Goal: Transaction & Acquisition: Purchase product/service

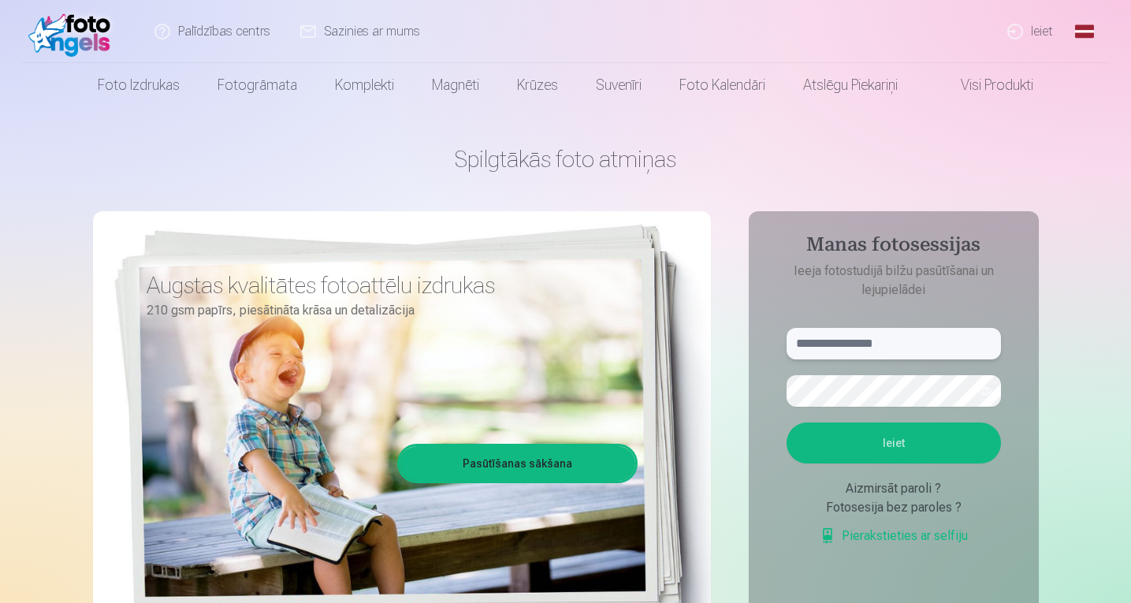
click at [820, 342] on input "text" at bounding box center [893, 344] width 214 height 32
paste input "**********"
type input "**********"
click at [901, 448] on button "Ieiet" at bounding box center [893, 442] width 214 height 41
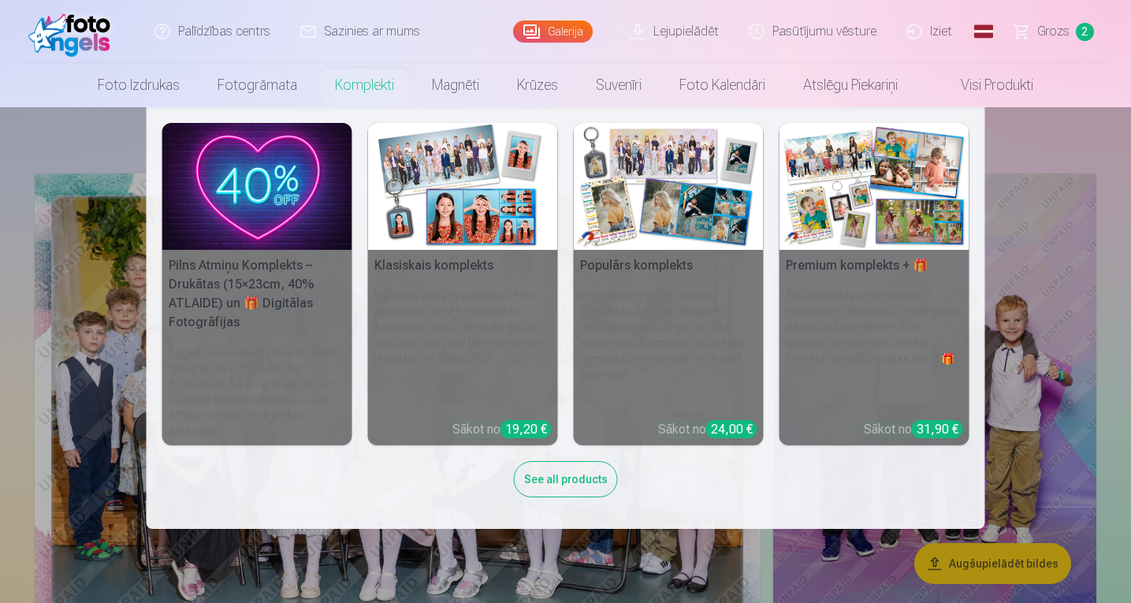
click at [364, 86] on link "Komplekti" at bounding box center [364, 85] width 97 height 44
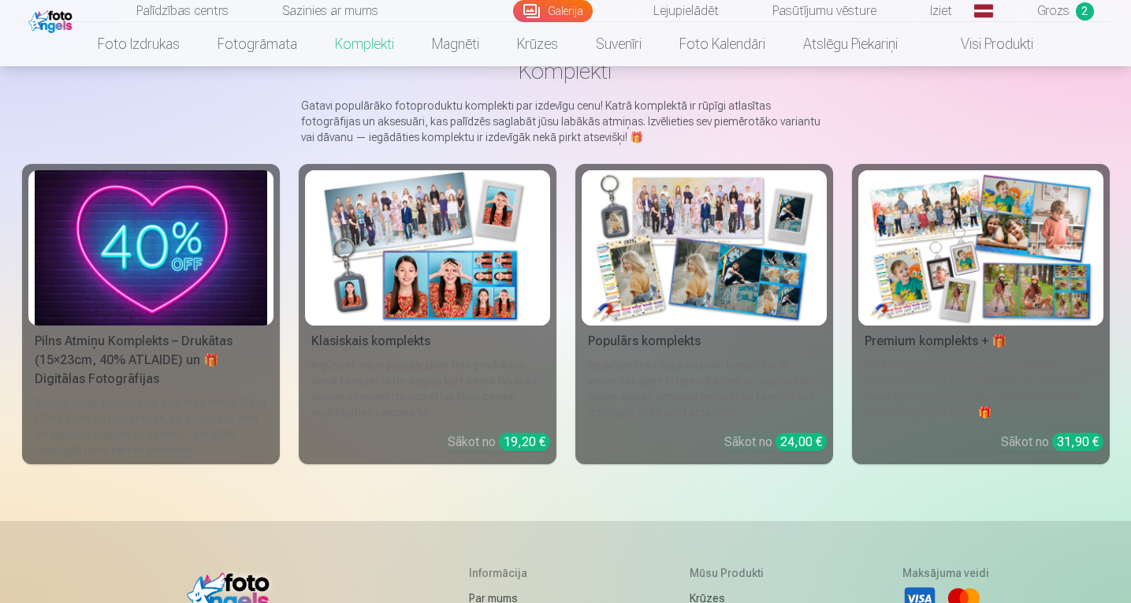
scroll to position [103, 0]
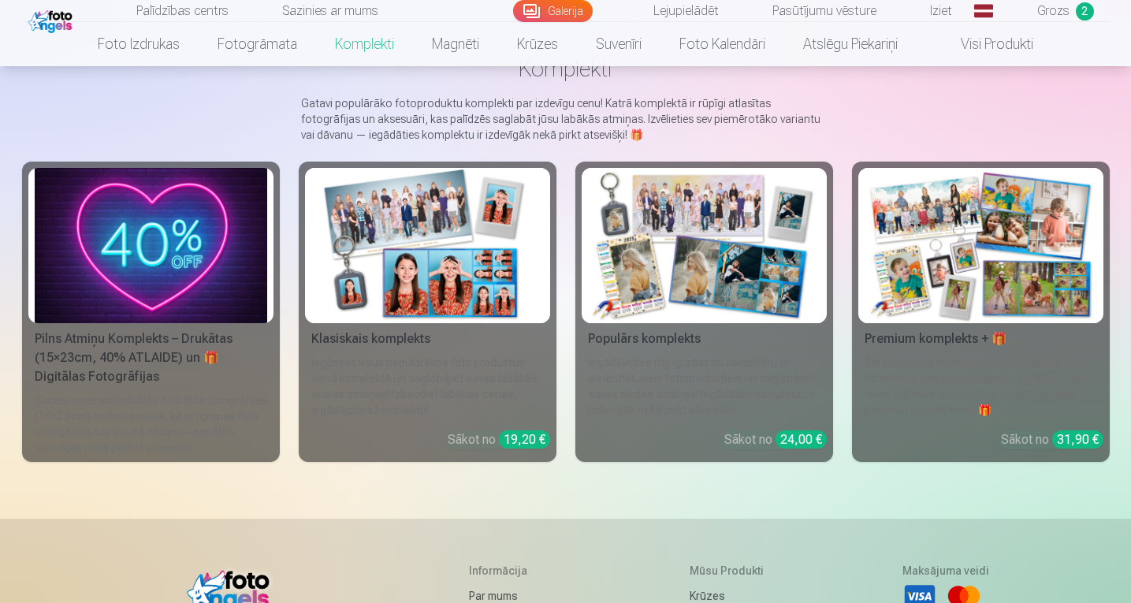
click at [198, 232] on img at bounding box center [151, 245] width 232 height 155
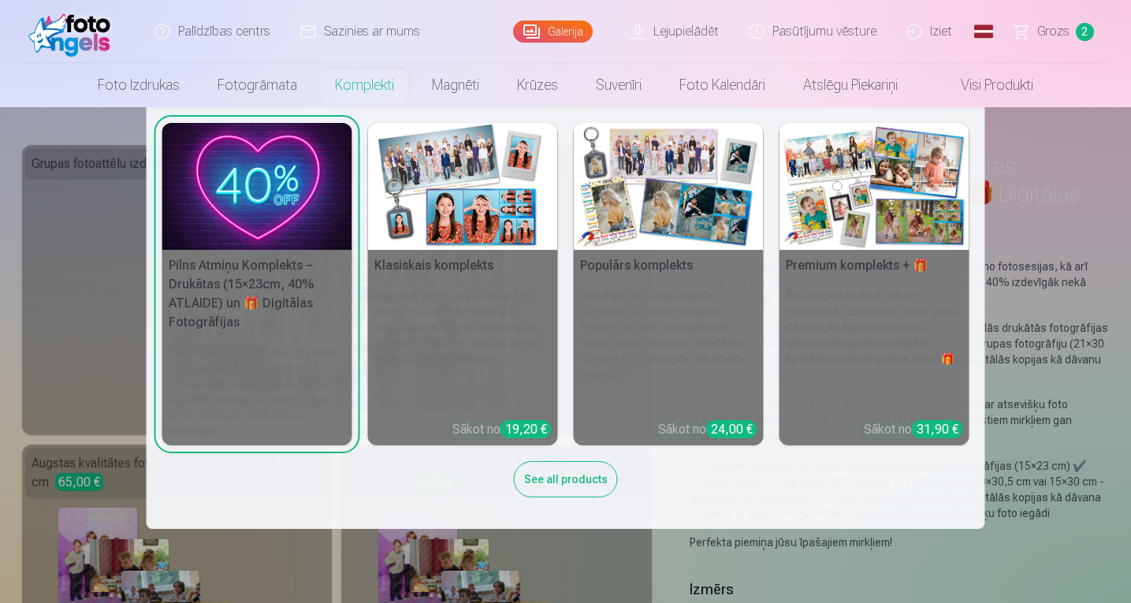
click at [454, 195] on img at bounding box center [463, 186] width 190 height 127
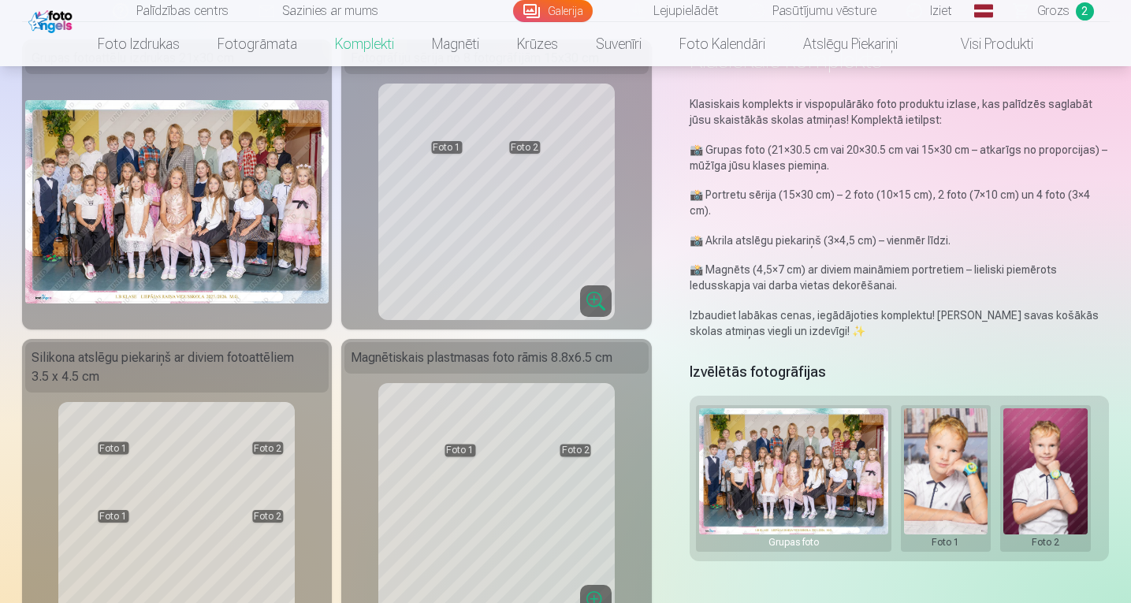
scroll to position [101, 0]
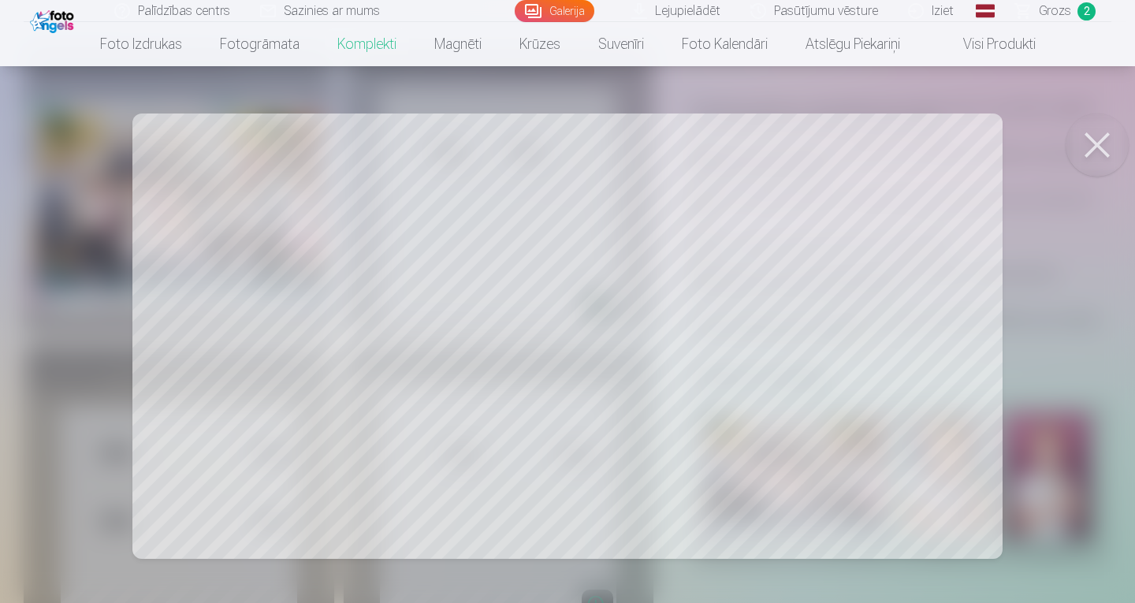
click at [1095, 141] on button at bounding box center [1096, 144] width 63 height 63
click at [1096, 147] on button at bounding box center [1096, 144] width 63 height 63
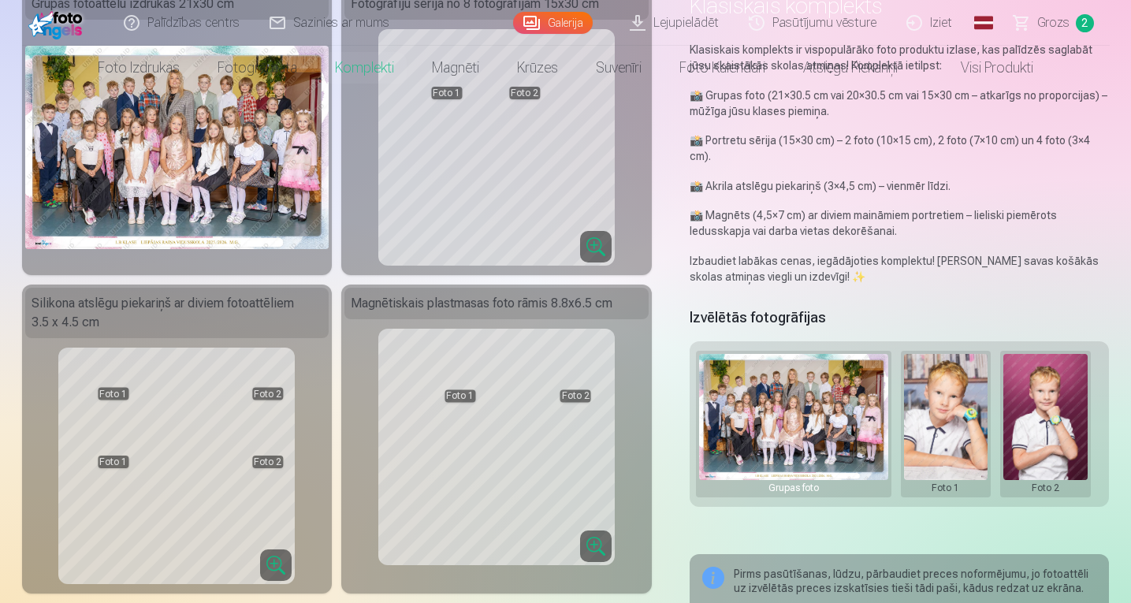
scroll to position [0, 0]
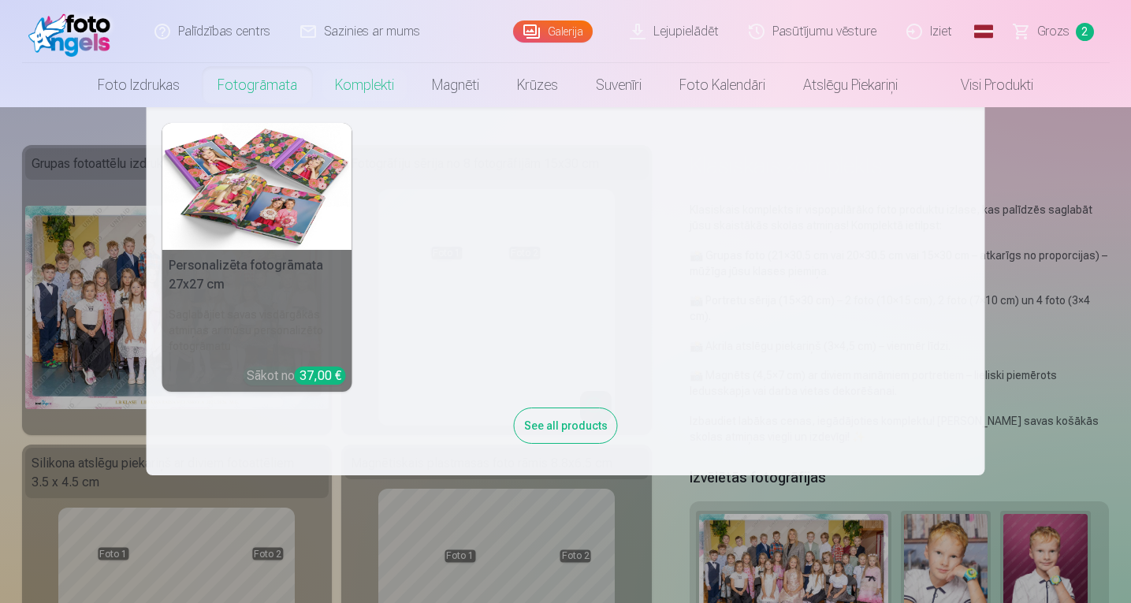
click at [270, 91] on link "Fotogrāmata" at bounding box center [257, 85] width 117 height 44
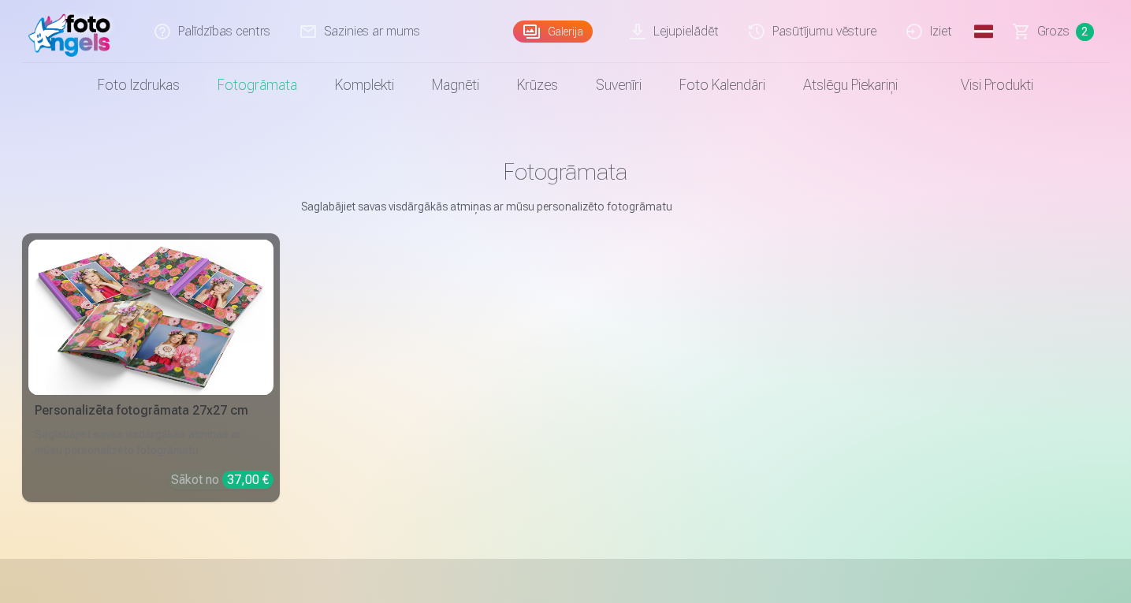
click at [180, 308] on img at bounding box center [151, 317] width 232 height 155
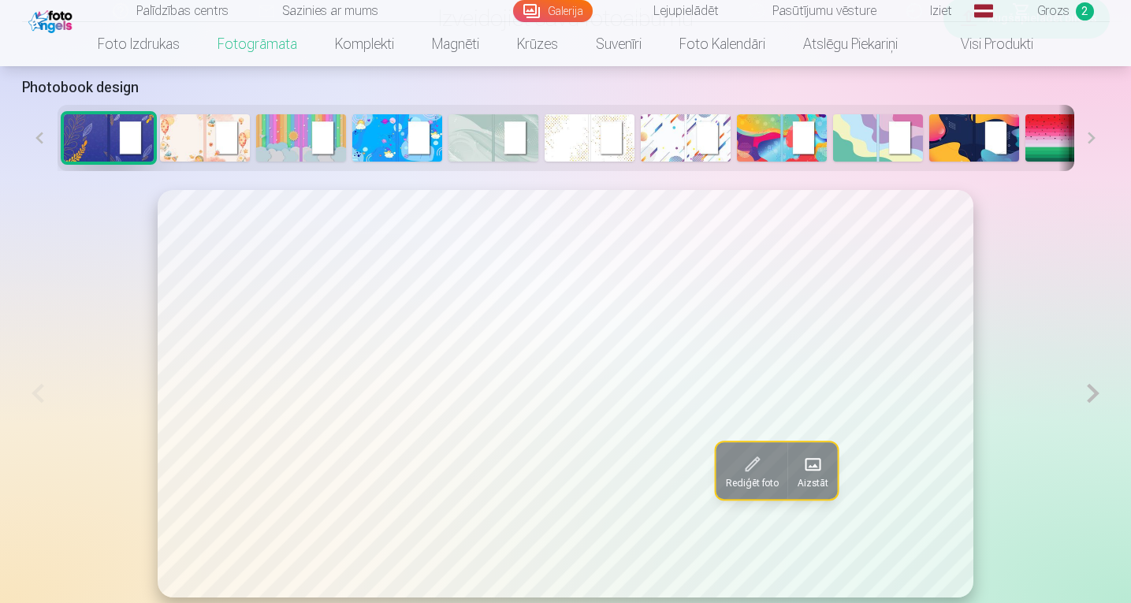
scroll to position [772, 0]
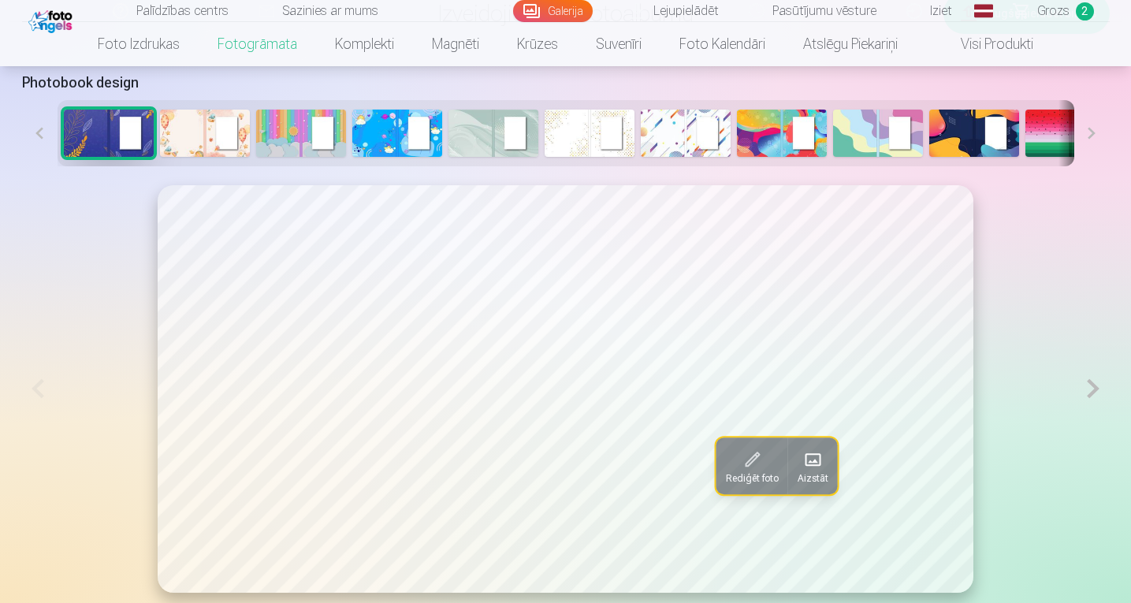
click at [1092, 138] on button at bounding box center [1091, 133] width 35 height 66
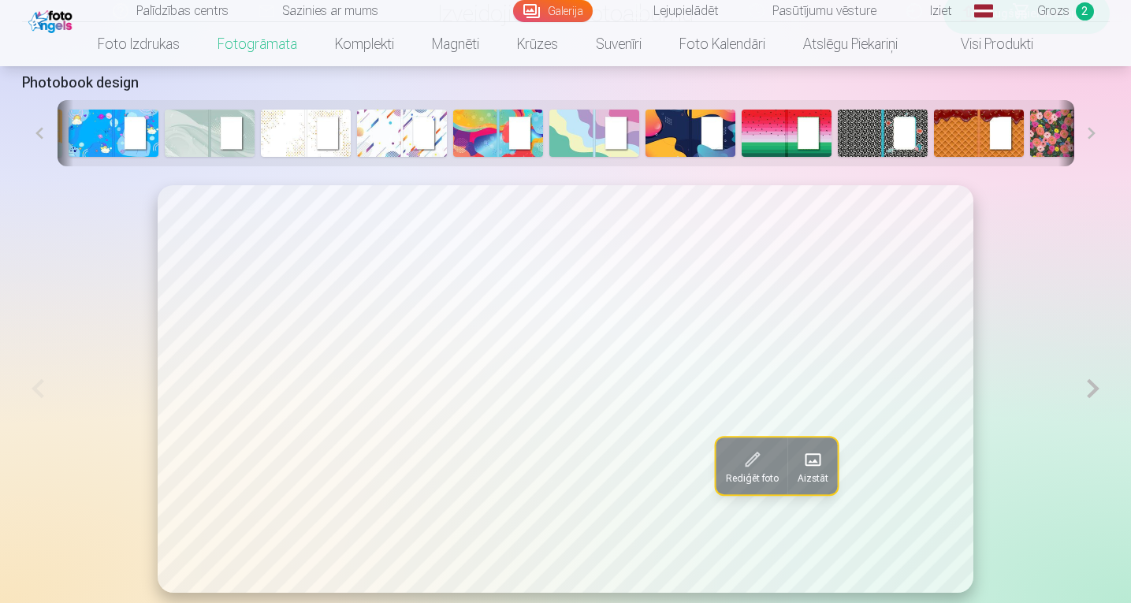
scroll to position [0, 336]
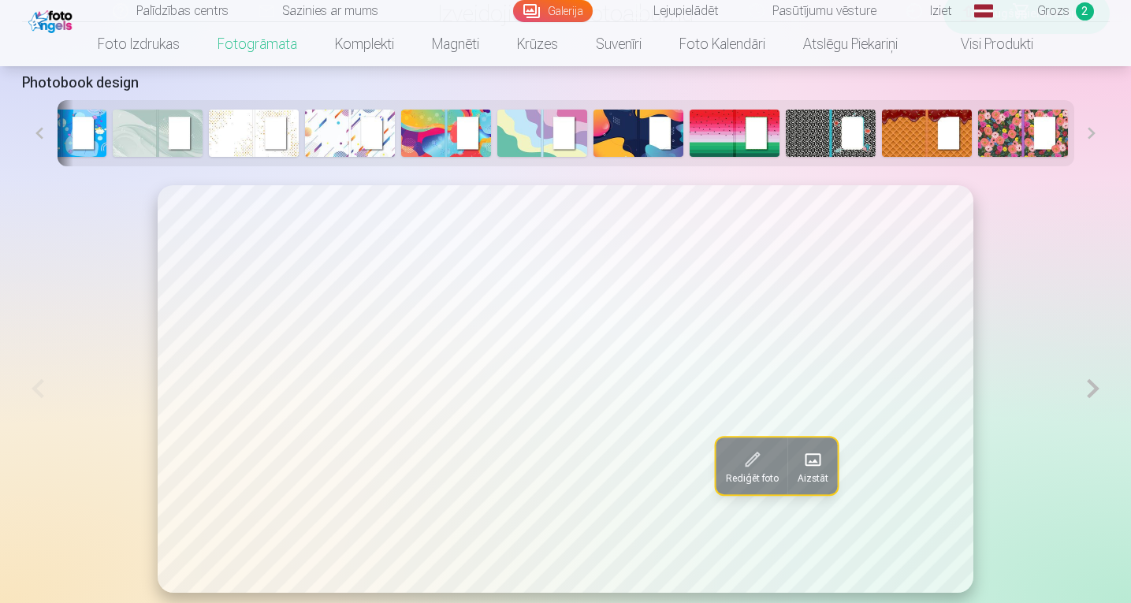
click at [43, 128] on button at bounding box center [39, 133] width 35 height 66
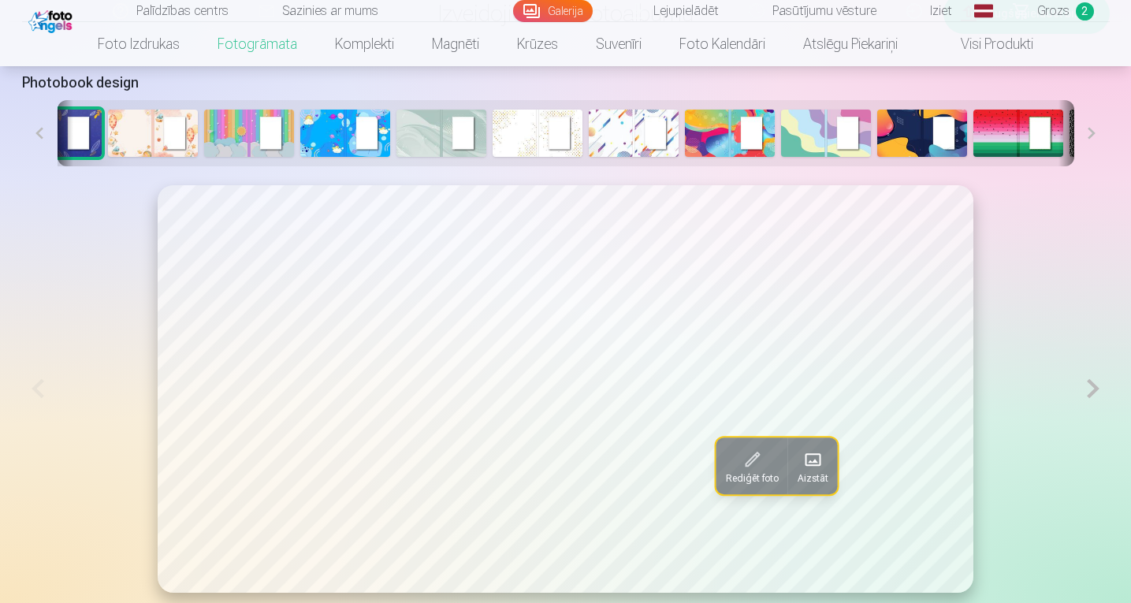
scroll to position [0, 0]
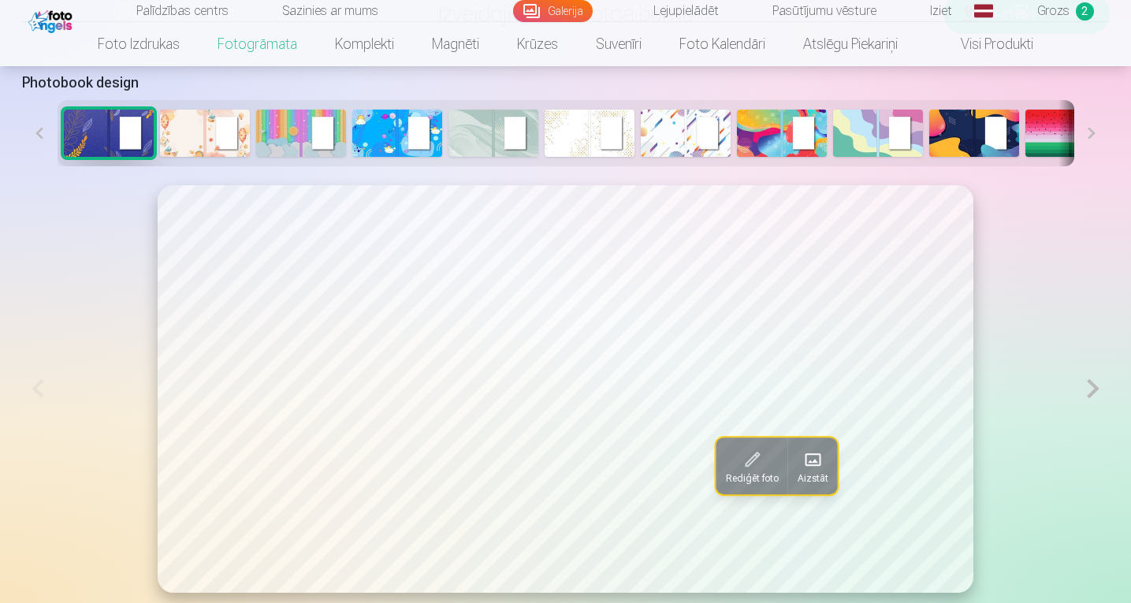
click at [180, 132] on img at bounding box center [205, 133] width 90 height 47
click at [764, 136] on img at bounding box center [782, 133] width 90 height 47
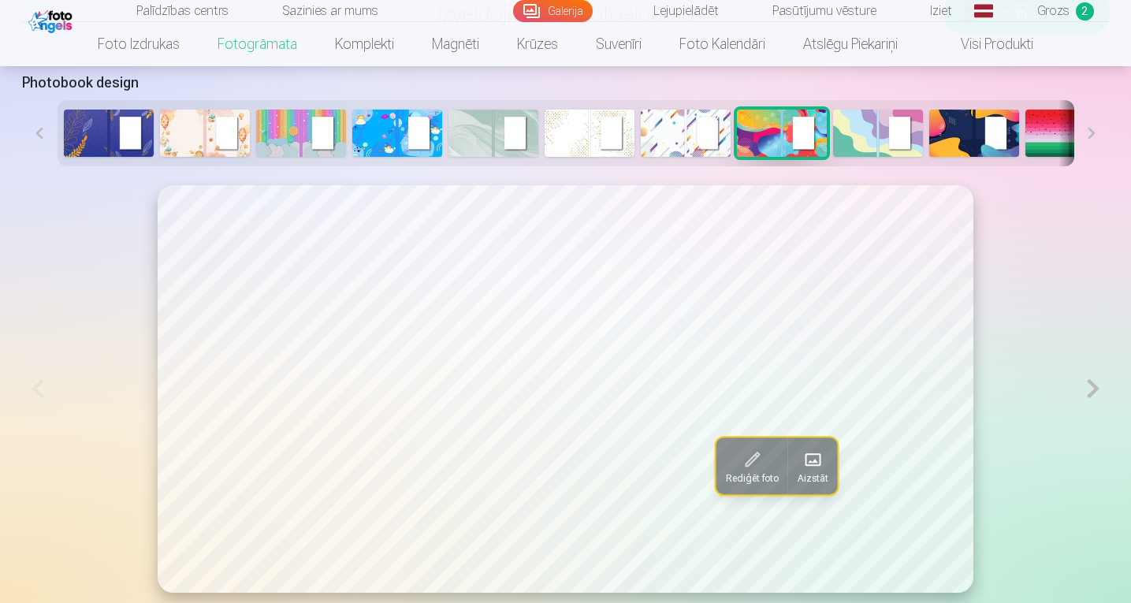
click at [1091, 132] on button at bounding box center [1091, 133] width 35 height 66
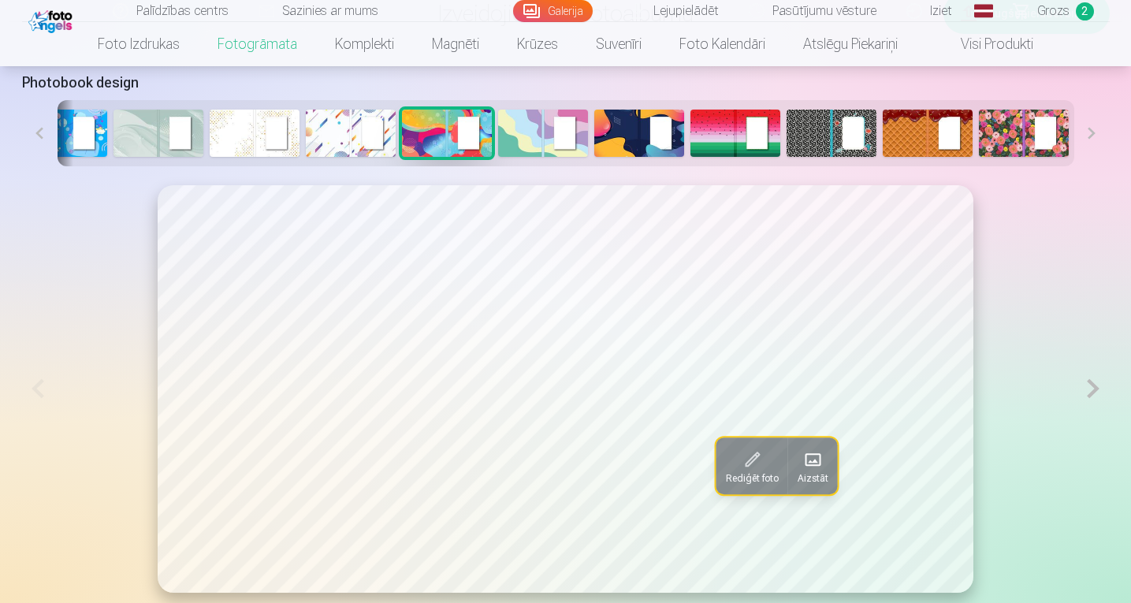
scroll to position [0, 336]
click at [1091, 132] on button at bounding box center [1091, 133] width 35 height 66
click at [715, 133] on img at bounding box center [735, 133] width 90 height 47
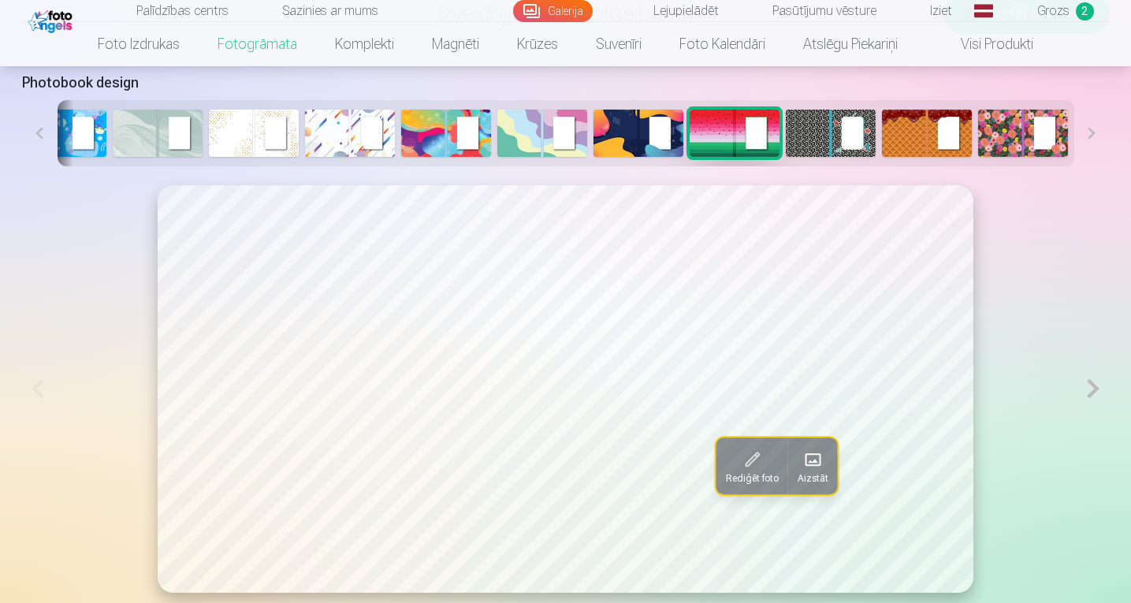
click at [327, 132] on img at bounding box center [350, 133] width 90 height 47
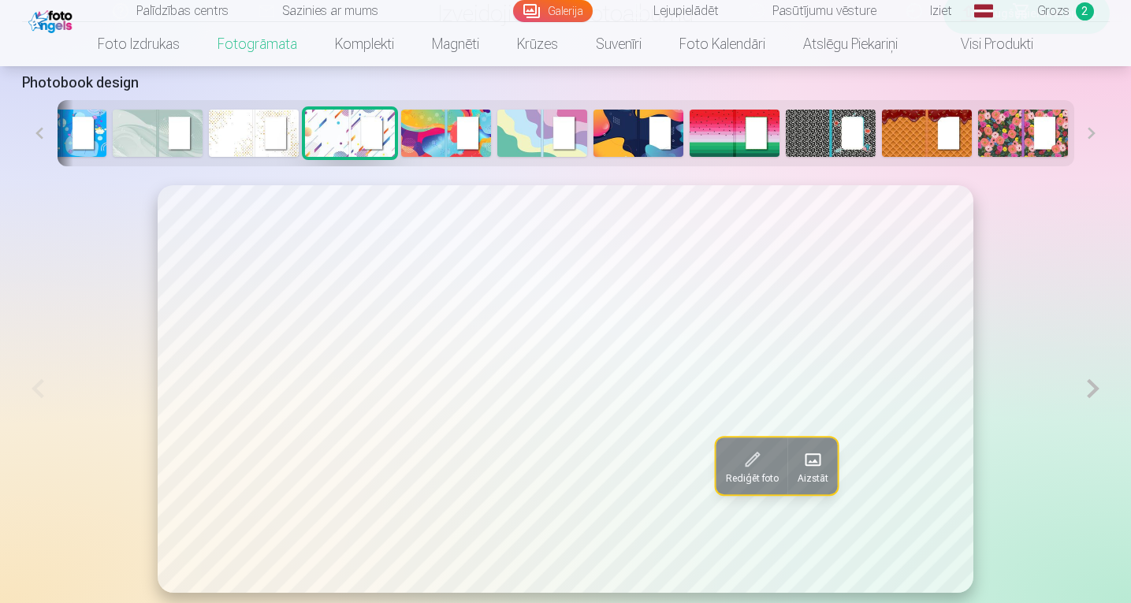
click at [136, 128] on img at bounding box center [158, 133] width 90 height 47
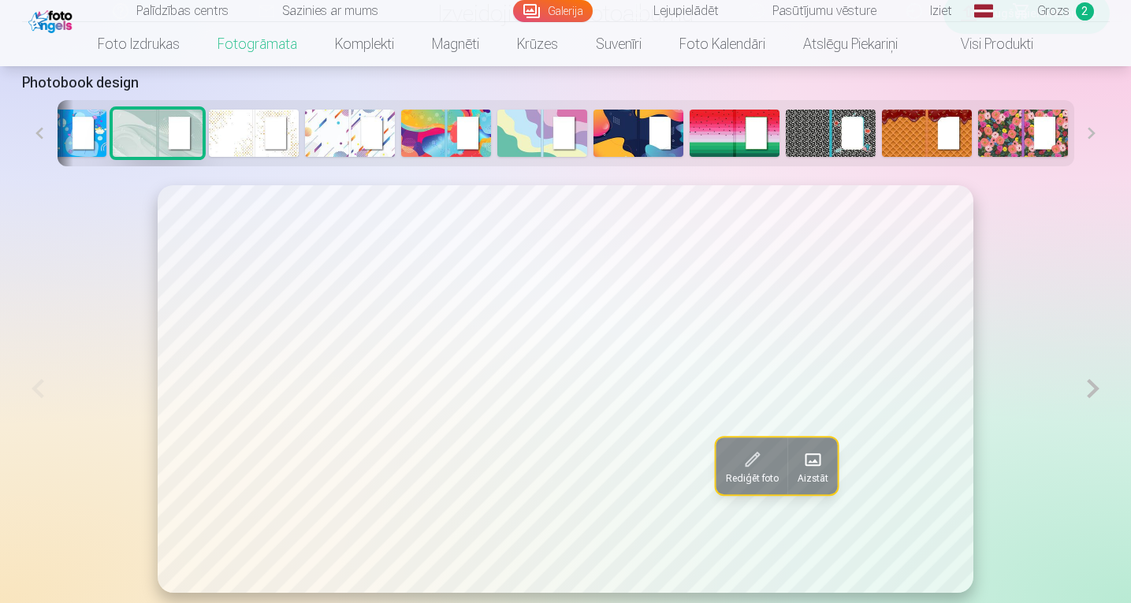
click at [38, 133] on button at bounding box center [39, 133] width 35 height 66
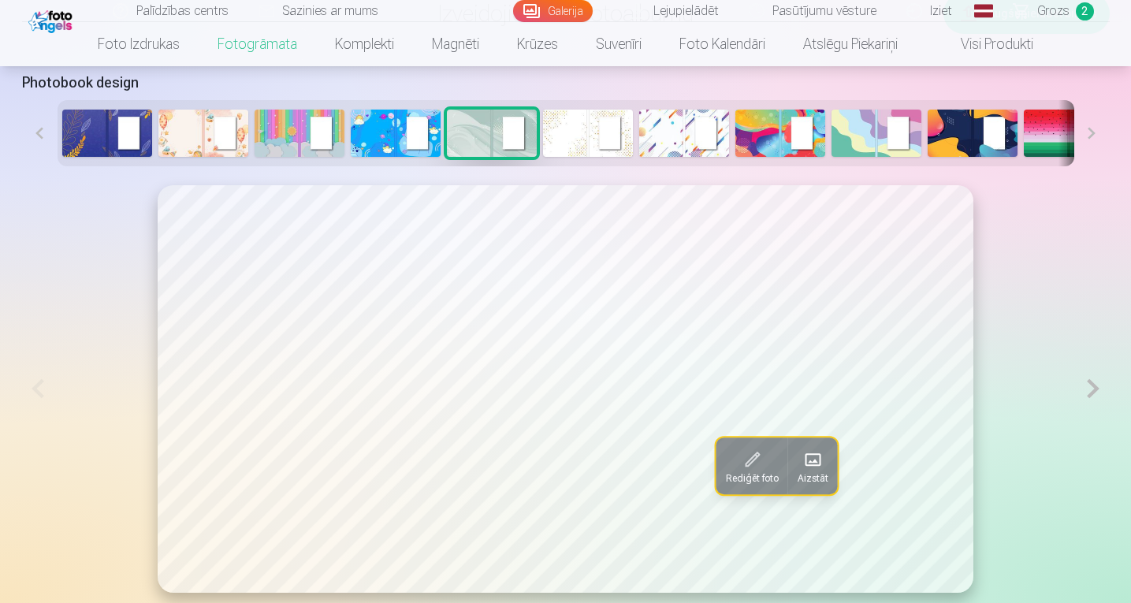
scroll to position [0, 0]
click at [372, 124] on img at bounding box center [397, 133] width 90 height 47
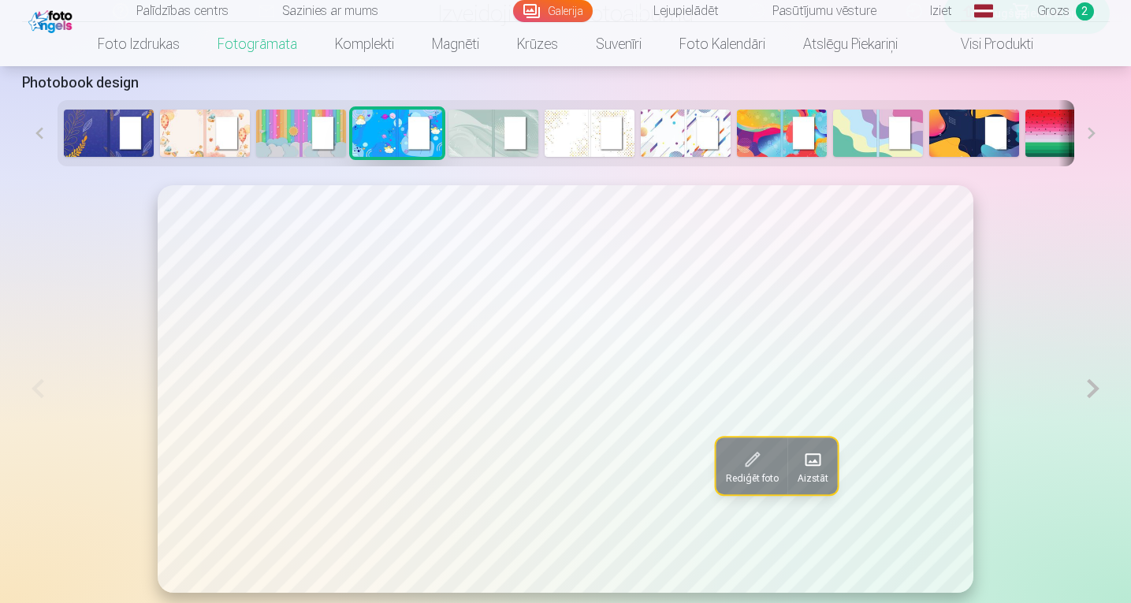
click at [81, 133] on img at bounding box center [109, 133] width 90 height 47
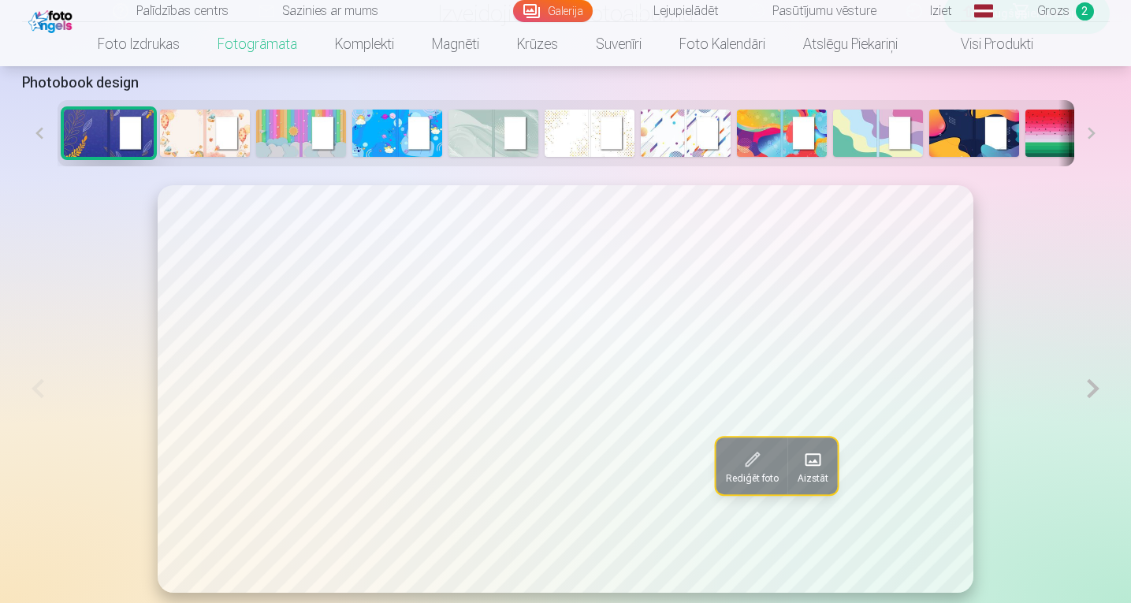
click at [180, 133] on img at bounding box center [205, 133] width 90 height 47
click at [102, 129] on img at bounding box center [109, 133] width 90 height 47
click at [1093, 134] on button at bounding box center [1091, 133] width 35 height 66
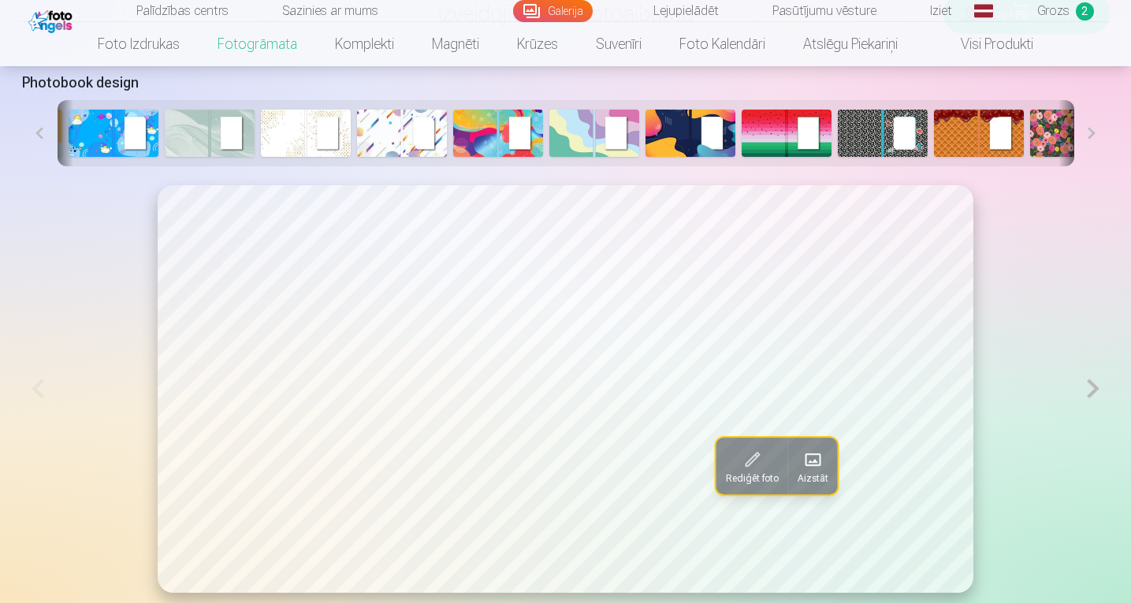
click at [1093, 134] on button at bounding box center [1091, 133] width 35 height 66
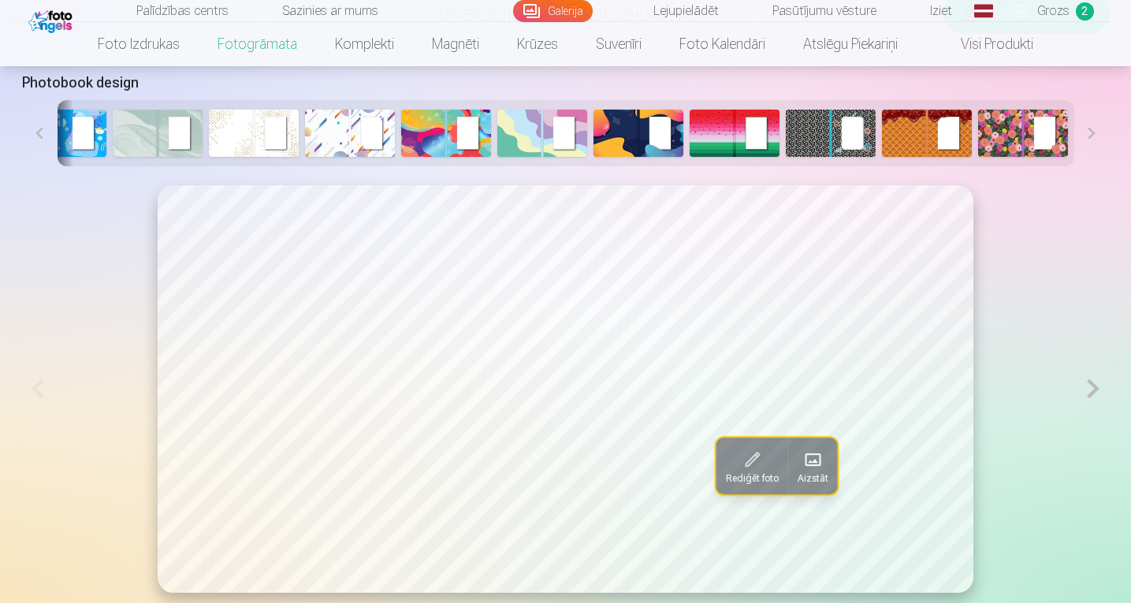
click at [992, 129] on img at bounding box center [1023, 133] width 90 height 47
click at [905, 143] on img at bounding box center [927, 133] width 90 height 47
click at [724, 128] on img at bounding box center [735, 133] width 90 height 47
click at [524, 135] on img at bounding box center [542, 133] width 90 height 47
click at [618, 130] on img at bounding box center [638, 133] width 90 height 47
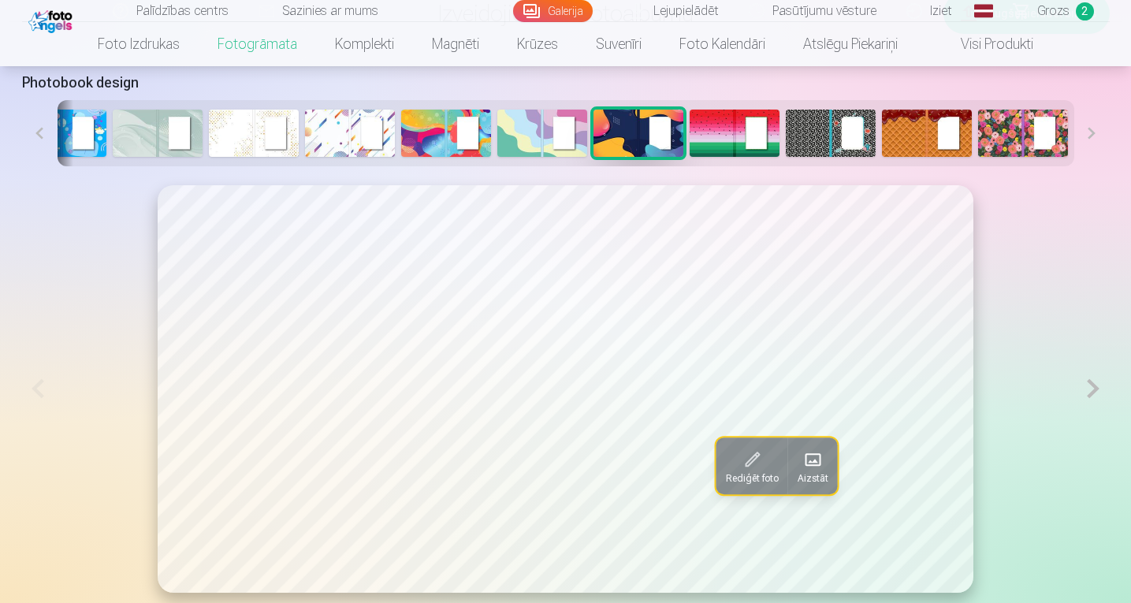
click at [519, 123] on img at bounding box center [542, 133] width 90 height 47
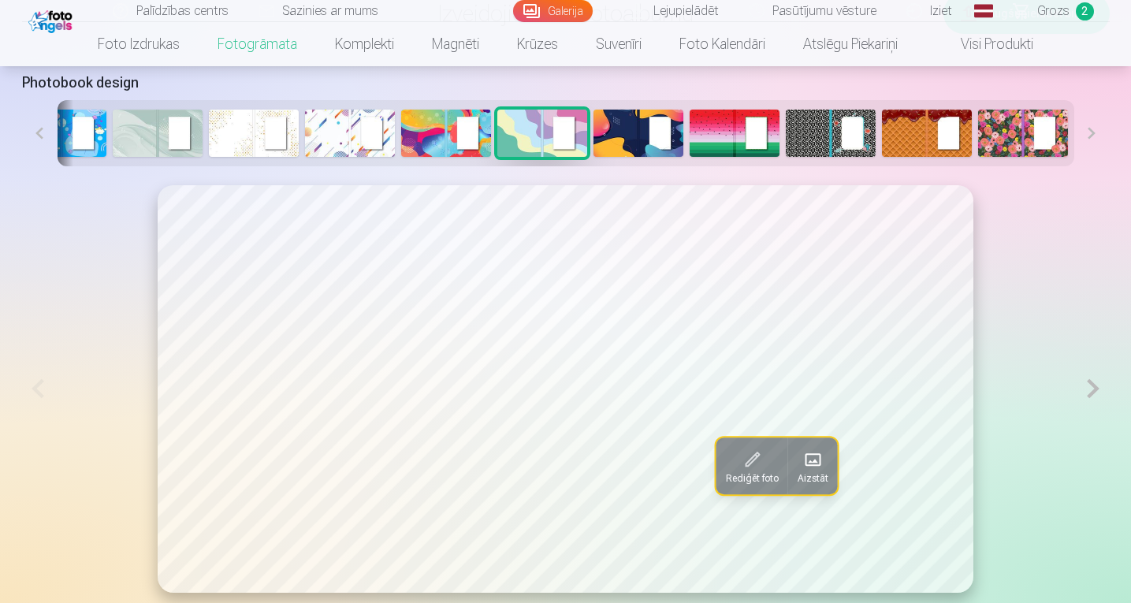
click at [820, 130] on img at bounding box center [831, 133] width 90 height 47
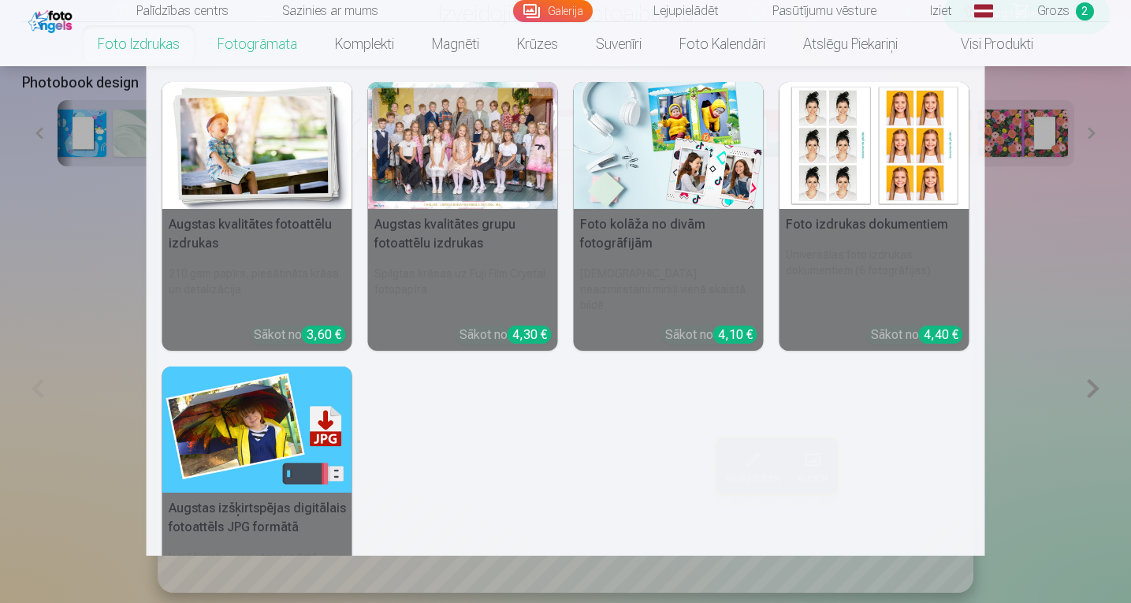
click at [40, 132] on nav "Augstas kvalitātes fotoattēlu izdrukas 210 gsm papīrs, piesātināta krāsa un det…" at bounding box center [565, 310] width 1131 height 489
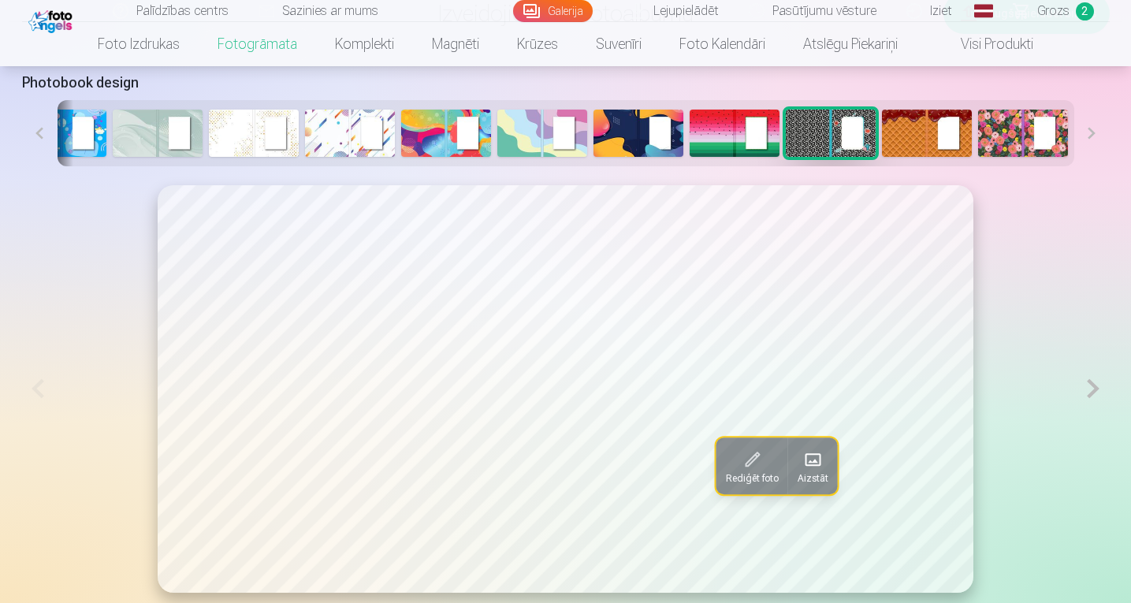
click at [40, 132] on button at bounding box center [39, 133] width 35 height 66
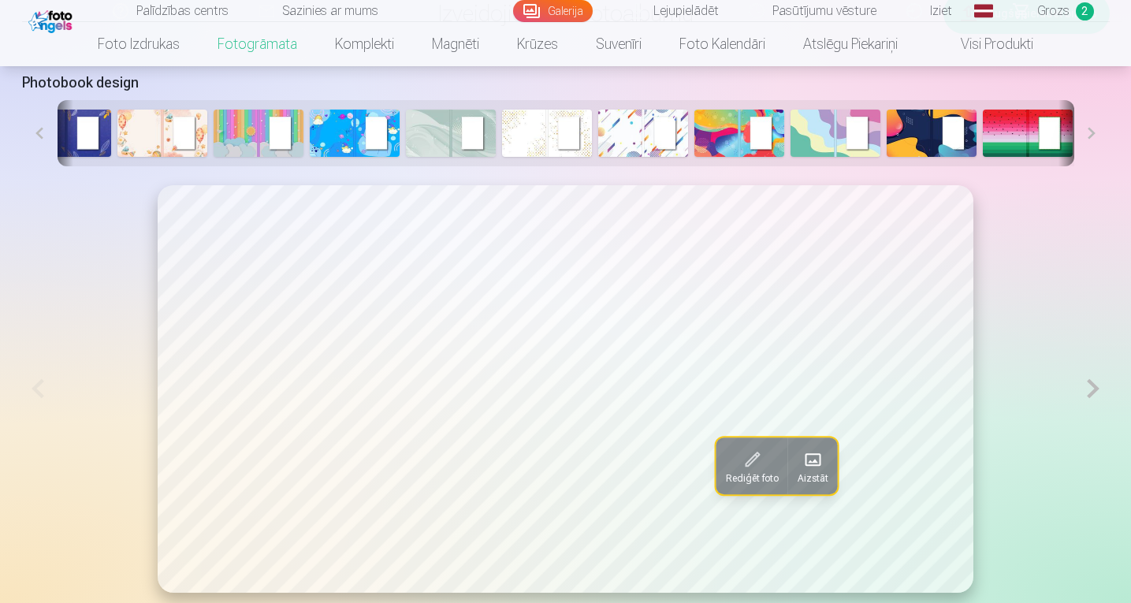
click at [40, 132] on button at bounding box center [39, 133] width 35 height 66
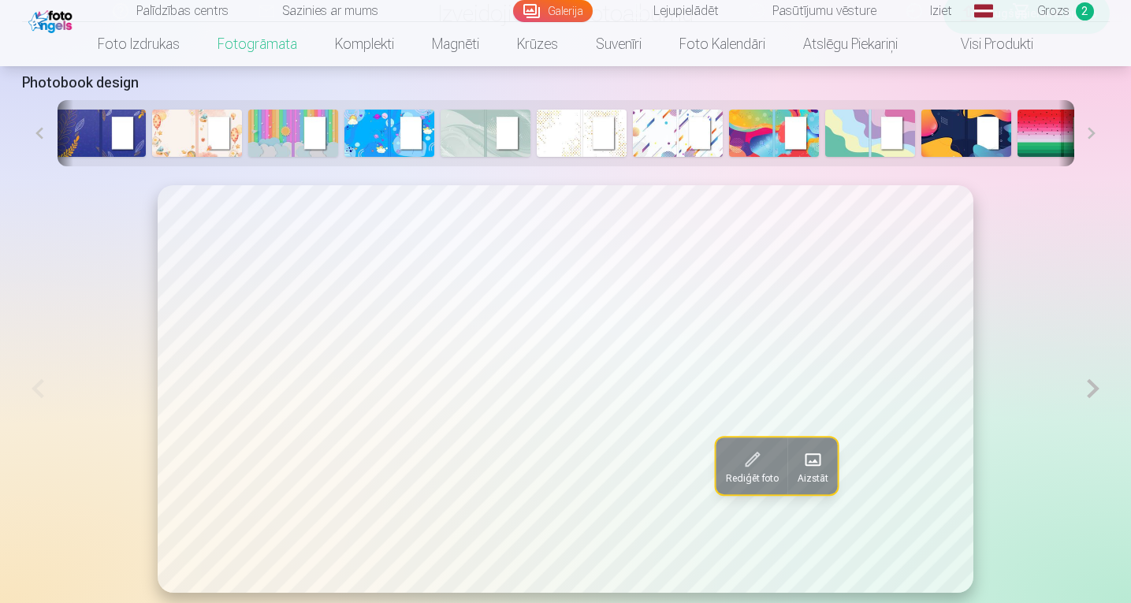
scroll to position [0, 0]
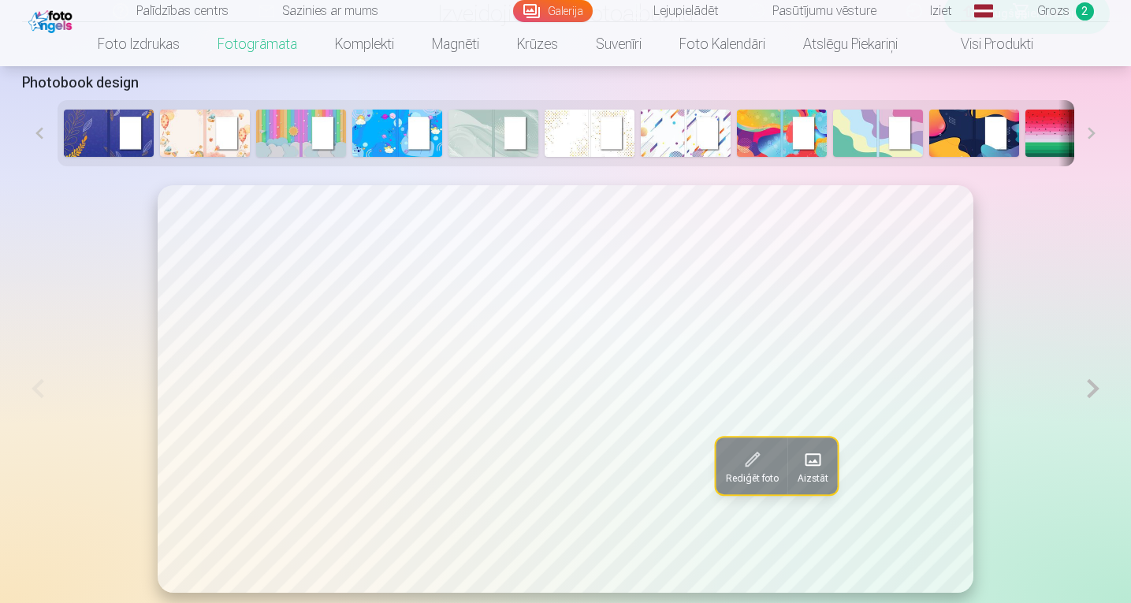
click at [40, 132] on button at bounding box center [39, 133] width 35 height 66
click at [95, 131] on img at bounding box center [109, 133] width 90 height 47
click at [1091, 136] on button at bounding box center [1091, 133] width 35 height 66
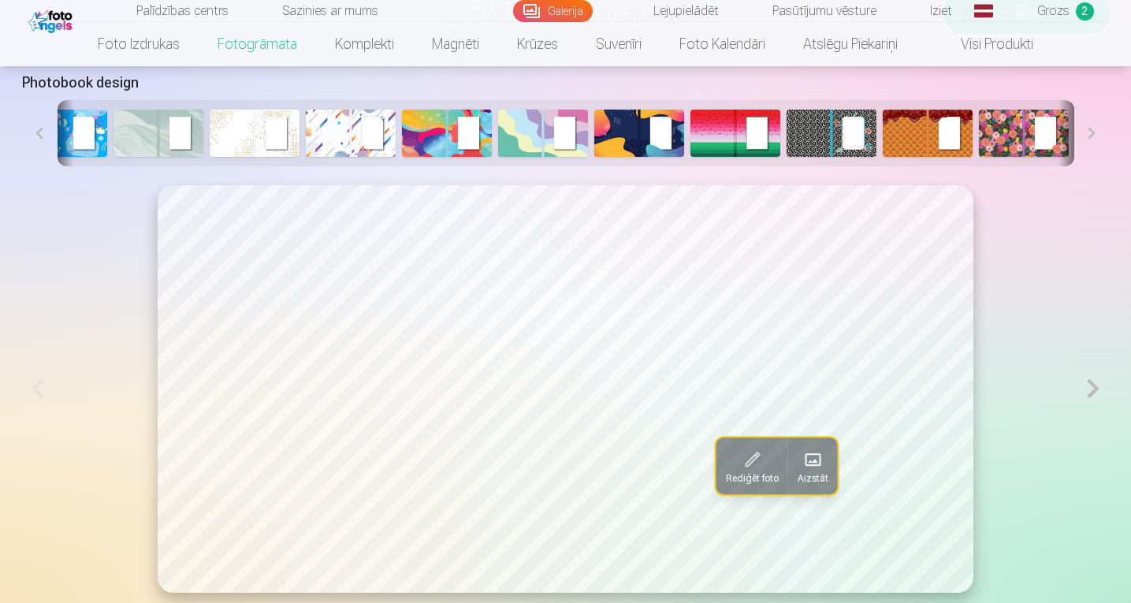
scroll to position [0, 336]
click at [719, 140] on img at bounding box center [735, 133] width 90 height 47
click at [807, 135] on img at bounding box center [831, 133] width 90 height 47
click at [335, 138] on img at bounding box center [350, 133] width 90 height 47
click at [39, 137] on button at bounding box center [39, 133] width 35 height 66
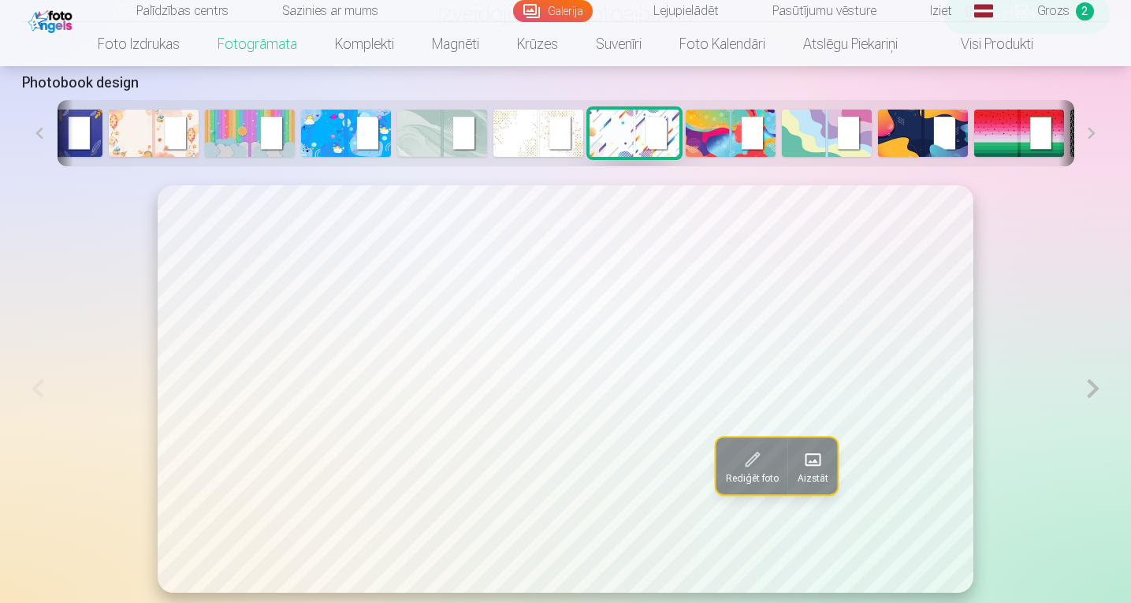
scroll to position [0, 0]
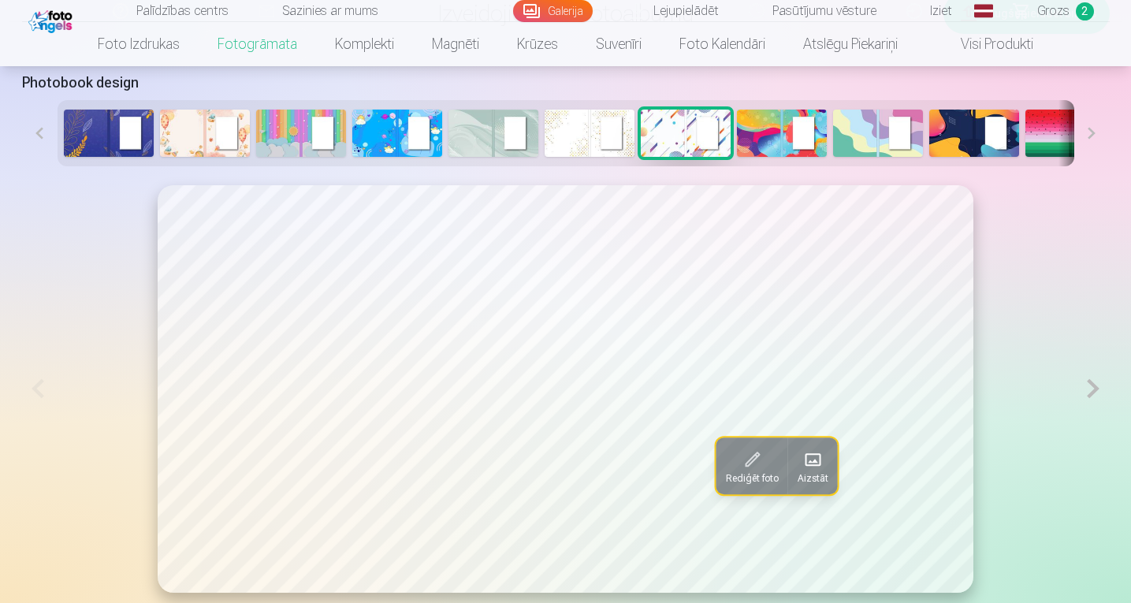
click at [39, 137] on button at bounding box center [39, 133] width 35 height 66
click at [104, 131] on img at bounding box center [109, 133] width 90 height 47
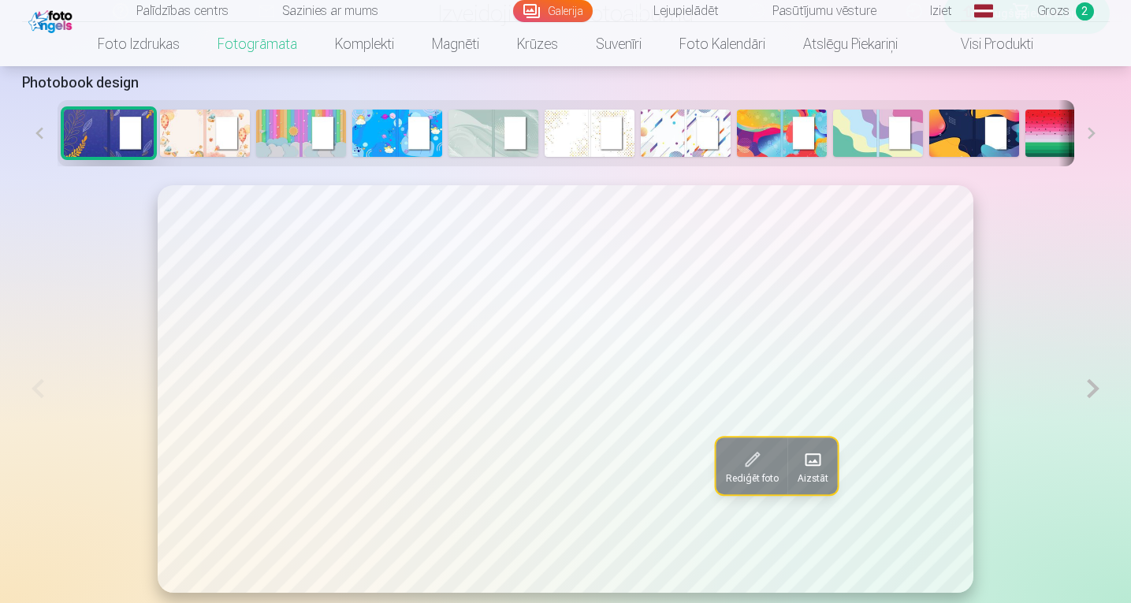
click at [291, 121] on img at bounding box center [301, 133] width 90 height 47
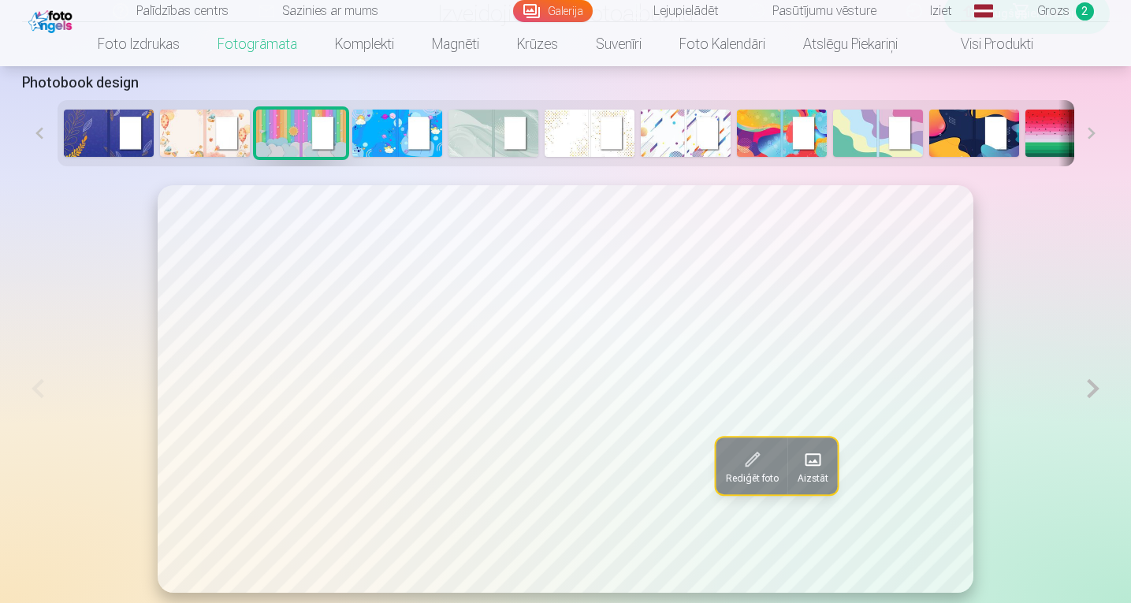
click at [1092, 136] on button at bounding box center [1091, 133] width 35 height 66
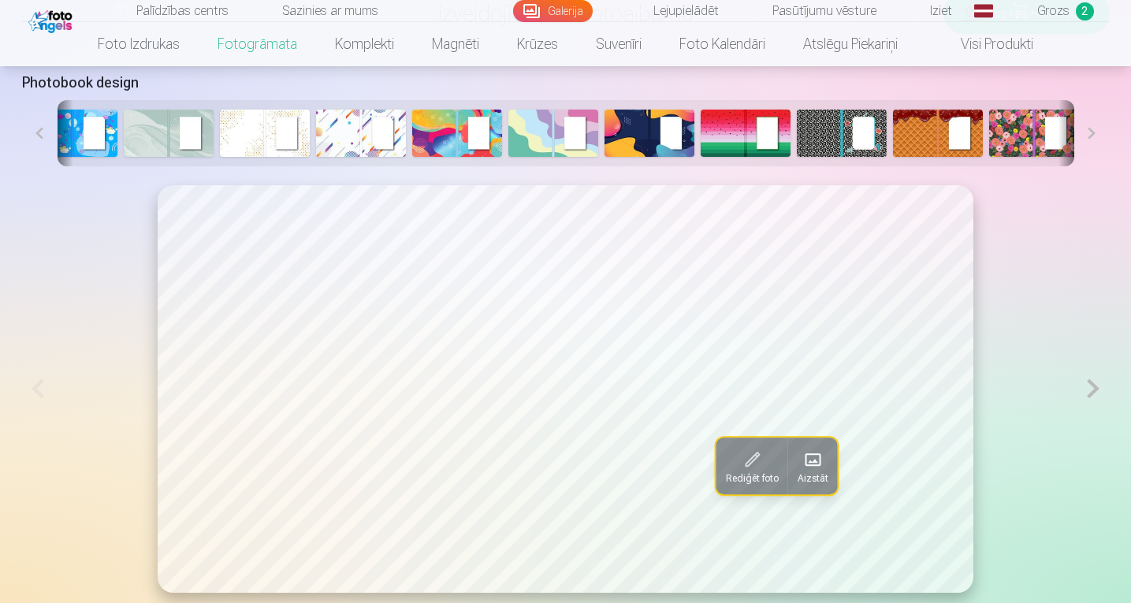
scroll to position [0, 336]
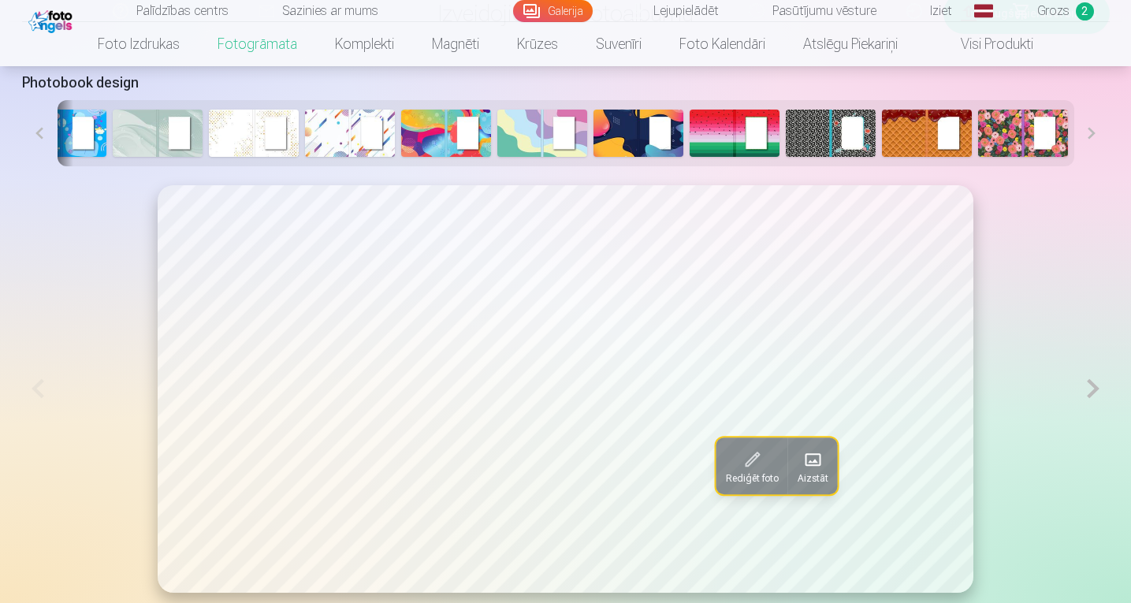
click at [1092, 136] on button at bounding box center [1091, 133] width 35 height 66
click at [804, 136] on img at bounding box center [831, 133] width 90 height 47
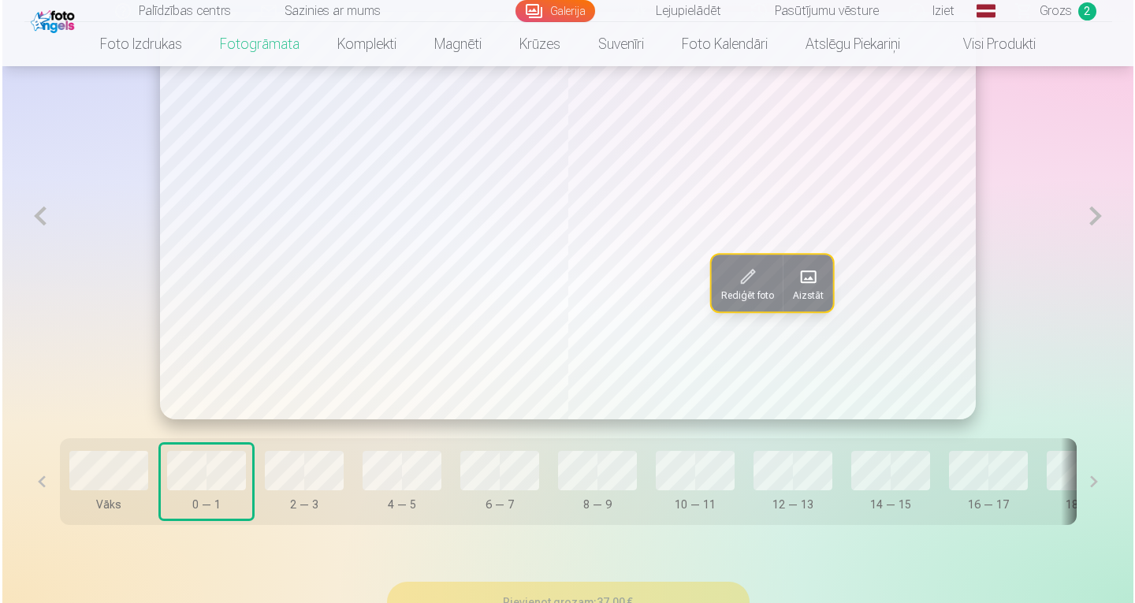
scroll to position [898, 0]
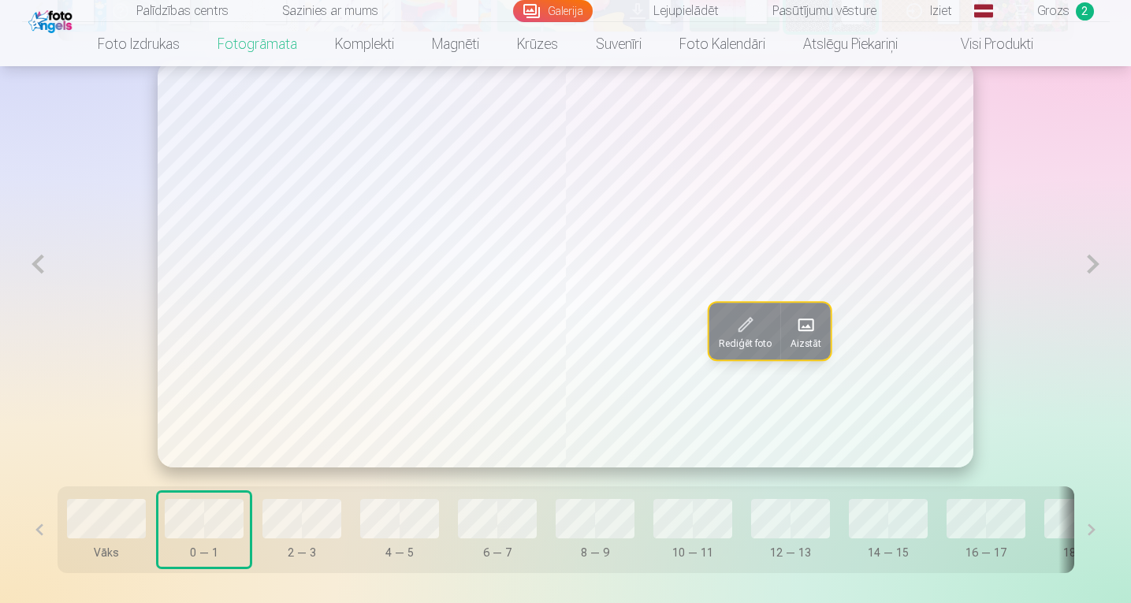
click at [812, 332] on span at bounding box center [805, 324] width 25 height 25
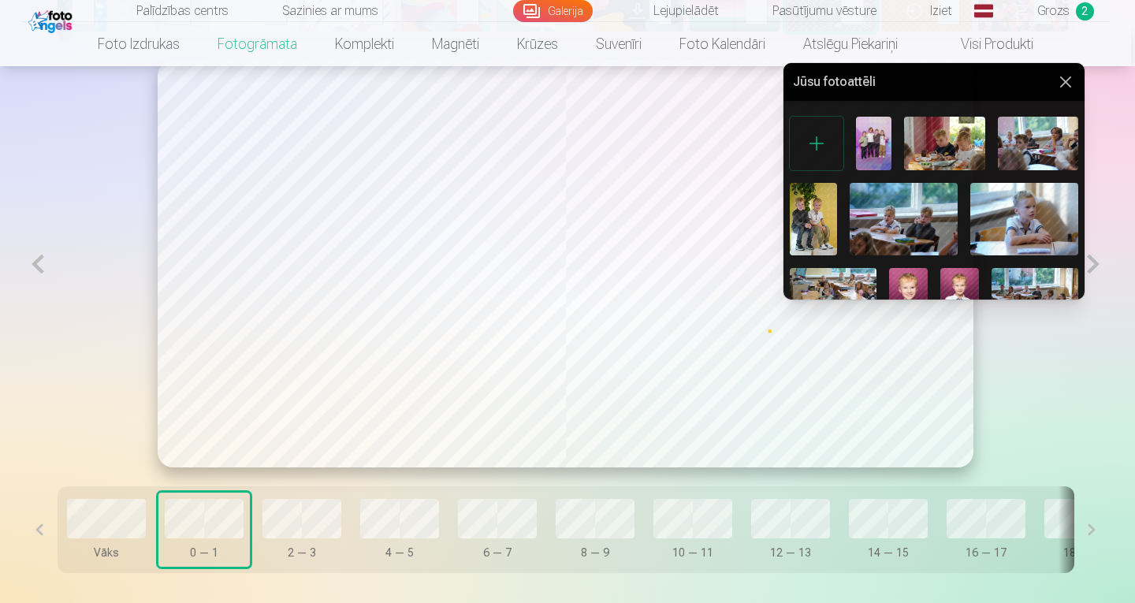
click at [1045, 210] on img at bounding box center [1024, 219] width 108 height 72
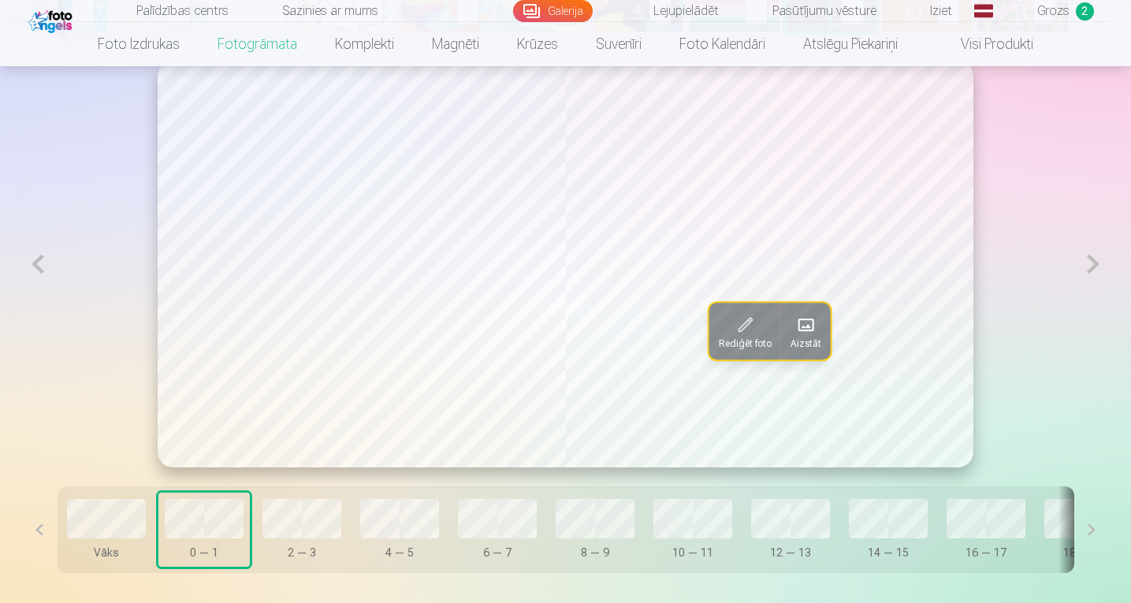
click at [801, 329] on span at bounding box center [805, 324] width 25 height 25
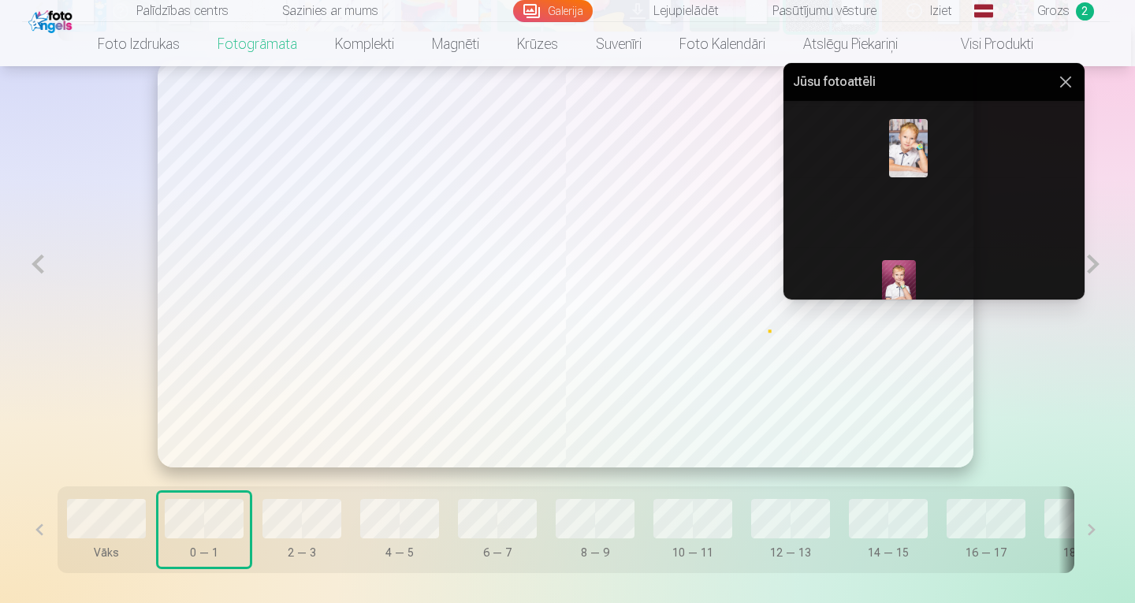
scroll to position [301, 0]
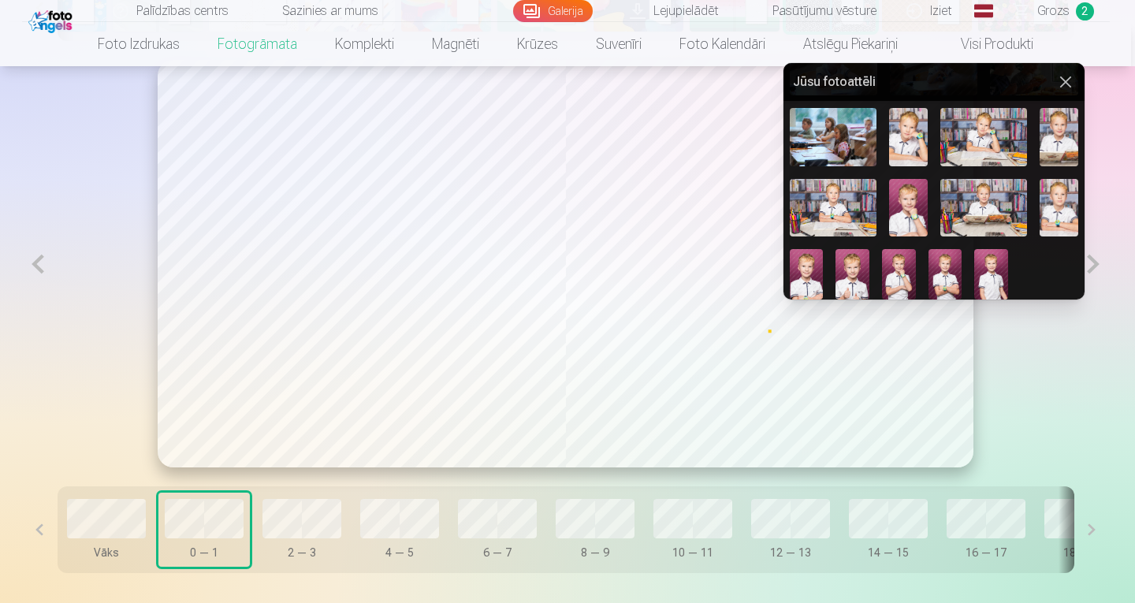
click at [985, 125] on img at bounding box center [983, 137] width 87 height 58
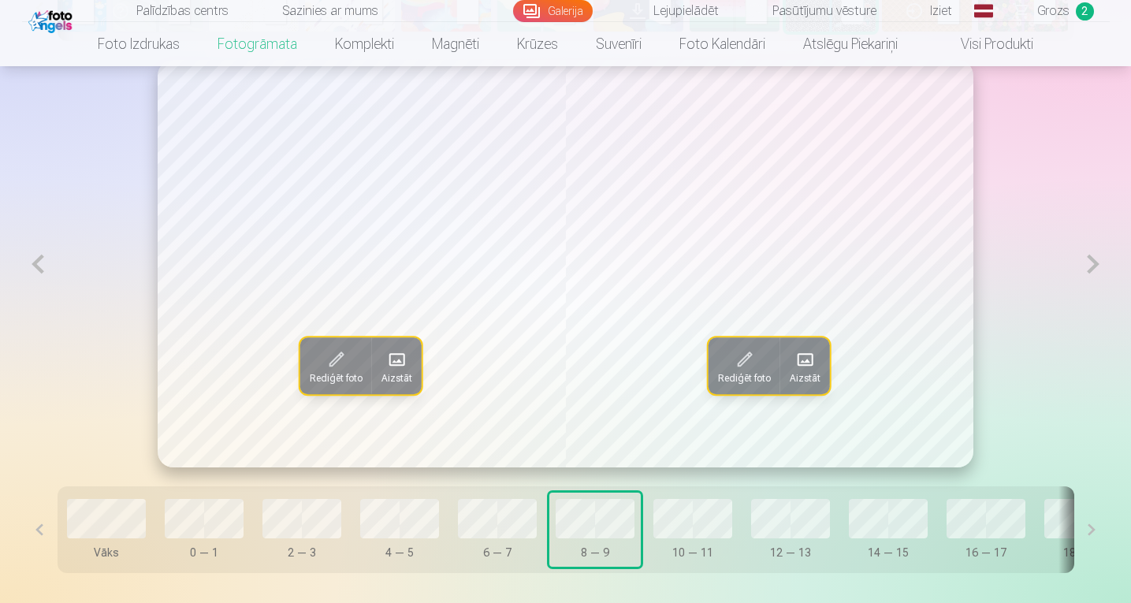
click at [391, 368] on span at bounding box center [396, 359] width 25 height 25
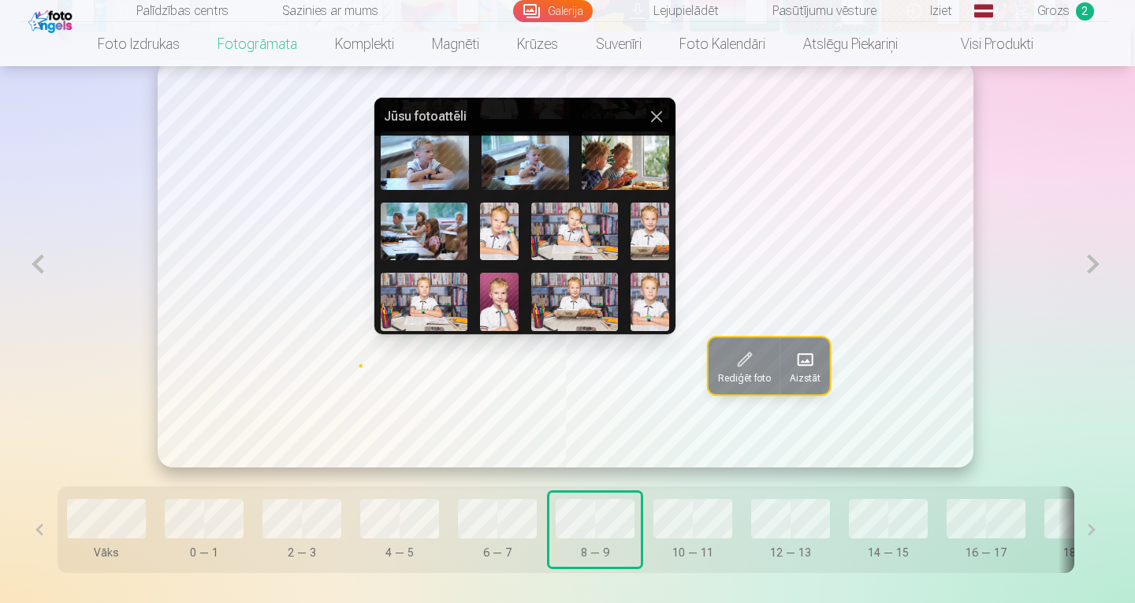
scroll to position [242, 0]
click at [571, 292] on img at bounding box center [574, 301] width 87 height 58
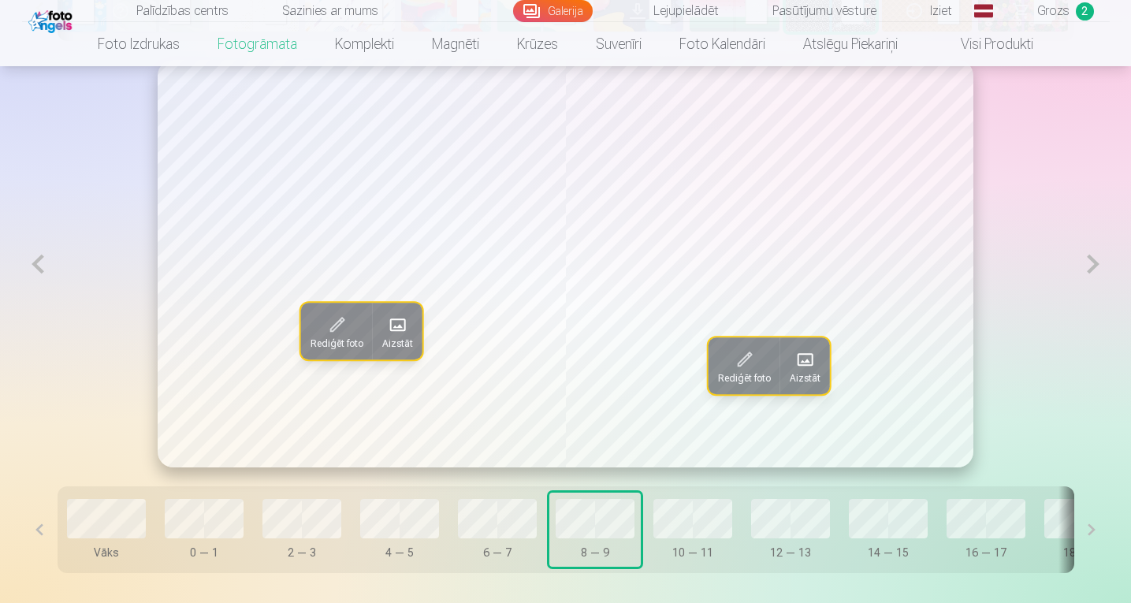
click at [815, 375] on span "Aizstāt" at bounding box center [804, 378] width 31 height 13
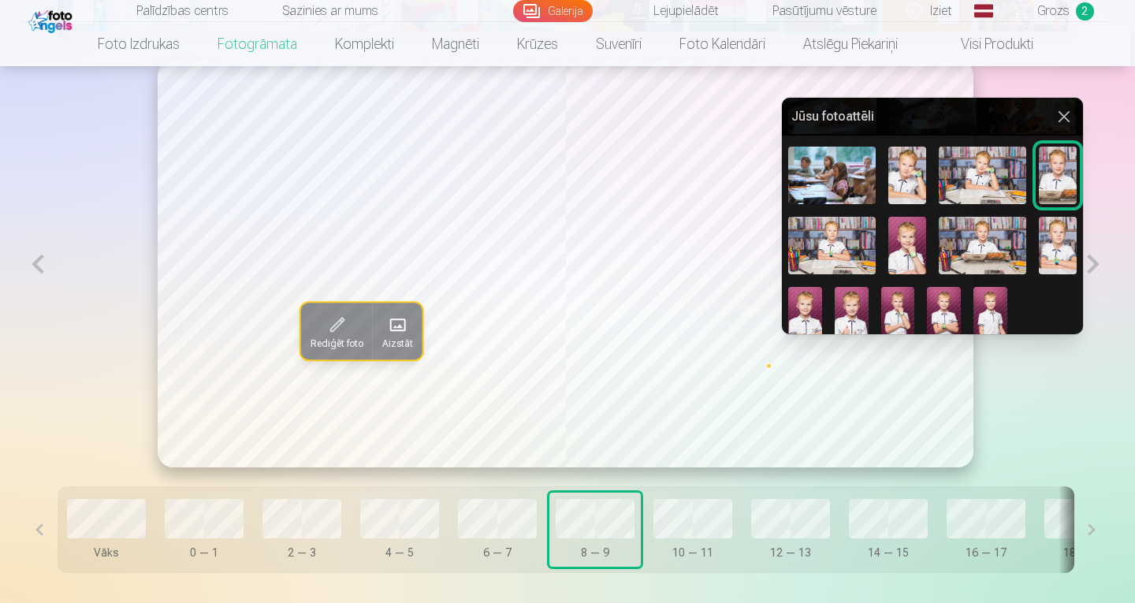
scroll to position [301, 0]
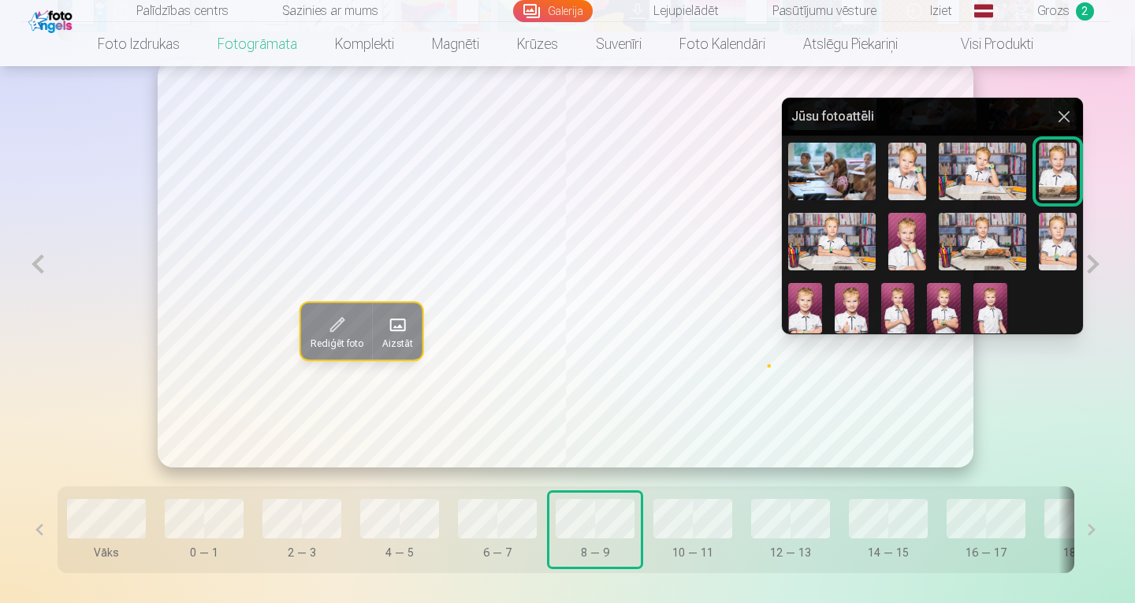
click at [945, 307] on img at bounding box center [944, 308] width 34 height 50
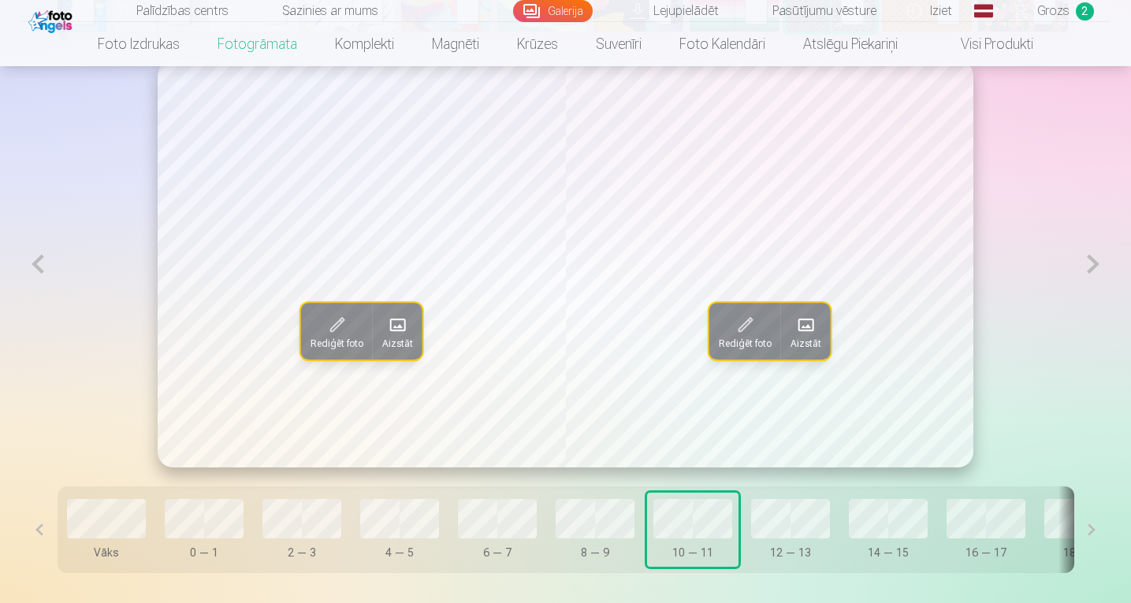
click at [391, 337] on span at bounding box center [397, 324] width 25 height 25
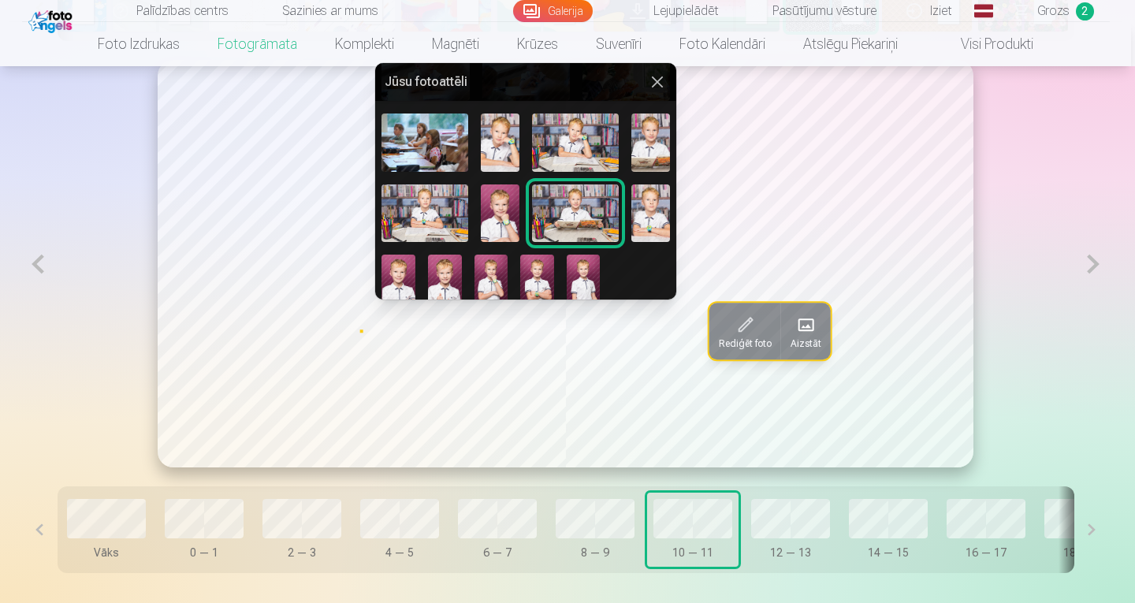
scroll to position [295, 0]
click at [641, 147] on img at bounding box center [650, 143] width 39 height 58
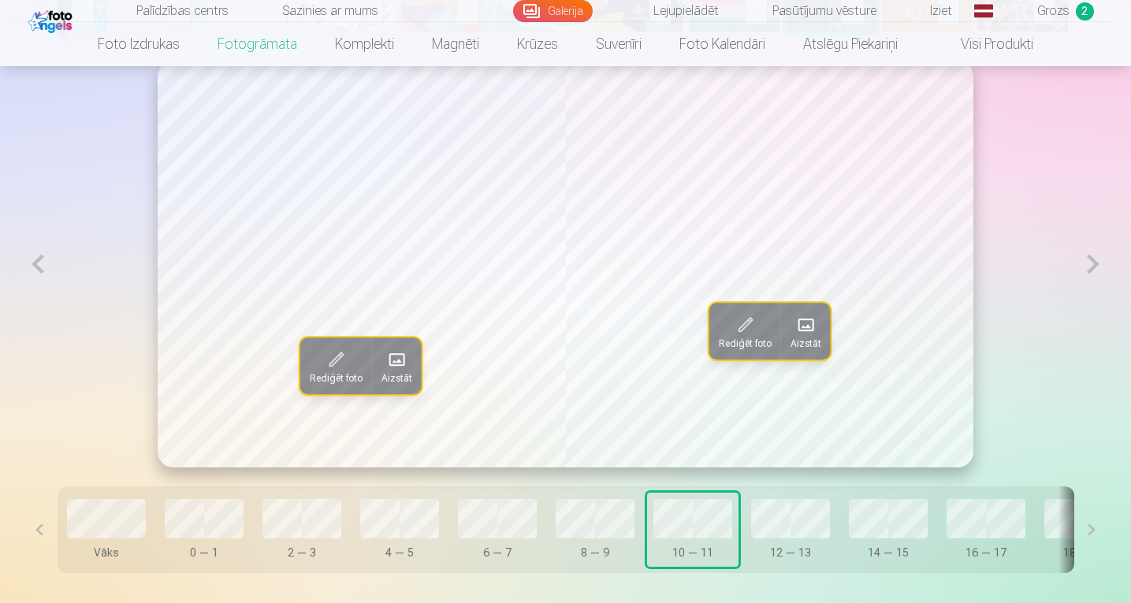
click at [407, 362] on span at bounding box center [396, 359] width 25 height 25
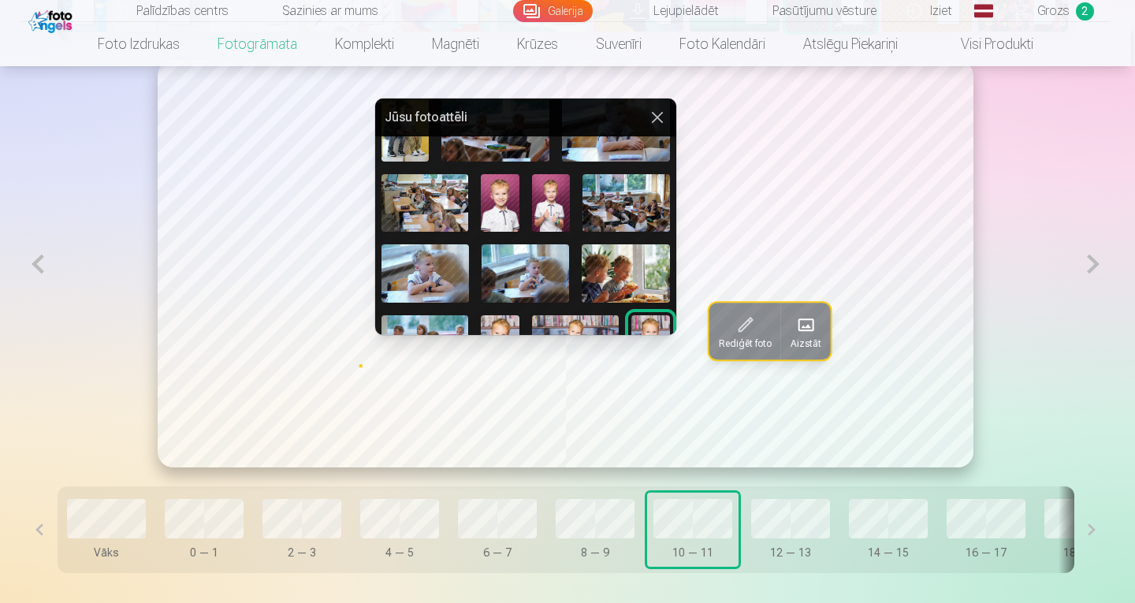
scroll to position [132, 0]
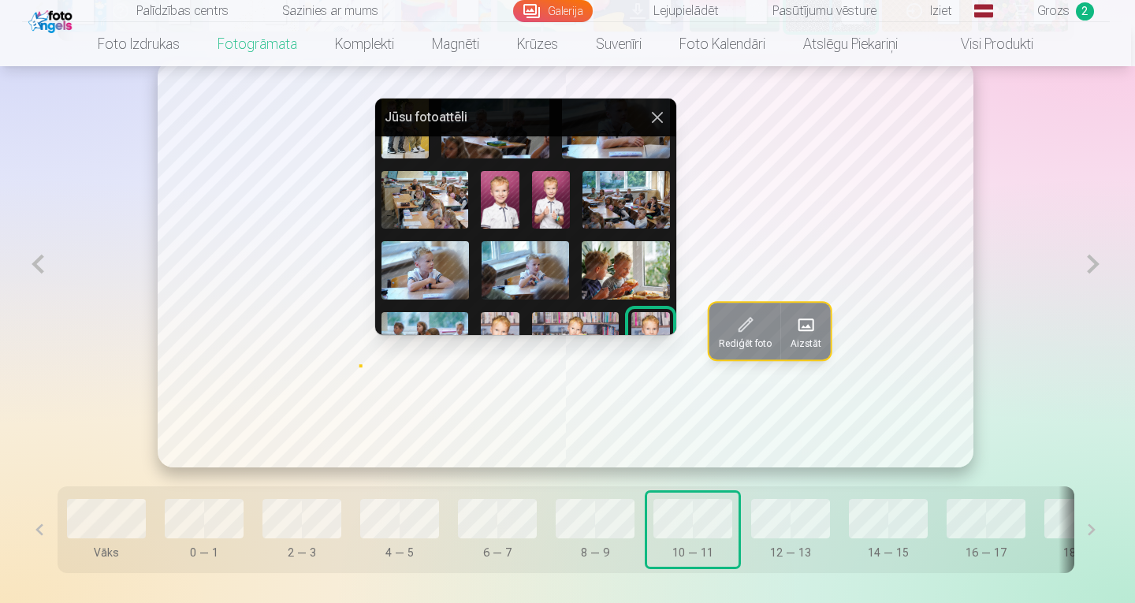
click at [420, 264] on img at bounding box center [424, 270] width 87 height 58
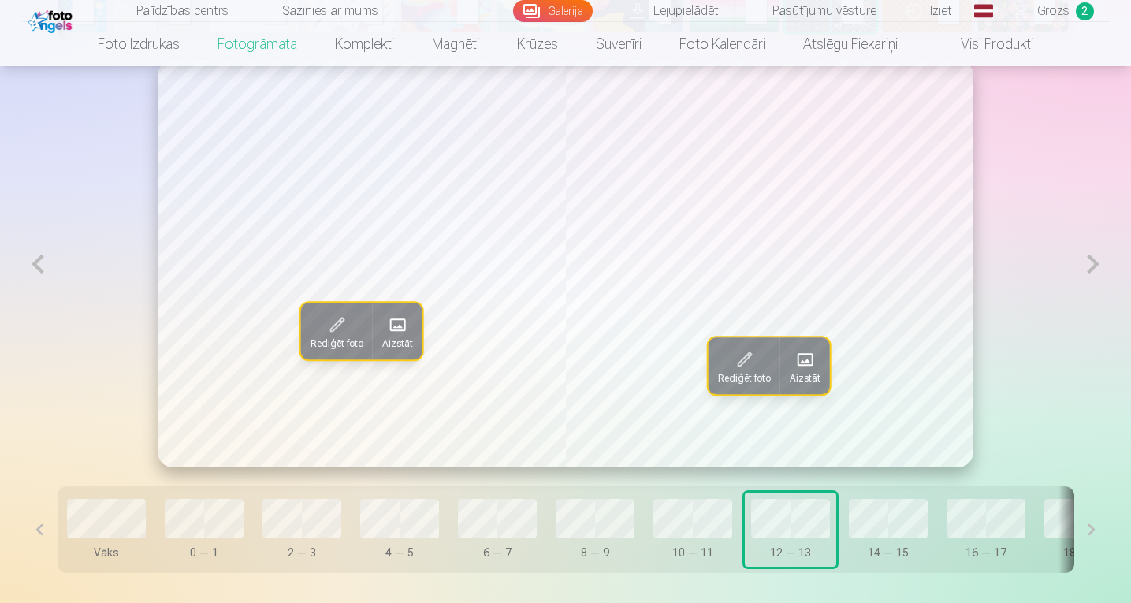
click at [399, 336] on span at bounding box center [397, 324] width 25 height 25
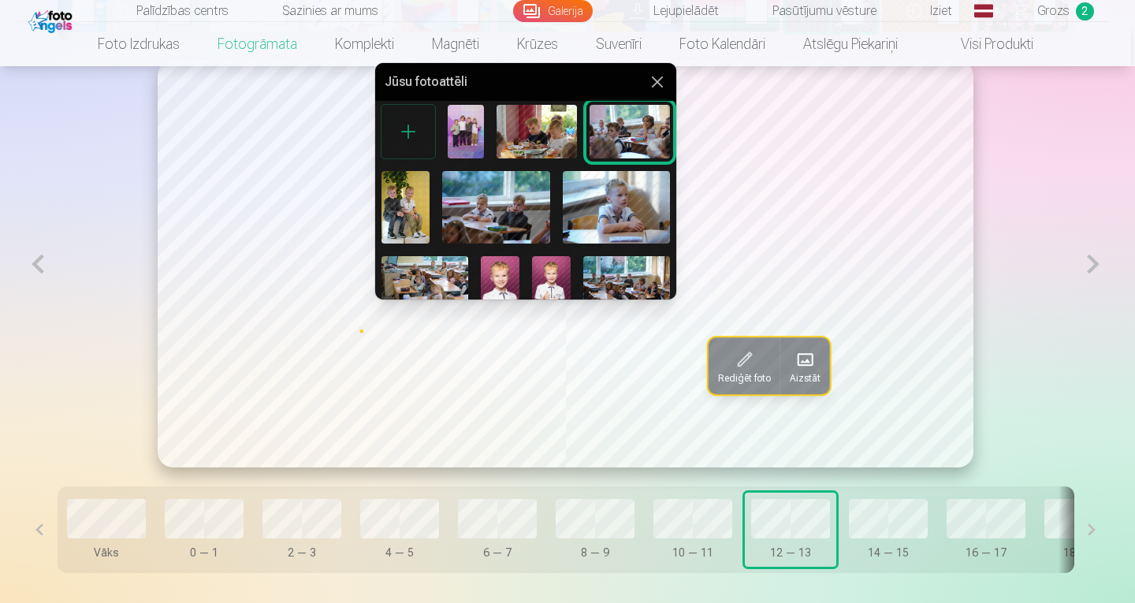
scroll to position [10, 0]
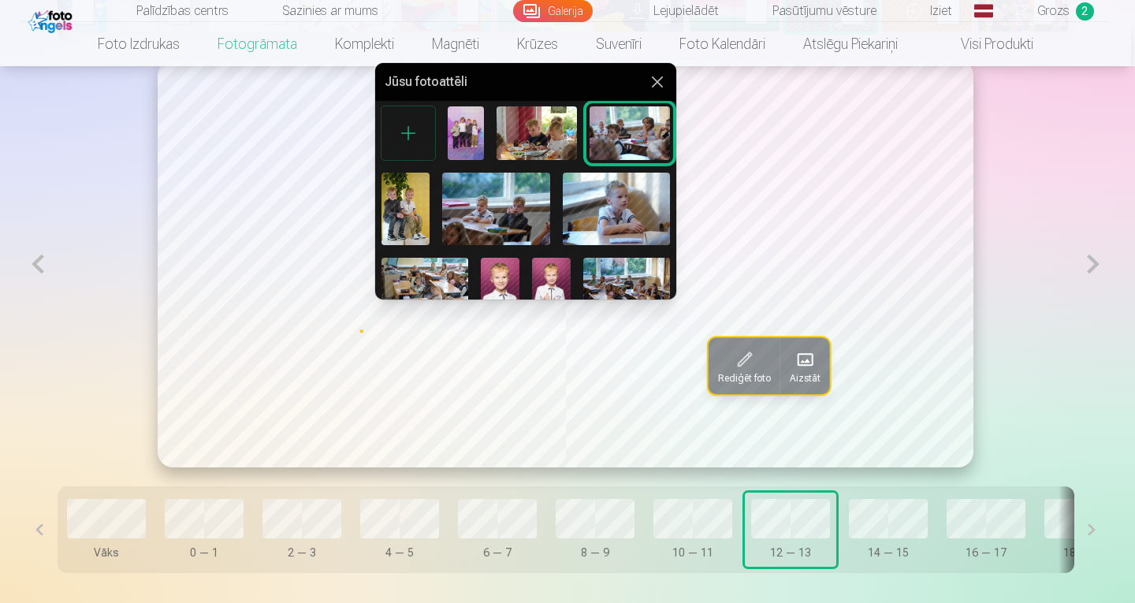
click at [404, 199] on img at bounding box center [405, 209] width 48 height 72
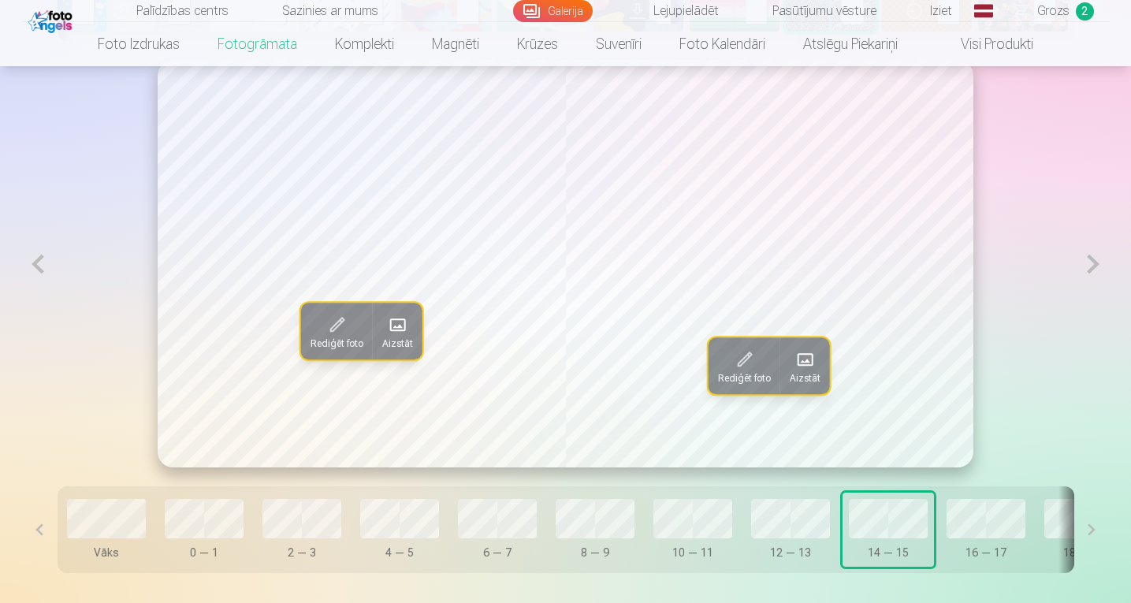
click at [397, 336] on span at bounding box center [397, 324] width 25 height 25
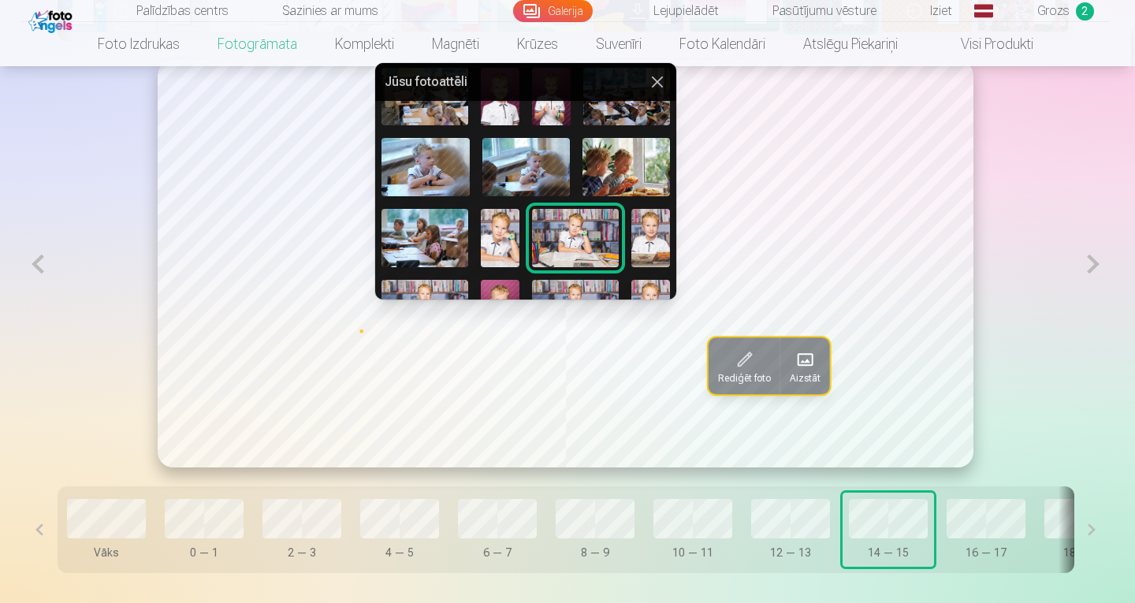
scroll to position [197, 0]
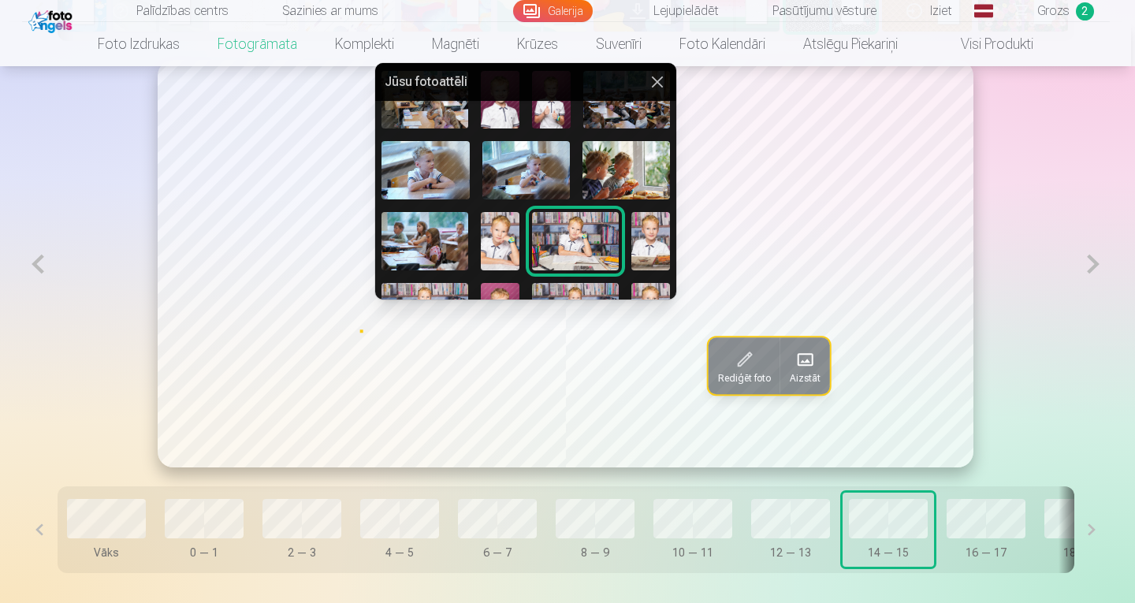
click at [622, 167] on img at bounding box center [625, 170] width 87 height 58
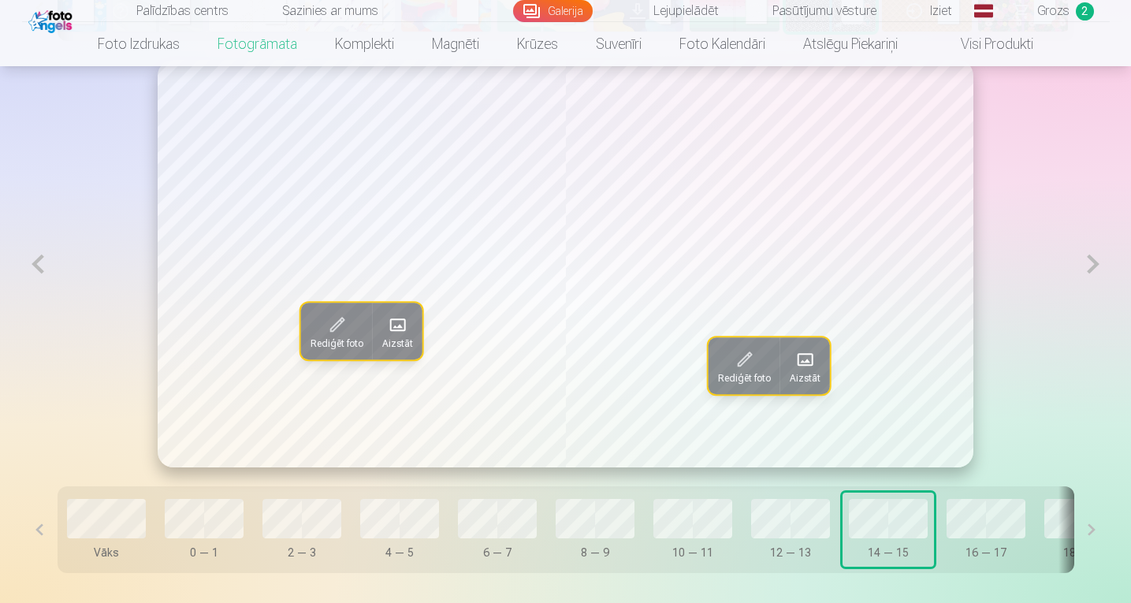
click at [804, 370] on span at bounding box center [804, 359] width 25 height 25
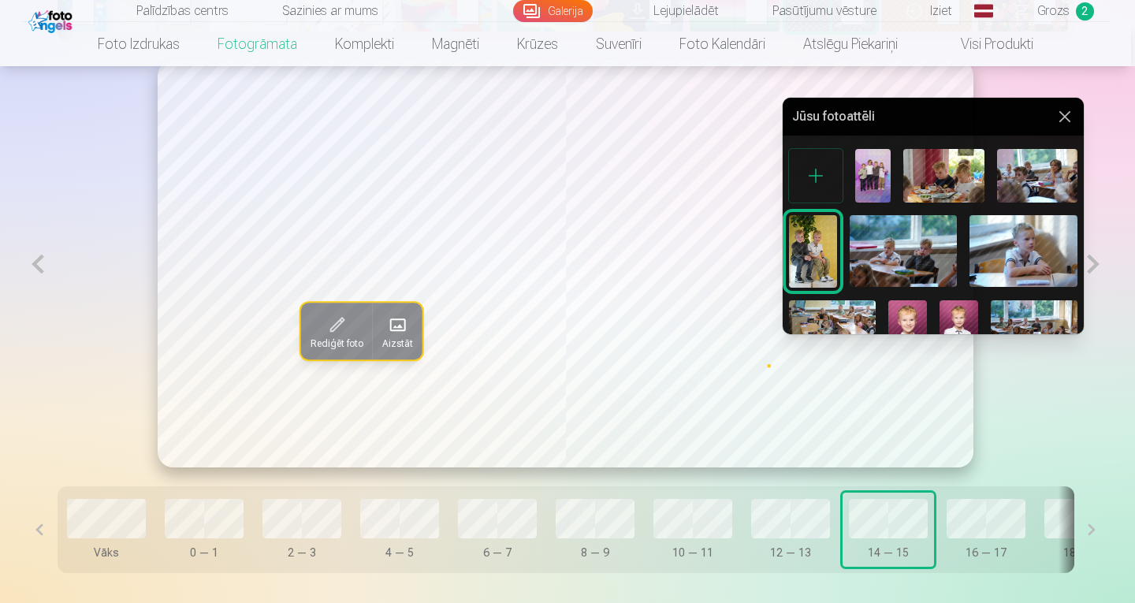
scroll to position [0, 0]
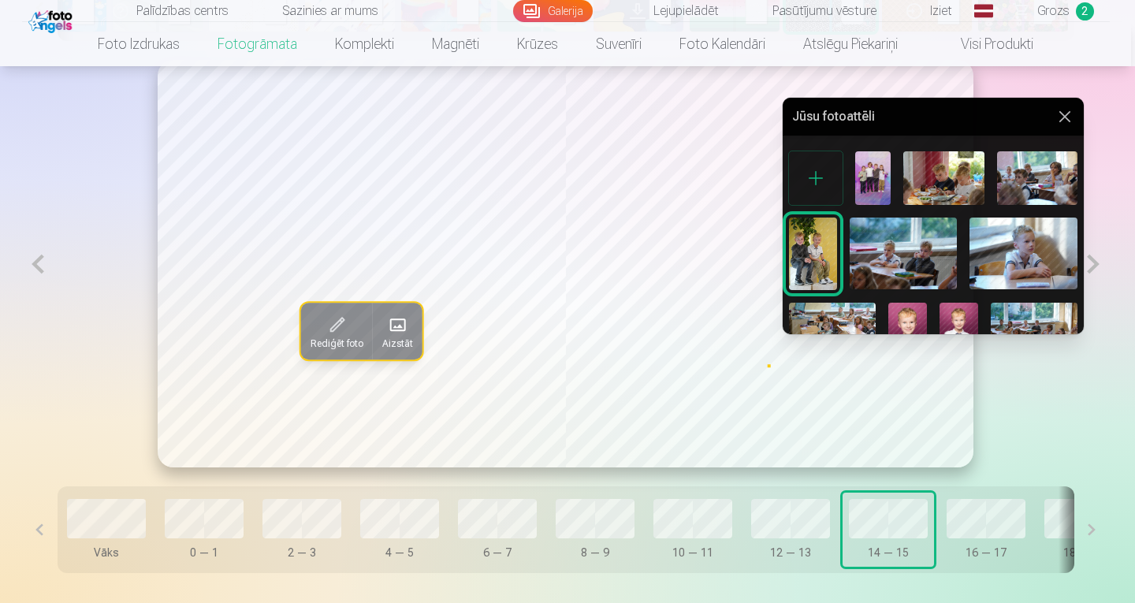
click at [942, 175] on img at bounding box center [943, 178] width 80 height 54
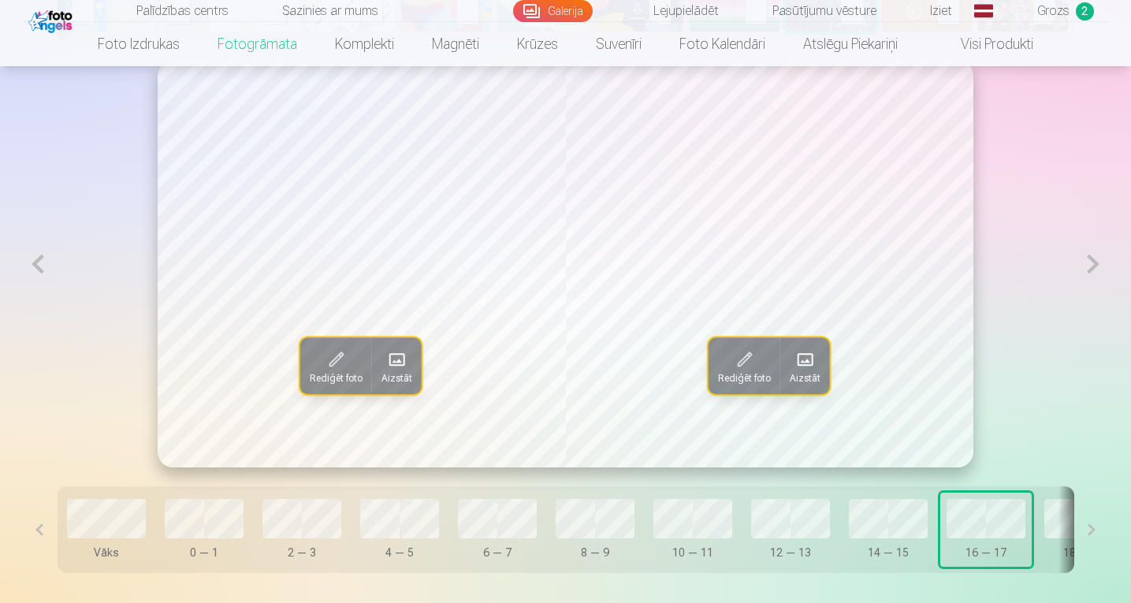
click at [810, 359] on span at bounding box center [804, 359] width 25 height 25
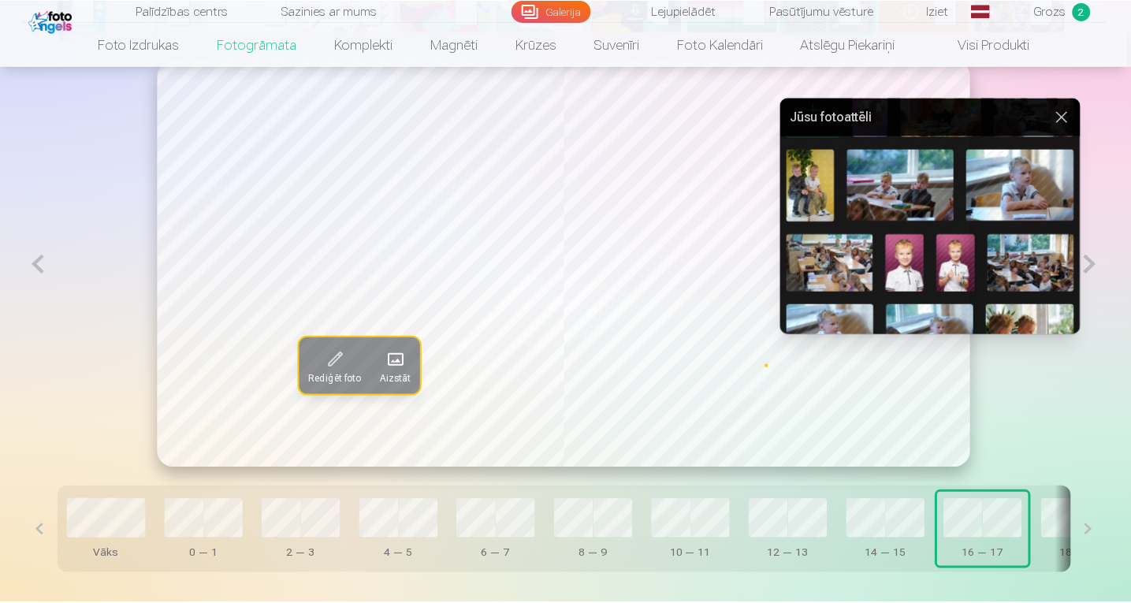
scroll to position [82, 0]
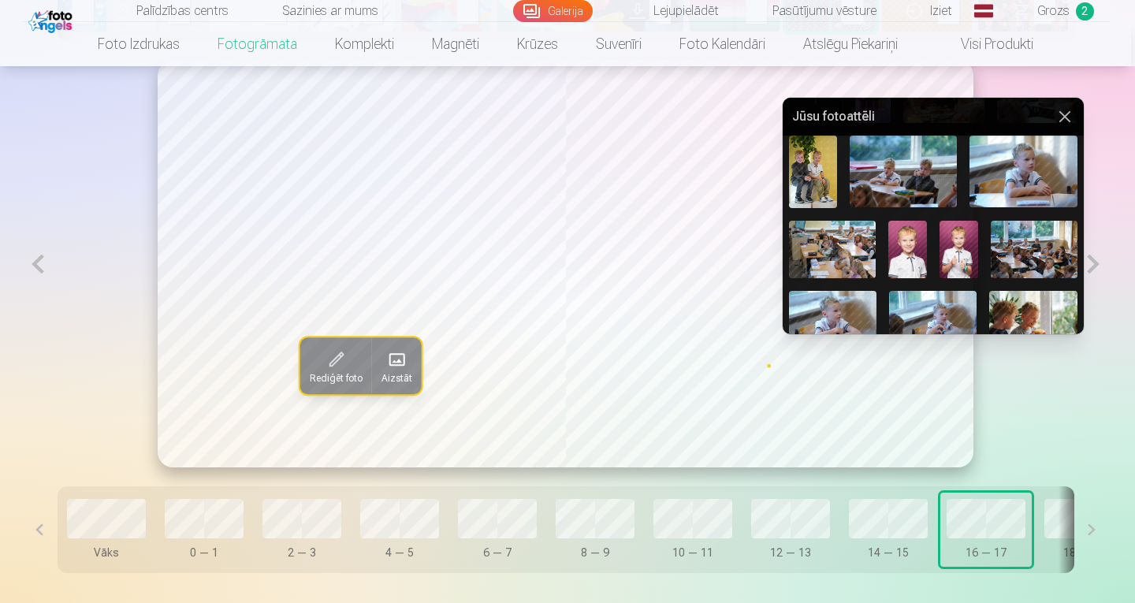
click at [959, 247] on img at bounding box center [958, 250] width 39 height 58
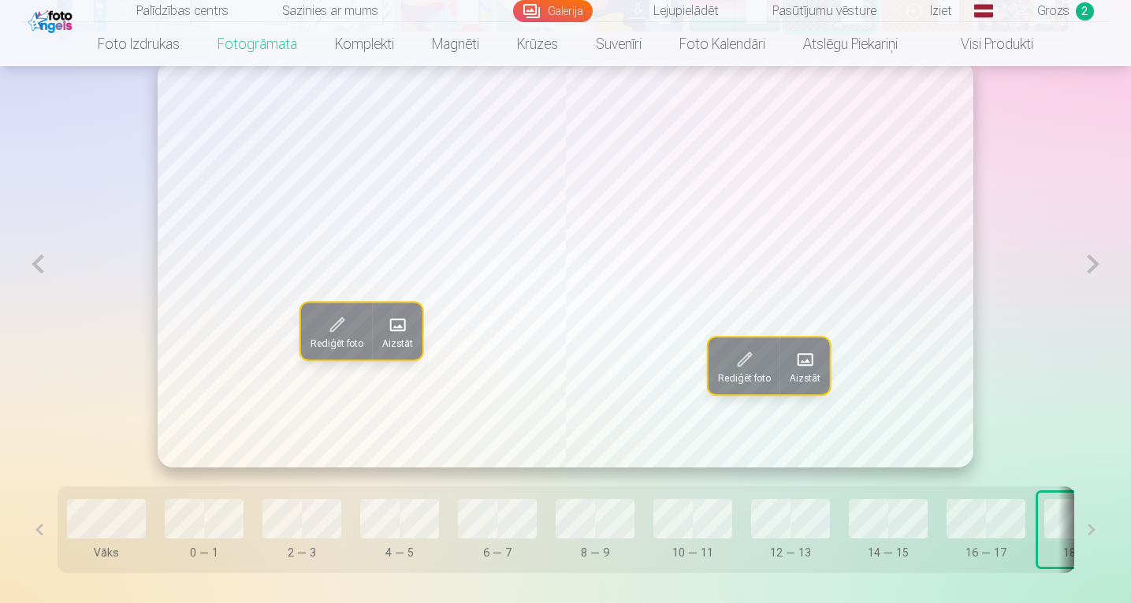
click at [1090, 534] on button at bounding box center [1091, 529] width 35 height 87
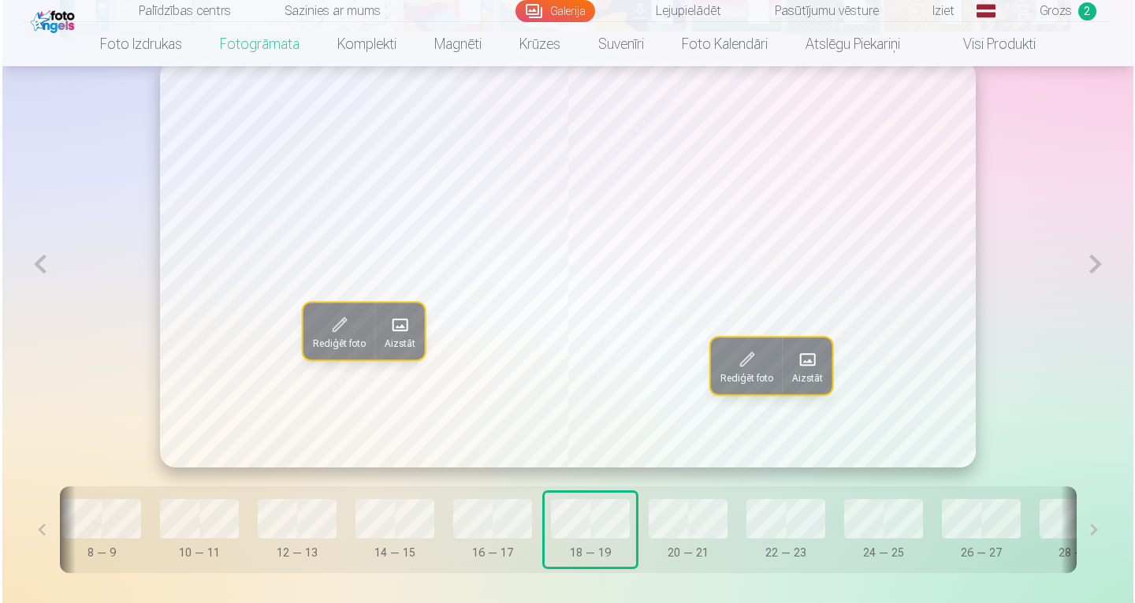
scroll to position [0, 508]
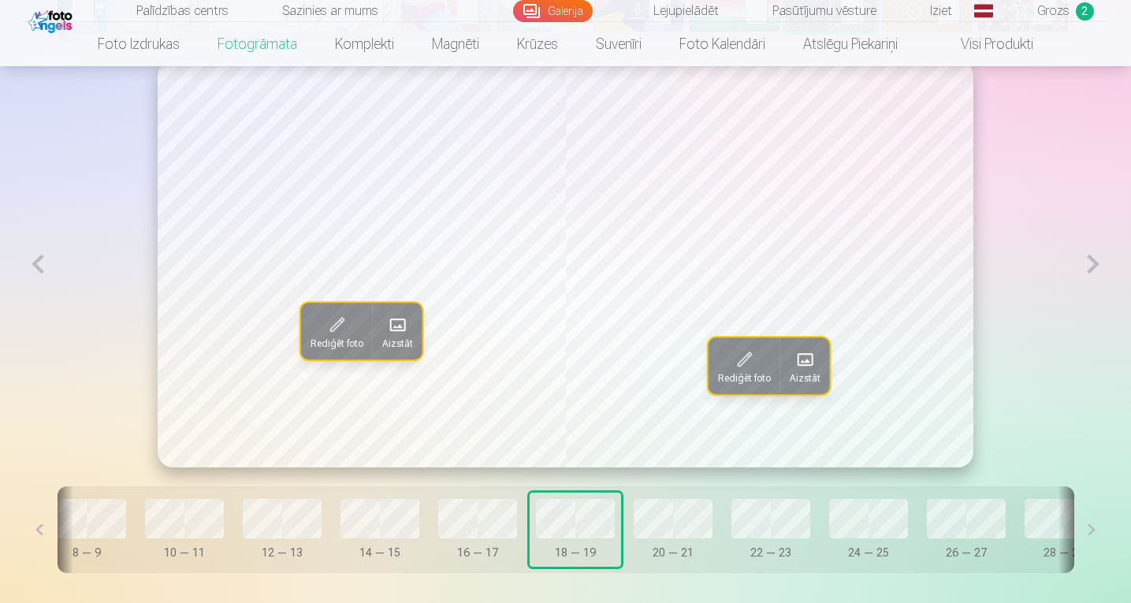
click at [817, 367] on span at bounding box center [804, 359] width 25 height 25
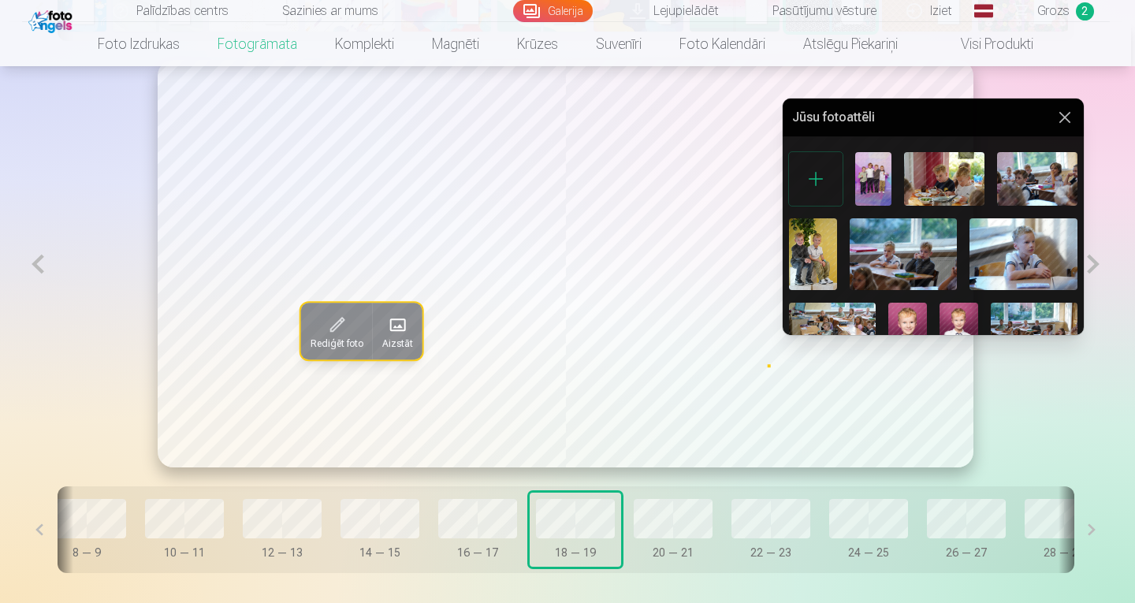
click at [893, 258] on img at bounding box center [903, 254] width 108 height 72
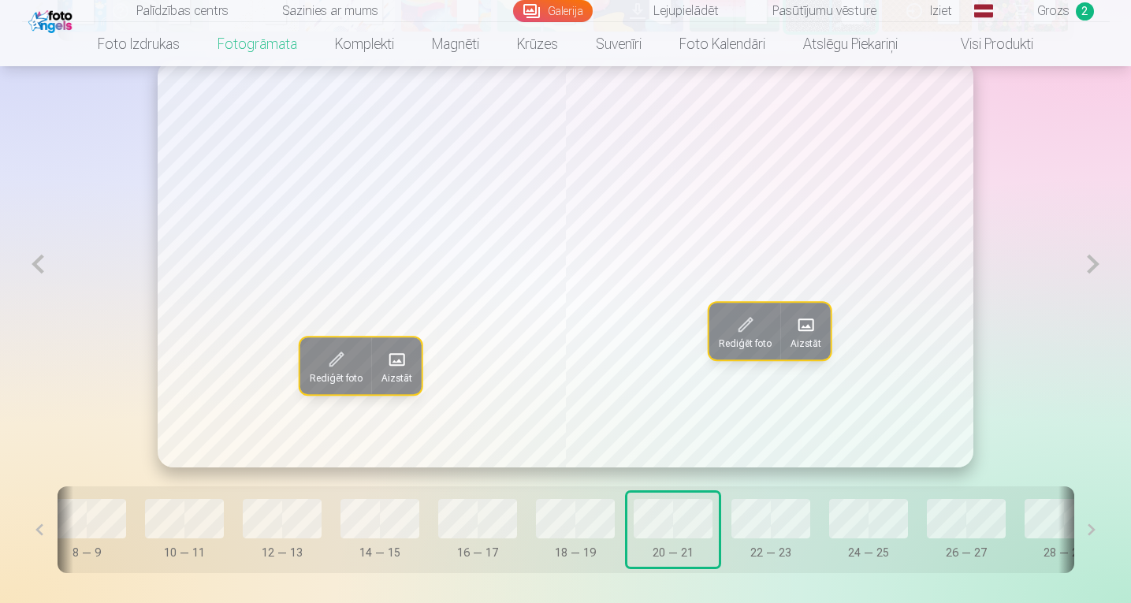
click at [806, 340] on span "Aizstāt" at bounding box center [805, 343] width 31 height 13
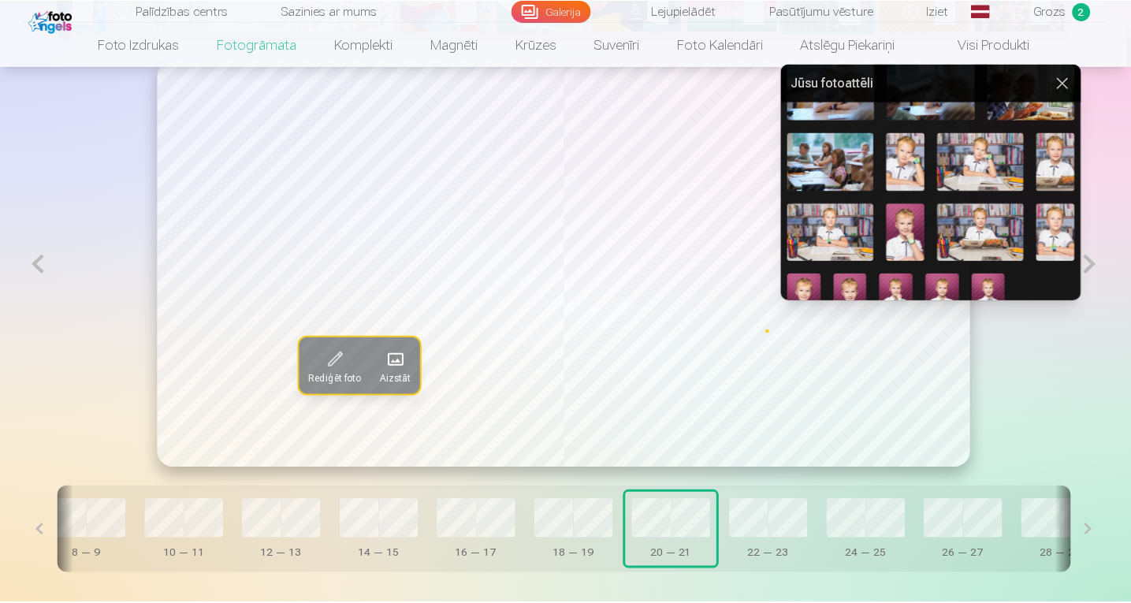
scroll to position [301, 0]
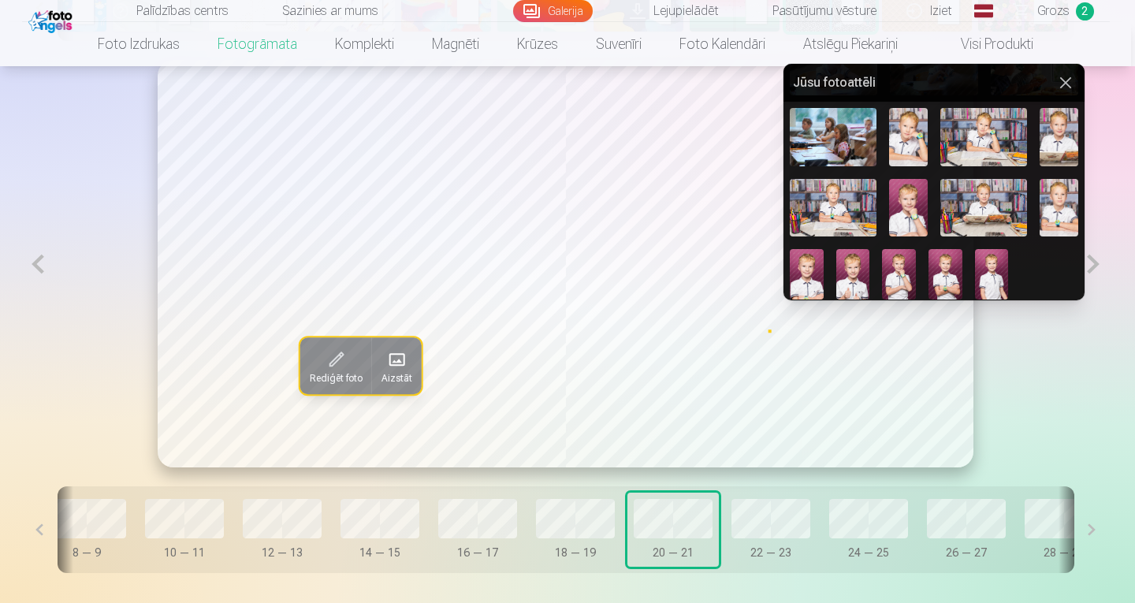
click at [811, 272] on img at bounding box center [807, 274] width 34 height 50
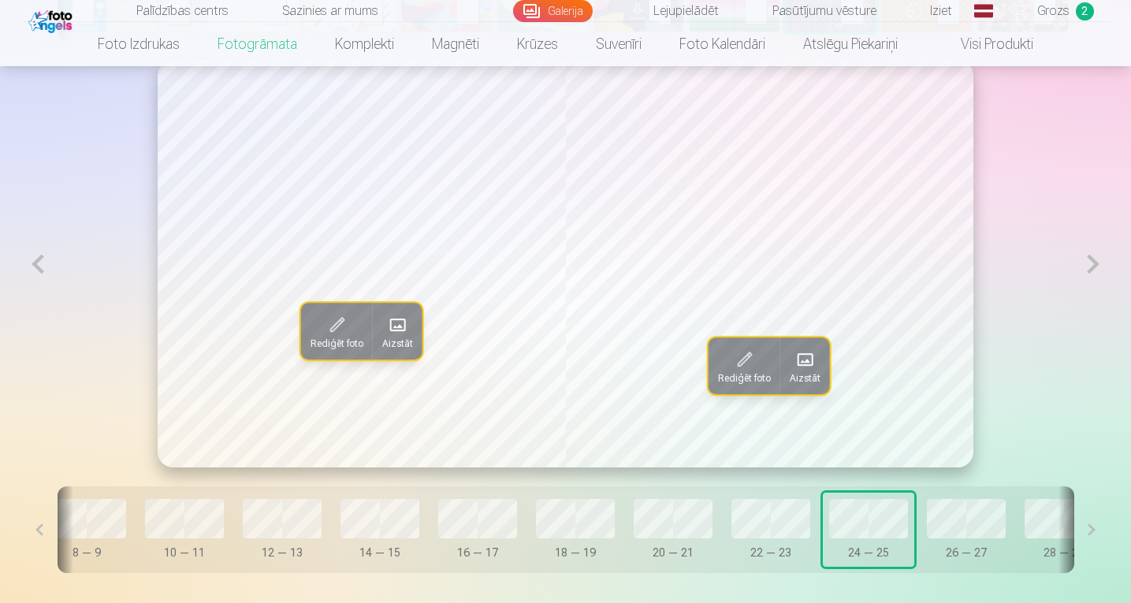
click at [1057, 354] on div "Rediģēt foto Aizstāt Rediģēt foto Aizstāt" at bounding box center [565, 264] width 1087 height 408
click at [41, 533] on button at bounding box center [39, 529] width 35 height 87
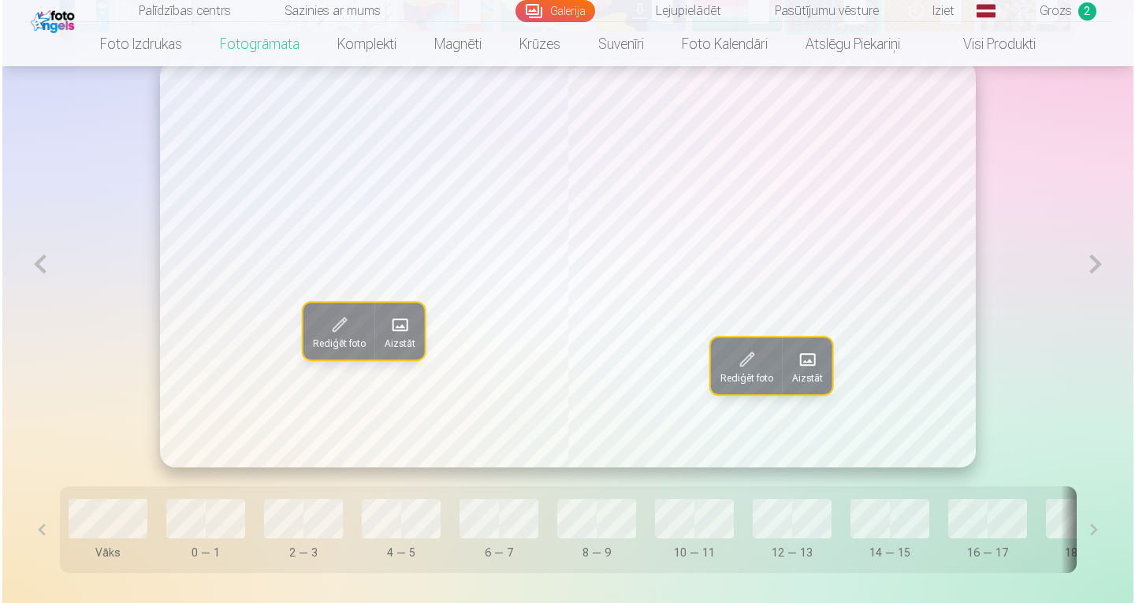
scroll to position [0, 0]
click at [41, 533] on button at bounding box center [39, 529] width 35 height 87
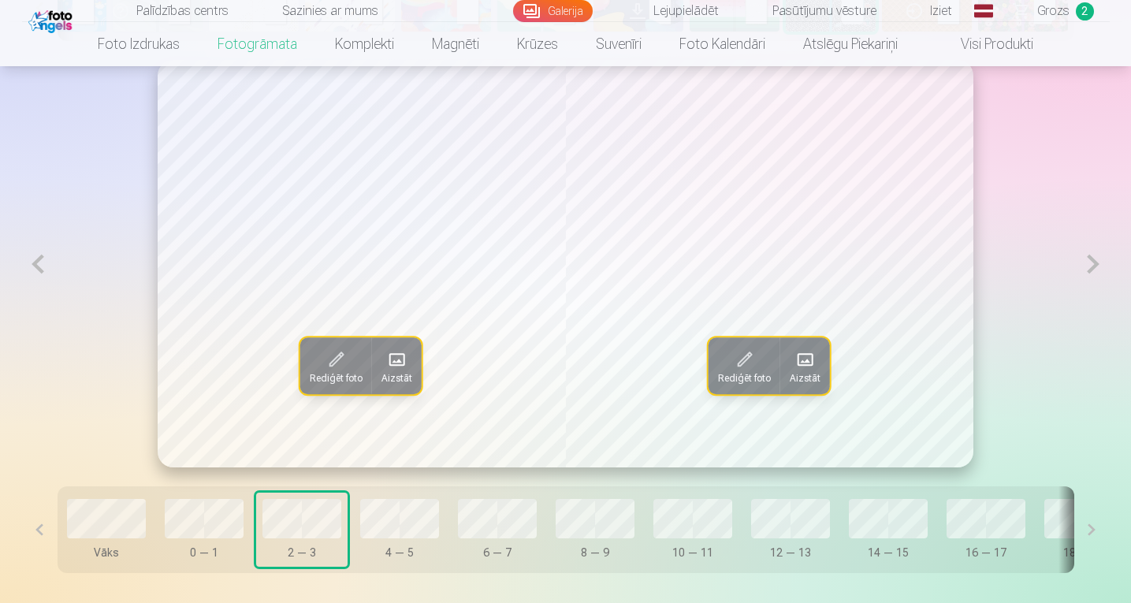
click at [807, 362] on span at bounding box center [804, 359] width 25 height 25
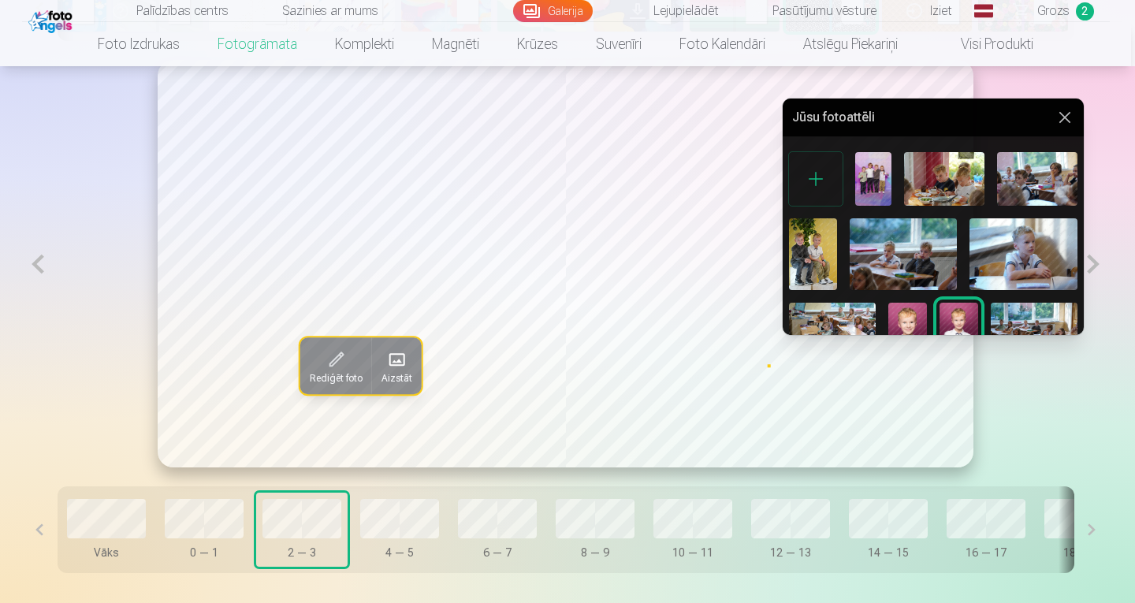
click at [816, 180] on div at bounding box center [816, 179] width 54 height 54
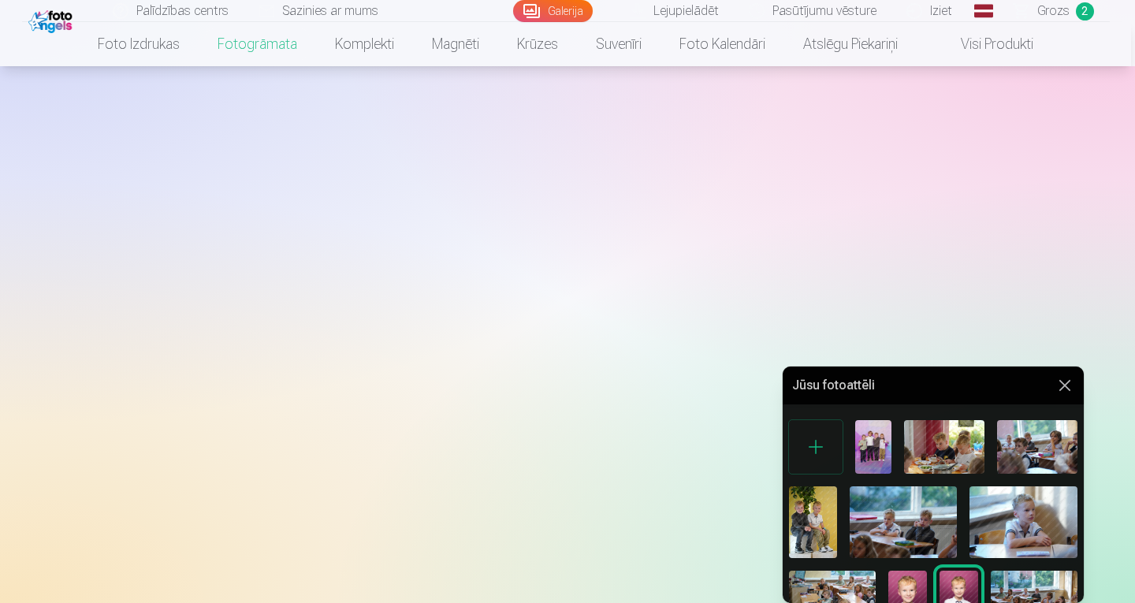
scroll to position [629, 0]
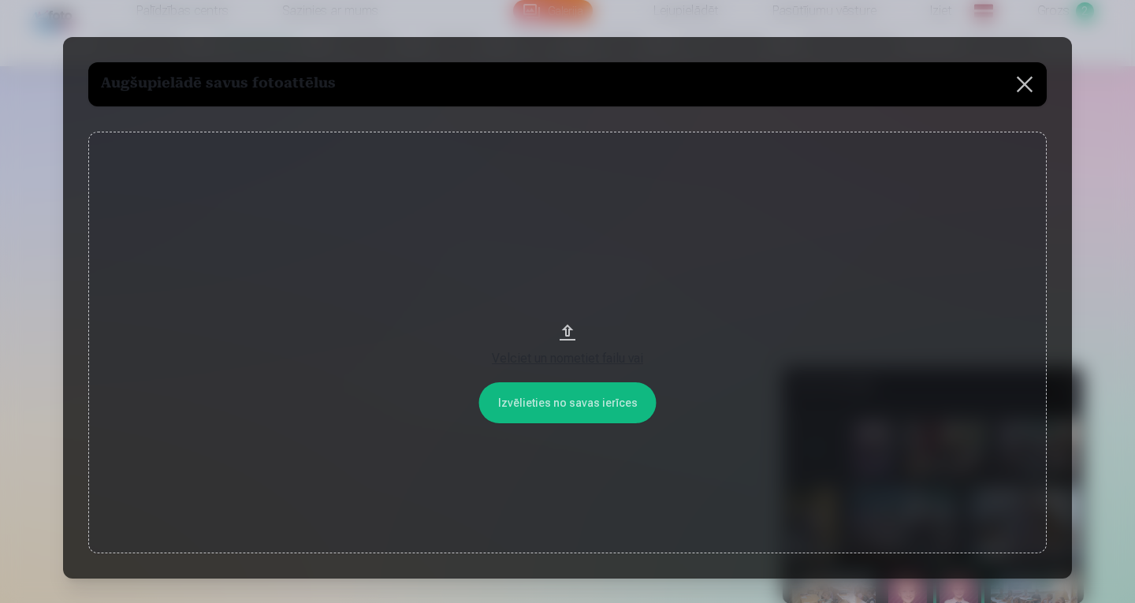
click at [1022, 84] on button at bounding box center [1024, 84] width 44 height 44
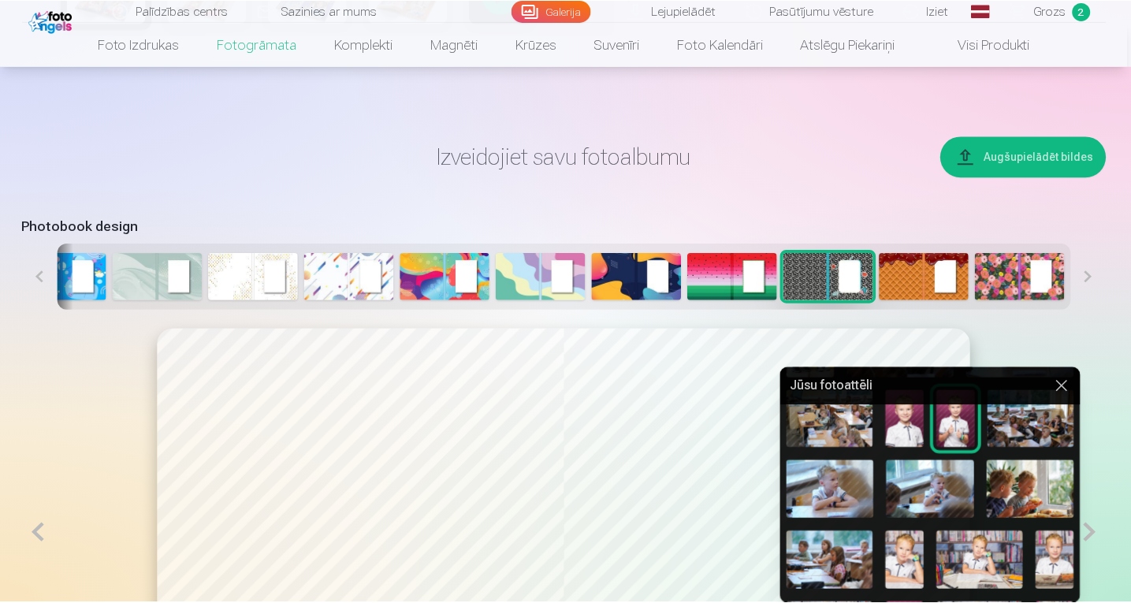
scroll to position [301, 0]
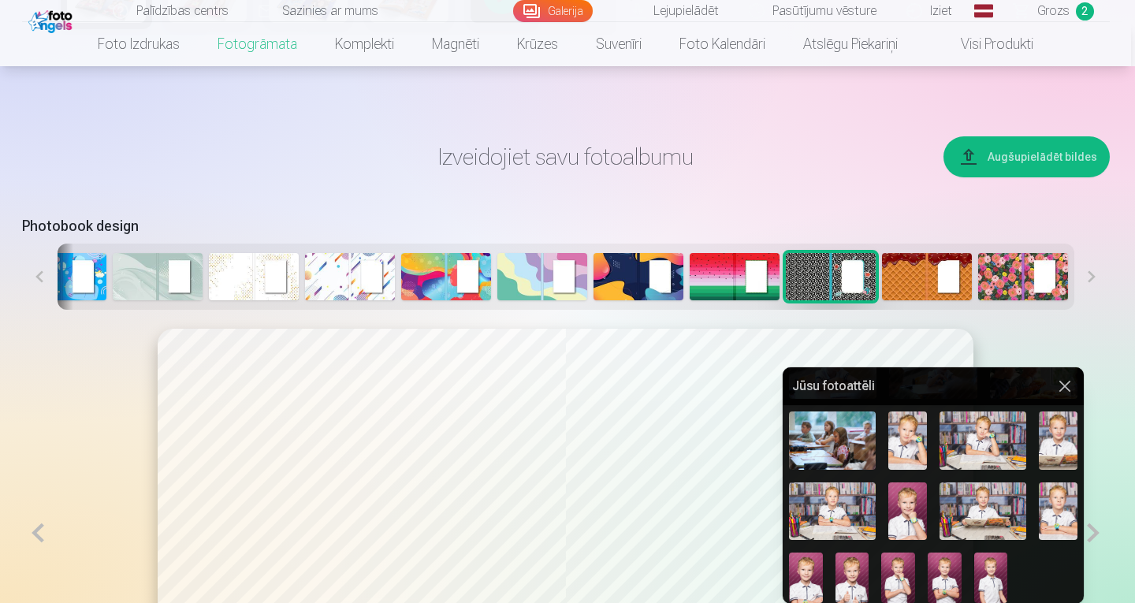
drag, startPoint x: 1131, startPoint y: 196, endPoint x: 1133, endPoint y: 296, distance: 100.1
click at [1130, 296] on div at bounding box center [567, 301] width 1135 height 603
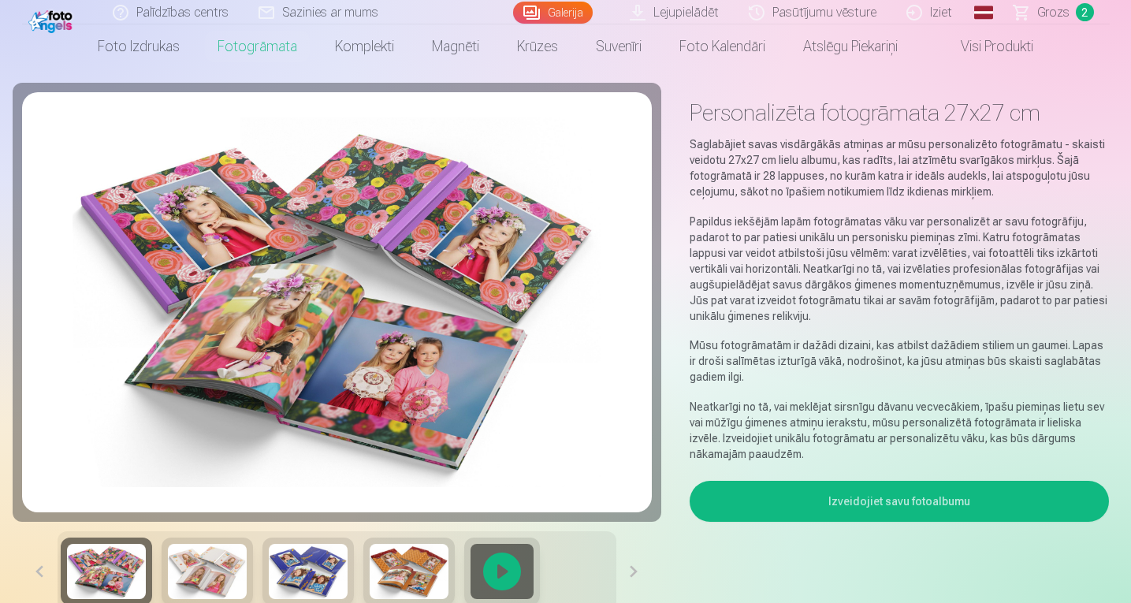
scroll to position [0, 0]
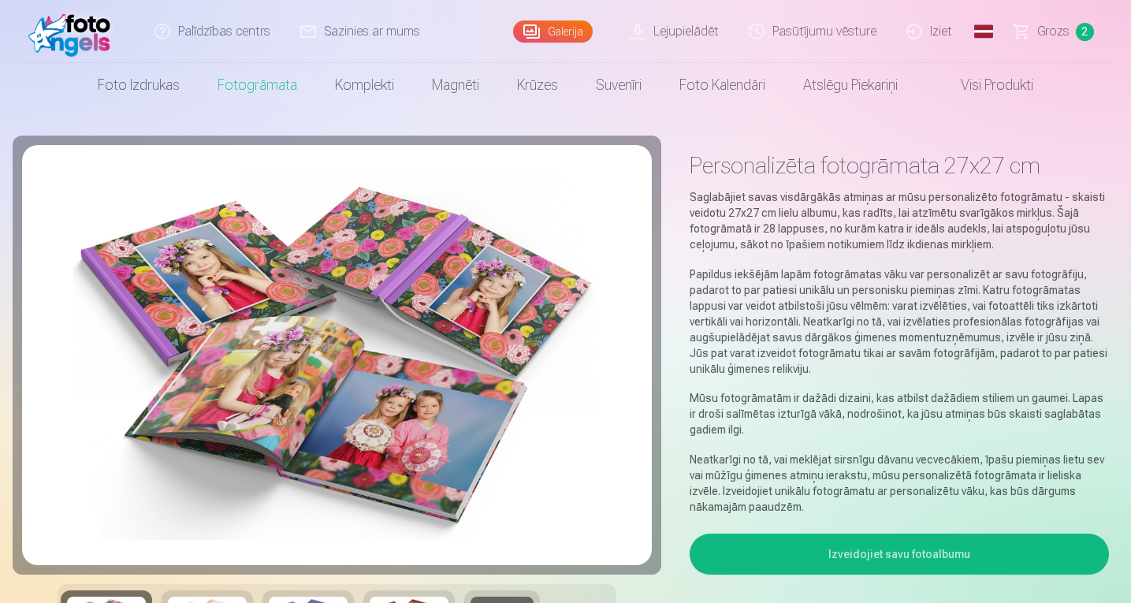
click at [566, 28] on link "Galerija" at bounding box center [553, 31] width 80 height 22
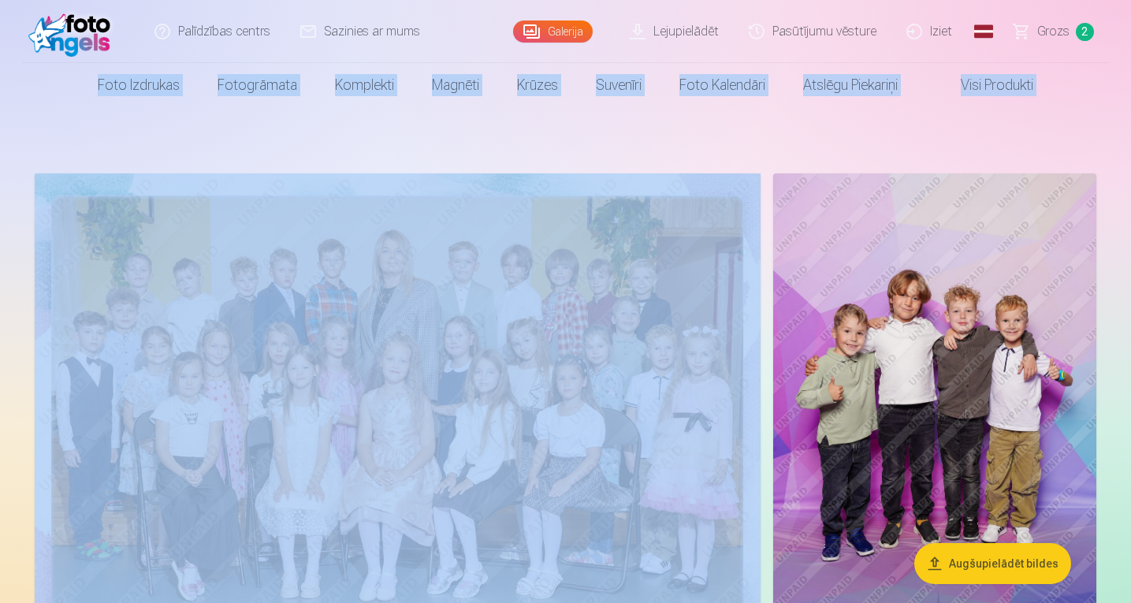
drag, startPoint x: 1129, startPoint y: 22, endPoint x: 1134, endPoint y: 51, distance: 29.5
click at [1130, 51] on html "Palīdzības centrs Sazinies ar mums Galerija Lejupielādēt Pasūtījumu vēsture Izi…" at bounding box center [565, 301] width 1131 height 603
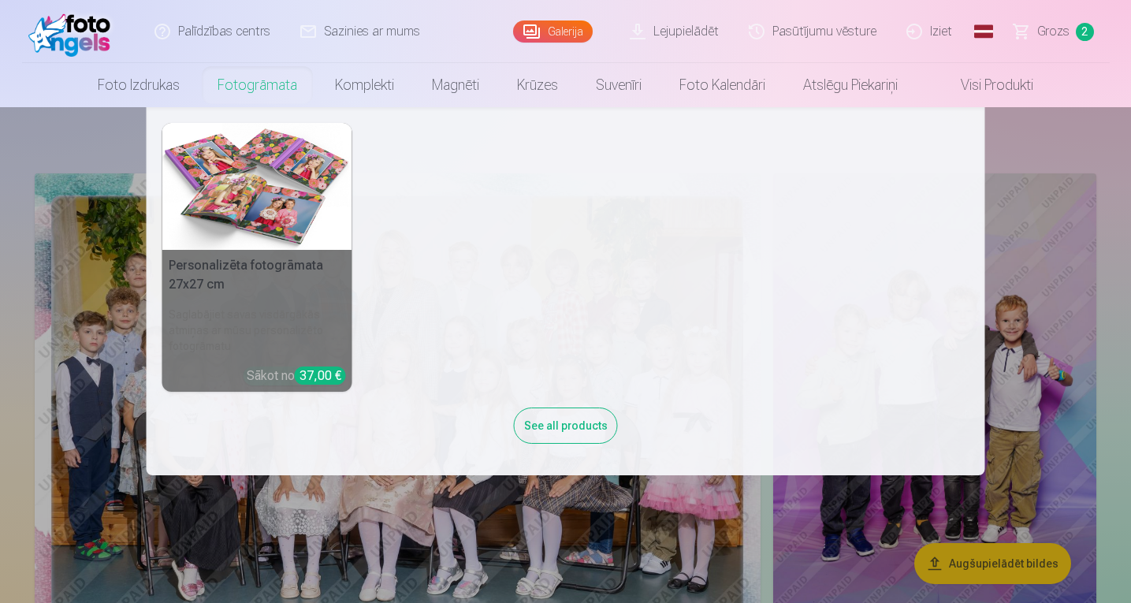
click at [265, 78] on link "Fotogrāmata" at bounding box center [257, 85] width 117 height 44
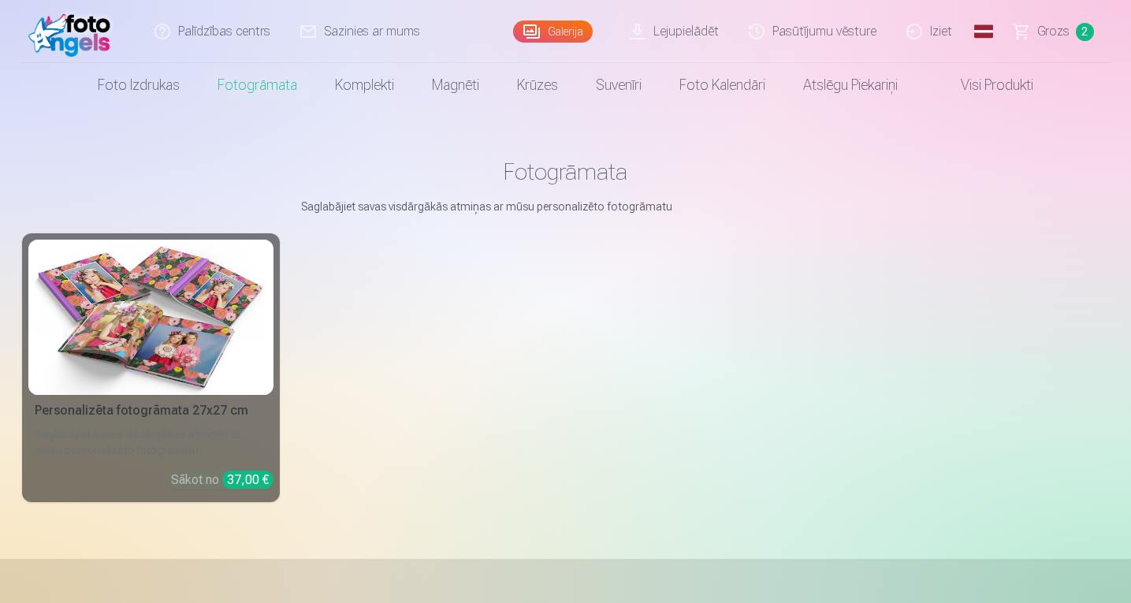
click at [564, 30] on link "Galerija" at bounding box center [553, 31] width 80 height 22
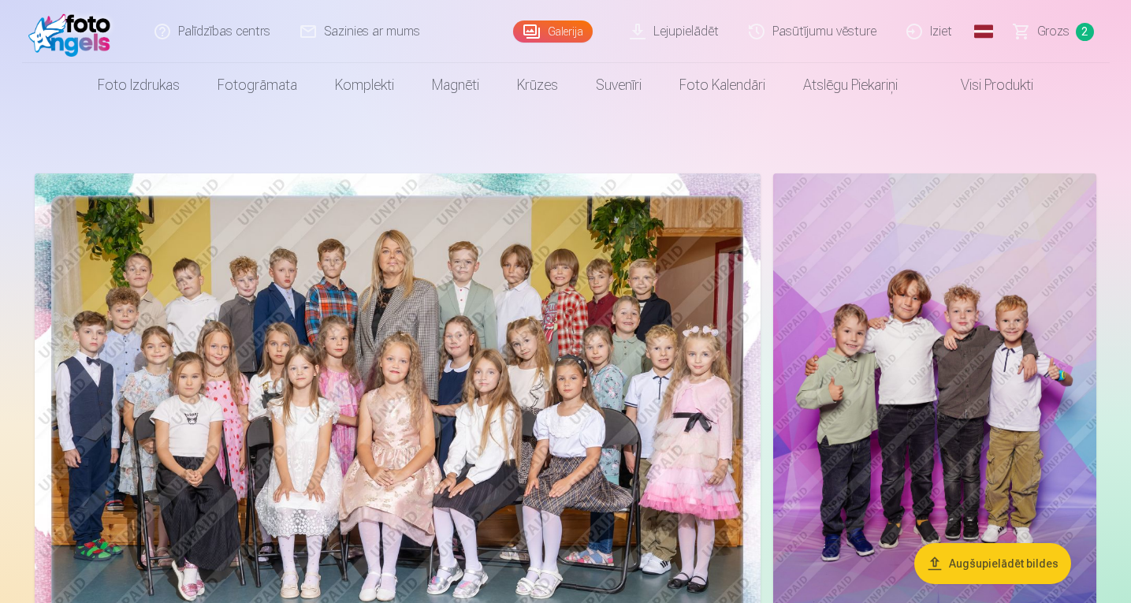
click at [1010, 563] on button "Augšupielādēt bildes" at bounding box center [992, 563] width 157 height 41
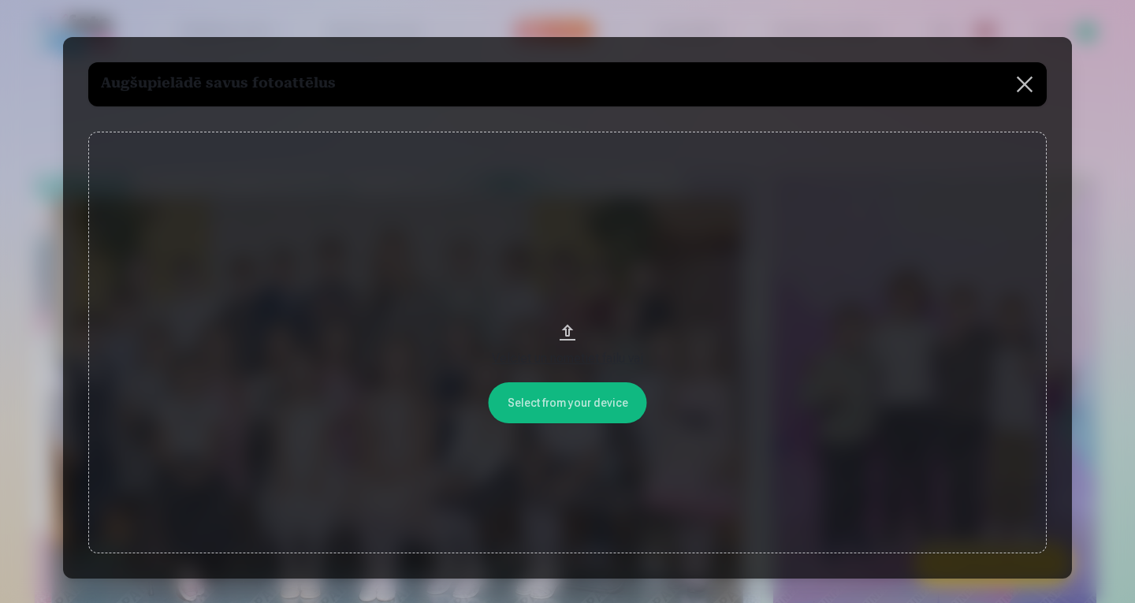
click at [1025, 81] on button at bounding box center [1024, 84] width 44 height 44
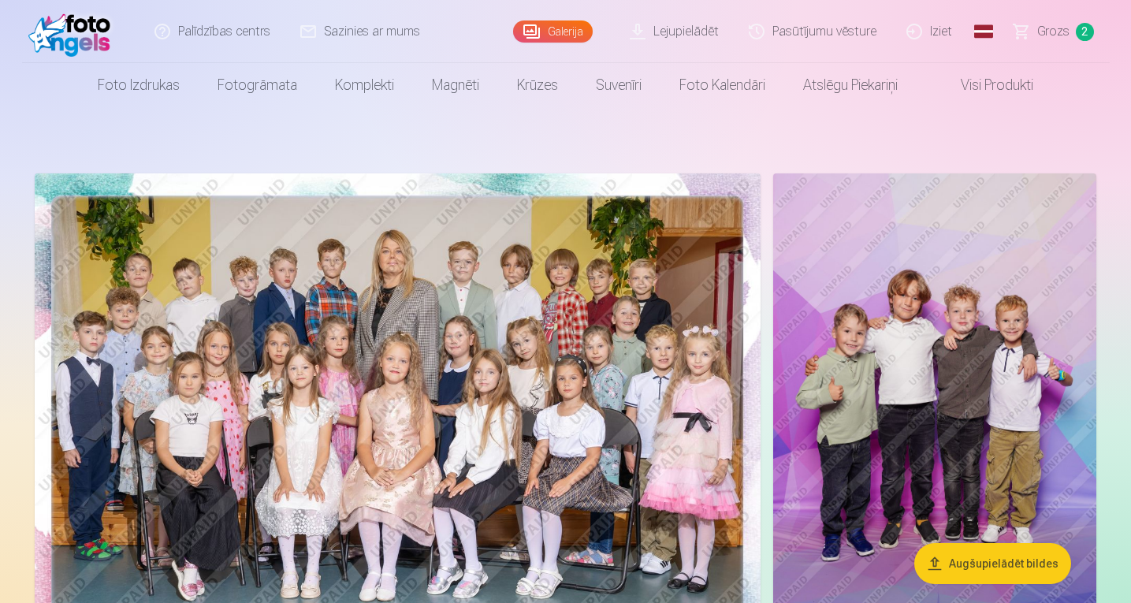
click at [1065, 31] on span "Grozs" at bounding box center [1053, 31] width 32 height 19
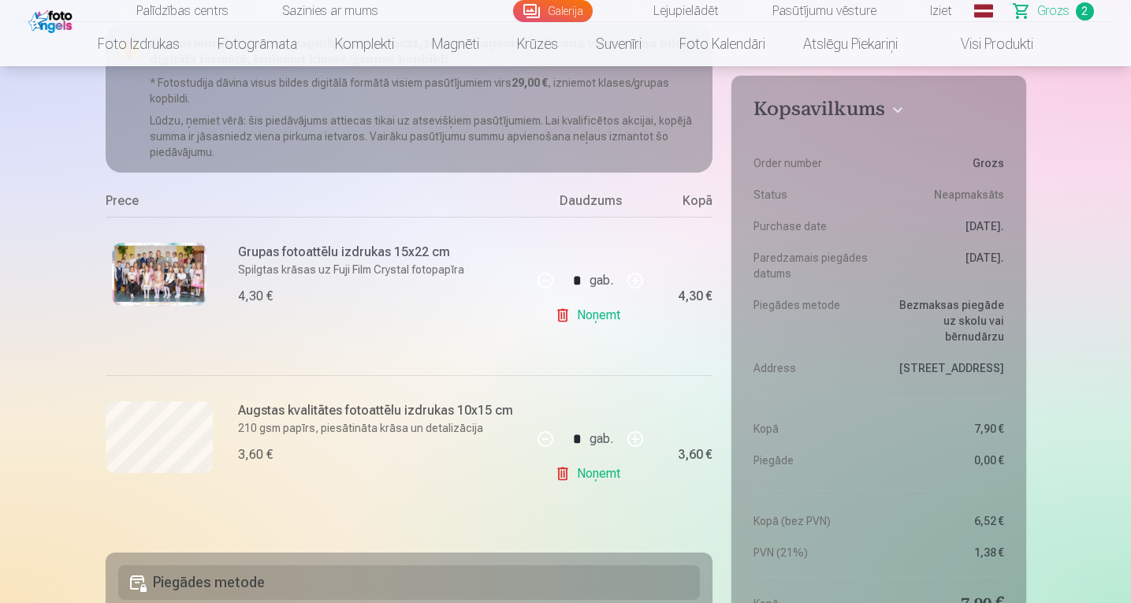
scroll to position [213, 0]
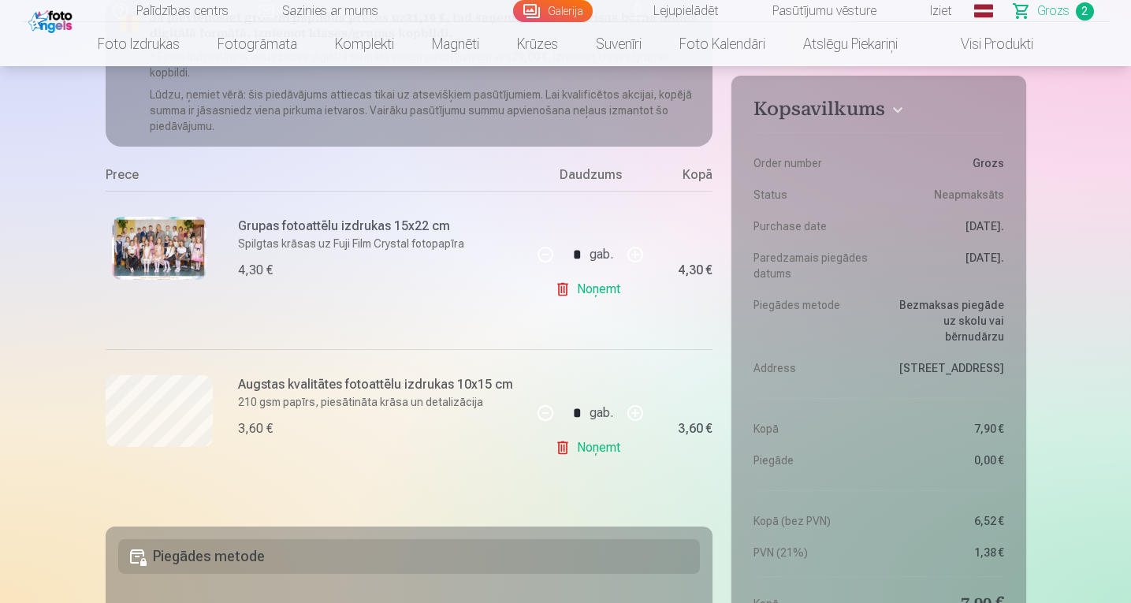
click at [563, 284] on link "Noņemt" at bounding box center [591, 289] width 72 height 32
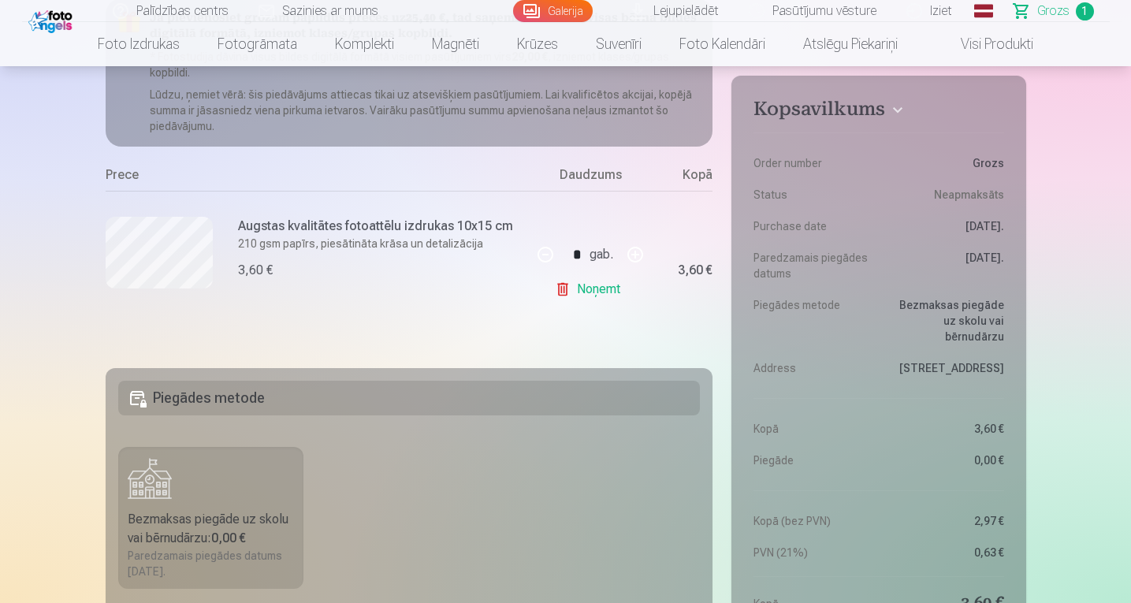
click at [560, 286] on link "Noņemt" at bounding box center [591, 289] width 72 height 32
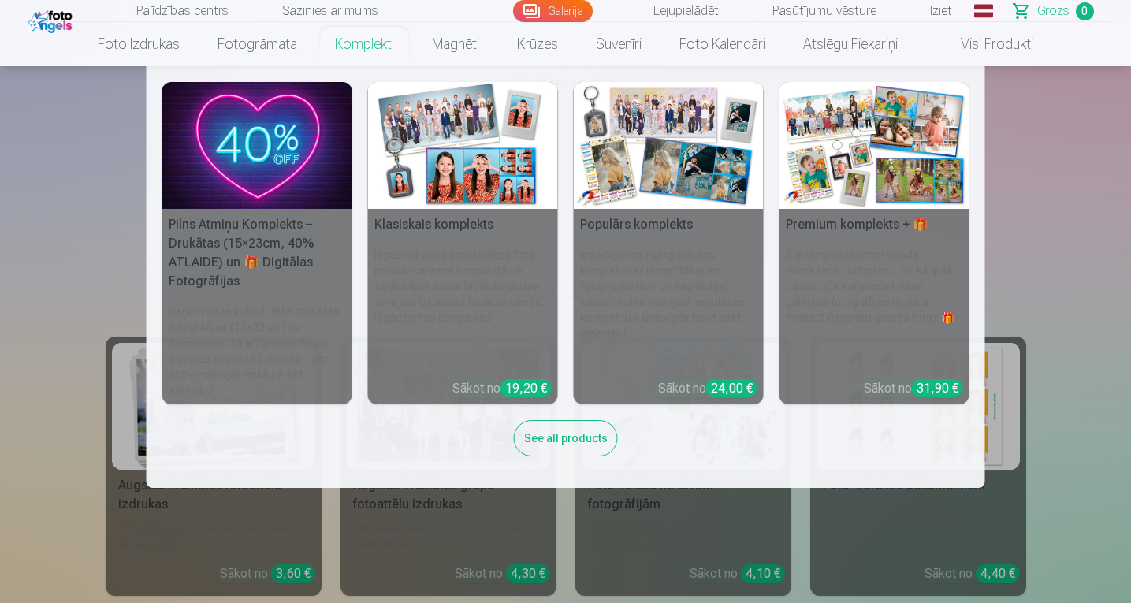
click at [377, 51] on link "Komplekti" at bounding box center [364, 44] width 97 height 44
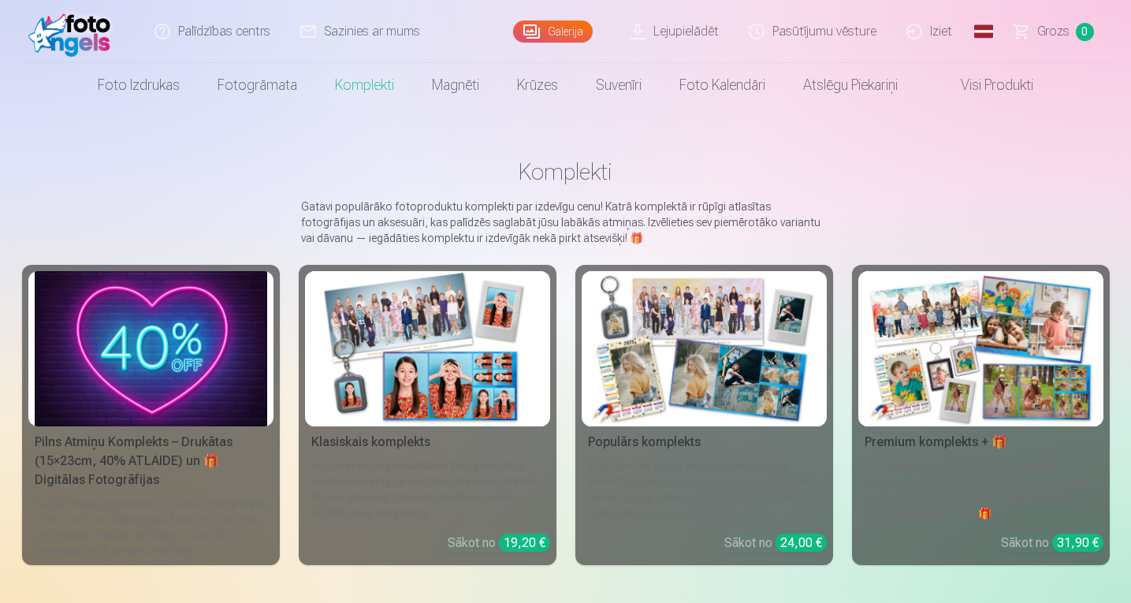
click at [489, 362] on img at bounding box center [427, 348] width 232 height 155
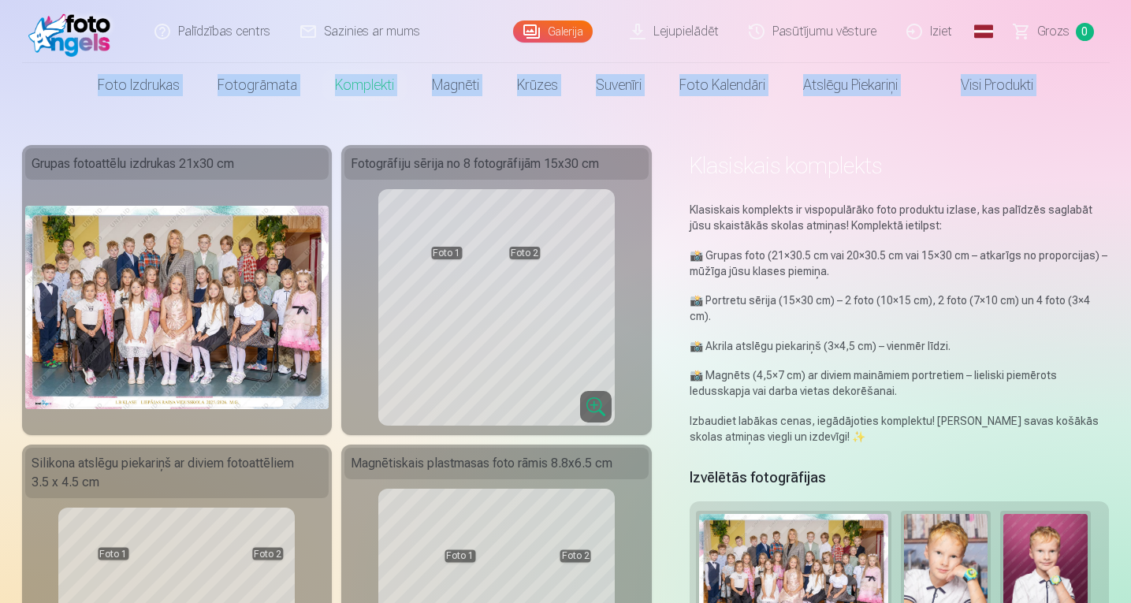
drag, startPoint x: 1130, startPoint y: 50, endPoint x: 1134, endPoint y: 72, distance: 22.4
click at [1130, 72] on html "Palīdzības centrs Sazinies ar mums Galerija Lejupielādēt Pasūtījumu vēsture Izi…" at bounding box center [565, 301] width 1131 height 603
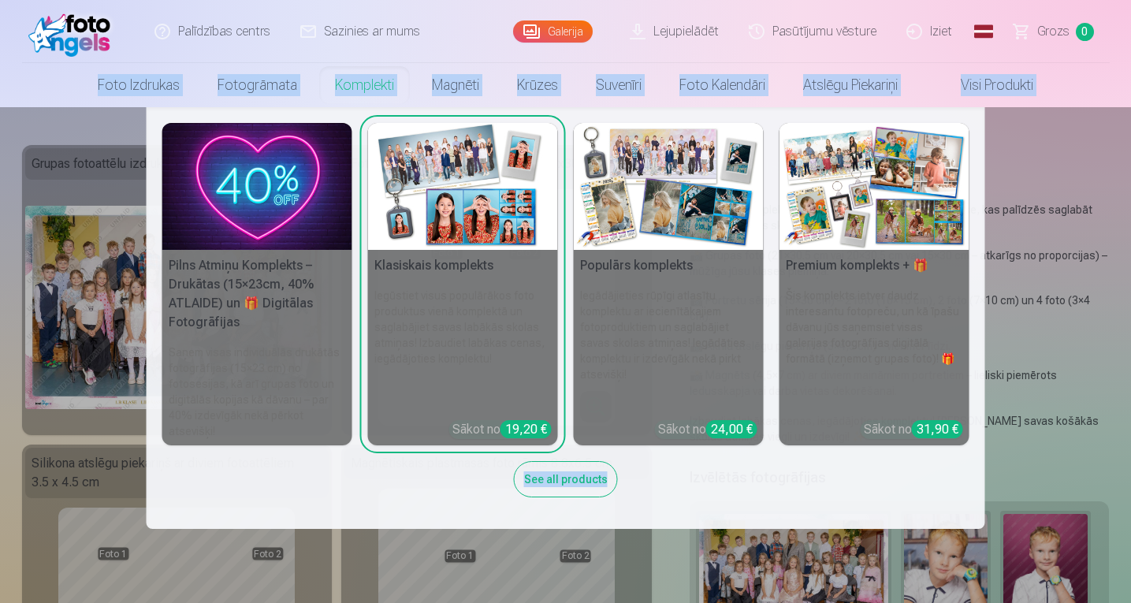
click at [633, 206] on img at bounding box center [669, 186] width 190 height 127
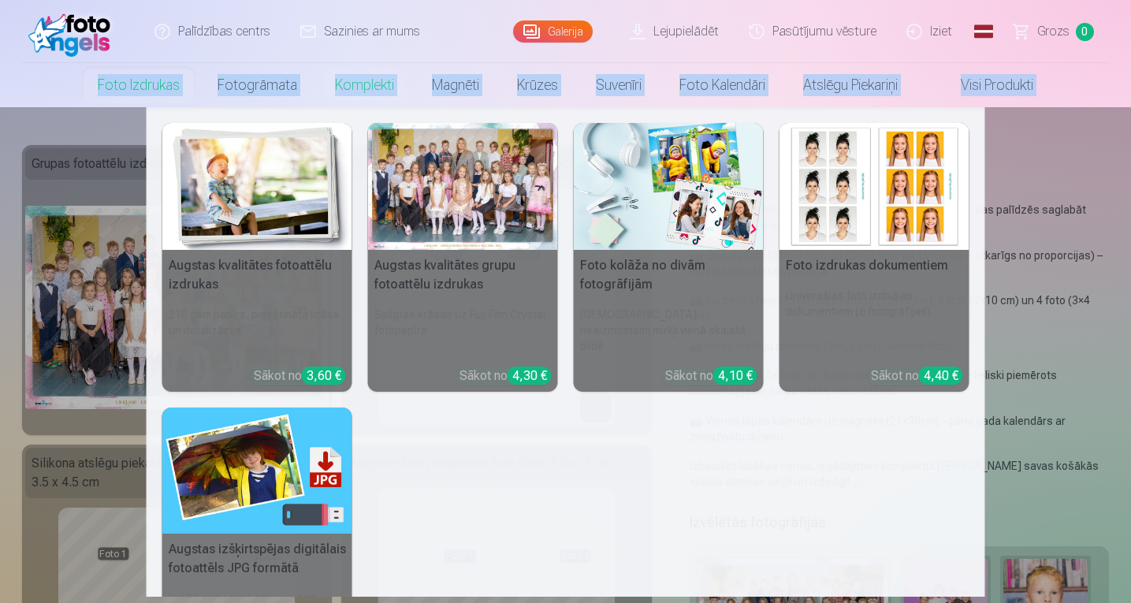
click at [137, 87] on link "Foto izdrukas" at bounding box center [139, 85] width 120 height 44
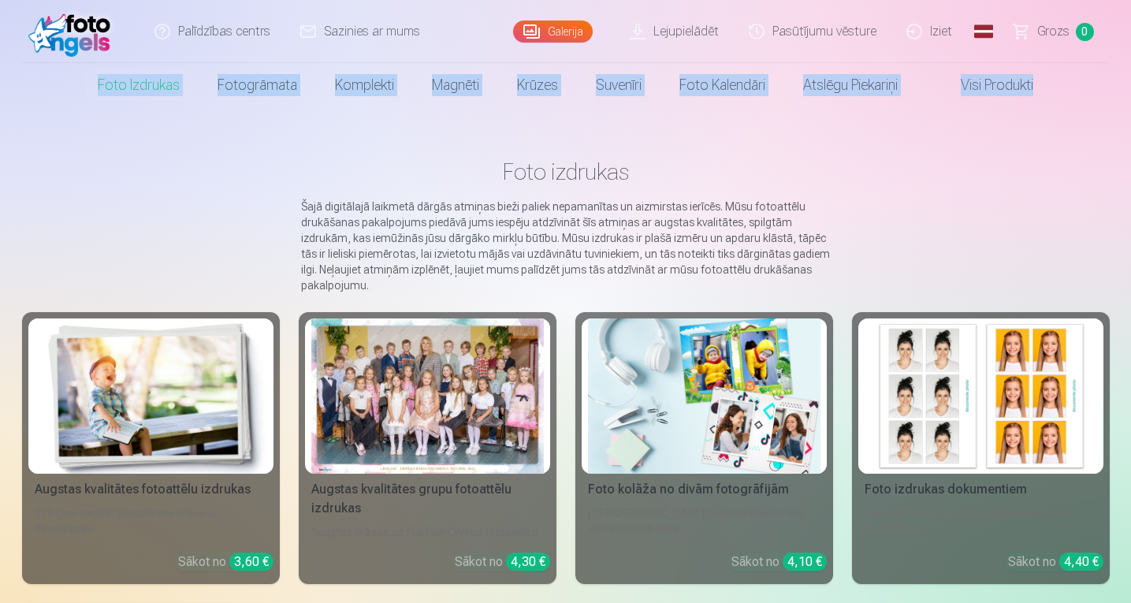
click at [453, 408] on div at bounding box center [427, 395] width 232 height 155
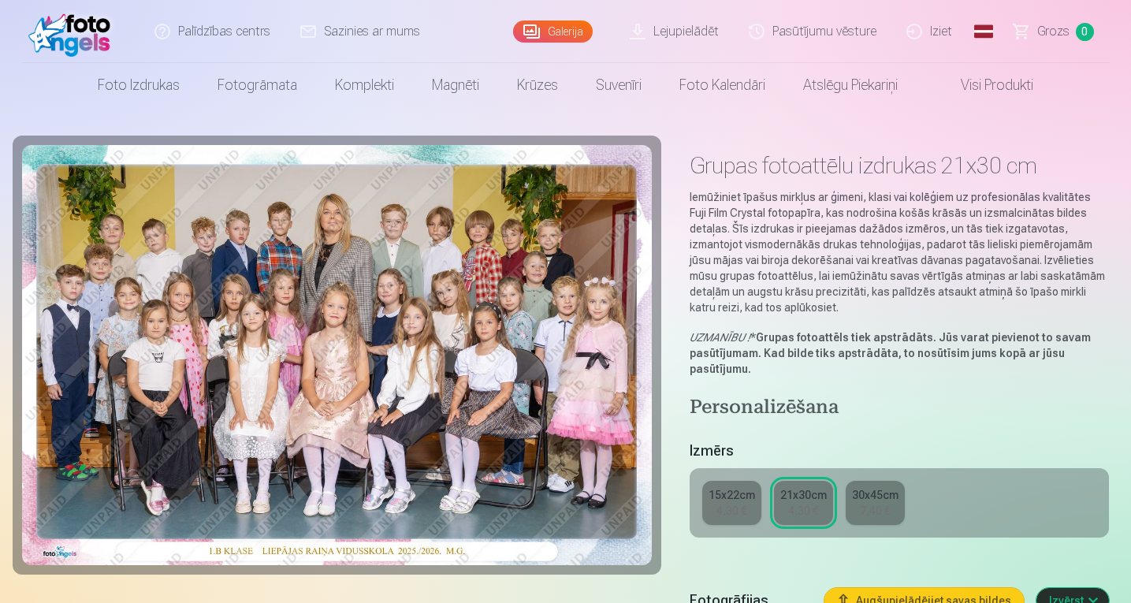
click at [684, 33] on link "Lejupielādēt" at bounding box center [674, 31] width 119 height 63
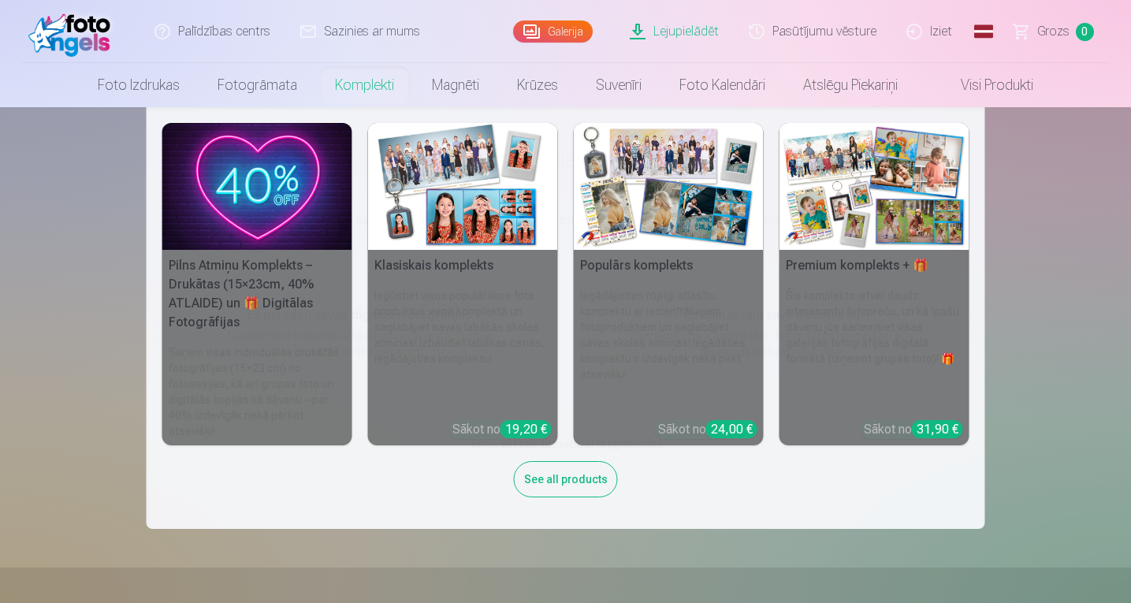
click at [352, 86] on link "Komplekti" at bounding box center [364, 85] width 97 height 44
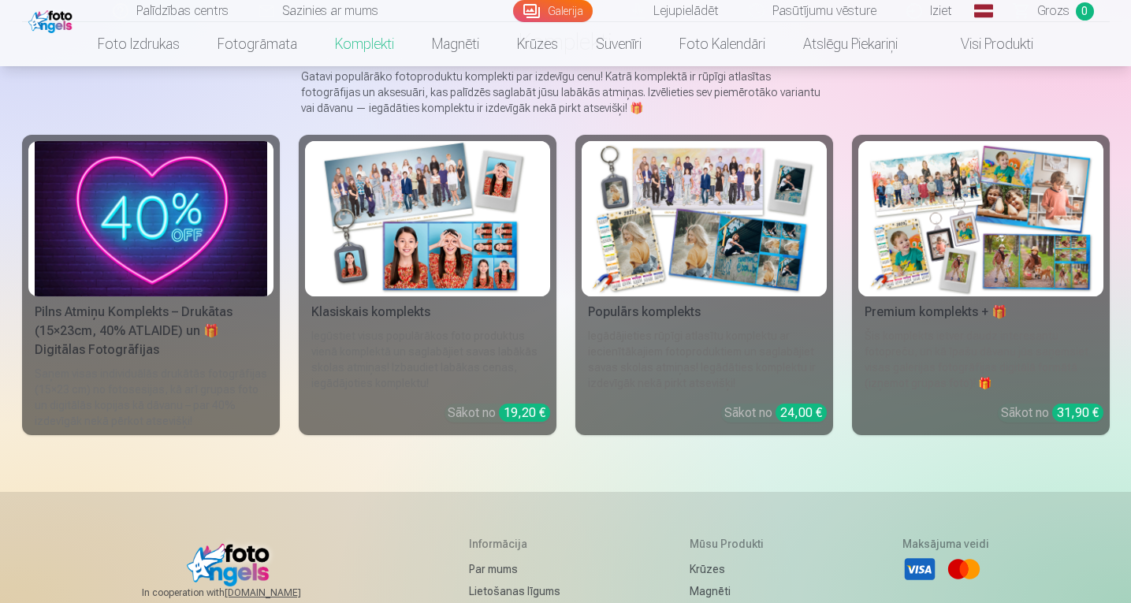
scroll to position [129, 0]
click at [214, 235] on img at bounding box center [151, 219] width 232 height 155
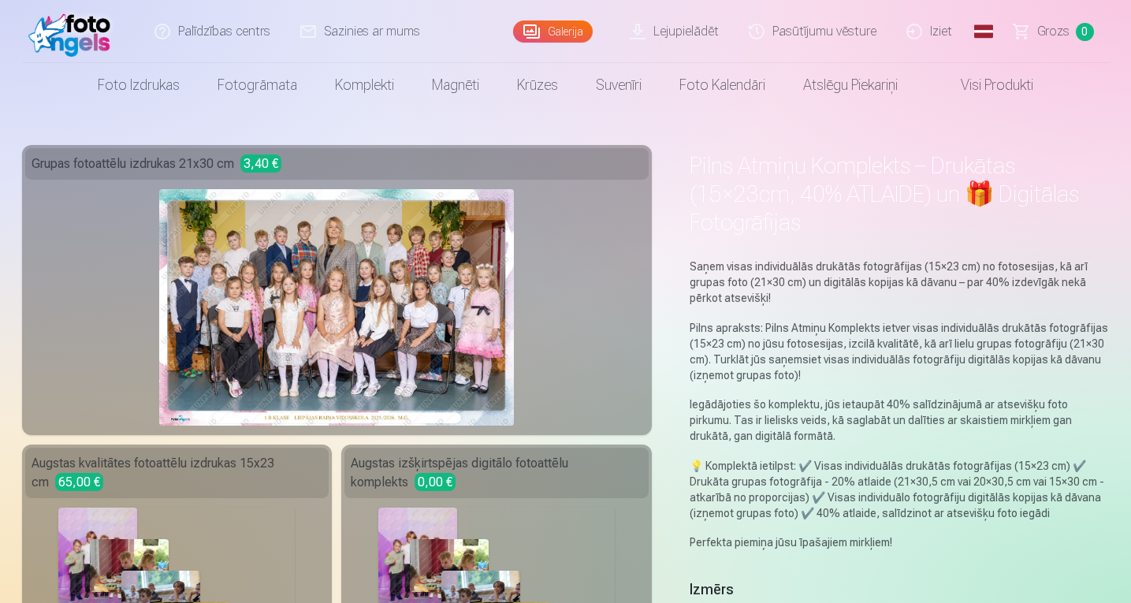
click at [318, 306] on img at bounding box center [336, 307] width 355 height 236
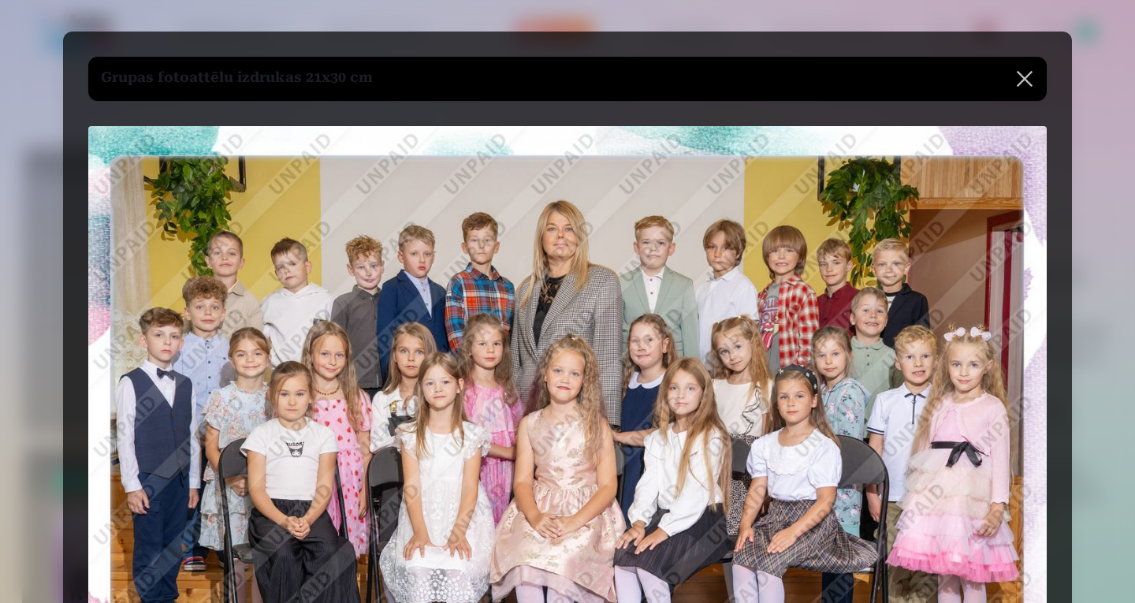
click at [1024, 77] on button at bounding box center [1024, 79] width 44 height 44
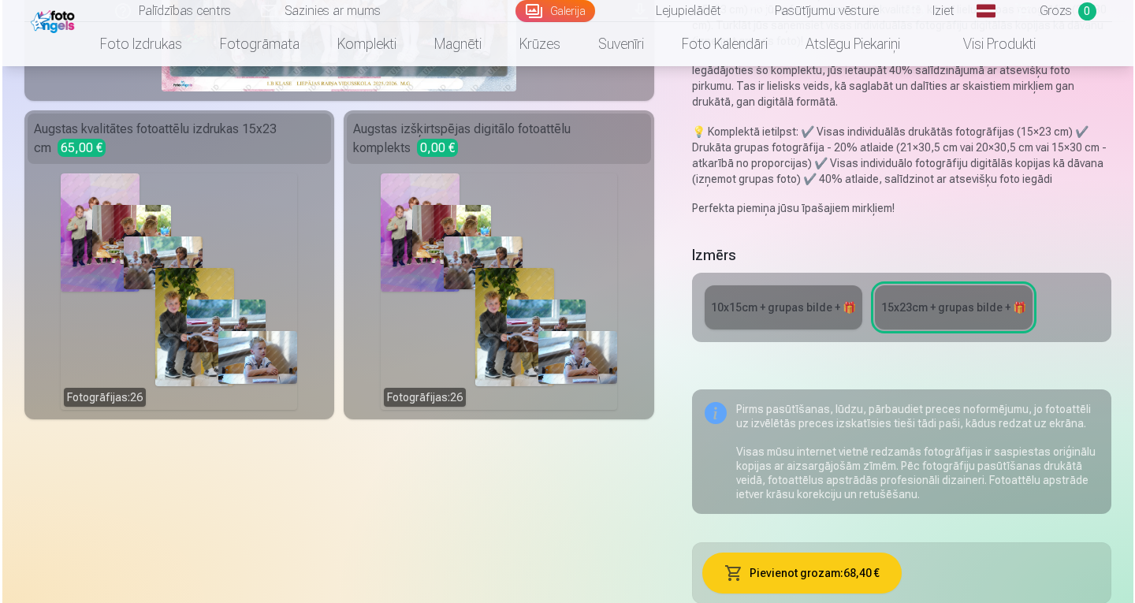
scroll to position [338, 0]
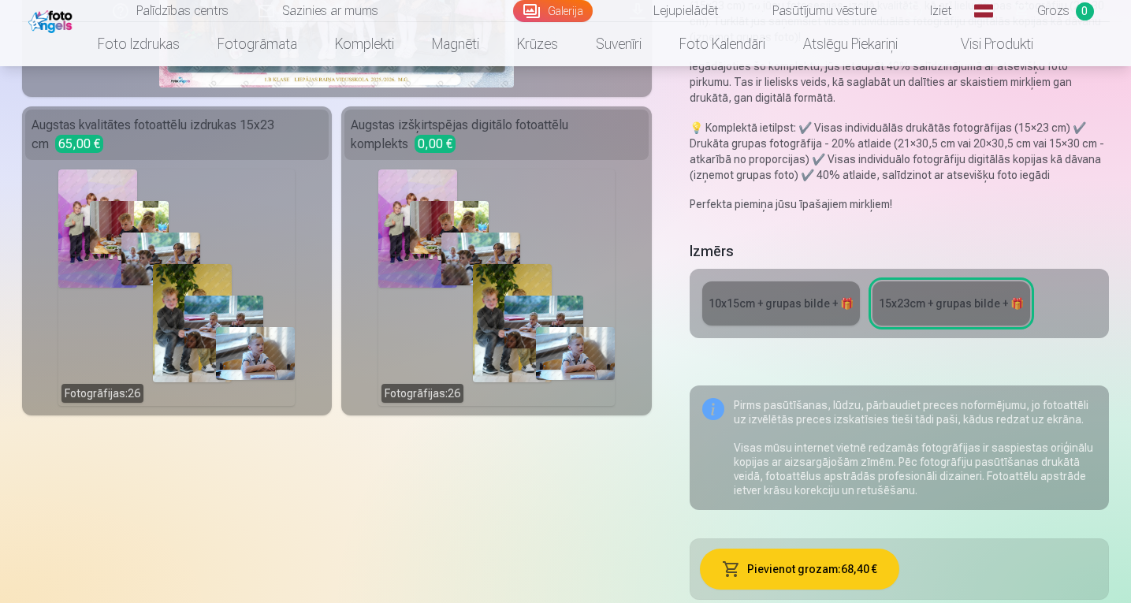
click at [145, 268] on div "Fotogrāfijas : 26" at bounding box center [176, 287] width 236 height 236
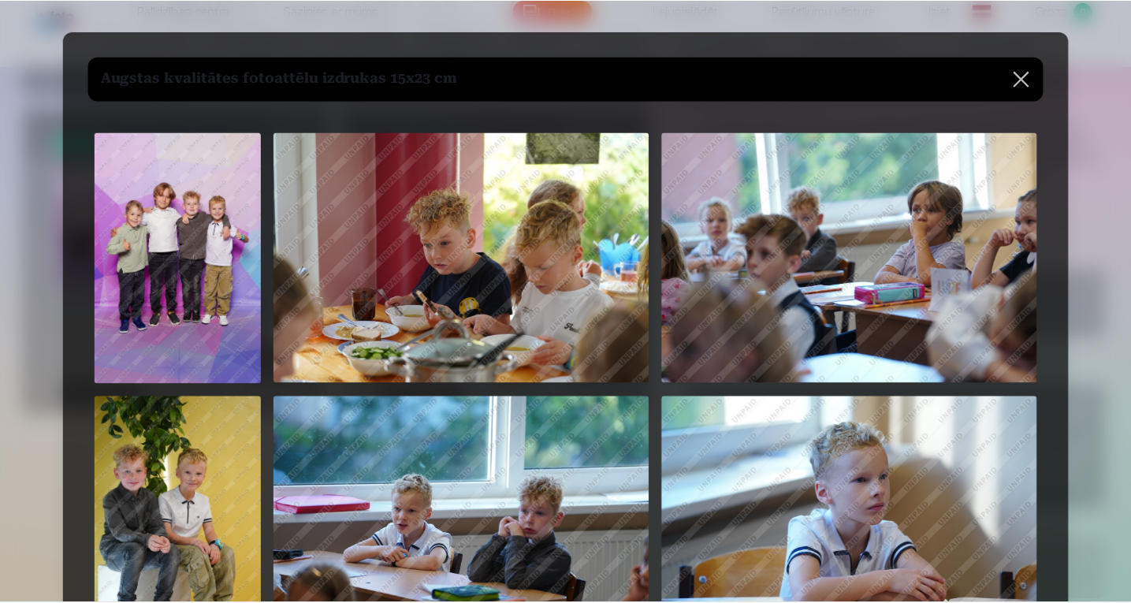
scroll to position [527, 0]
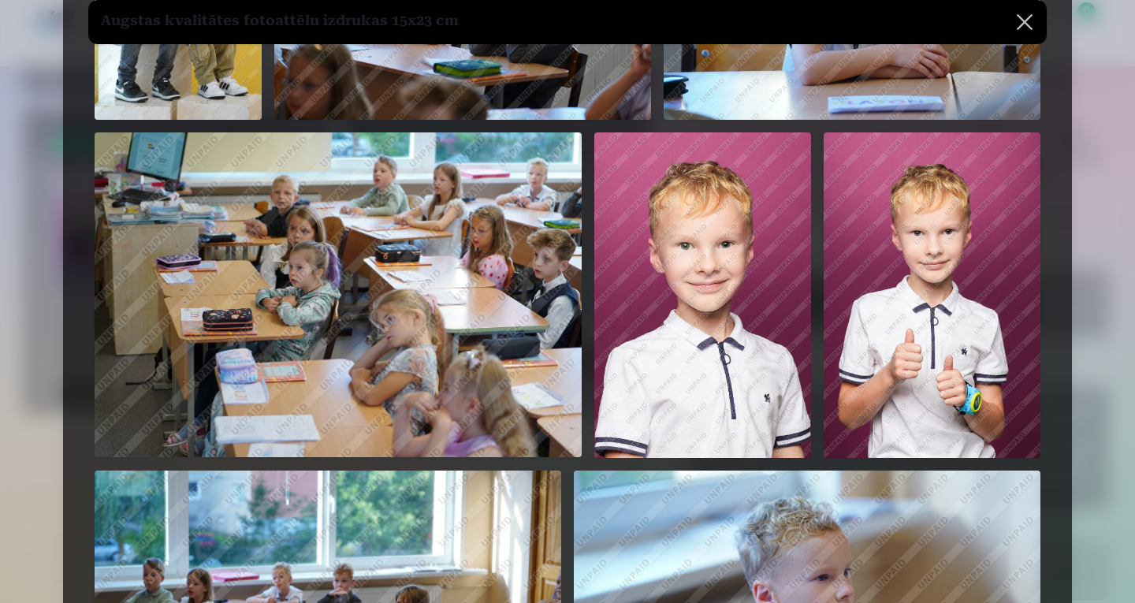
click at [1022, 16] on button at bounding box center [1024, 22] width 44 height 44
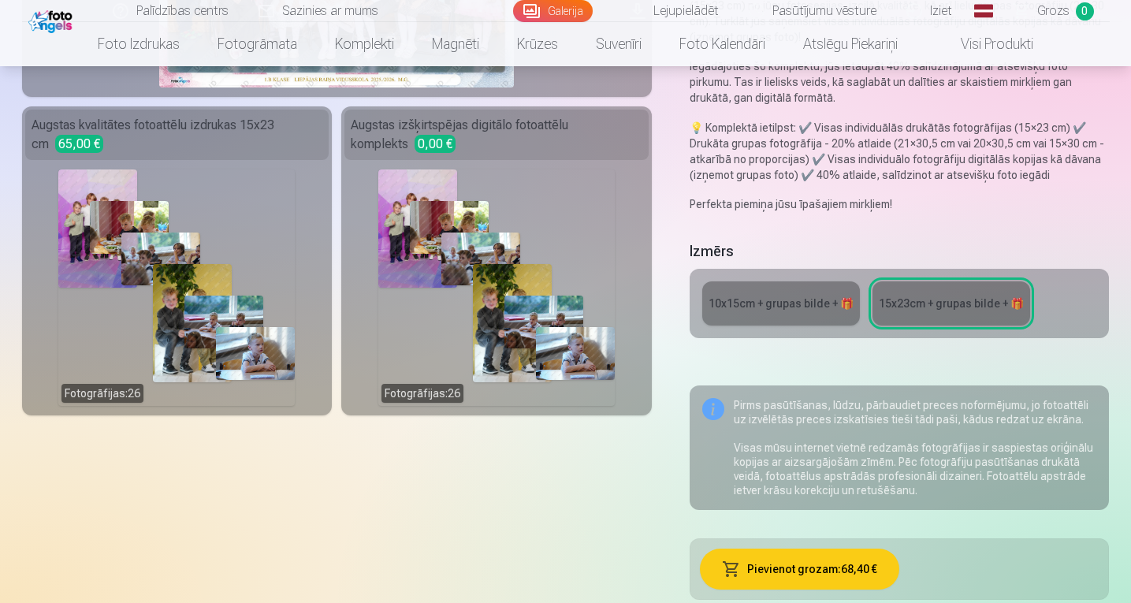
click at [756, 299] on div "10x15сm + grupas bilde + 🎁" at bounding box center [780, 304] width 145 height 16
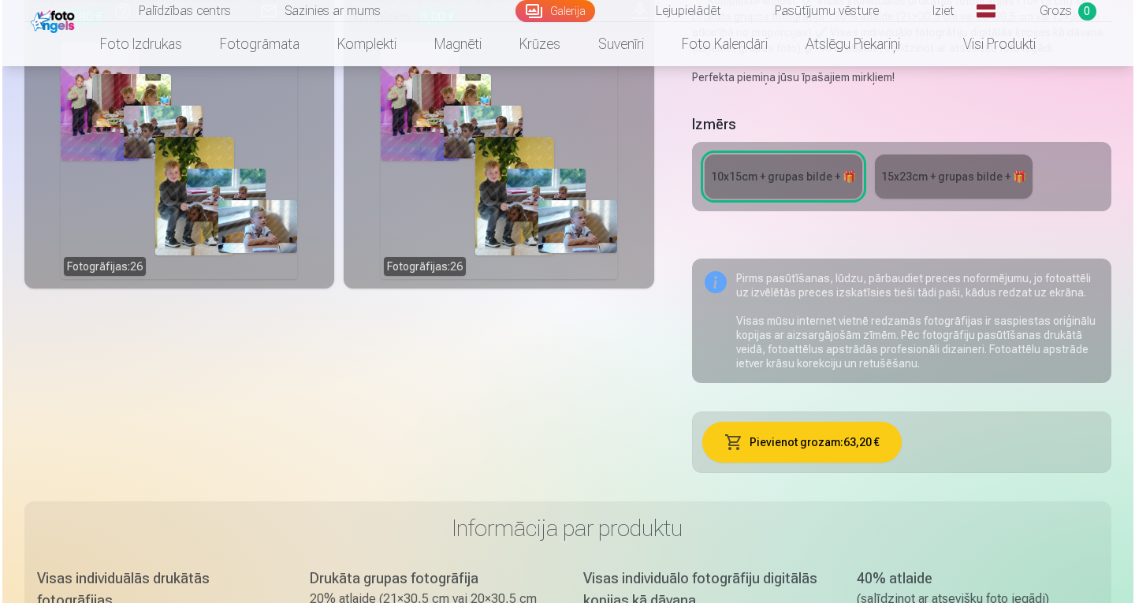
scroll to position [397, 0]
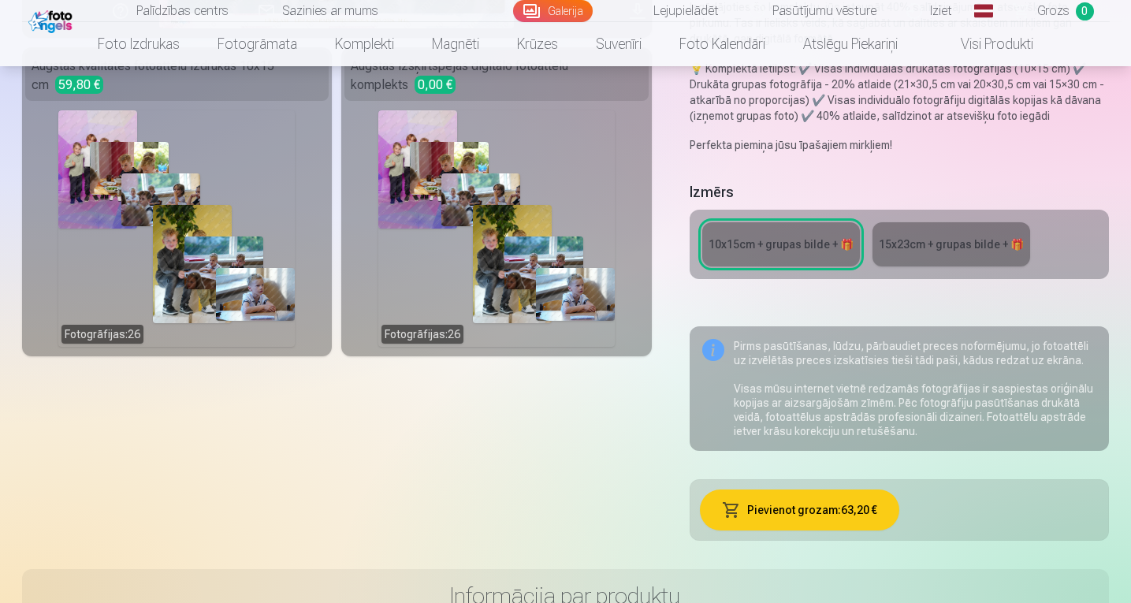
click at [813, 519] on button "Pievienot grozam : 63,20 €" at bounding box center [799, 509] width 199 height 41
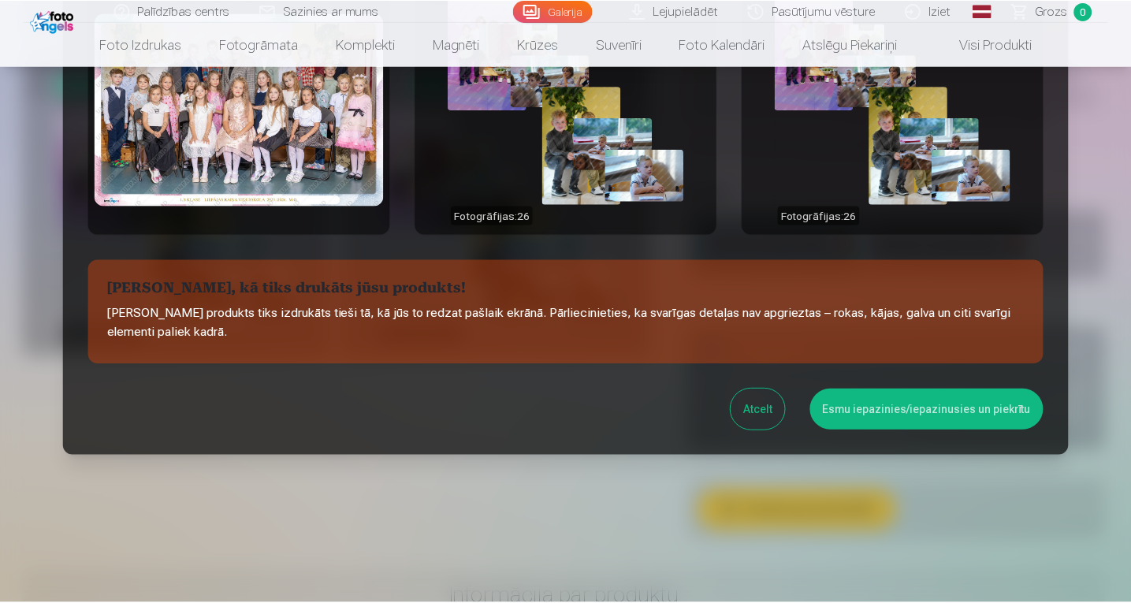
scroll to position [107, 0]
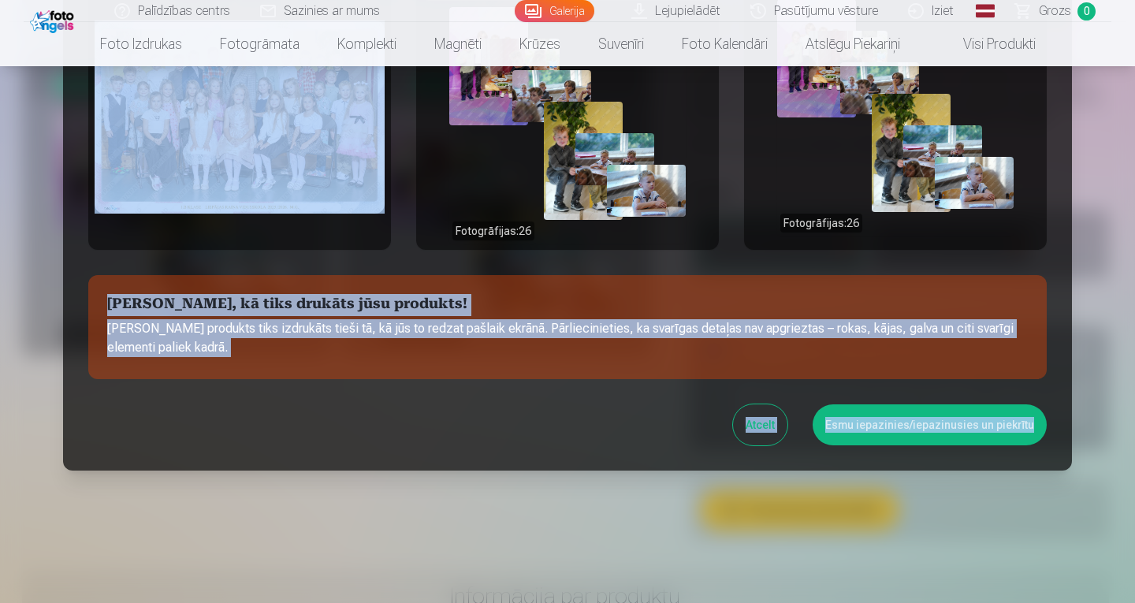
drag, startPoint x: 1125, startPoint y: 274, endPoint x: 1132, endPoint y: 128, distance: 146.7
click at [1130, 128] on div "​ Grupas fotoattēlu izdrukas 21x30 cm Augstas izšķirtspējas digitālo fotoattēlu…" at bounding box center [567, 301] width 1135 height 603
click at [763, 426] on button "Atcelt" at bounding box center [760, 424] width 54 height 41
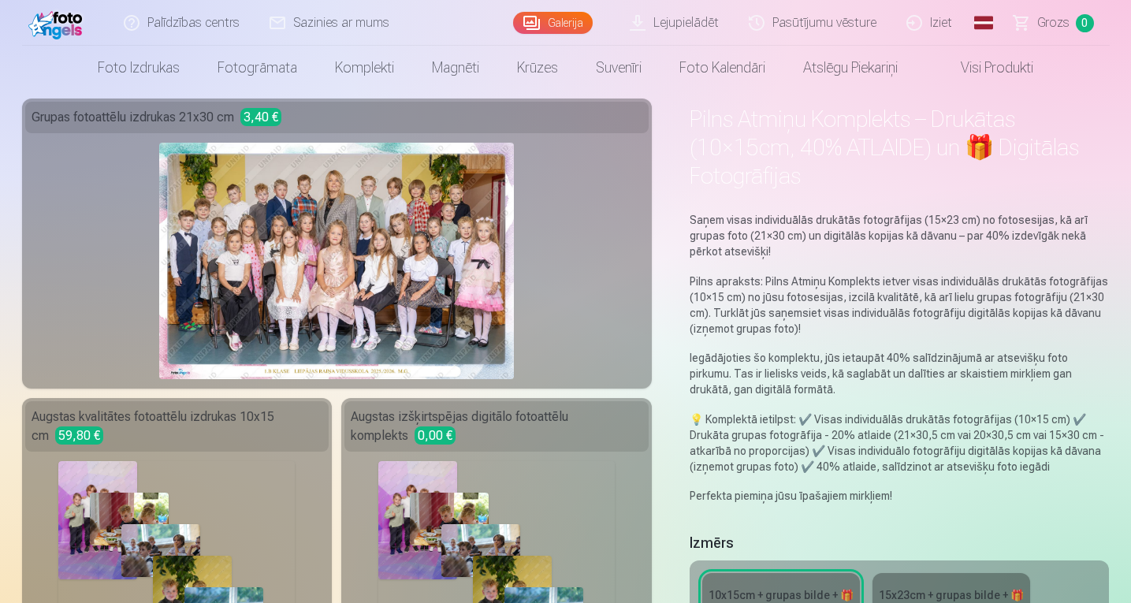
scroll to position [0, 0]
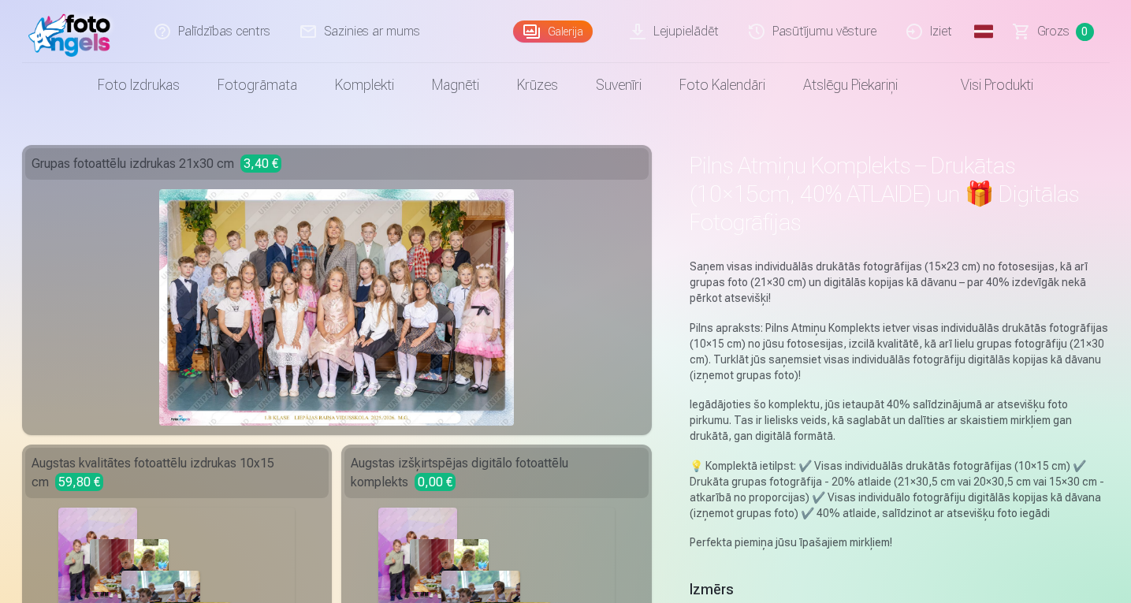
click at [993, 85] on link "Visi produkti" at bounding box center [984, 85] width 136 height 44
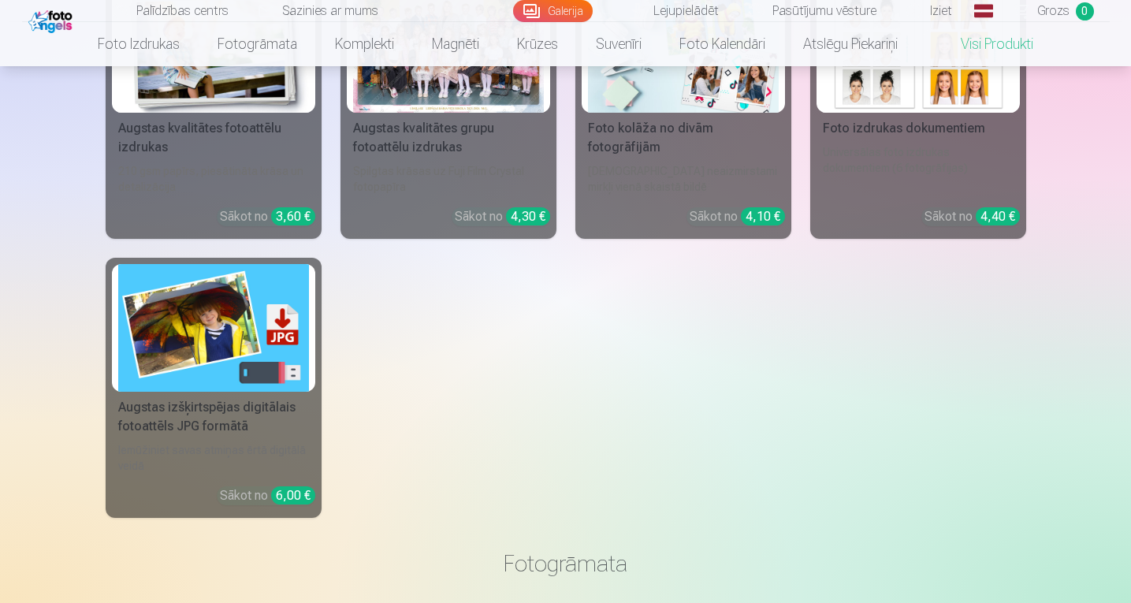
scroll to position [239, 0]
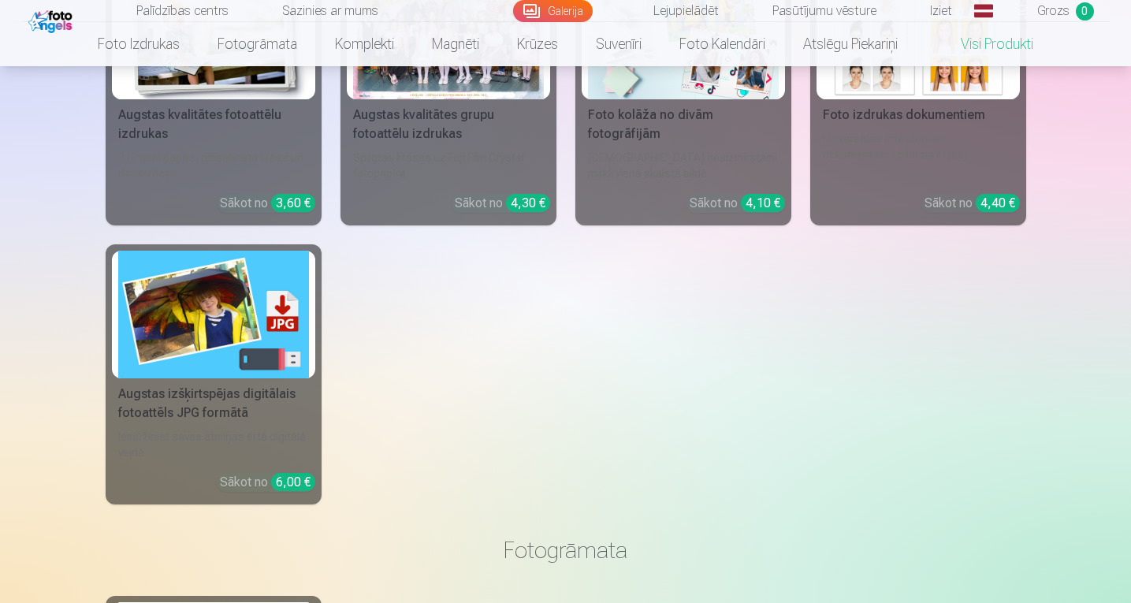
click at [221, 313] on img at bounding box center [213, 314] width 191 height 127
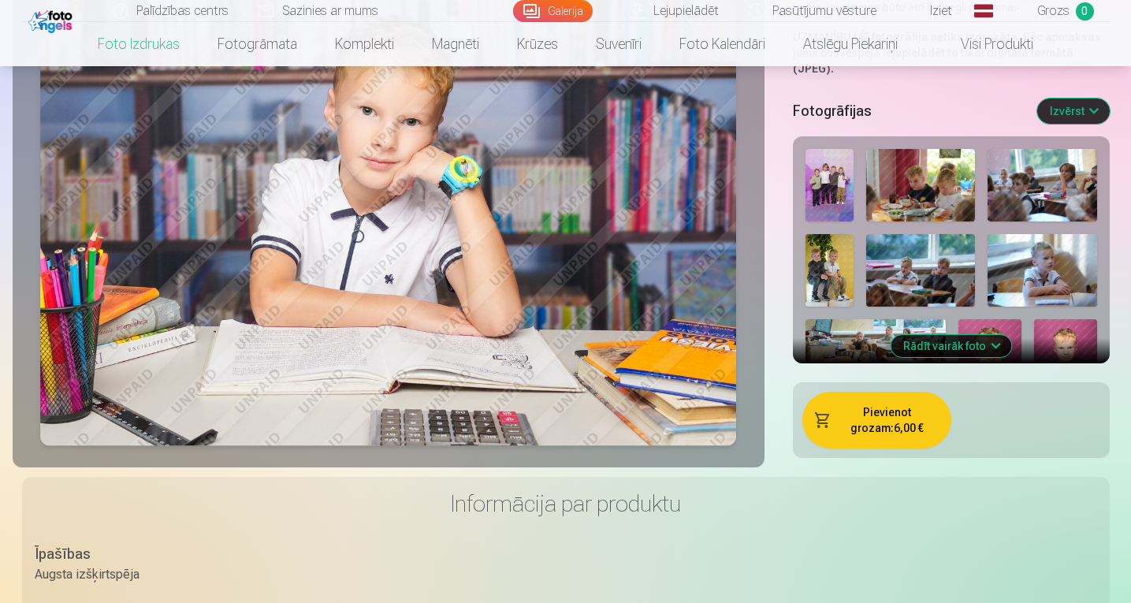
scroll to position [412, 0]
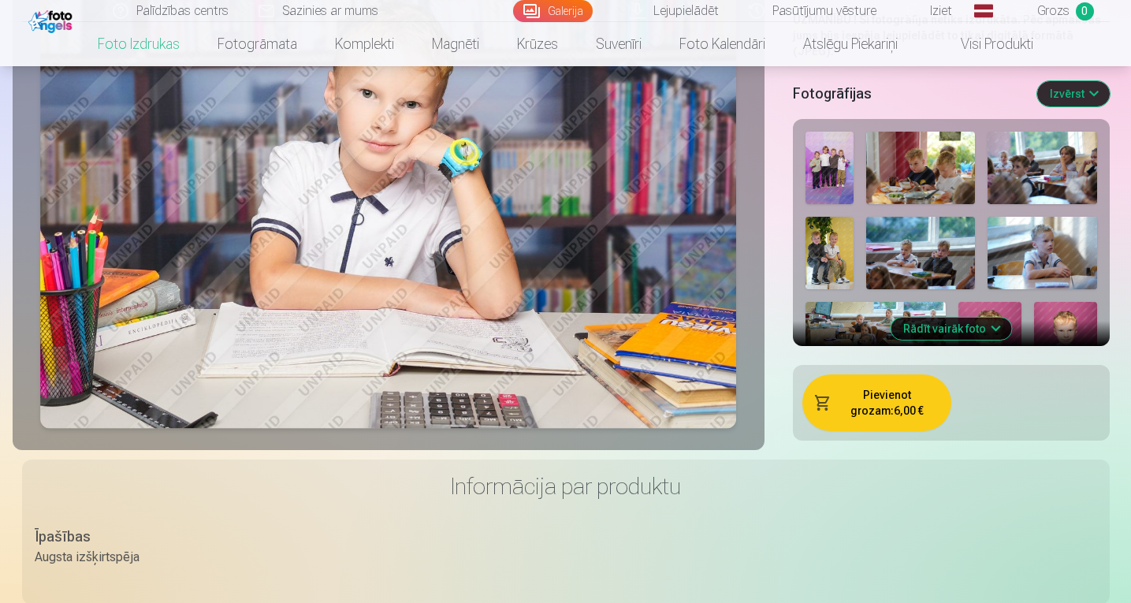
click at [952, 318] on button "Rādīt vairāk foto" at bounding box center [950, 329] width 121 height 22
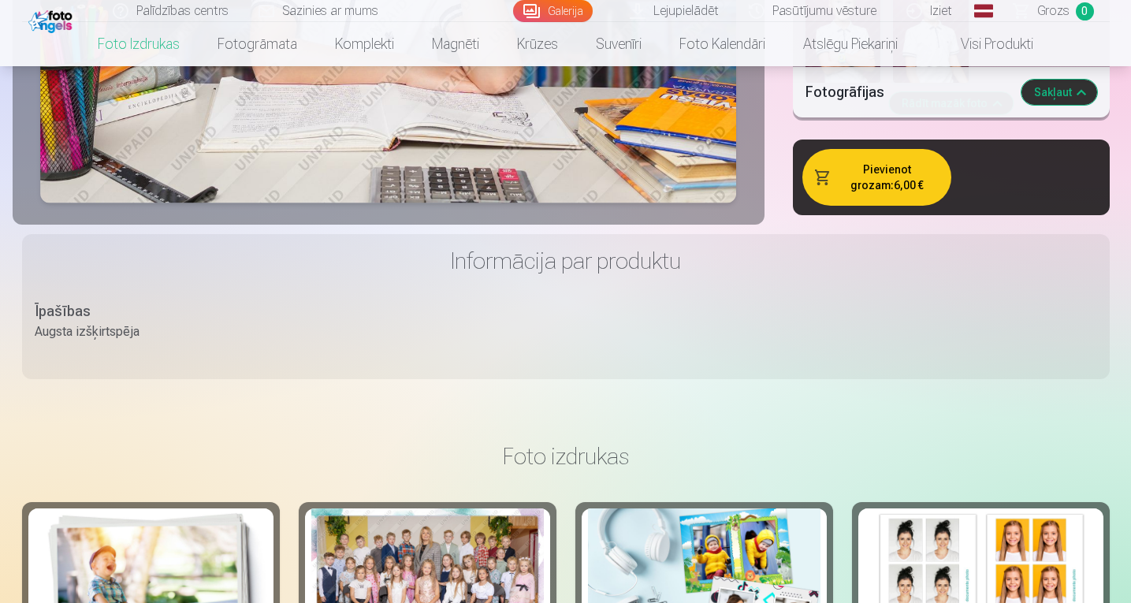
scroll to position [2852, 0]
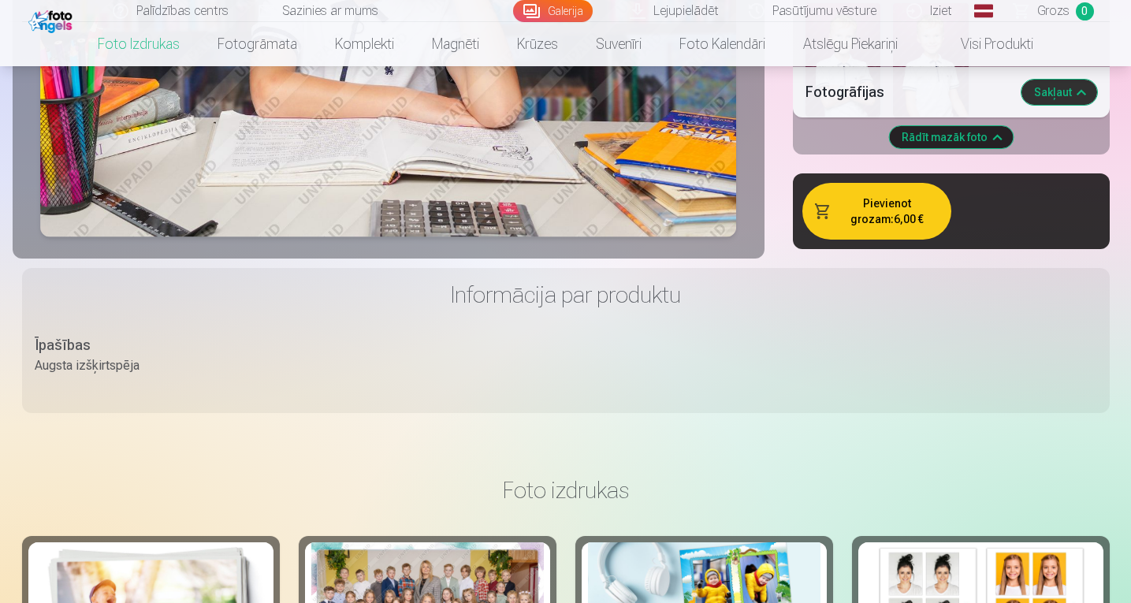
click at [873, 189] on button "Pievienot grozam : 6,00 €" at bounding box center [876, 211] width 149 height 57
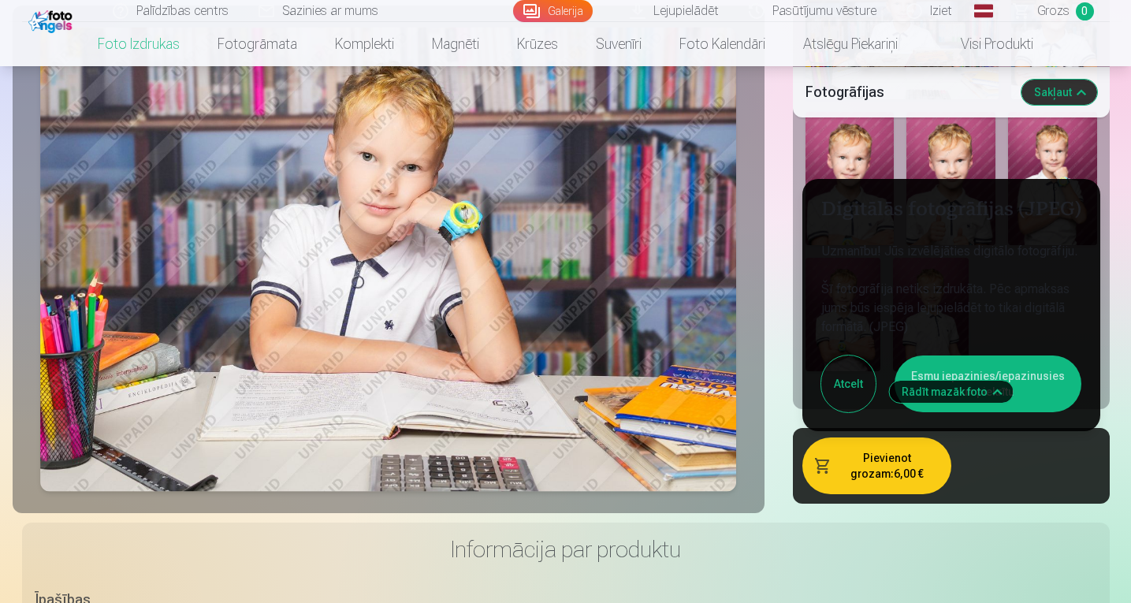
scroll to position [2575, 0]
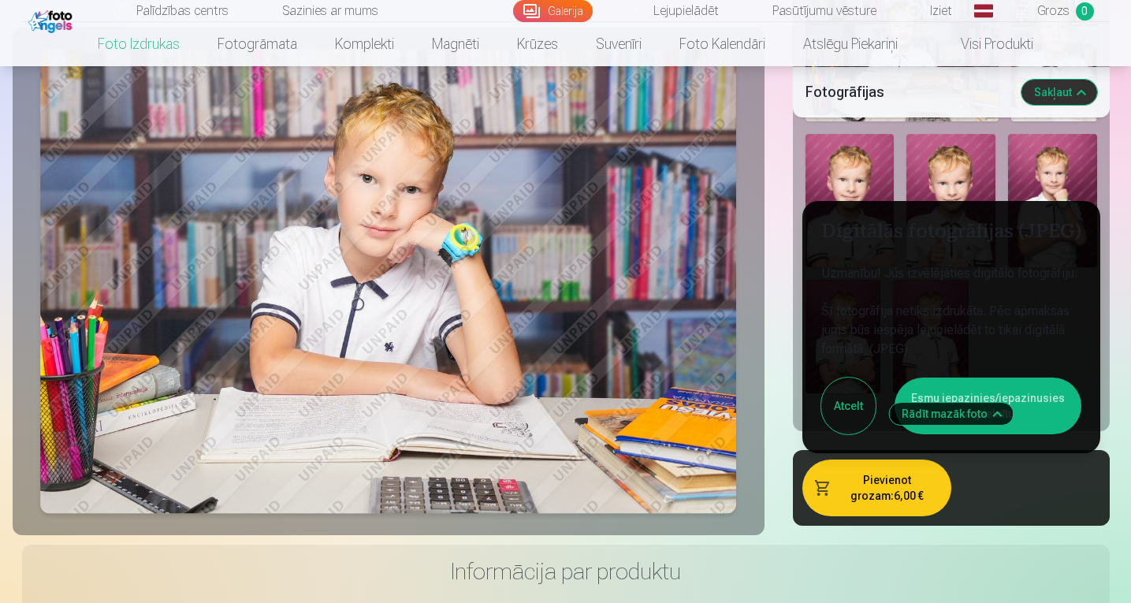
click at [839, 399] on button "Atcelt" at bounding box center [848, 405] width 54 height 57
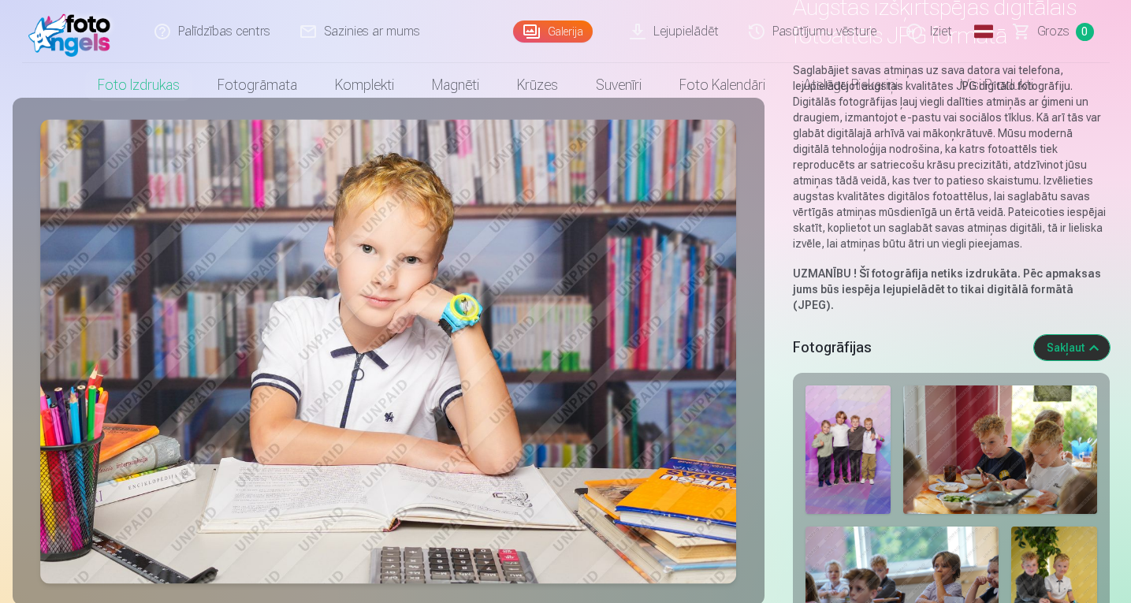
scroll to position [0, 0]
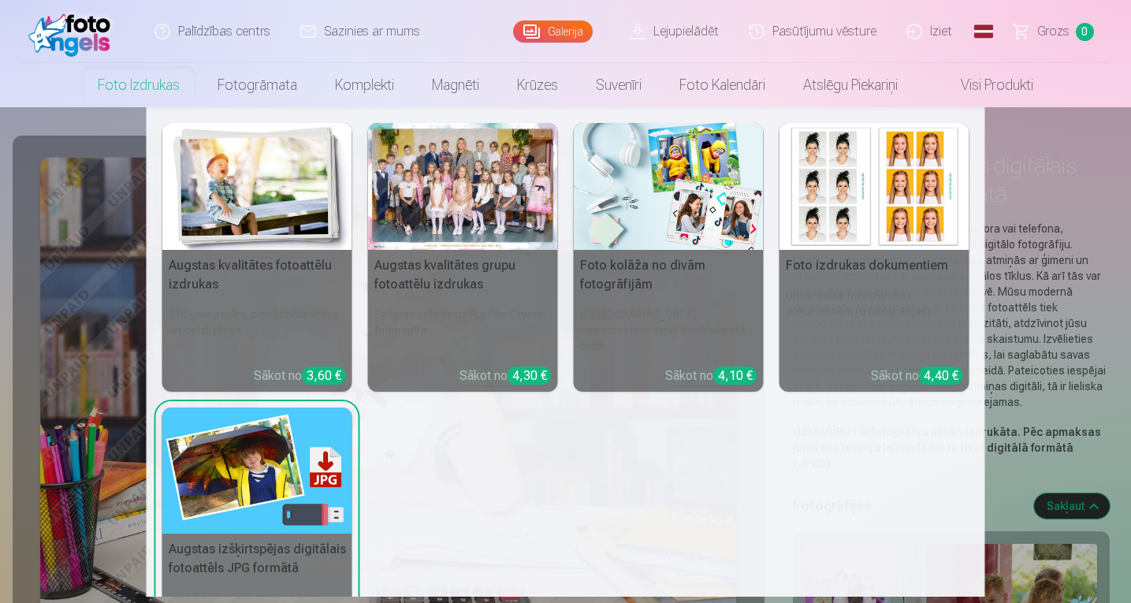
click at [146, 87] on link "Foto izdrukas" at bounding box center [139, 85] width 120 height 44
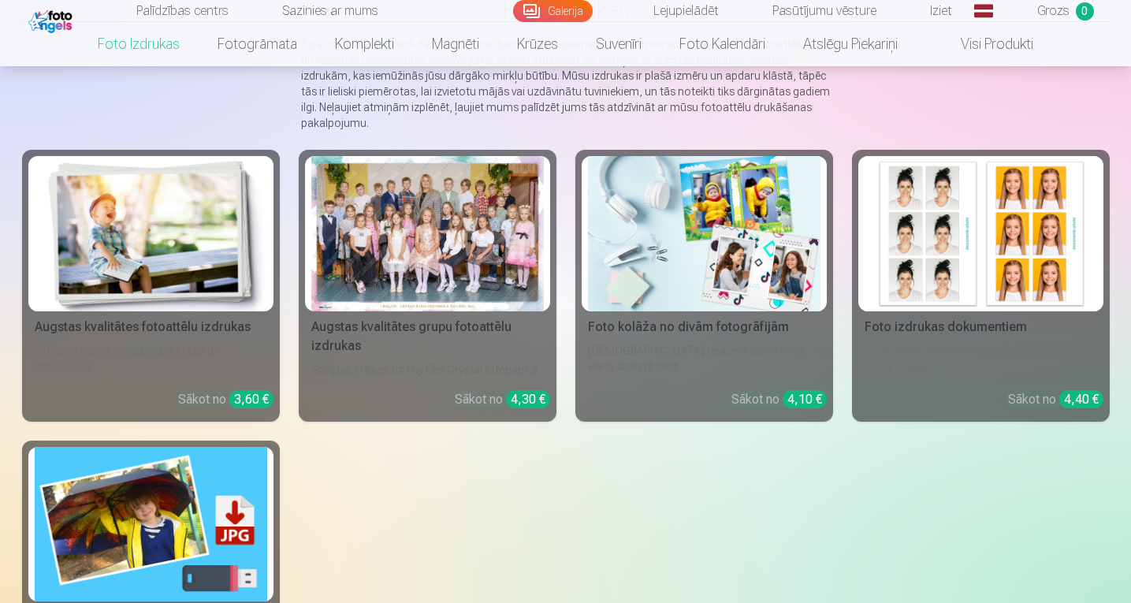
scroll to position [165, 0]
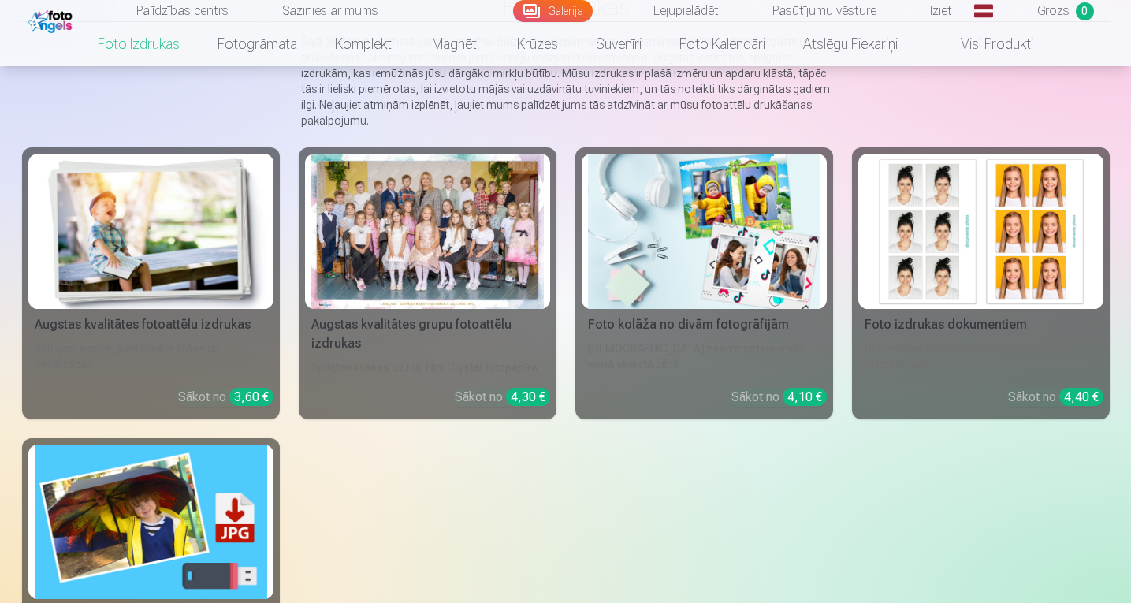
click at [675, 211] on img at bounding box center [704, 231] width 232 height 155
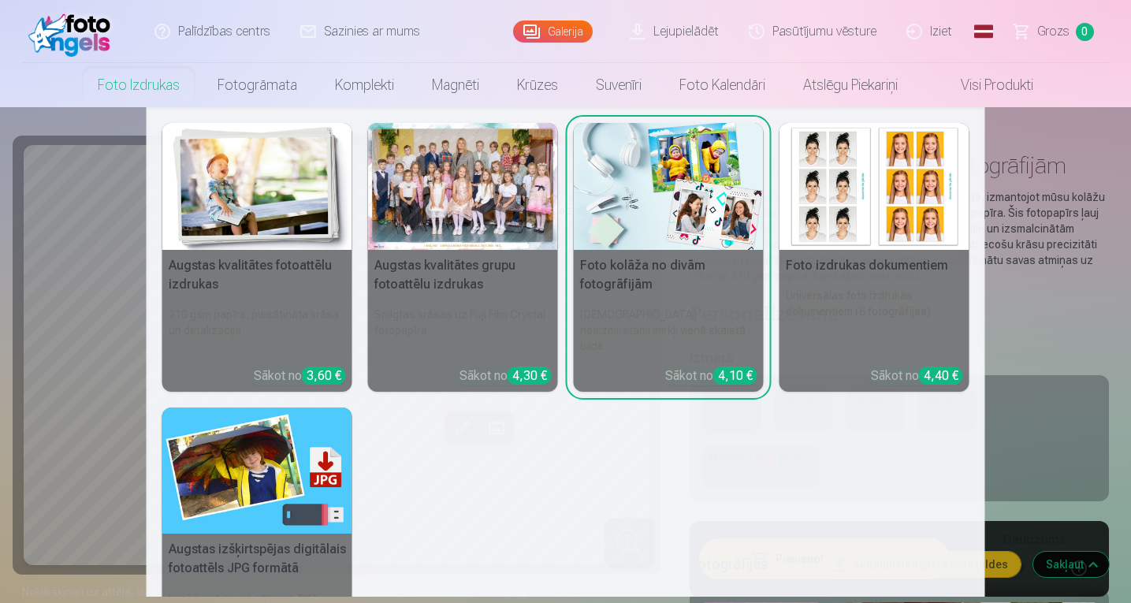
click at [147, 90] on link "Foto izdrukas" at bounding box center [139, 85] width 120 height 44
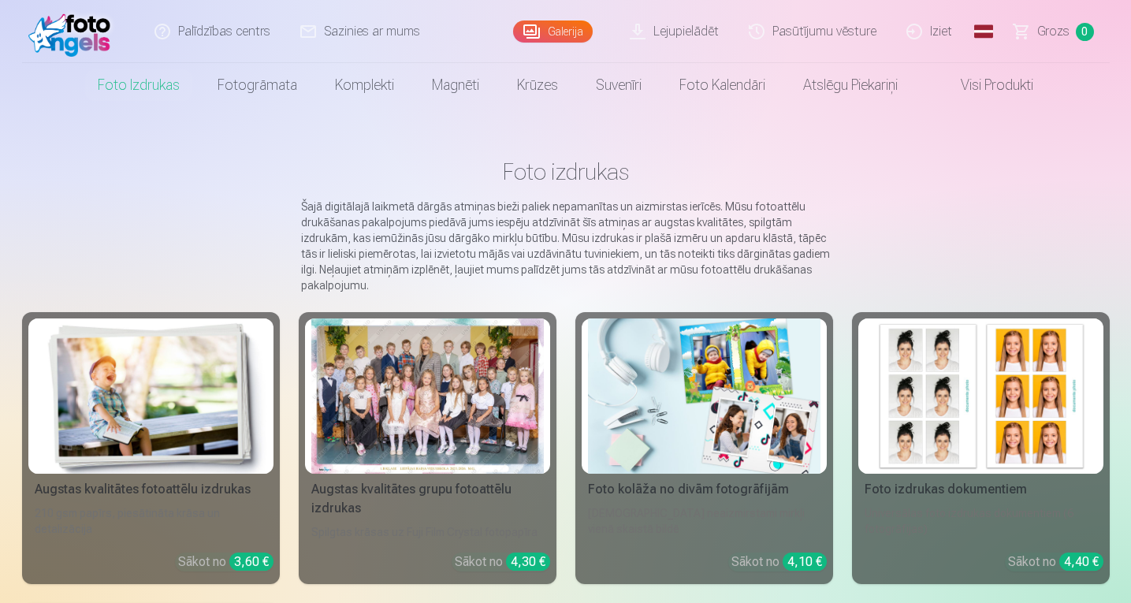
click at [102, 400] on img at bounding box center [151, 395] width 232 height 155
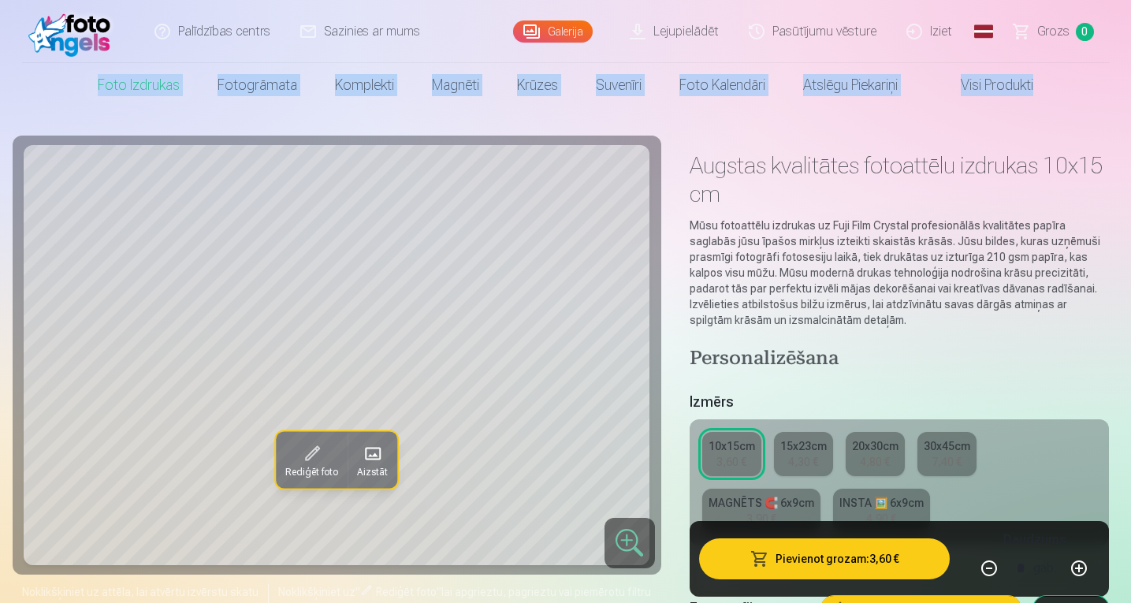
drag, startPoint x: 1130, startPoint y: 32, endPoint x: 1134, endPoint y: 48, distance: 16.2
click at [1130, 48] on html "Palīdzības centrs Sazinies ar mums Galerija Lejupielādēt Pasūtījumu vēsture Izi…" at bounding box center [565, 301] width 1131 height 603
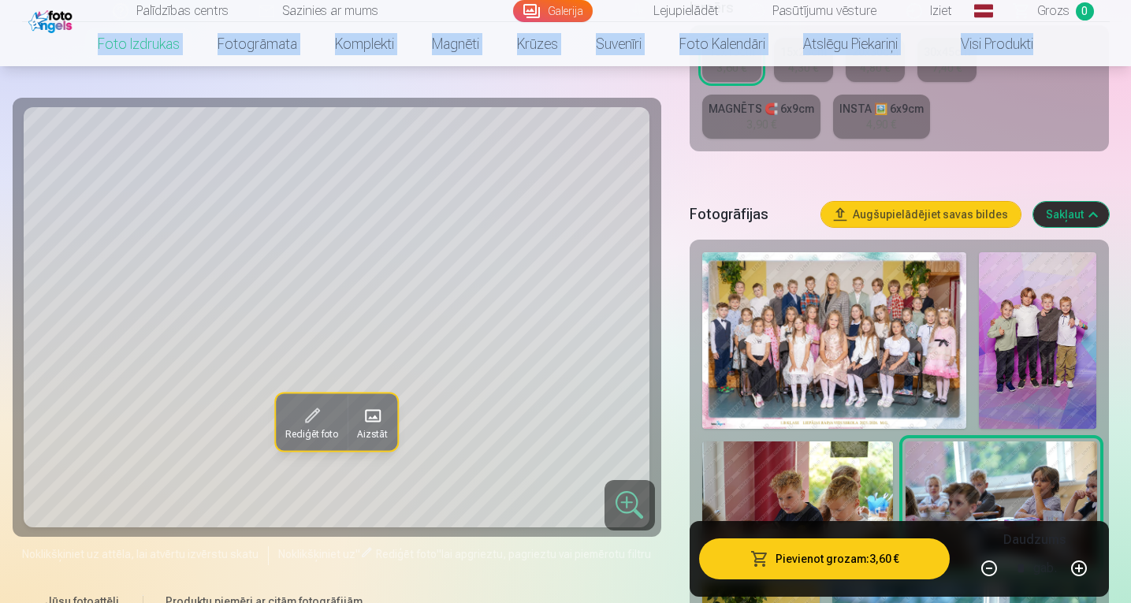
scroll to position [400, 0]
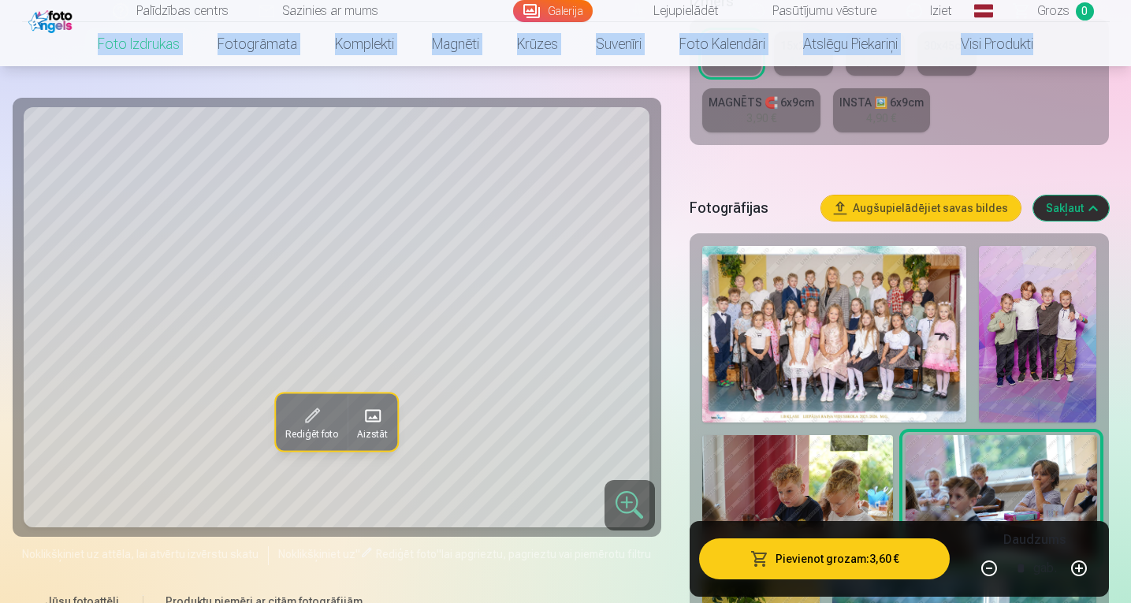
click at [818, 330] on img at bounding box center [834, 334] width 265 height 177
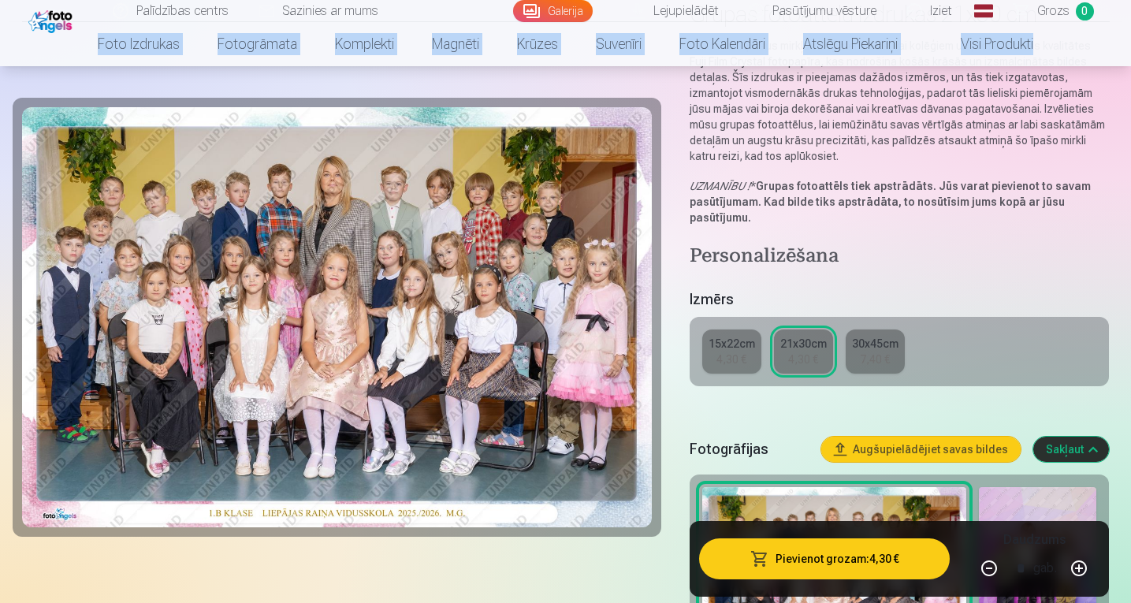
scroll to position [162, 0]
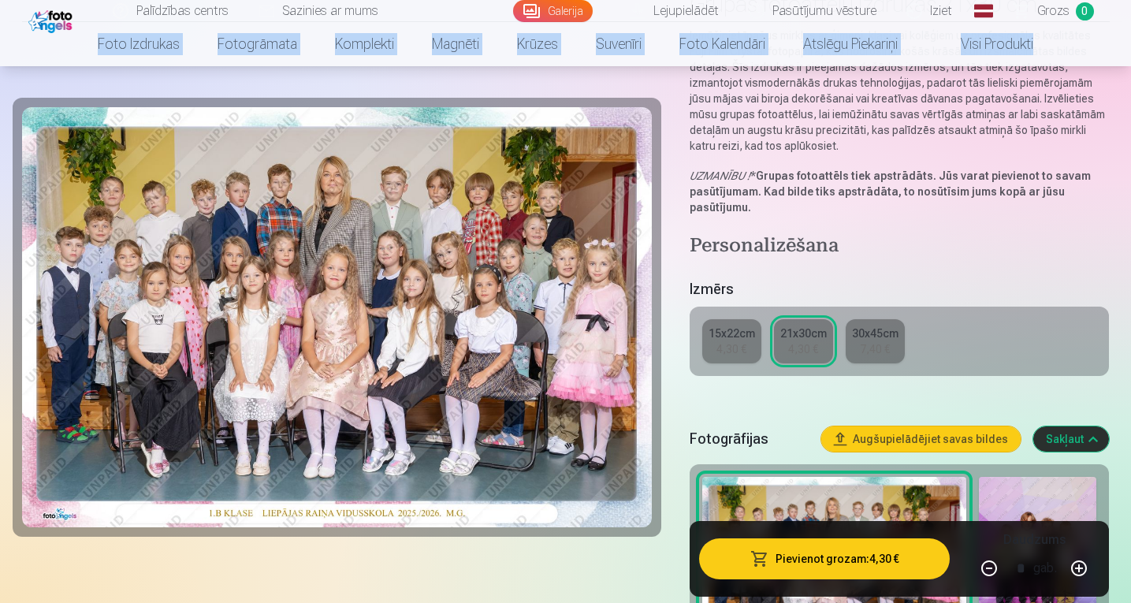
click at [825, 556] on button "Pievienot grozam : 4,30 €" at bounding box center [824, 558] width 251 height 41
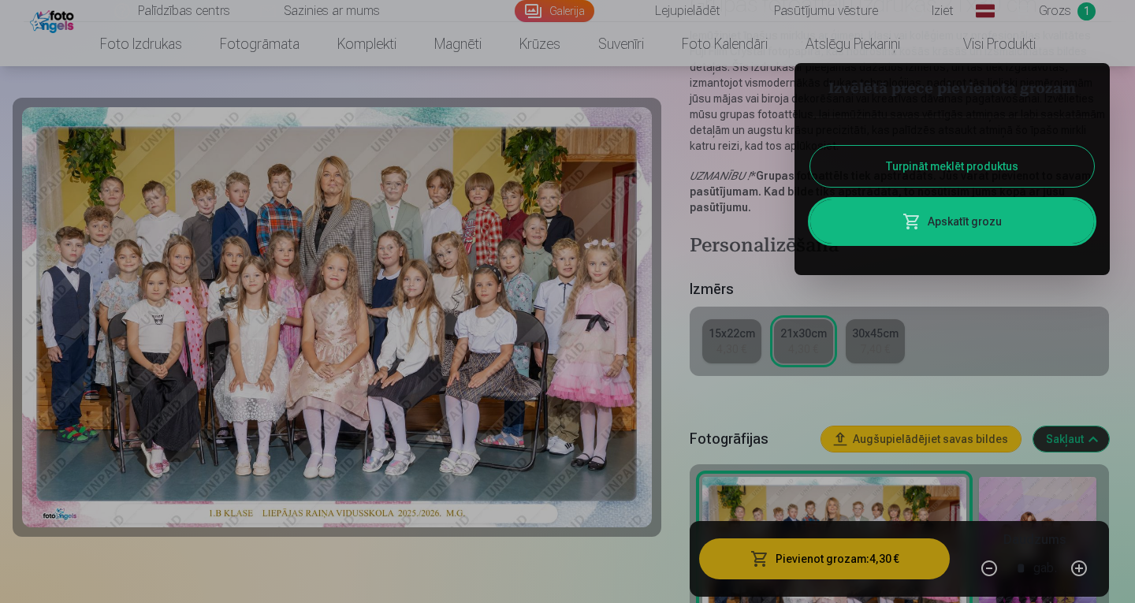
click at [963, 166] on button "Turpināt meklēt produktus" at bounding box center [952, 166] width 284 height 41
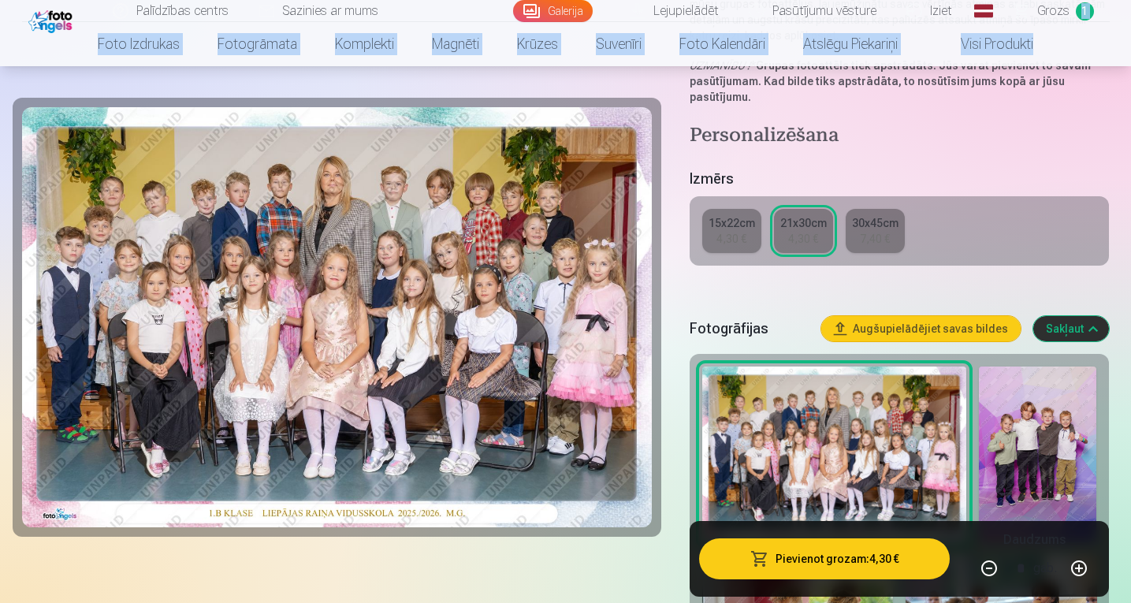
scroll to position [288, 0]
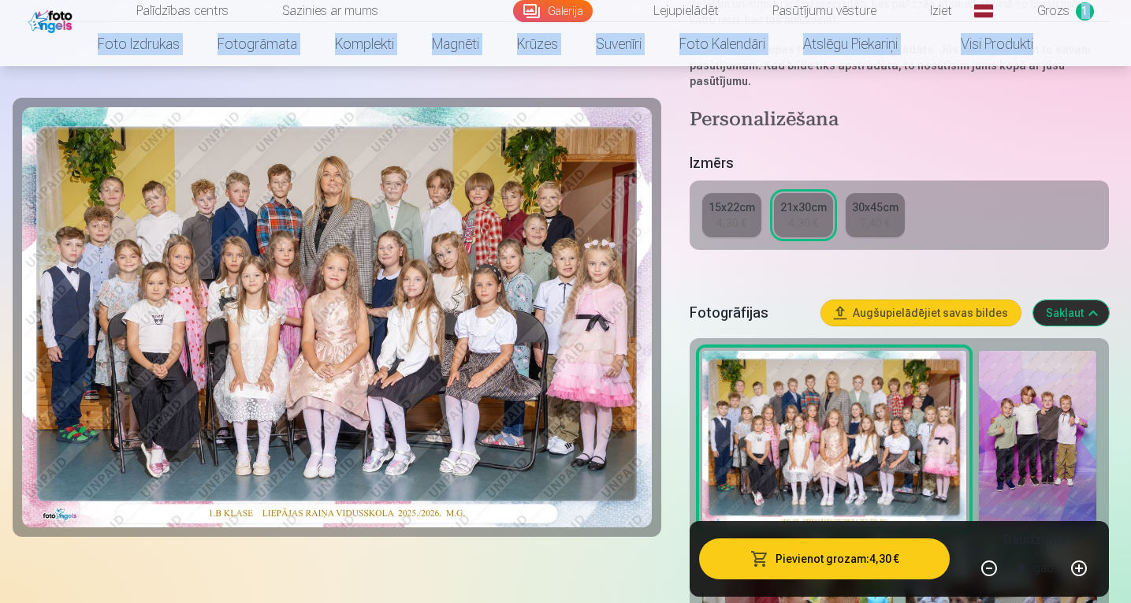
click at [1054, 437] on img at bounding box center [1037, 439] width 117 height 177
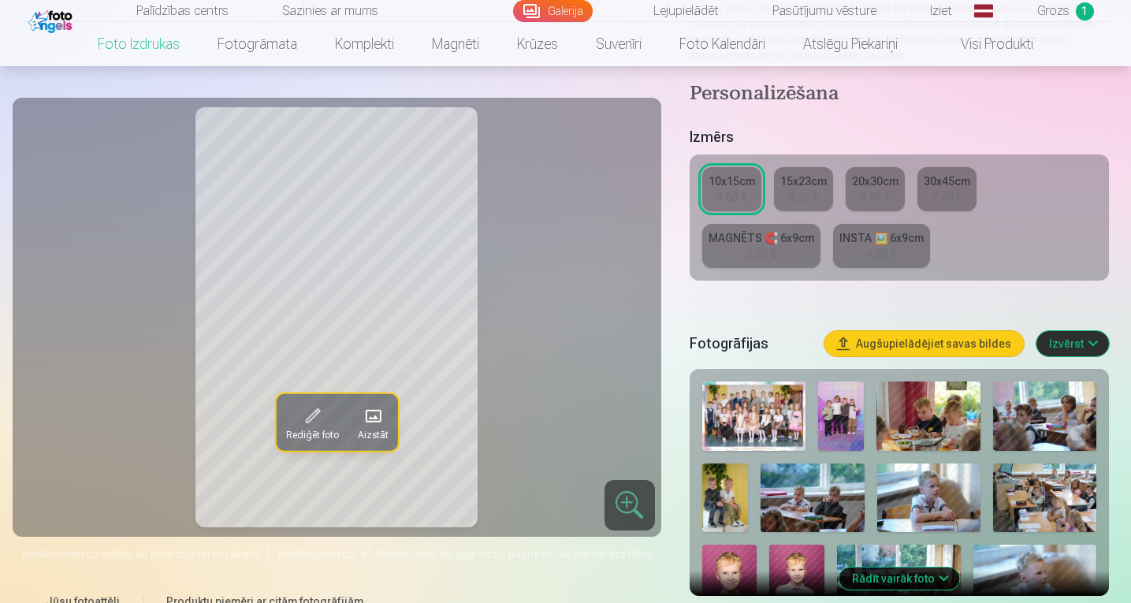
scroll to position [269, 0]
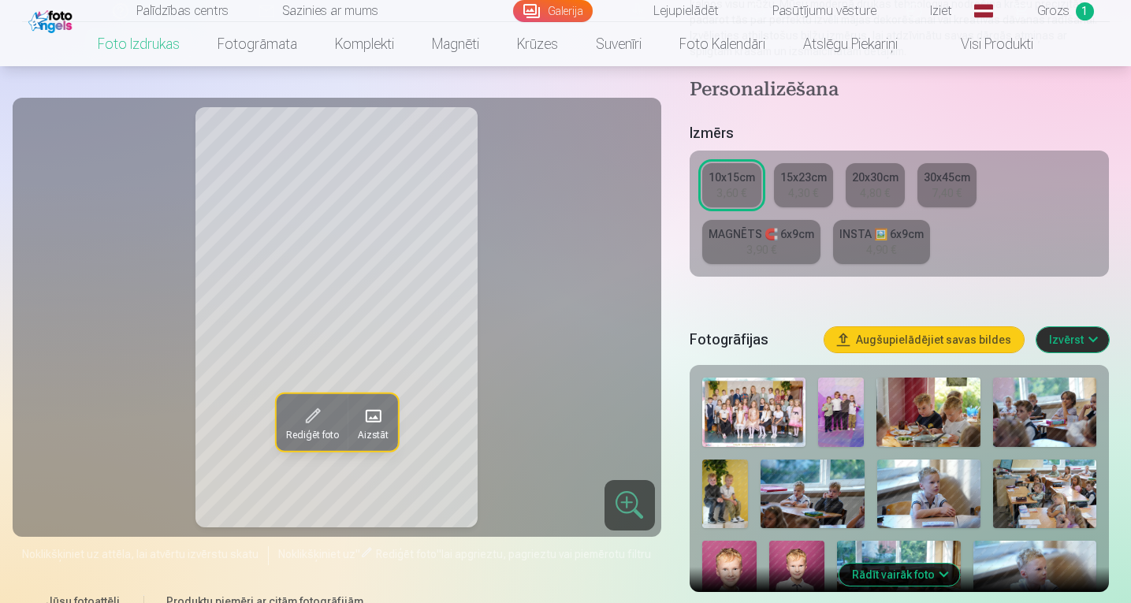
click at [831, 405] on img at bounding box center [841, 411] width 46 height 69
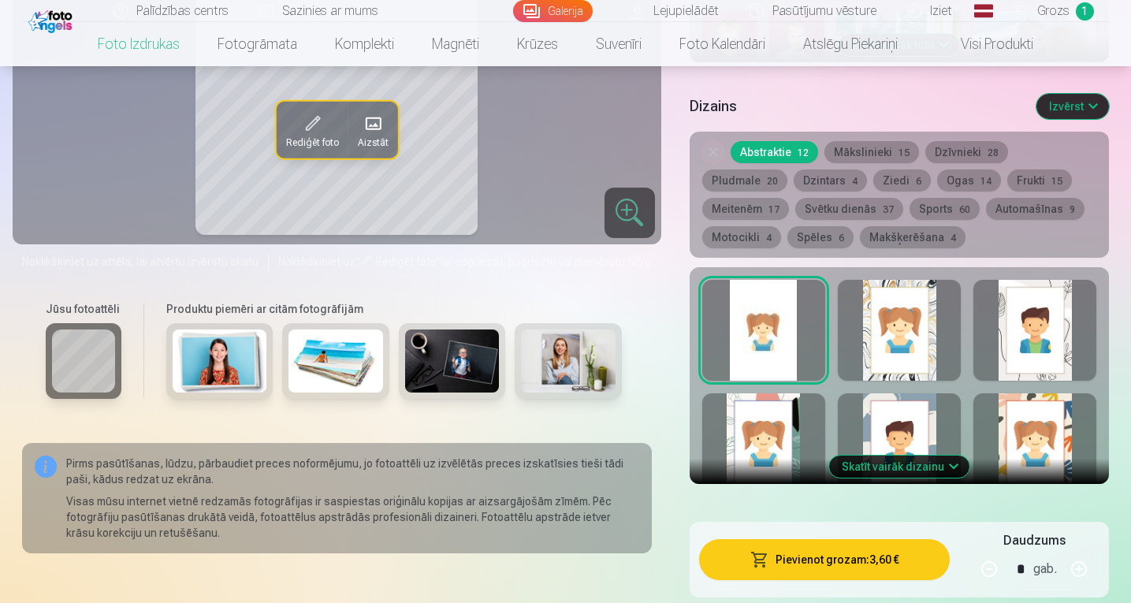
scroll to position [807, 0]
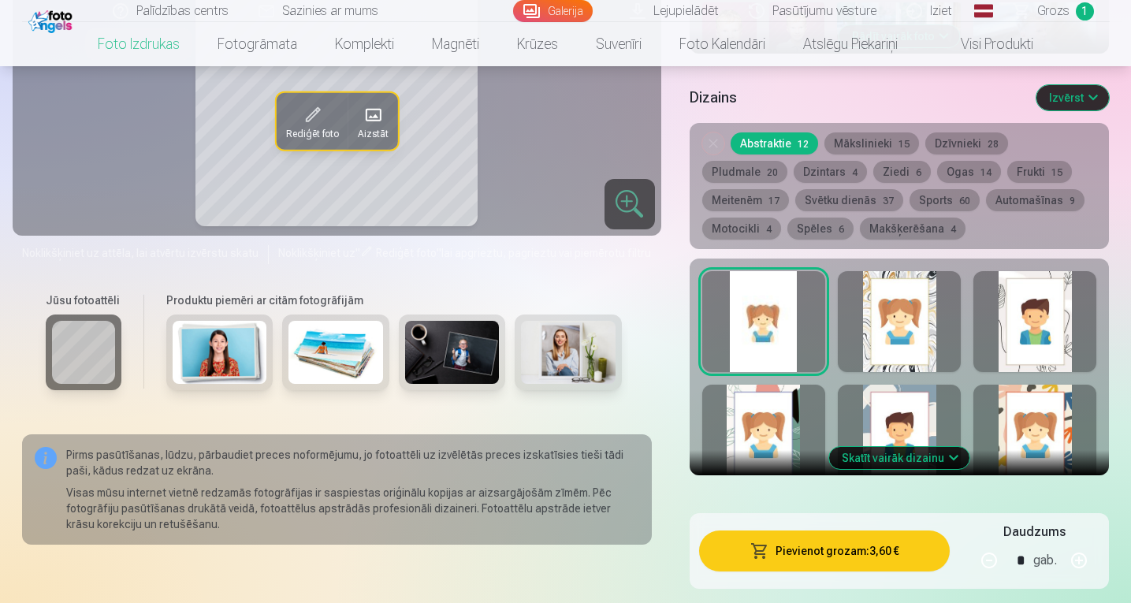
click at [894, 292] on div at bounding box center [899, 321] width 123 height 101
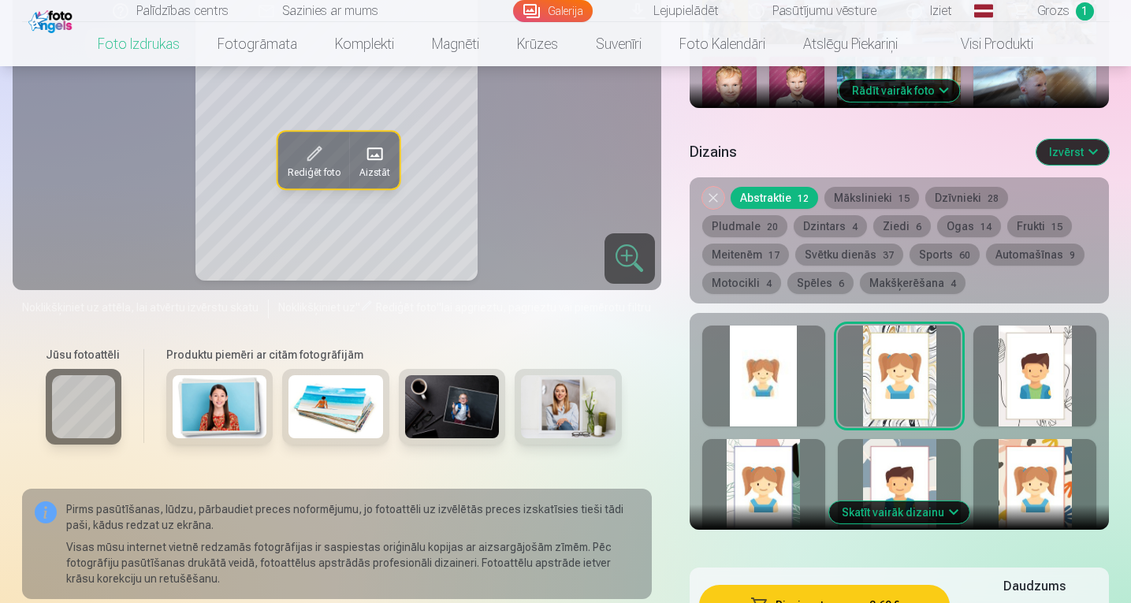
scroll to position [761, 0]
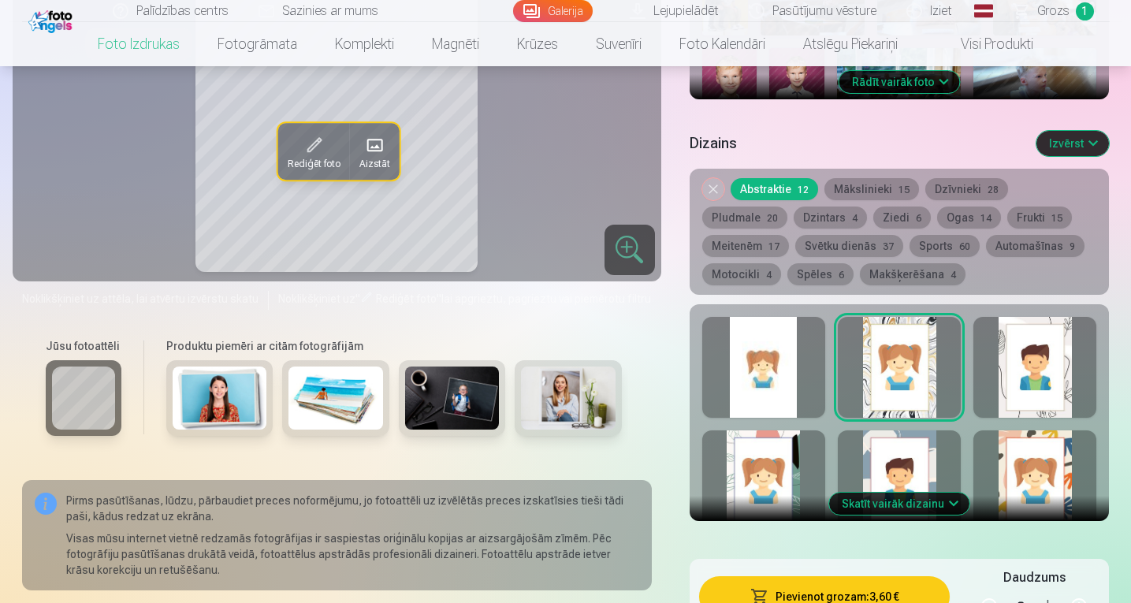
click at [1046, 459] on div at bounding box center [1034, 480] width 123 height 101
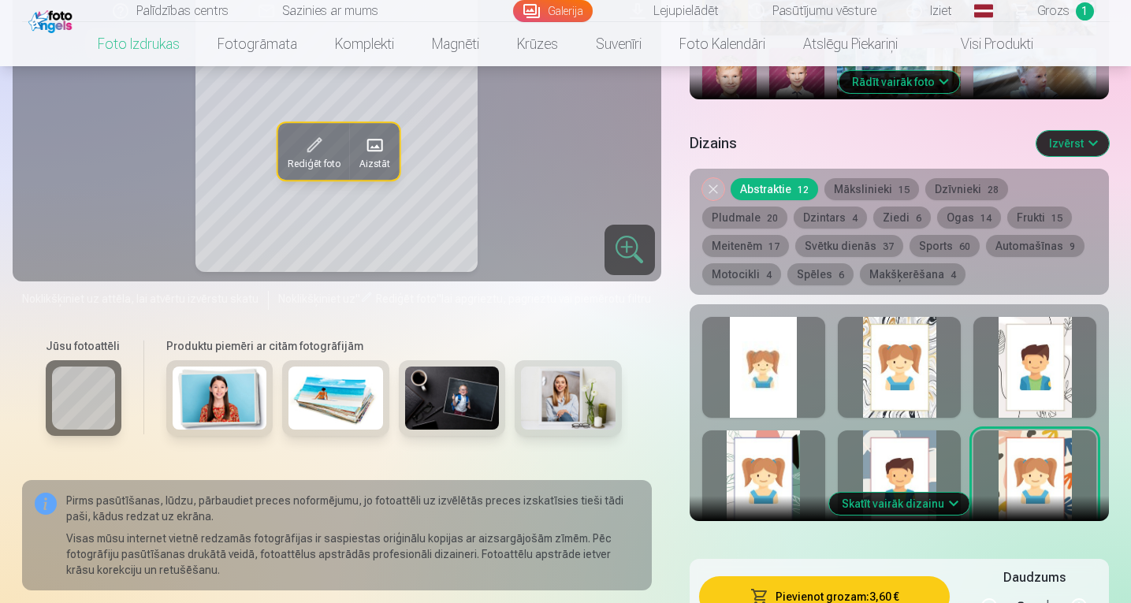
click at [925, 504] on button "Skatīt vairāk dizainu" at bounding box center [899, 504] width 140 height 22
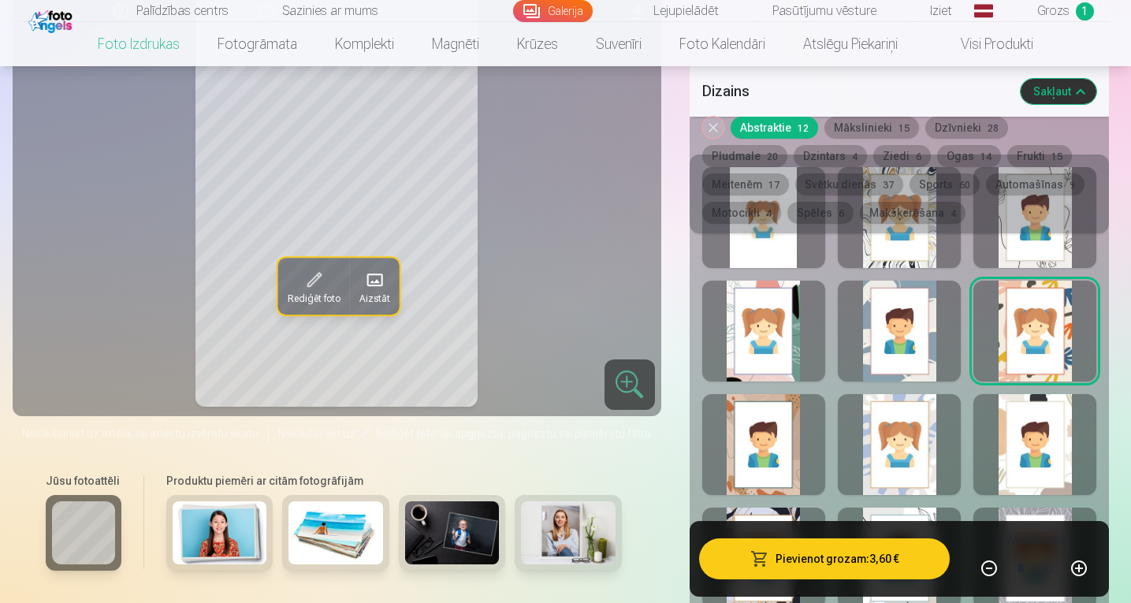
scroll to position [906, 0]
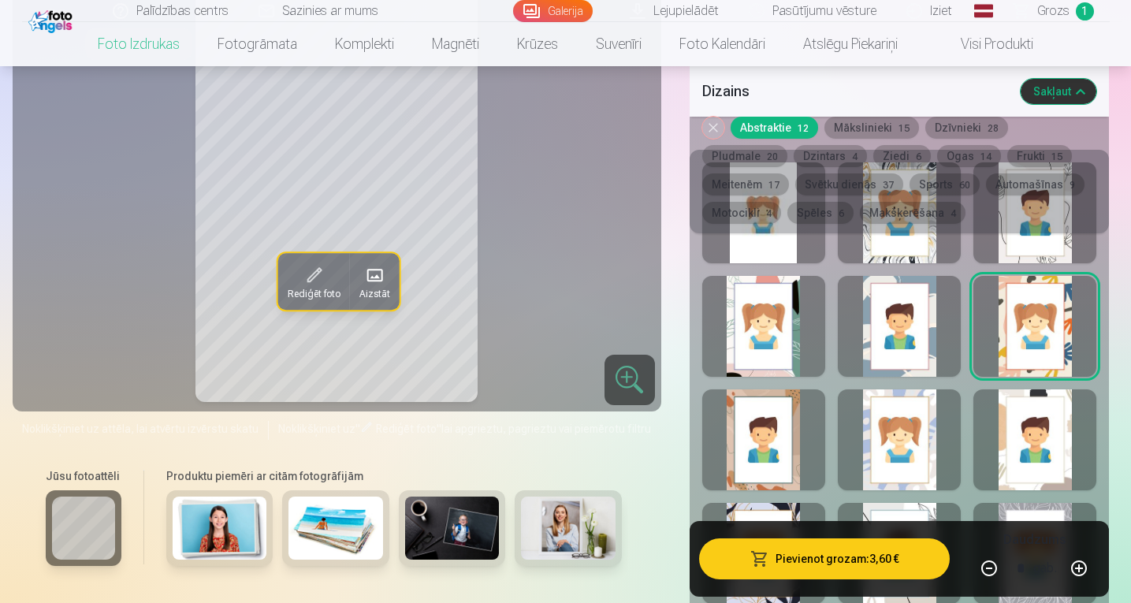
click at [1044, 435] on div at bounding box center [1034, 439] width 123 height 101
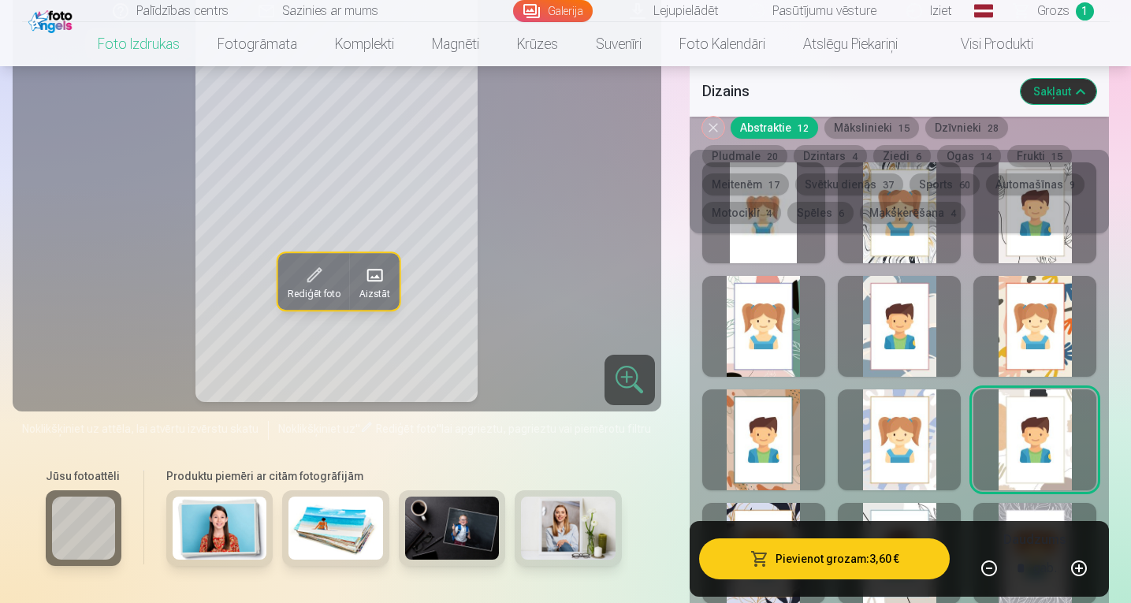
click at [909, 441] on div at bounding box center [899, 439] width 123 height 101
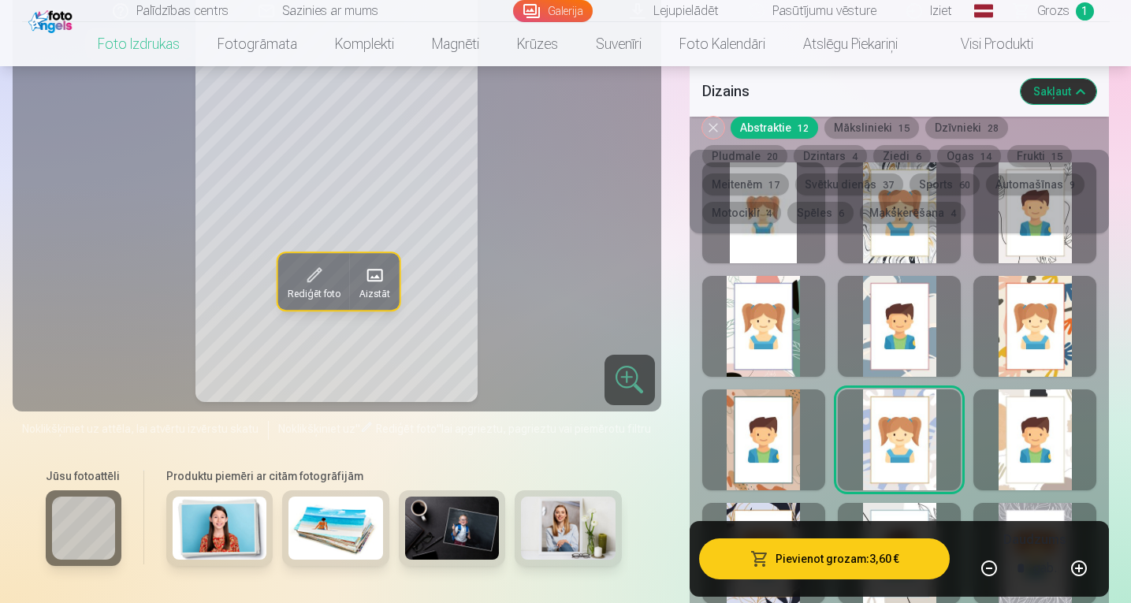
click at [766, 441] on div at bounding box center [763, 439] width 123 height 101
click at [772, 323] on div at bounding box center [763, 326] width 123 height 101
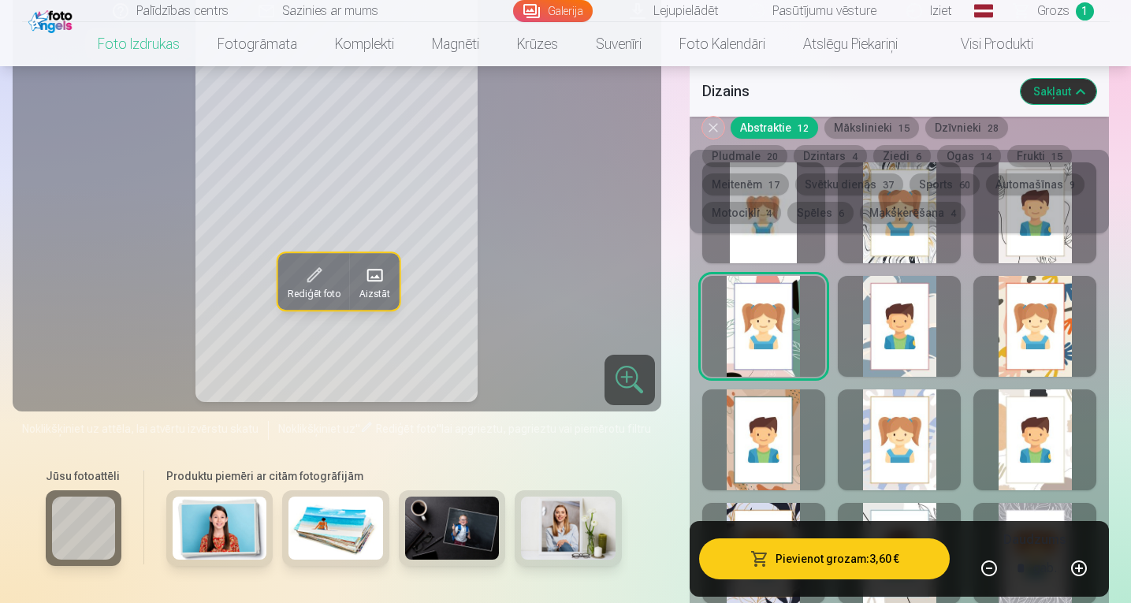
click at [774, 442] on div at bounding box center [763, 439] width 123 height 101
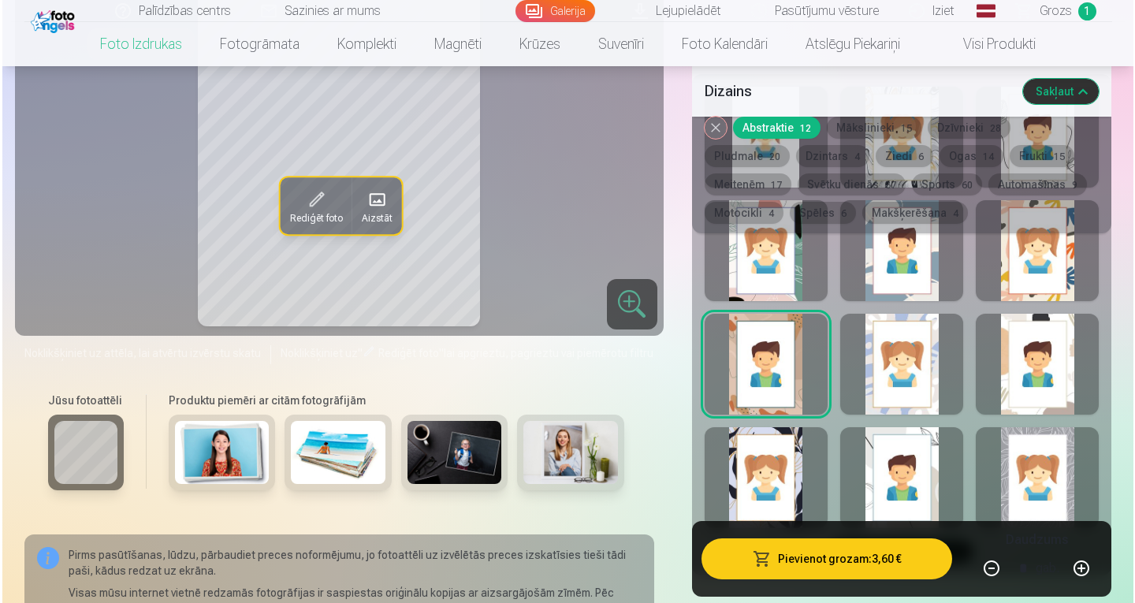
scroll to position [991, 0]
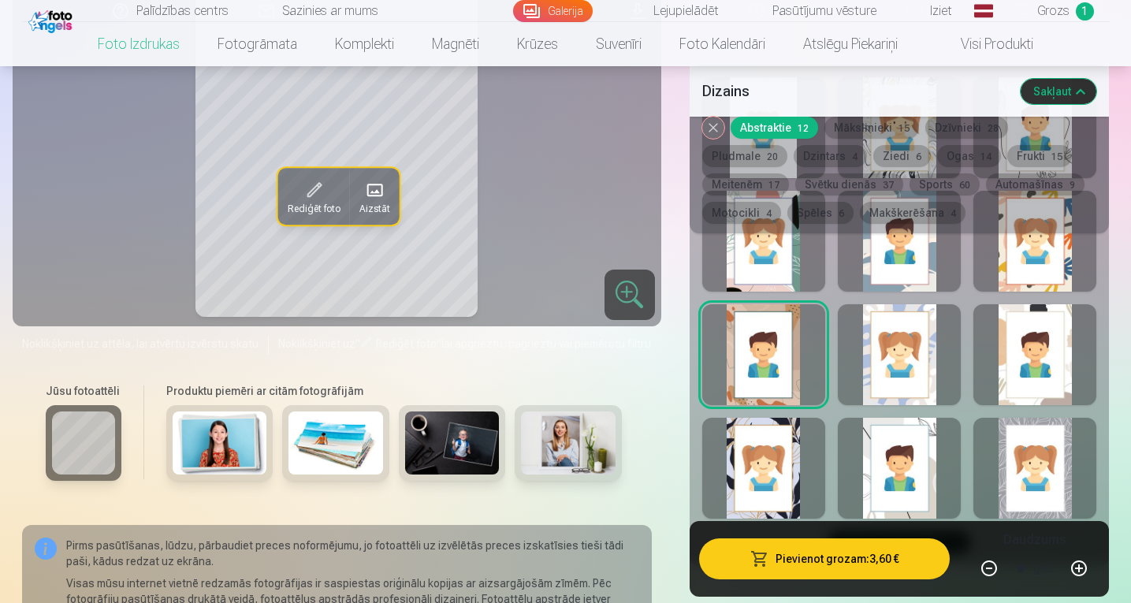
click at [848, 552] on button "Pievienot grozam : 3,60 €" at bounding box center [824, 558] width 251 height 41
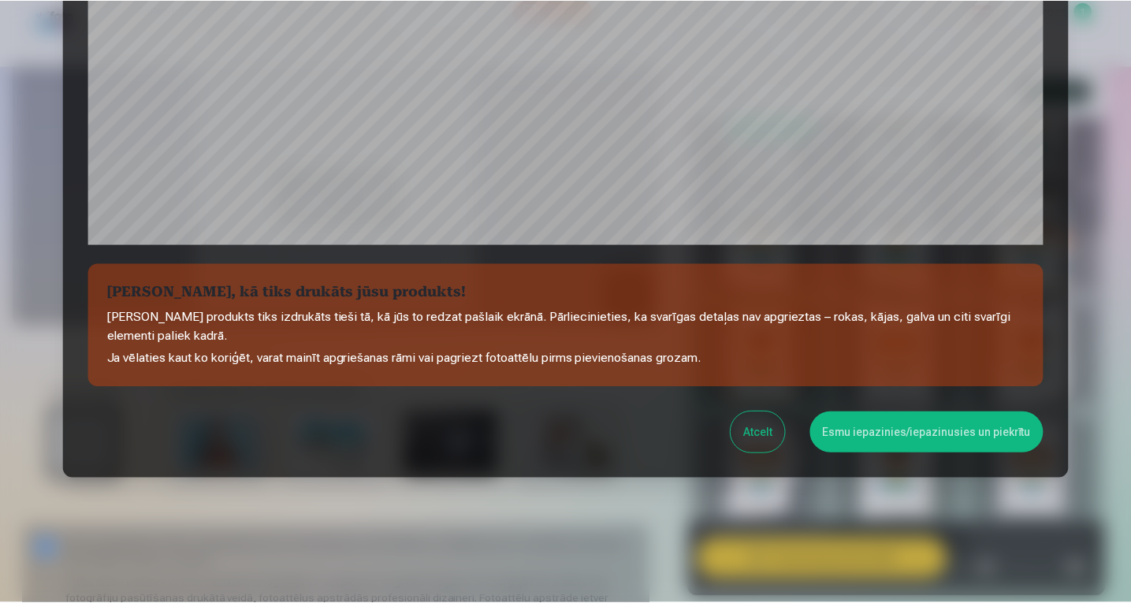
scroll to position [532, 0]
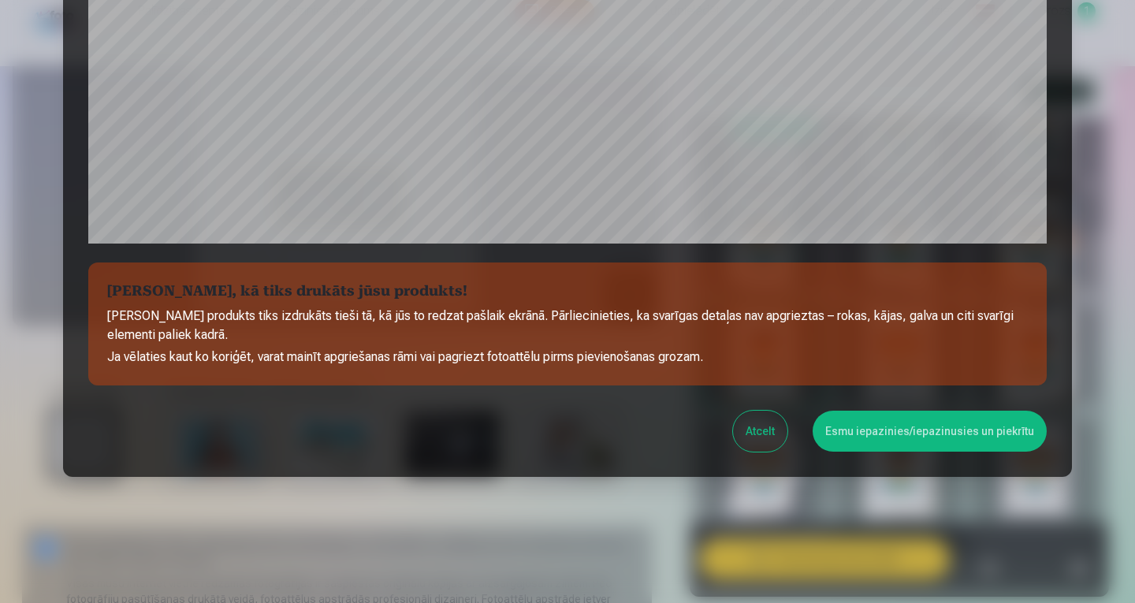
click at [935, 432] on button "Esmu iepazinies/iepazinusies un piekrītu" at bounding box center [929, 431] width 234 height 41
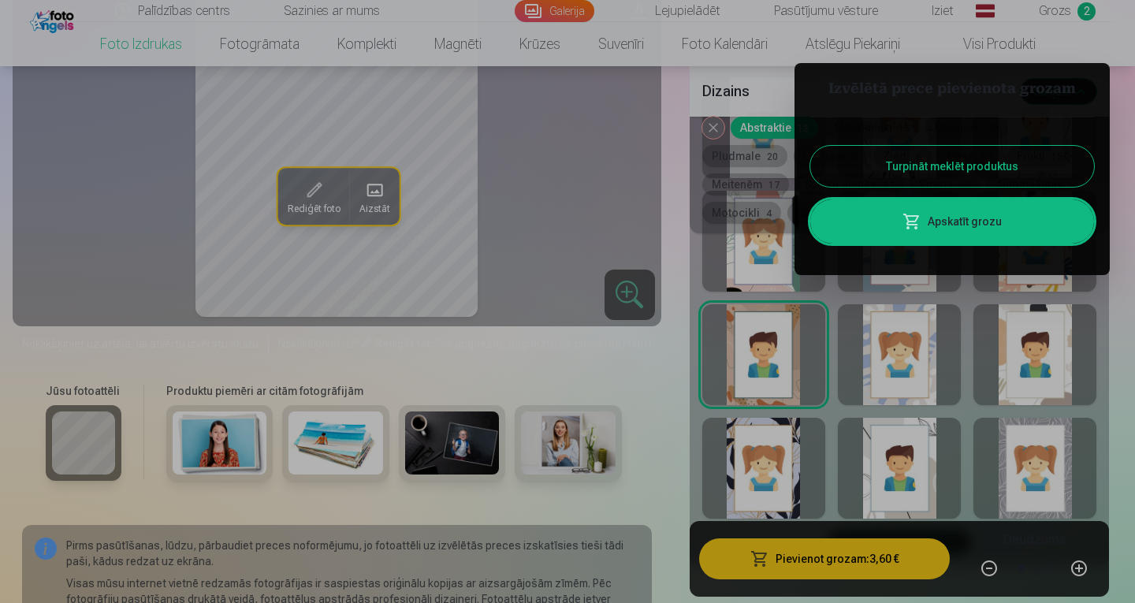
click at [980, 176] on button "Turpināt meklēt produktus" at bounding box center [952, 166] width 284 height 41
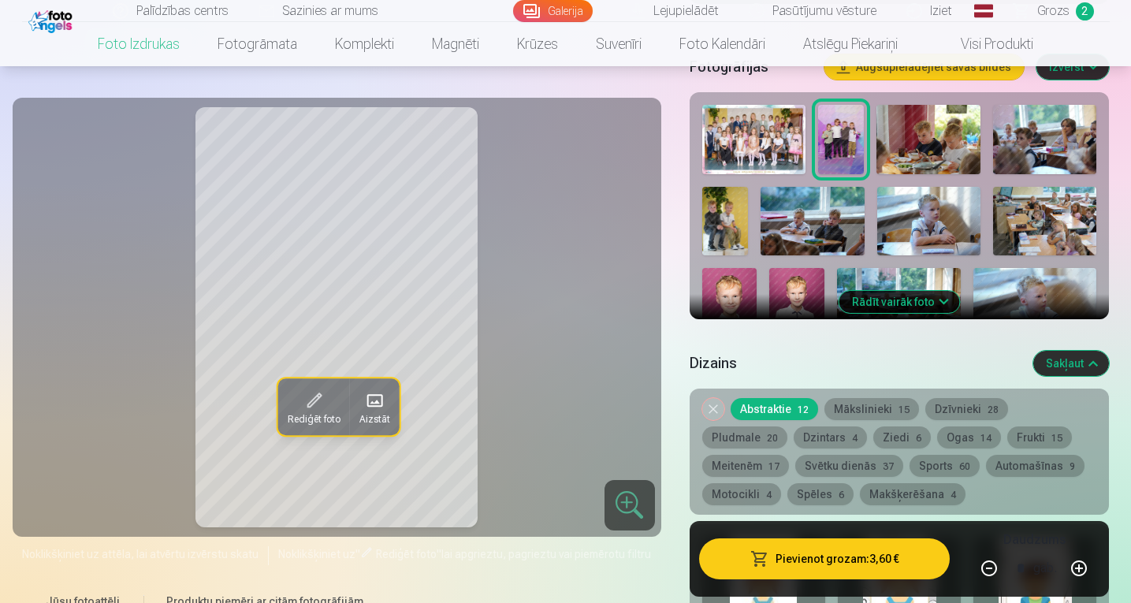
scroll to position [513, 0]
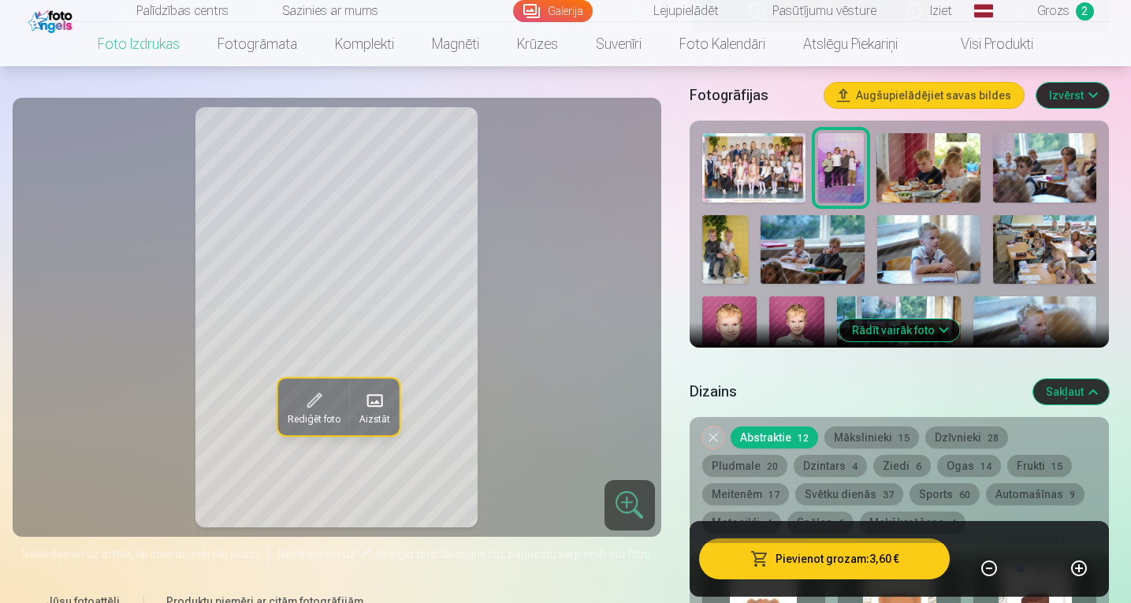
click at [898, 328] on button "Rādīt vairāk foto" at bounding box center [899, 330] width 121 height 22
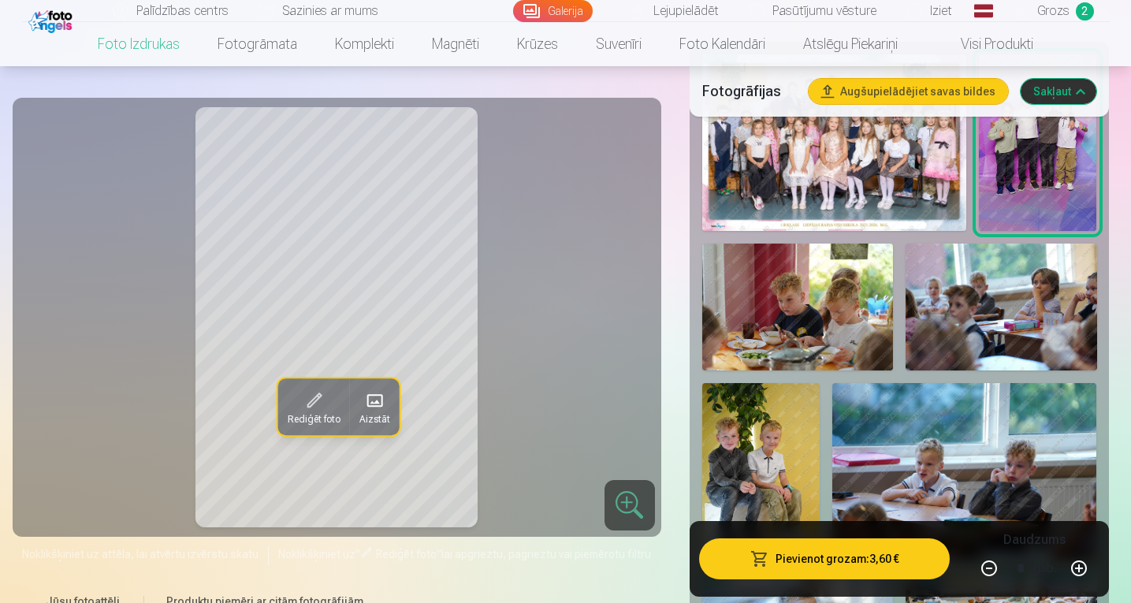
scroll to position [609, 0]
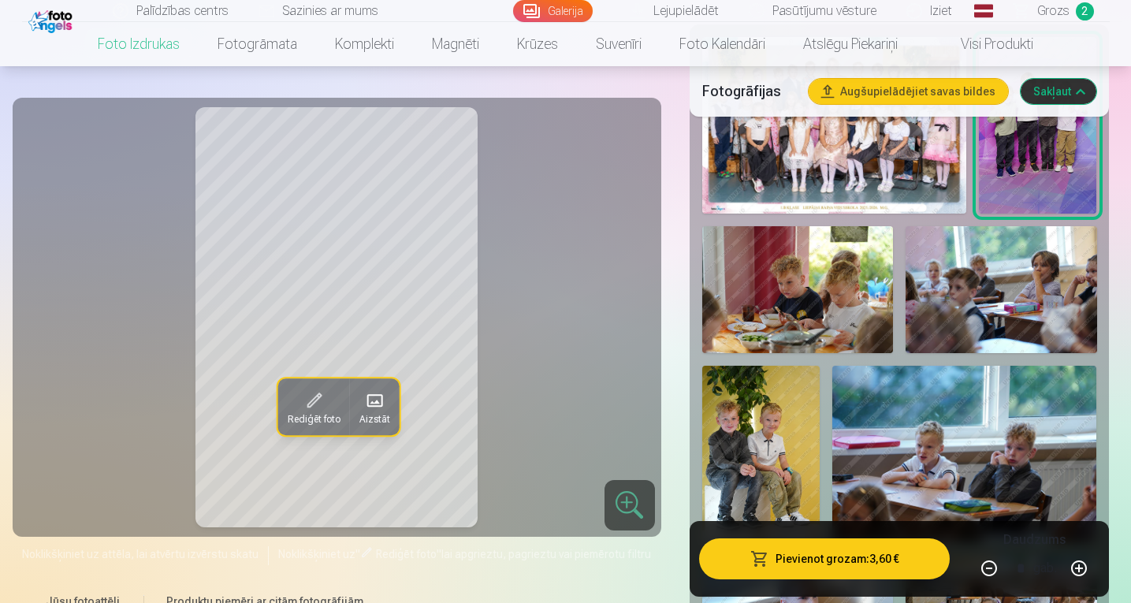
click at [809, 281] on img at bounding box center [797, 290] width 191 height 128
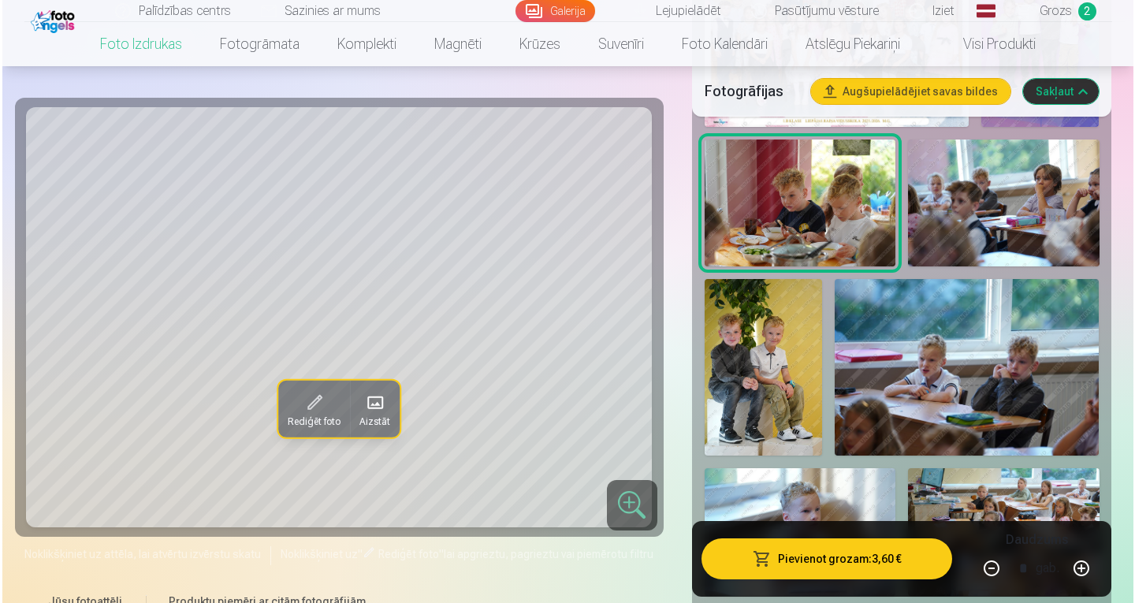
scroll to position [718, 0]
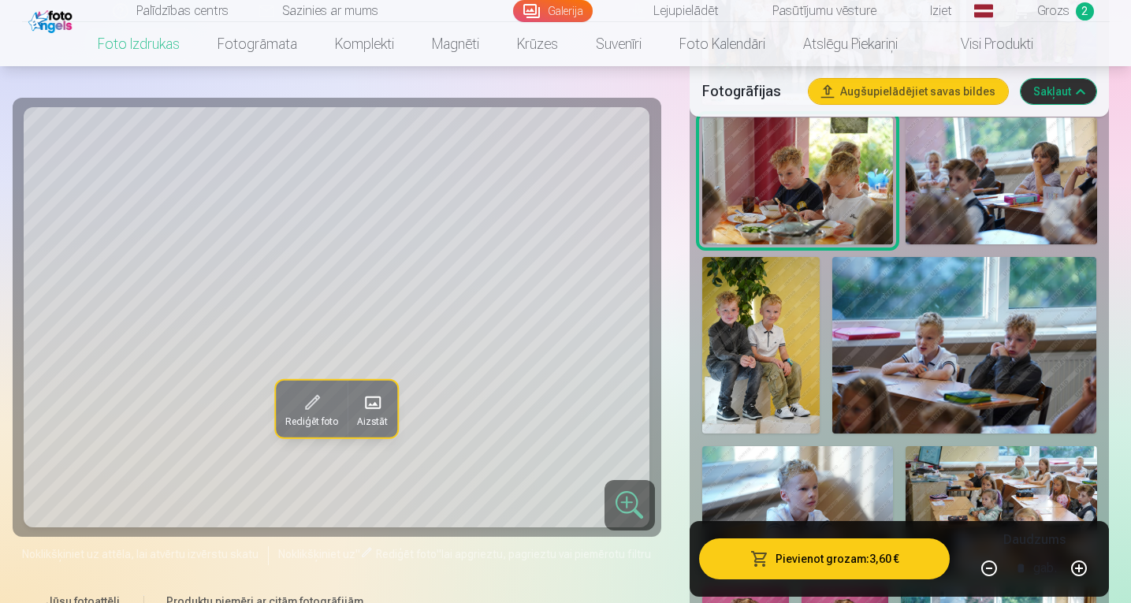
click at [745, 345] on img at bounding box center [760, 345] width 117 height 177
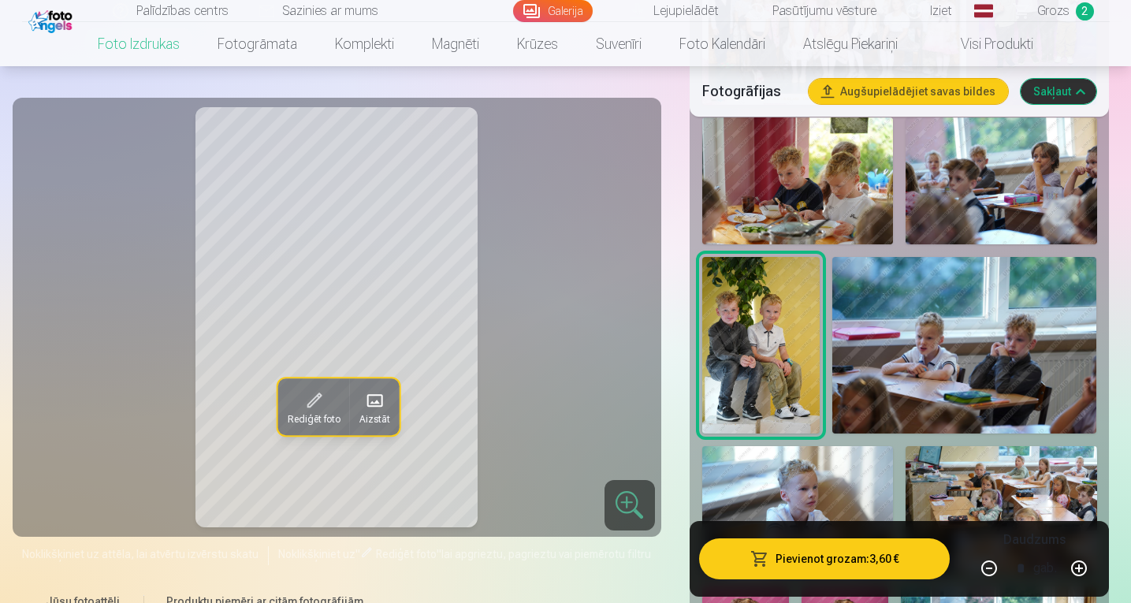
click at [840, 560] on button "Pievienot grozam : 3,60 €" at bounding box center [824, 558] width 251 height 41
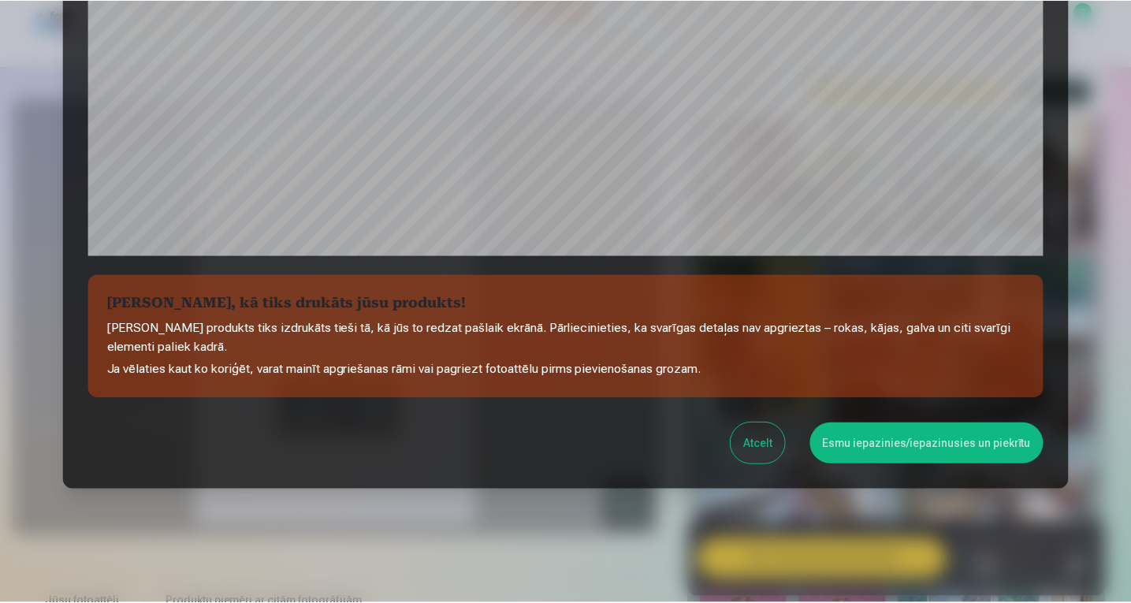
scroll to position [532, 0]
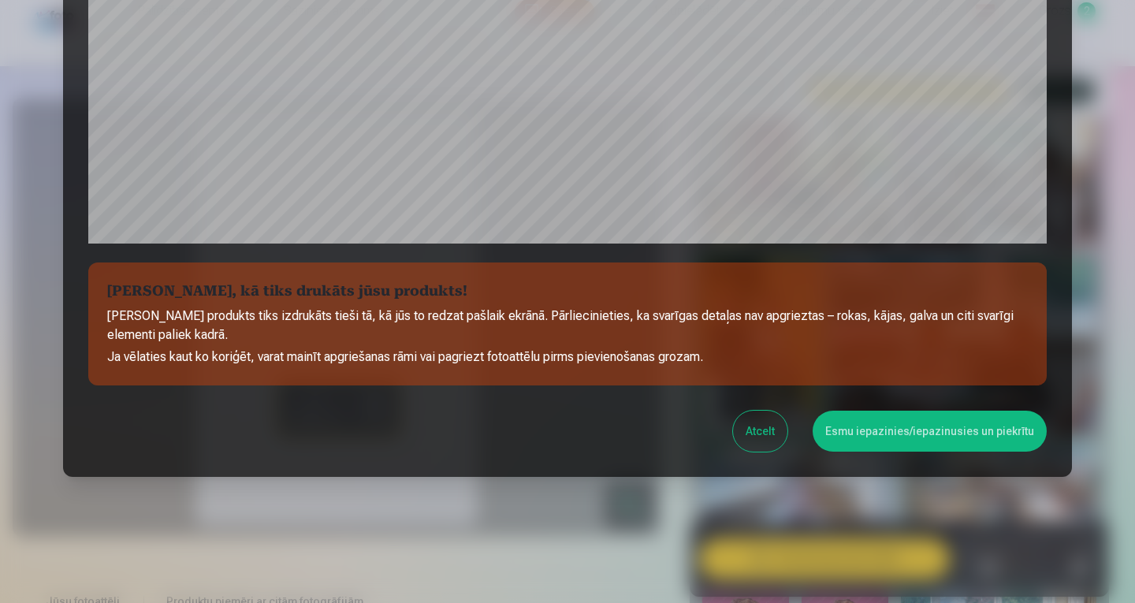
click at [880, 418] on button "Esmu iepazinies/iepazinusies un piekrītu" at bounding box center [929, 431] width 234 height 41
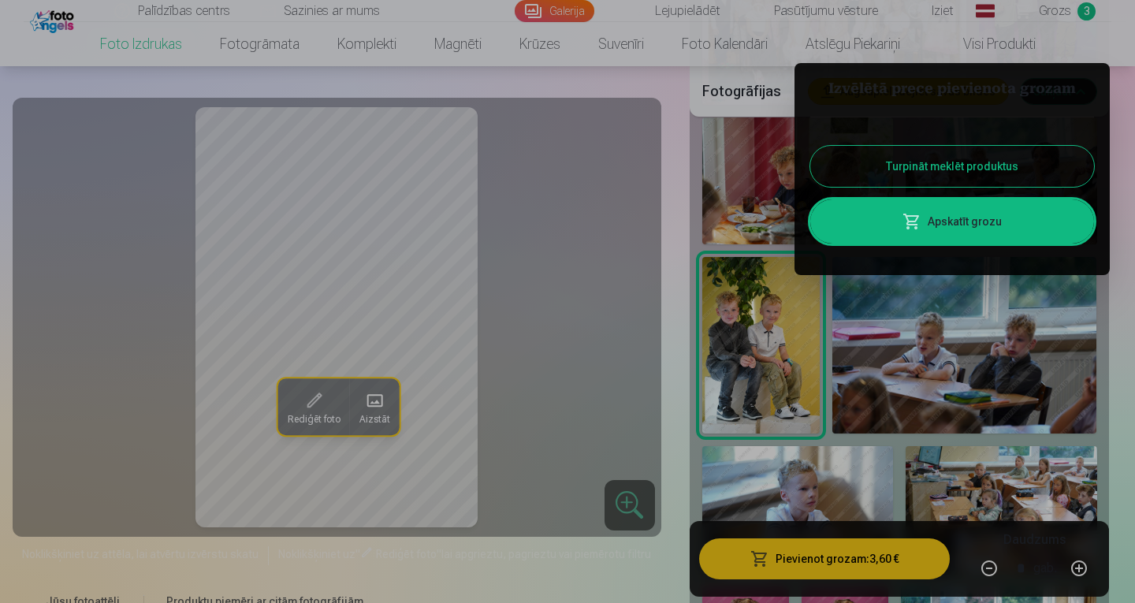
click at [913, 169] on button "Turpināt meklēt produktus" at bounding box center [952, 166] width 284 height 41
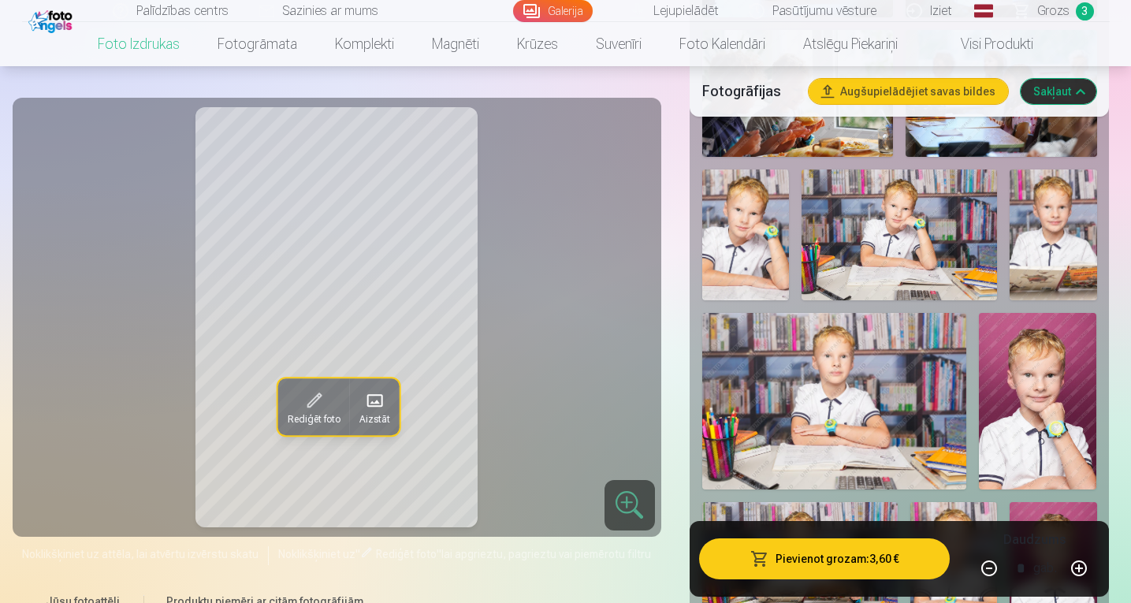
scroll to position [1569, 0]
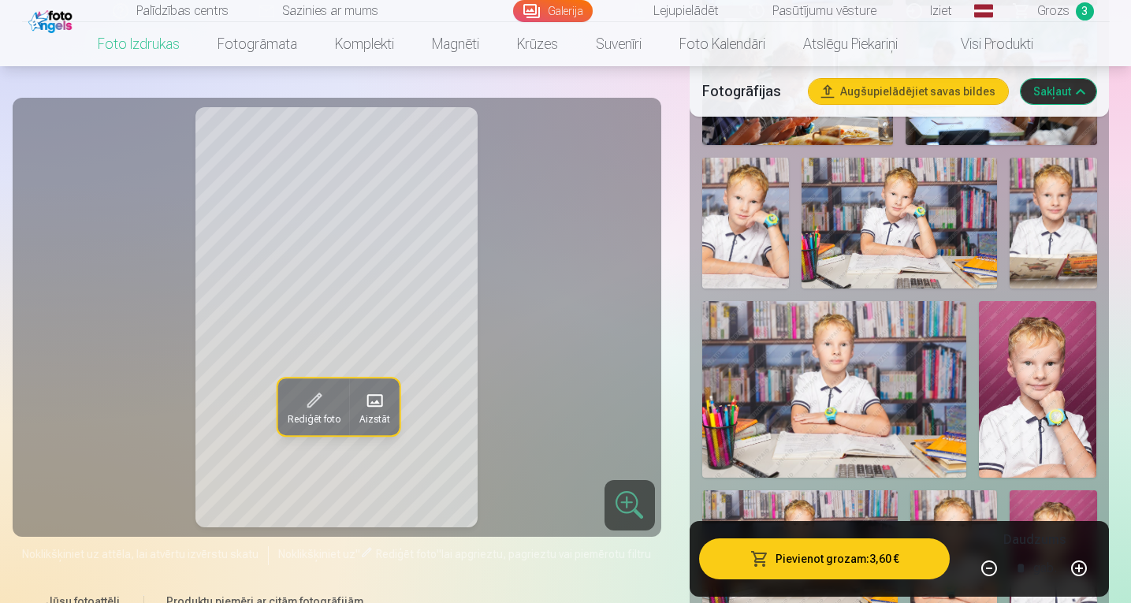
click at [888, 215] on img at bounding box center [898, 223] width 195 height 130
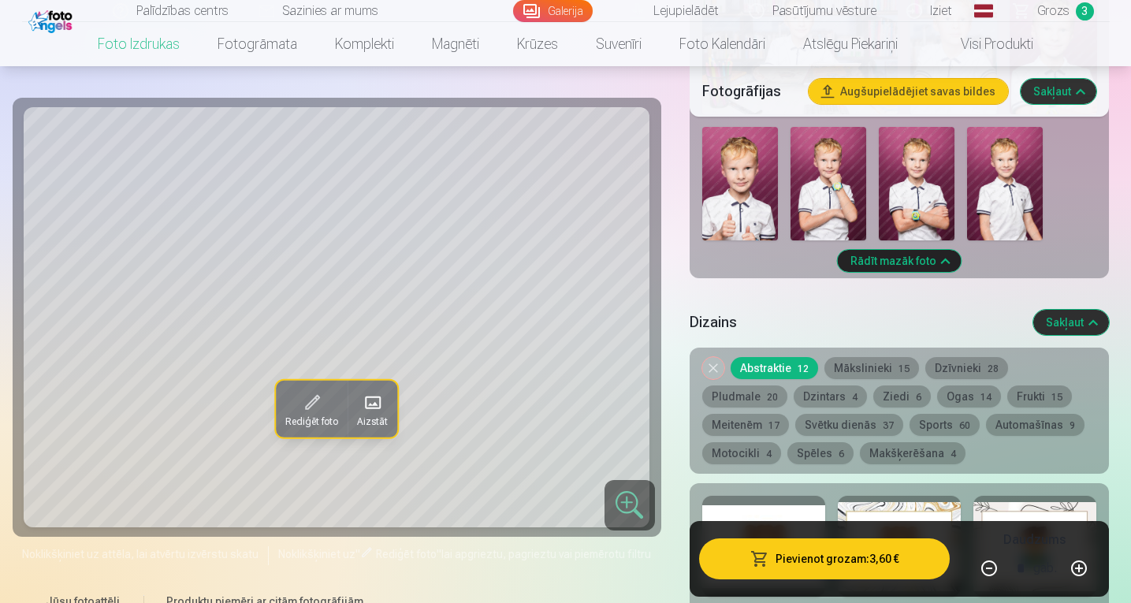
scroll to position [2138, 0]
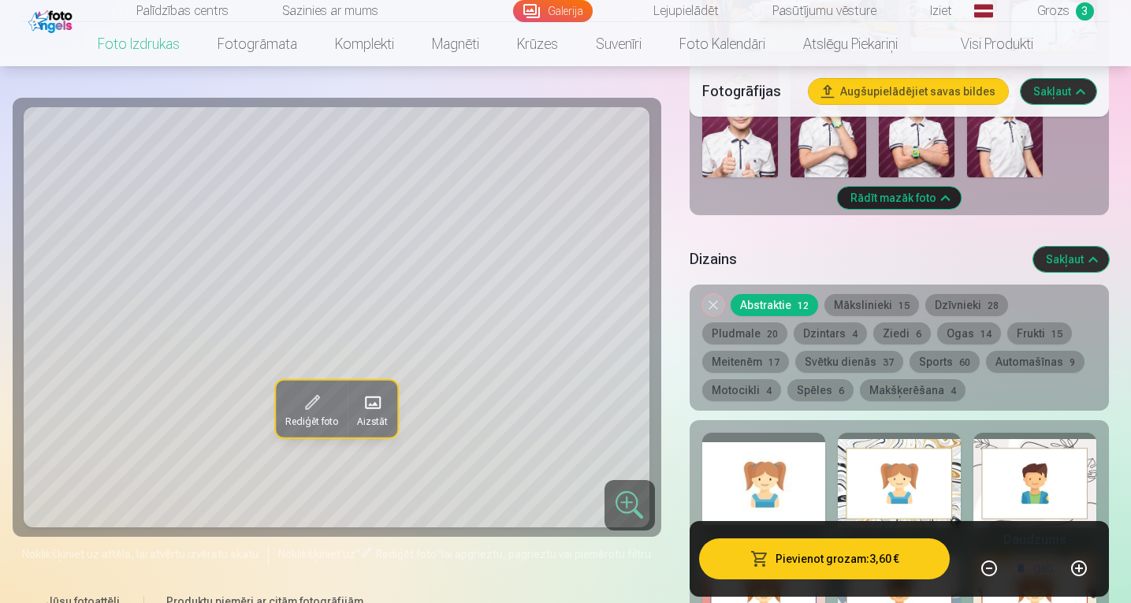
click at [787, 322] on button "Pludmale 20" at bounding box center [744, 333] width 85 height 22
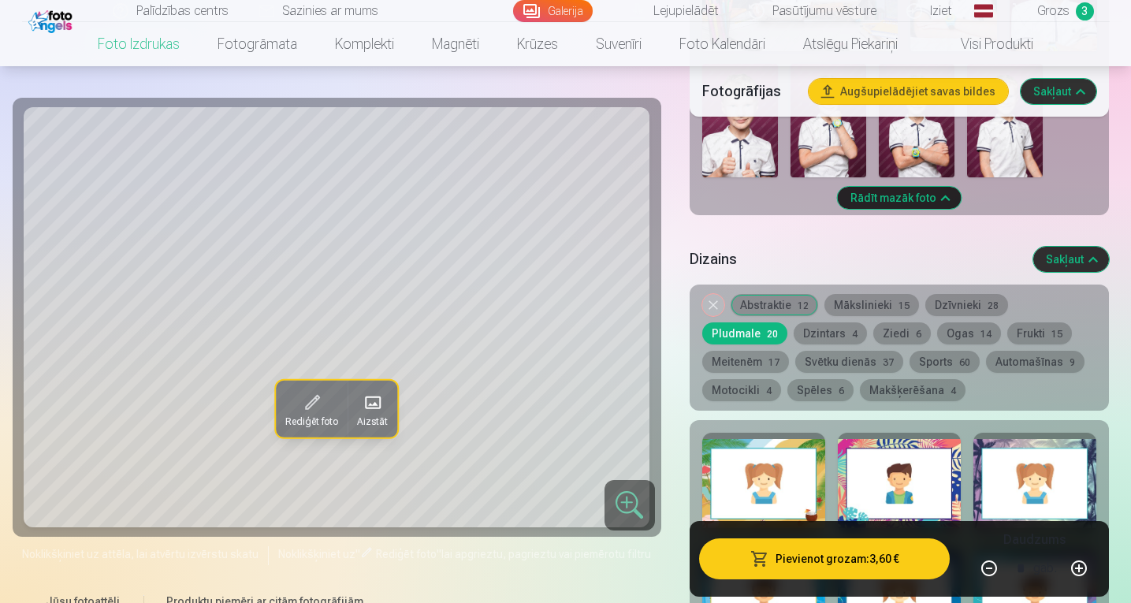
click at [795, 366] on button "Svētku dienās 37" at bounding box center [849, 362] width 108 height 22
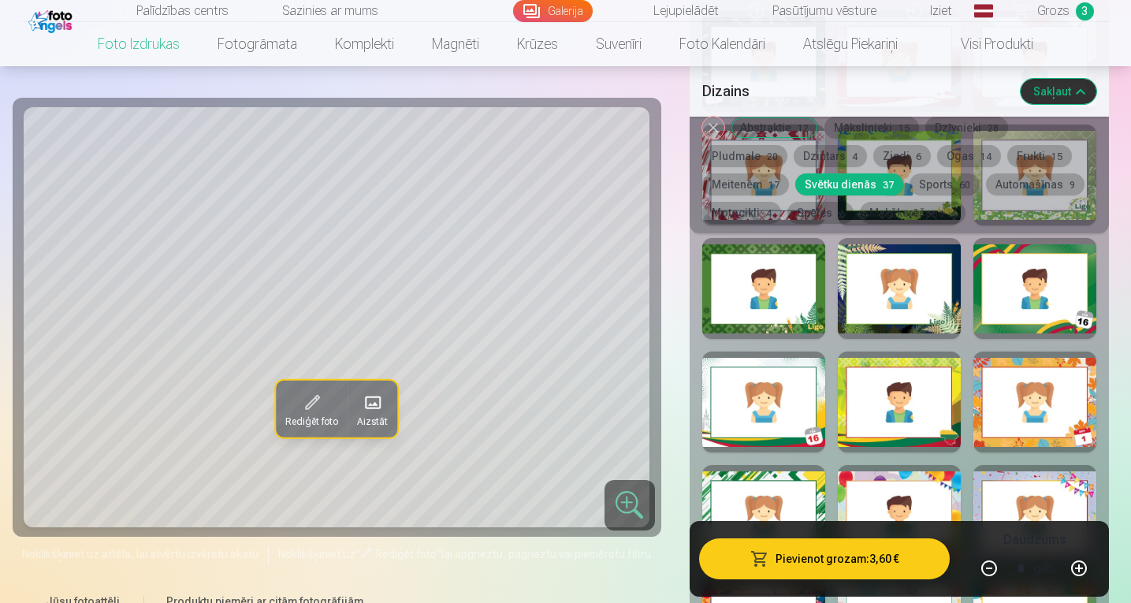
scroll to position [2556, 0]
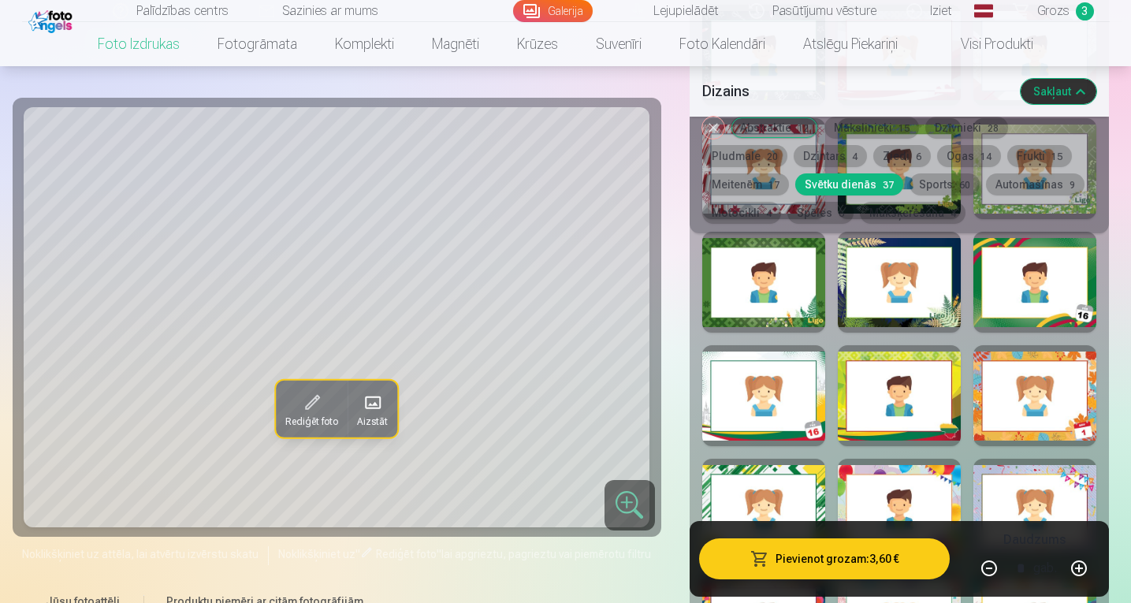
click at [1046, 418] on div at bounding box center [1034, 395] width 123 height 101
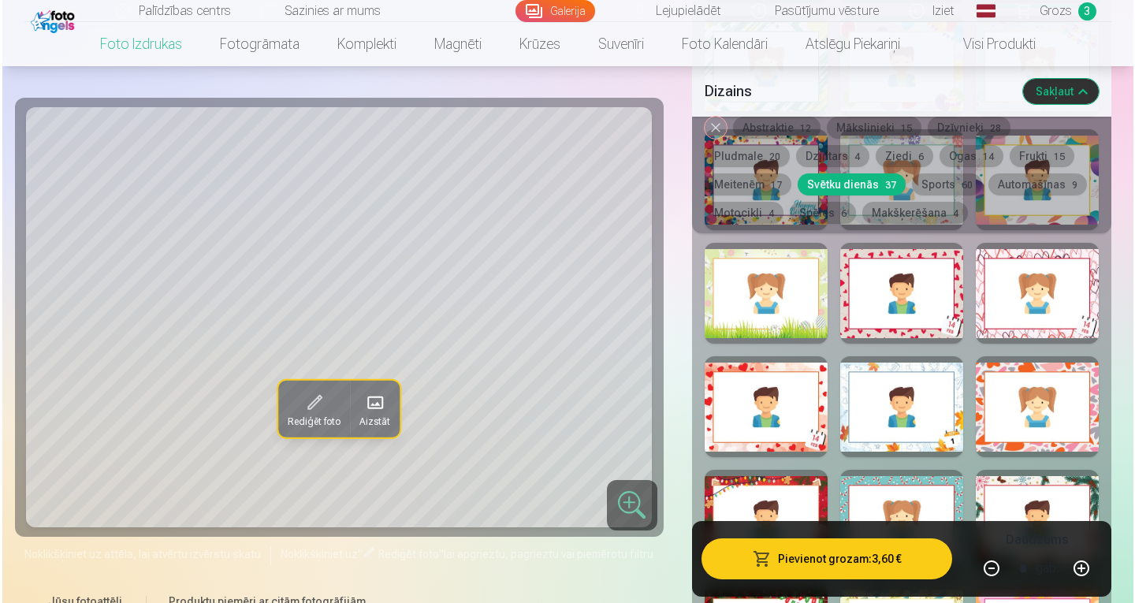
scroll to position [3006, 0]
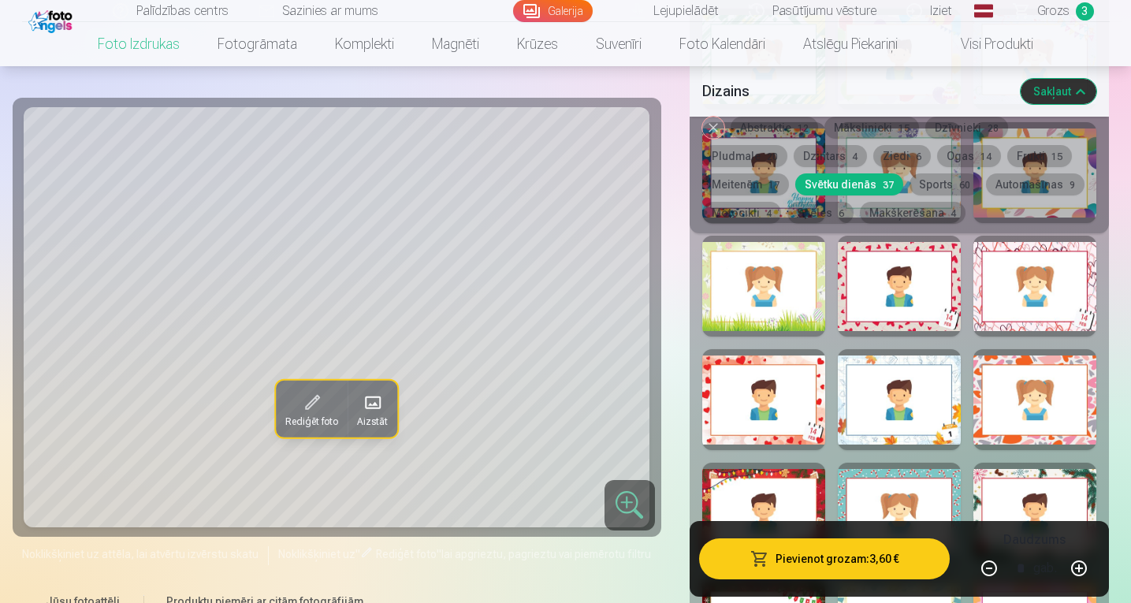
click at [841, 556] on button "Pievienot grozam : 3,60 €" at bounding box center [824, 558] width 251 height 41
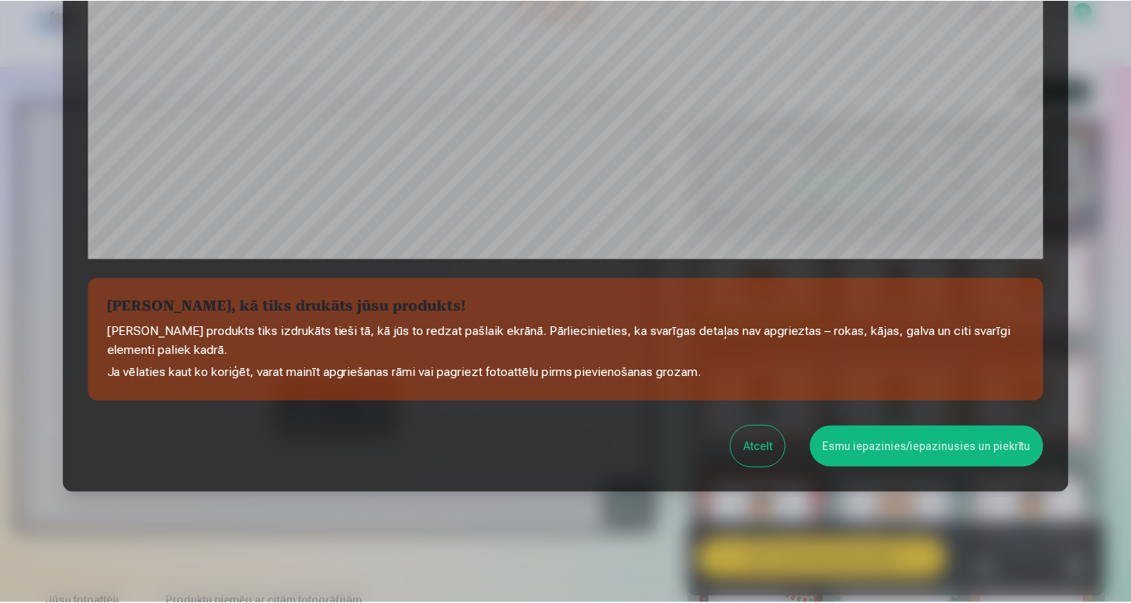
scroll to position [532, 0]
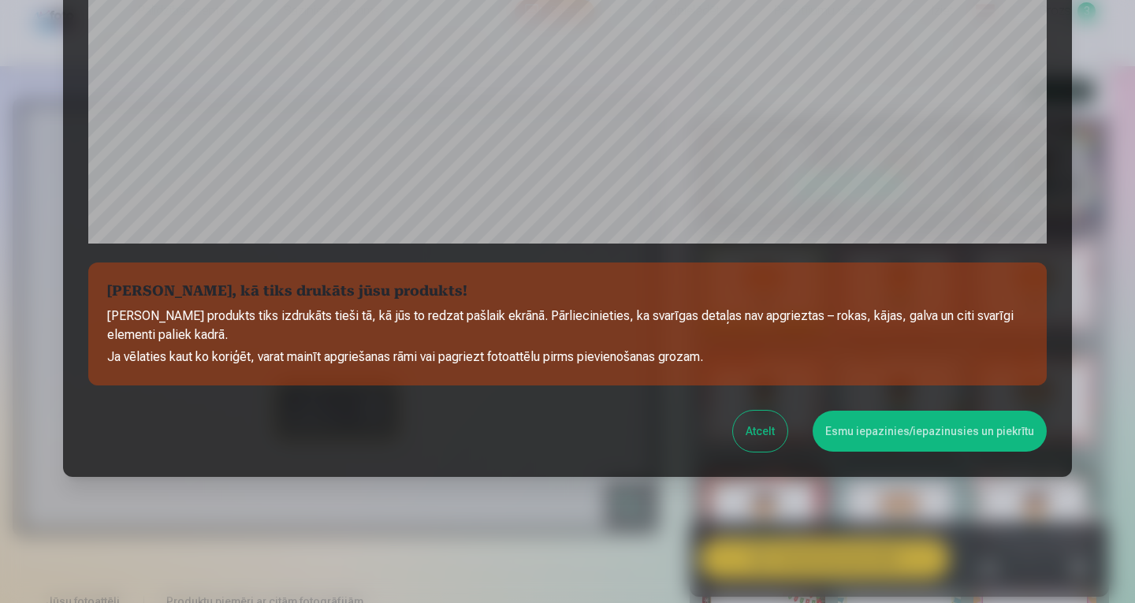
click at [905, 443] on button "Esmu iepazinies/iepazinusies un piekrītu" at bounding box center [929, 431] width 234 height 41
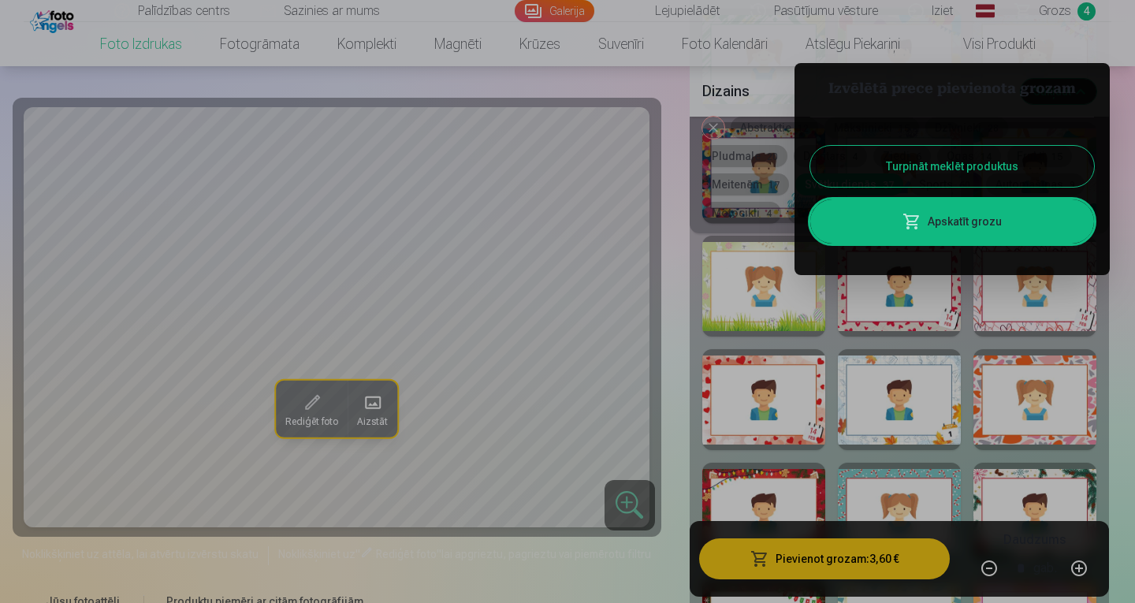
click at [917, 173] on button "Turpināt meklēt produktus" at bounding box center [952, 166] width 284 height 41
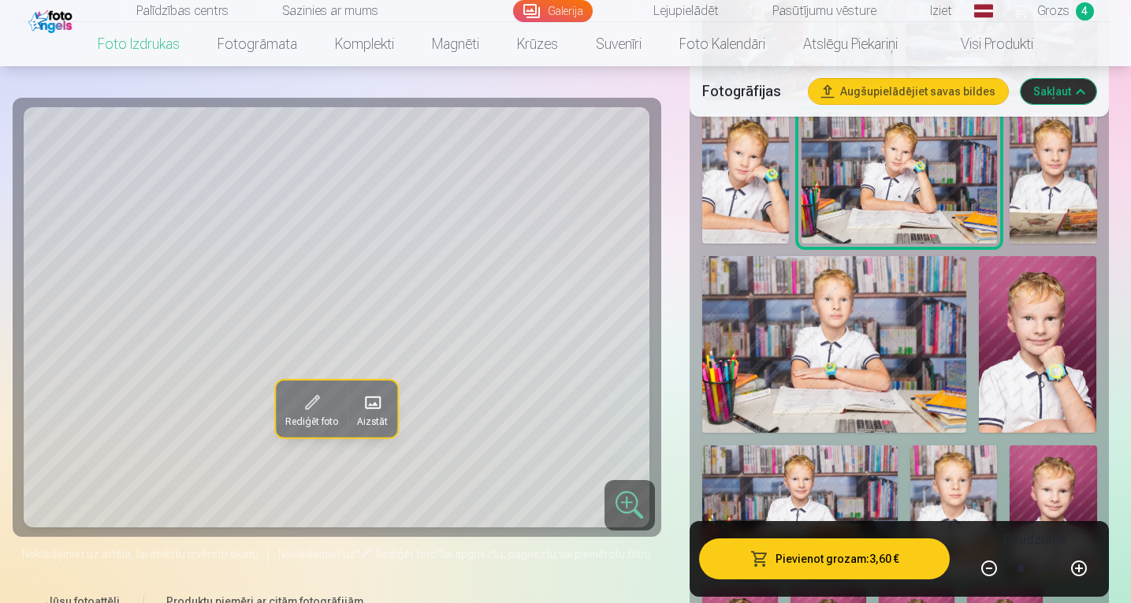
scroll to position [1633, 0]
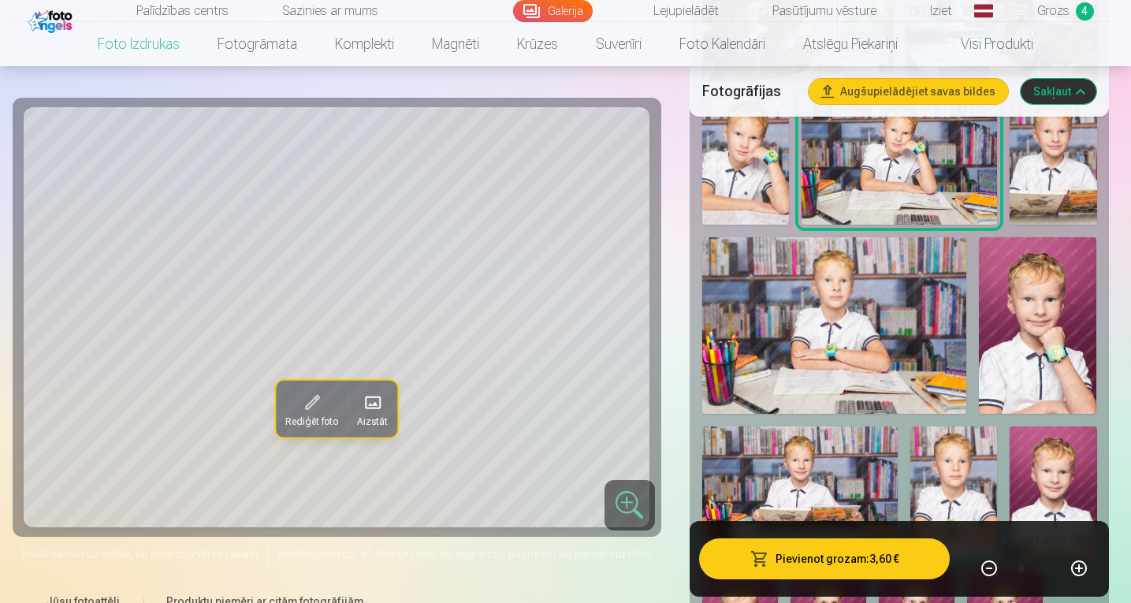
click at [868, 300] on img at bounding box center [834, 325] width 265 height 177
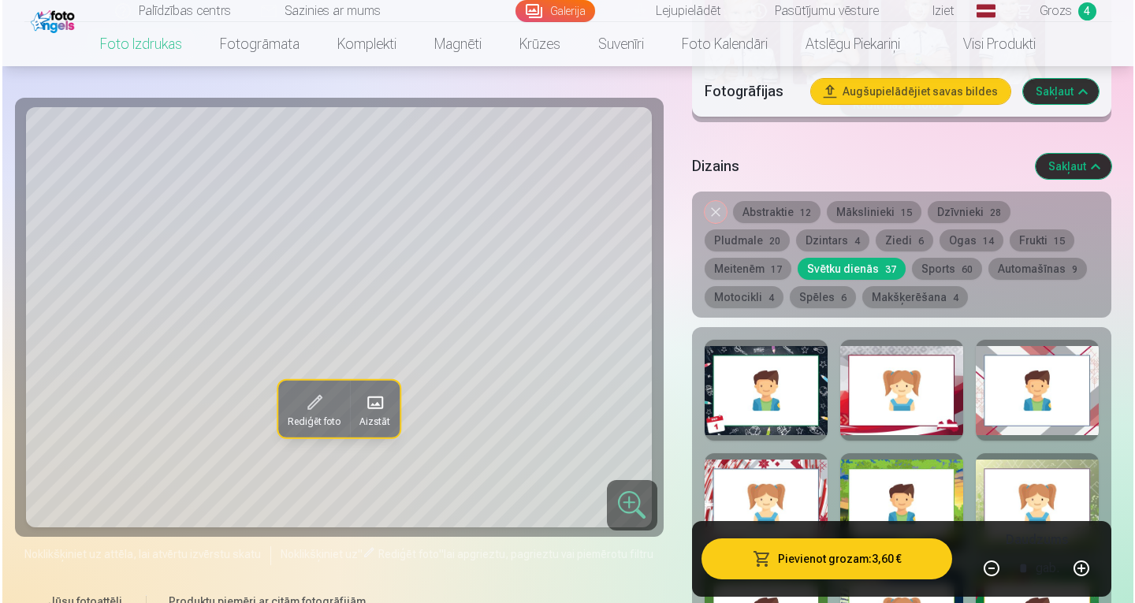
scroll to position [2251, 0]
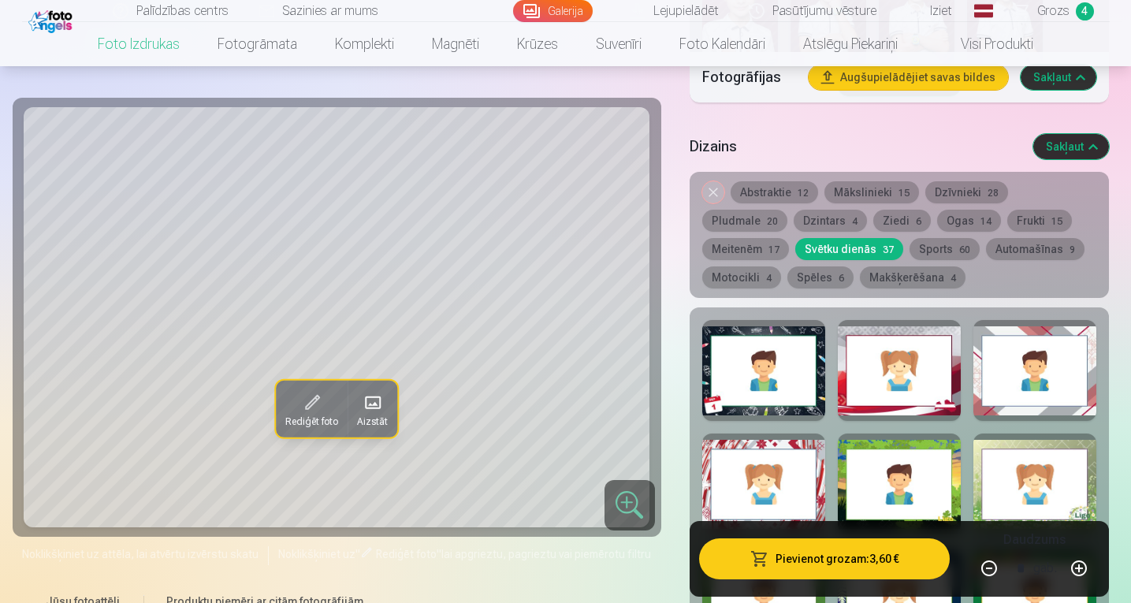
click at [849, 558] on button "Pievienot grozam : 3,60 €" at bounding box center [824, 558] width 251 height 41
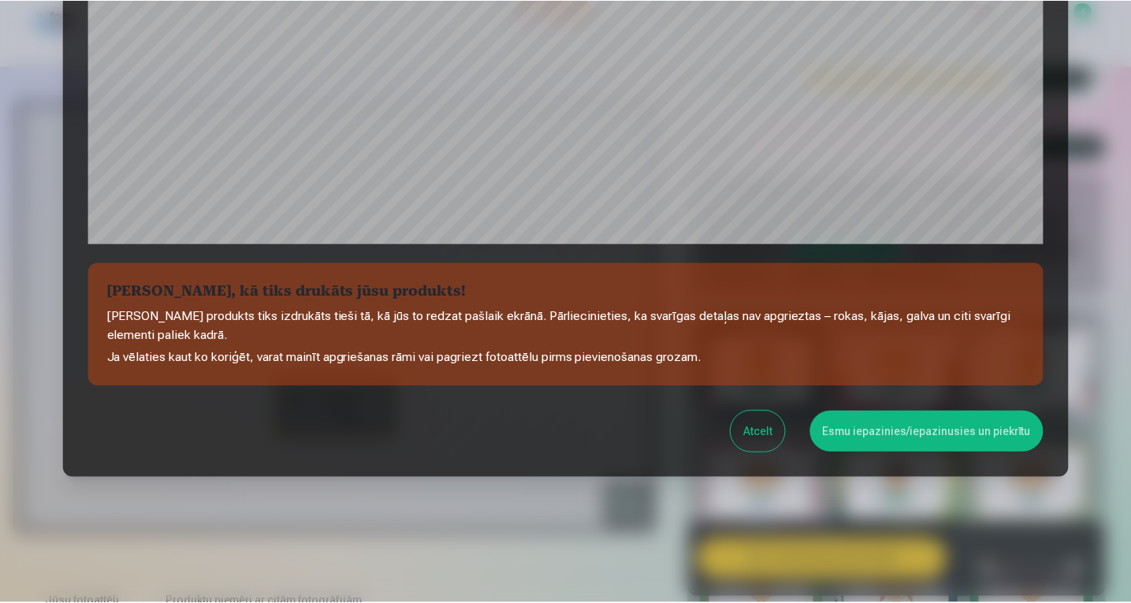
scroll to position [532, 0]
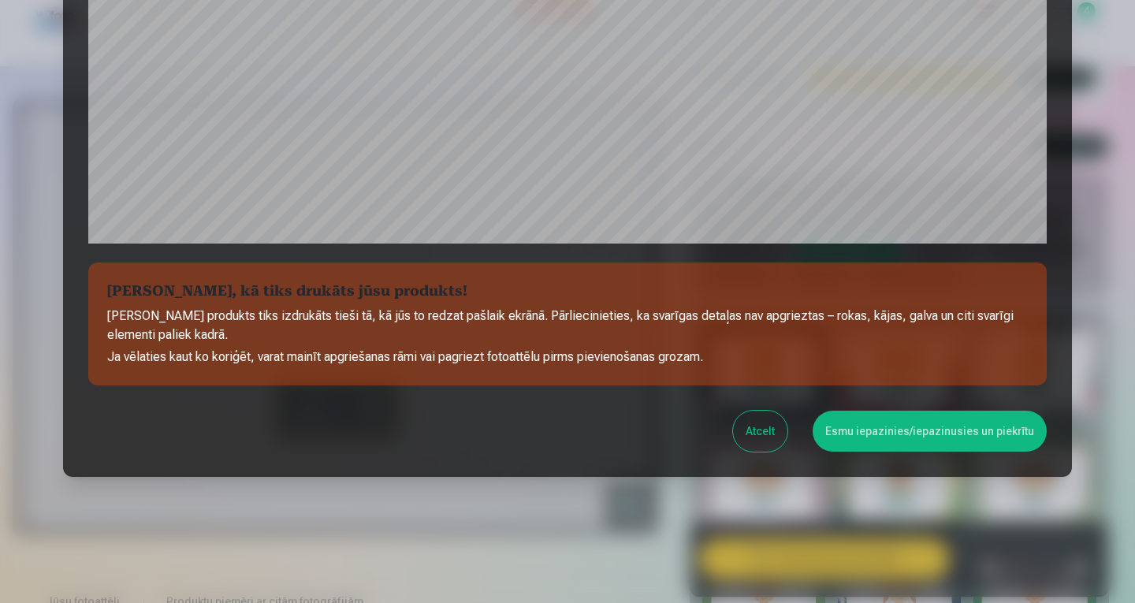
click at [942, 430] on button "Esmu iepazinies/iepazinusies un piekrītu" at bounding box center [929, 431] width 234 height 41
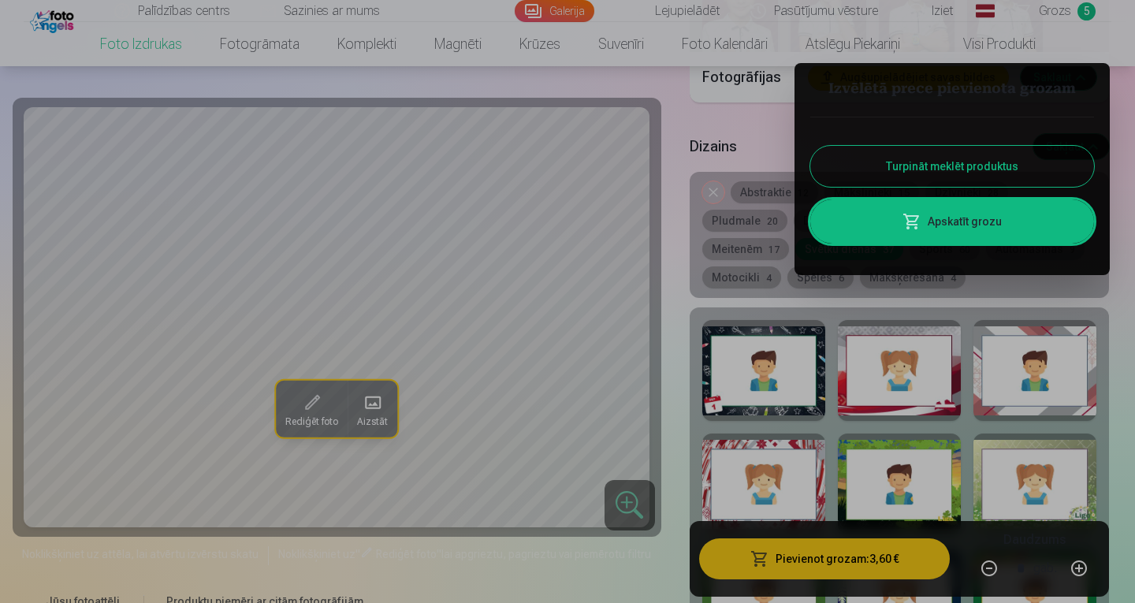
click at [982, 162] on button "Turpināt meklēt produktus" at bounding box center [952, 166] width 284 height 41
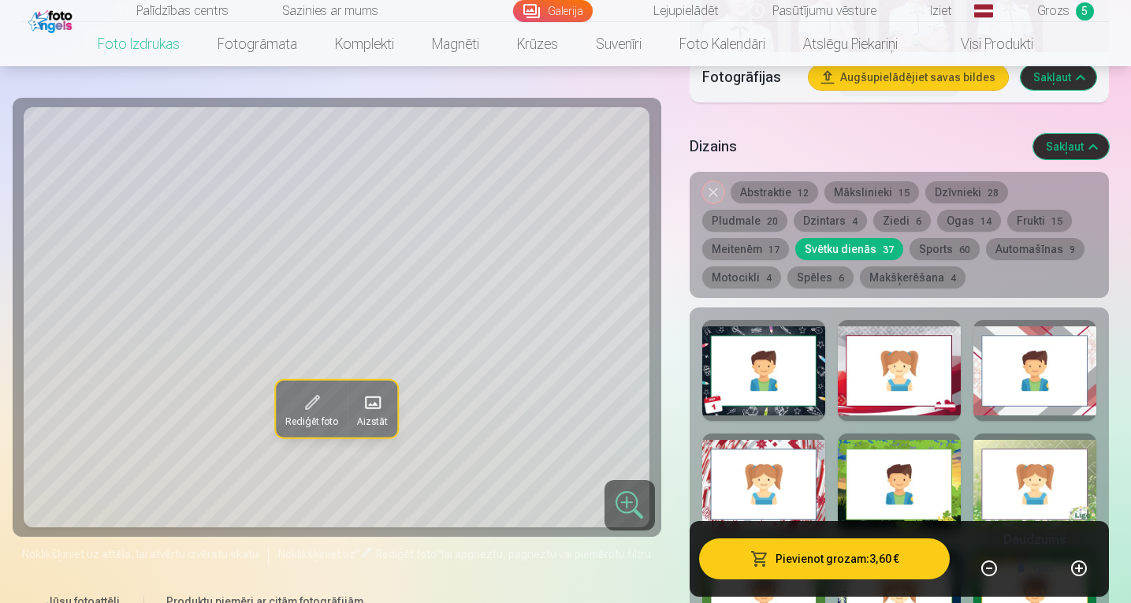
drag, startPoint x: 1130, startPoint y: 161, endPoint x: 1134, endPoint y: 120, distance: 41.2
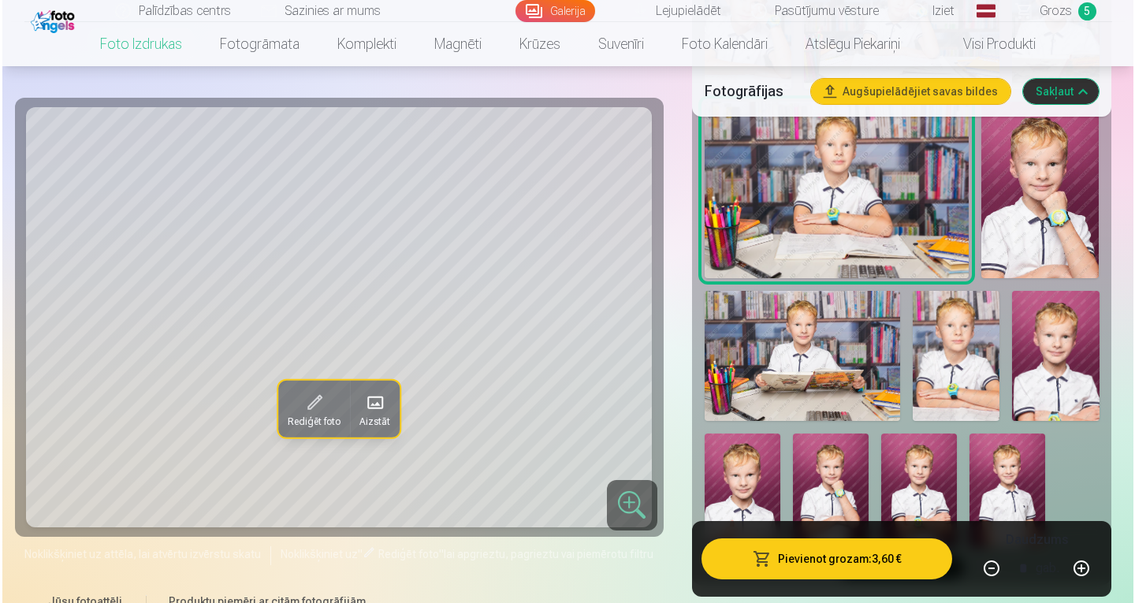
scroll to position [1775, 0]
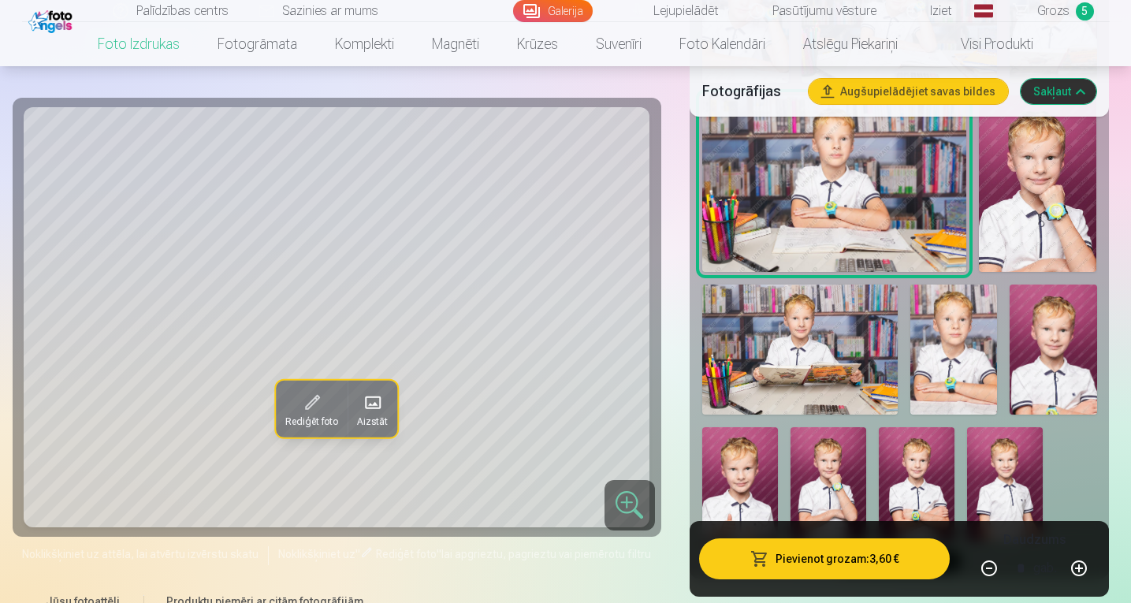
click at [816, 354] on img at bounding box center [799, 349] width 195 height 130
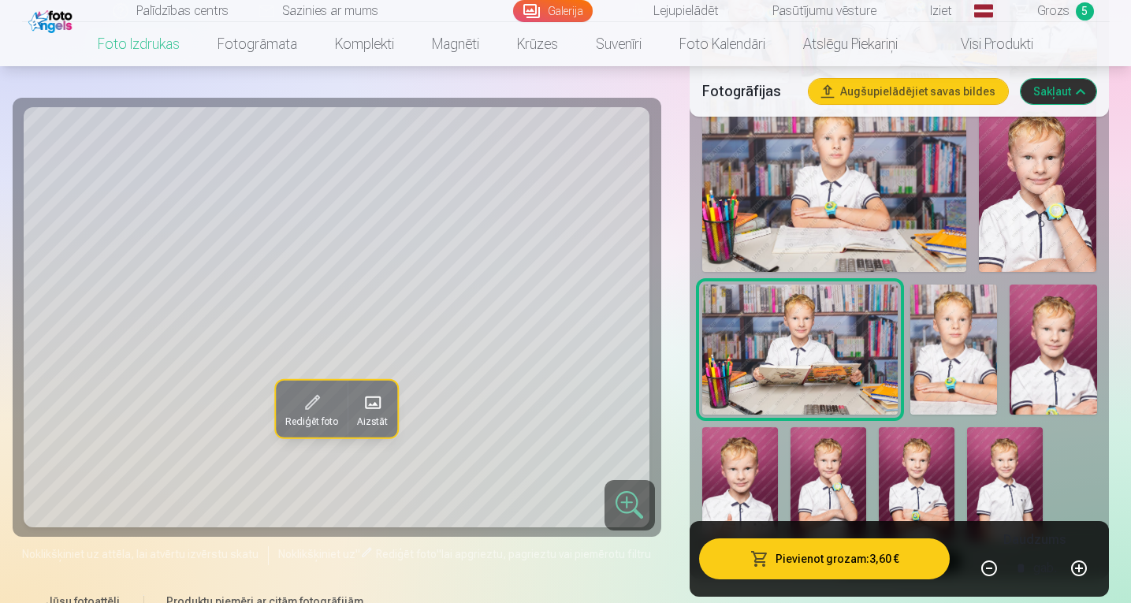
click at [837, 553] on button "Pievienot grozam : 3,60 €" at bounding box center [824, 558] width 251 height 41
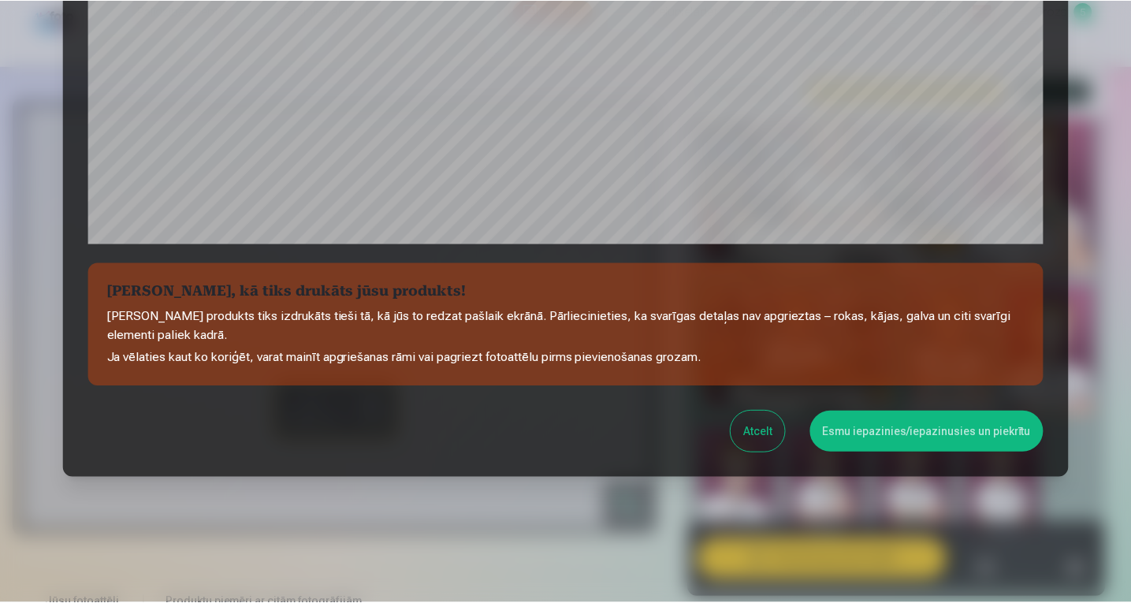
scroll to position [532, 0]
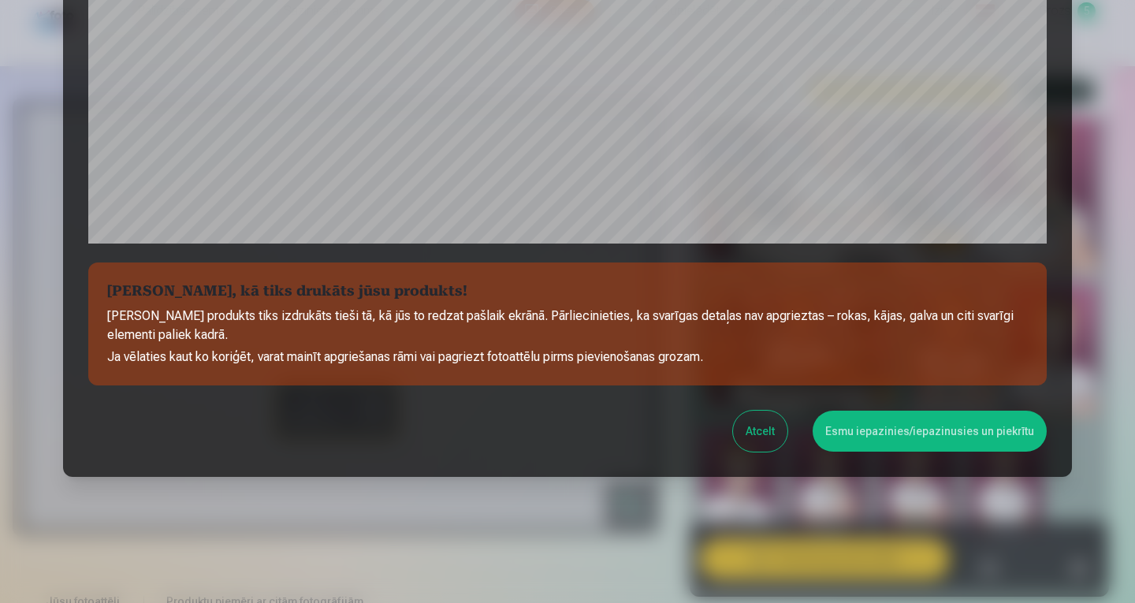
click at [928, 433] on button "Esmu iepazinies/iepazinusies un piekrītu" at bounding box center [929, 431] width 234 height 41
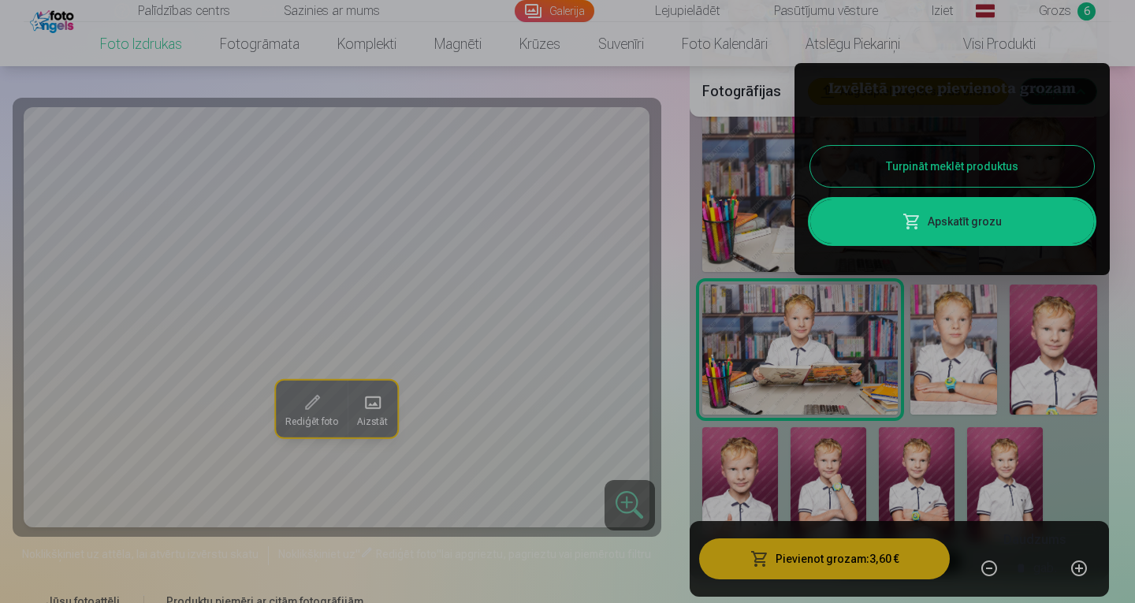
click at [920, 174] on button "Turpināt meklēt produktus" at bounding box center [952, 166] width 284 height 41
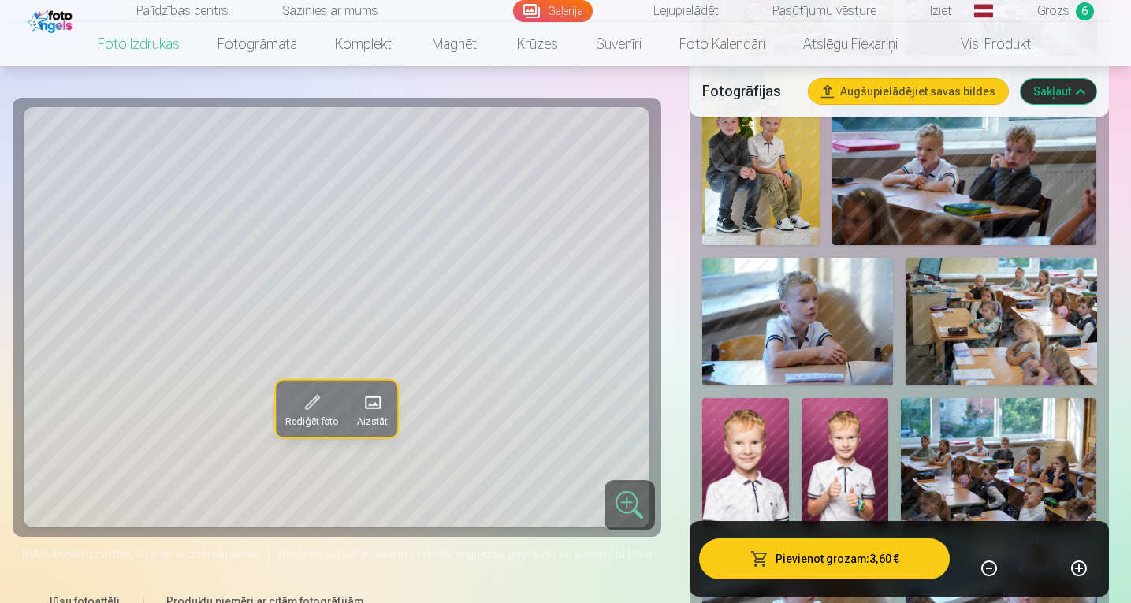
scroll to position [0, 0]
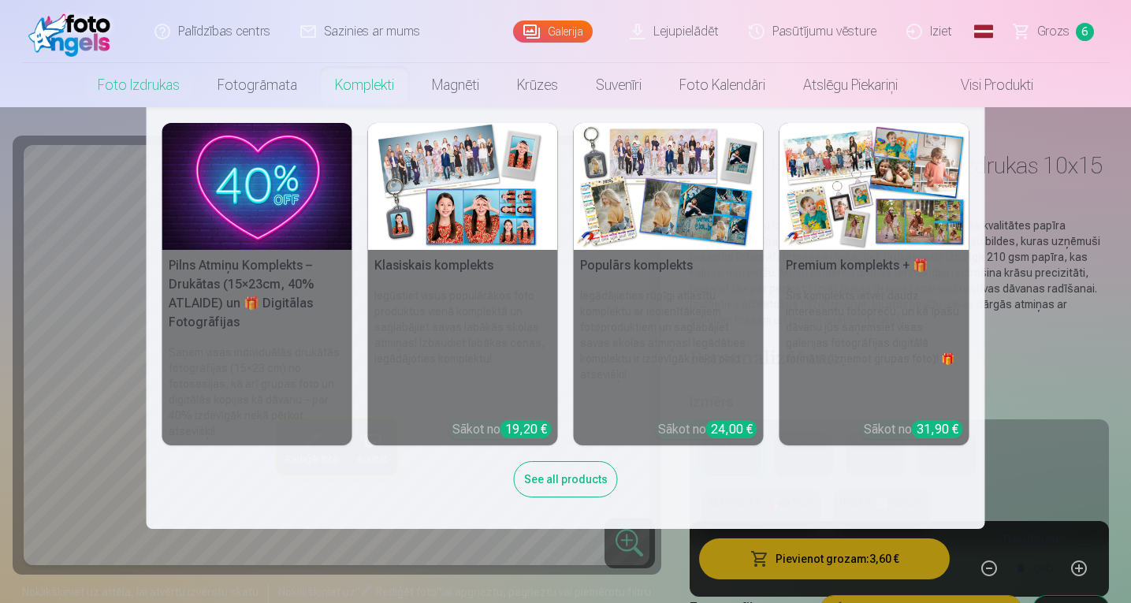
click at [461, 182] on img at bounding box center [463, 186] width 190 height 127
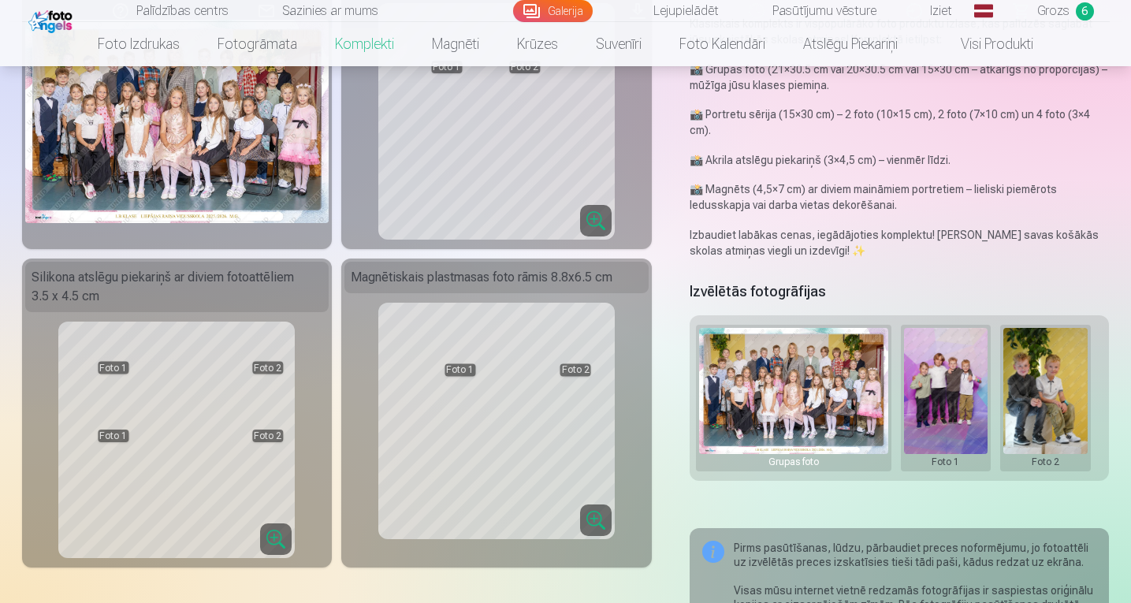
scroll to position [181, 0]
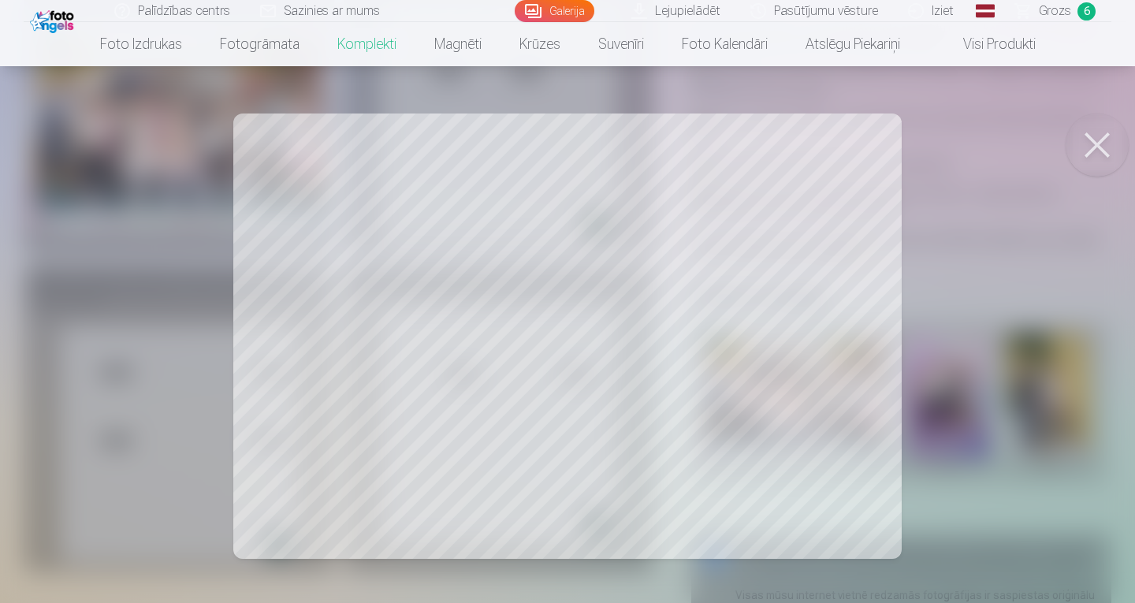
click at [854, 536] on div at bounding box center [567, 301] width 1135 height 603
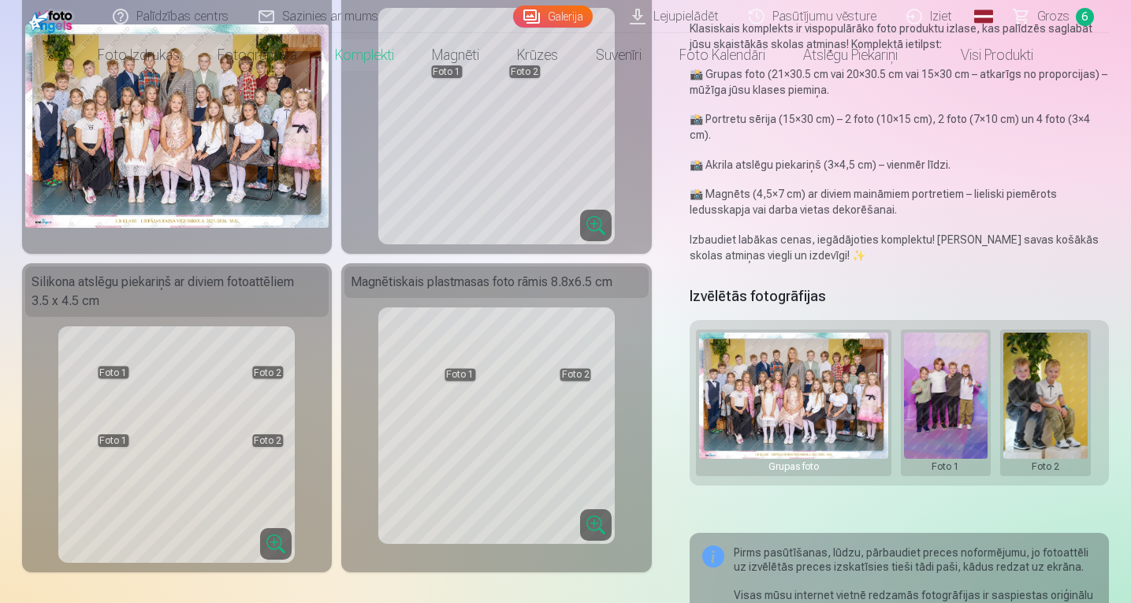
scroll to position [0, 0]
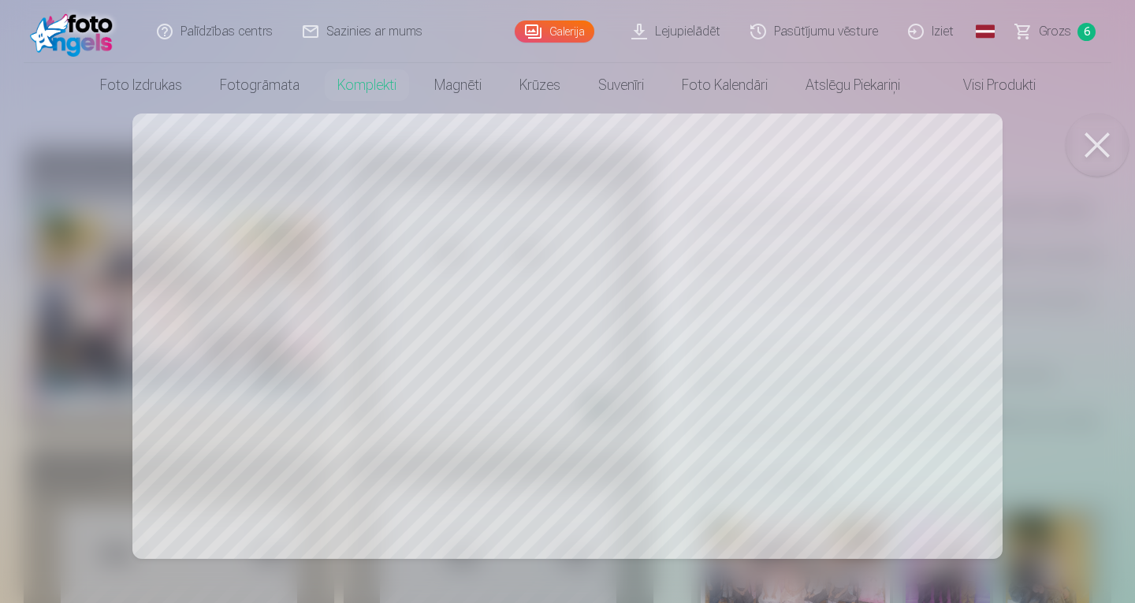
click at [1105, 141] on button at bounding box center [1096, 144] width 63 height 63
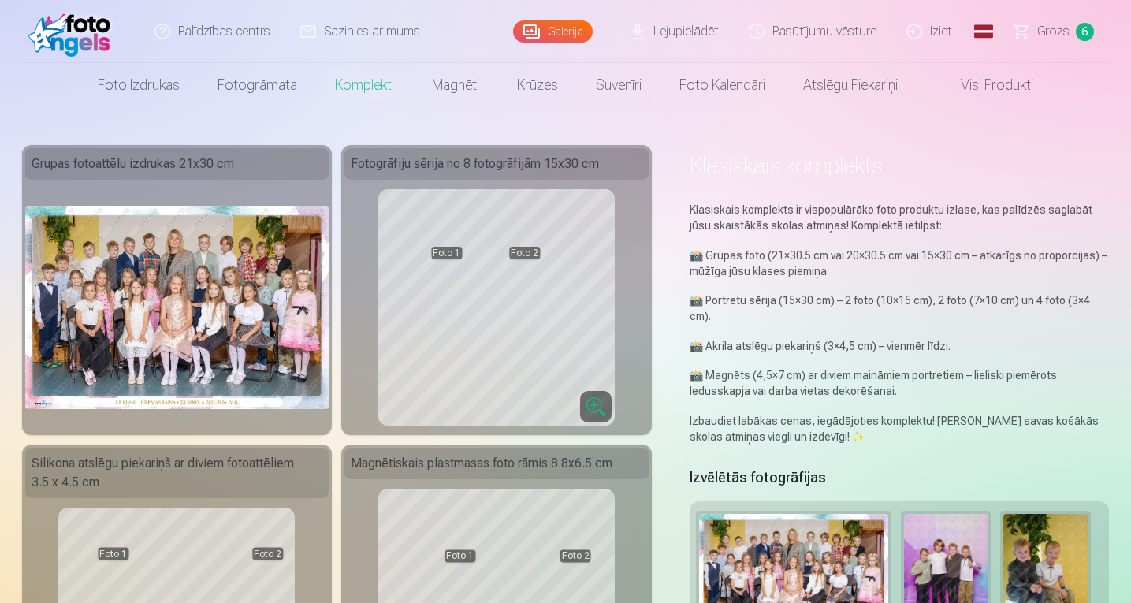
click at [561, 36] on link "Galerija" at bounding box center [553, 31] width 80 height 22
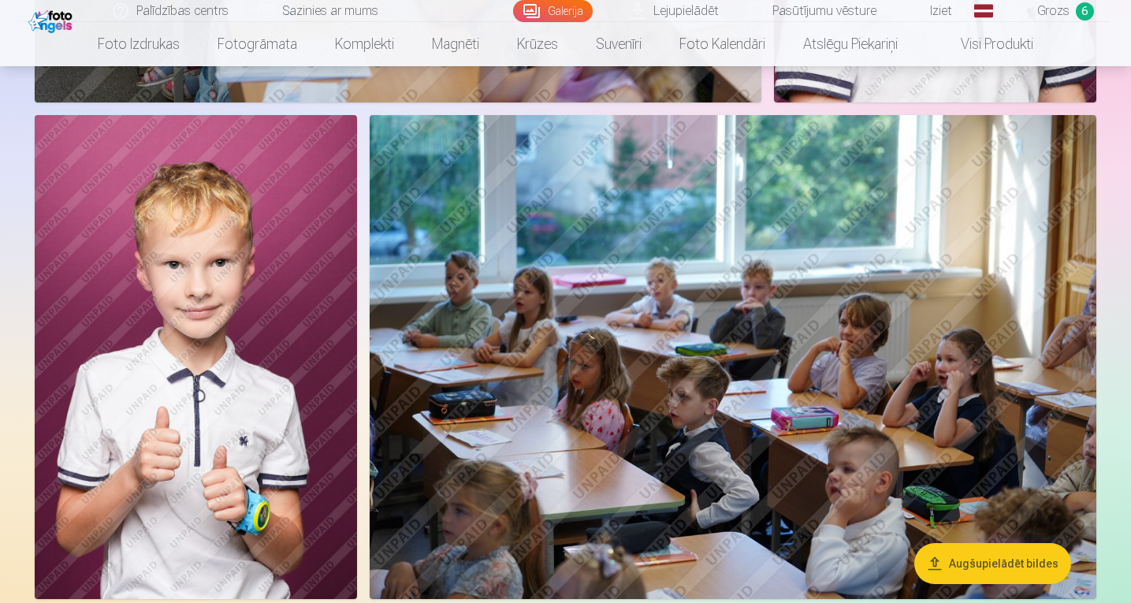
scroll to position [3757, 0]
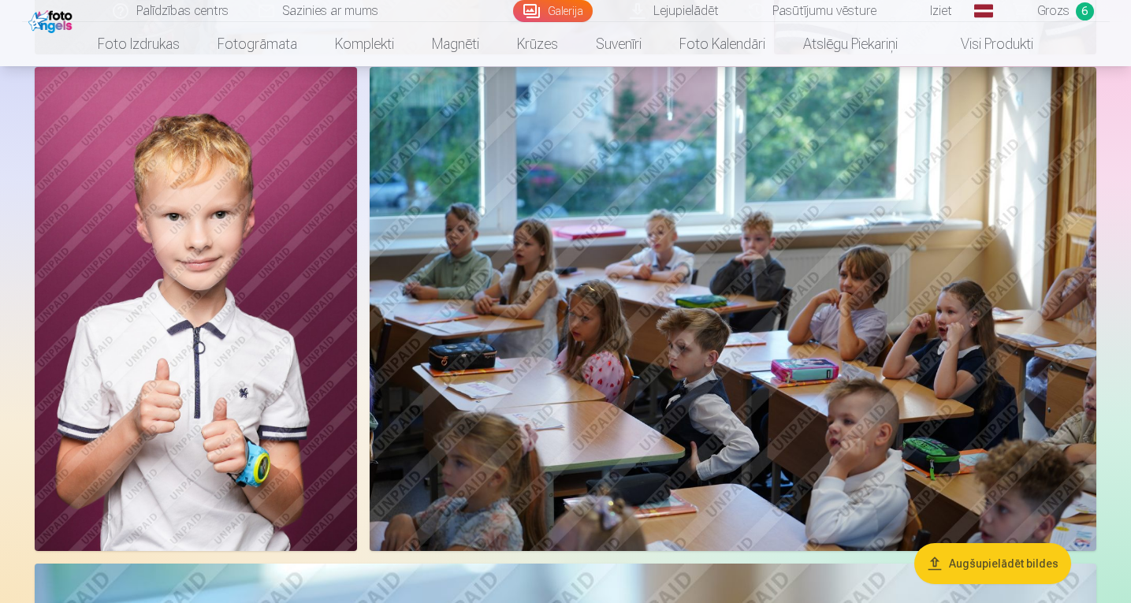
click at [220, 343] on img at bounding box center [196, 309] width 322 height 484
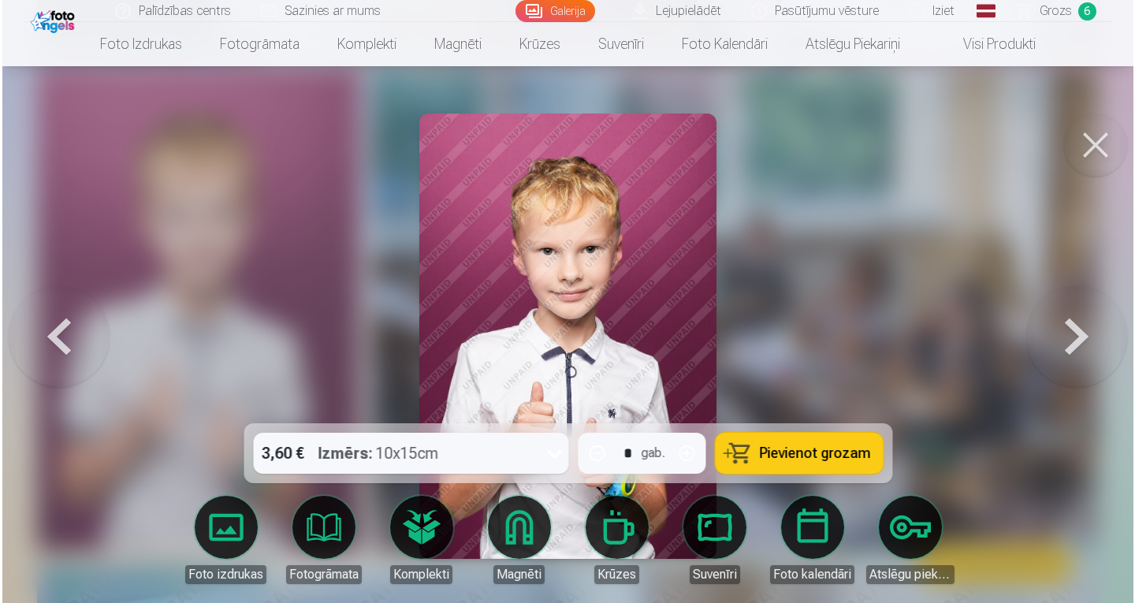
scroll to position [3769, 0]
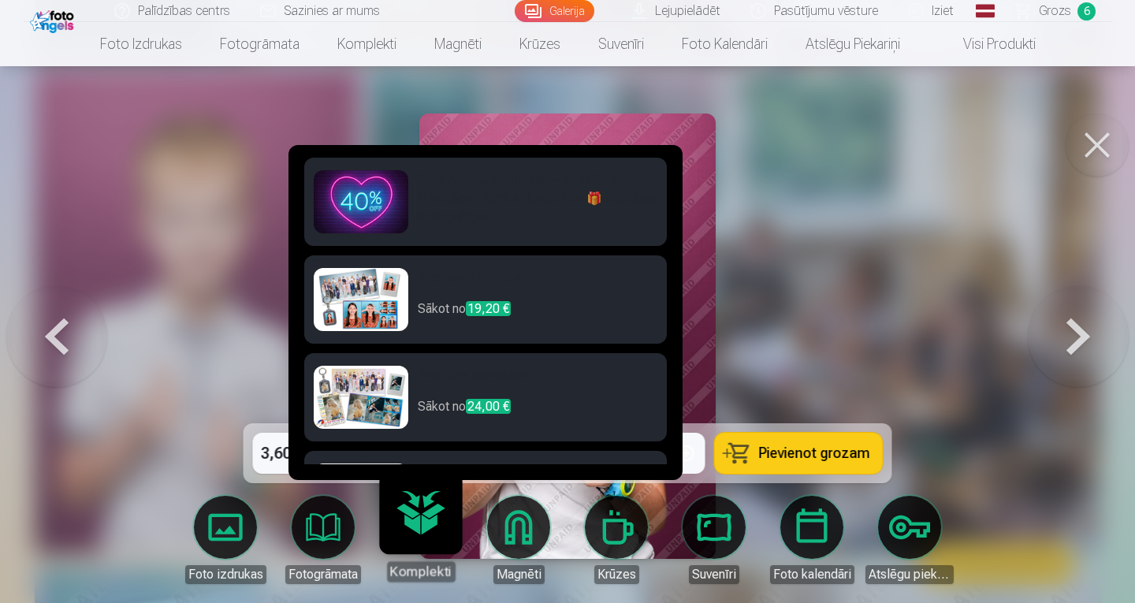
click at [419, 521] on link "Komplekti" at bounding box center [420, 533] width 97 height 97
click at [356, 295] on img at bounding box center [361, 299] width 95 height 63
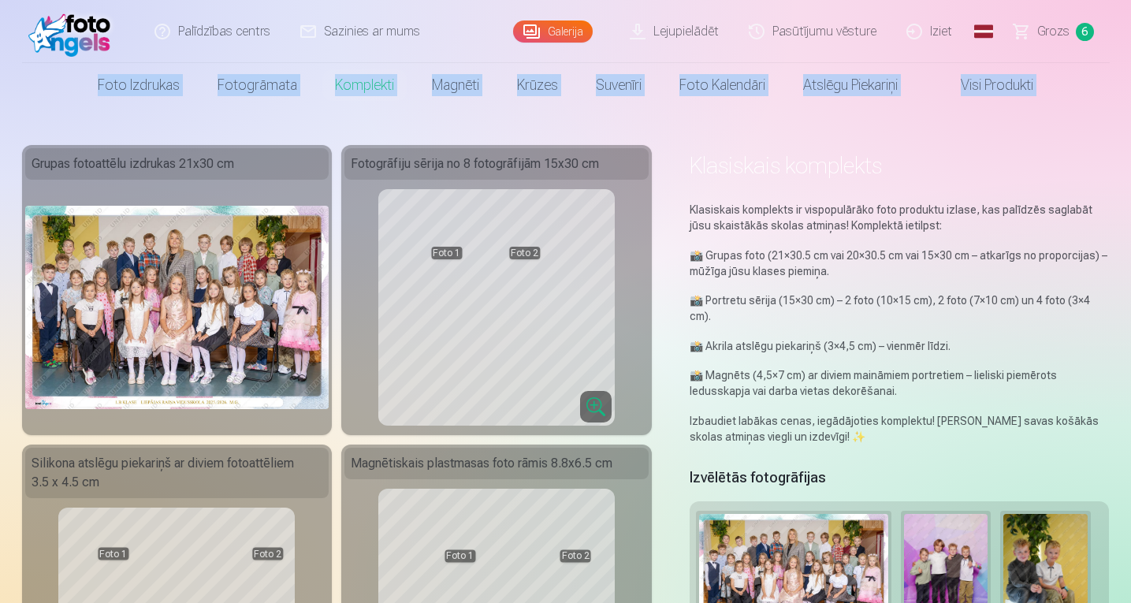
drag, startPoint x: 1130, startPoint y: 39, endPoint x: 1134, endPoint y: 70, distance: 31.0
click at [1130, 70] on html "Palīdzības centrs Sazinies ar mums Galerija Lejupielādēt Pasūtījumu vēsture Izi…" at bounding box center [565, 301] width 1131 height 603
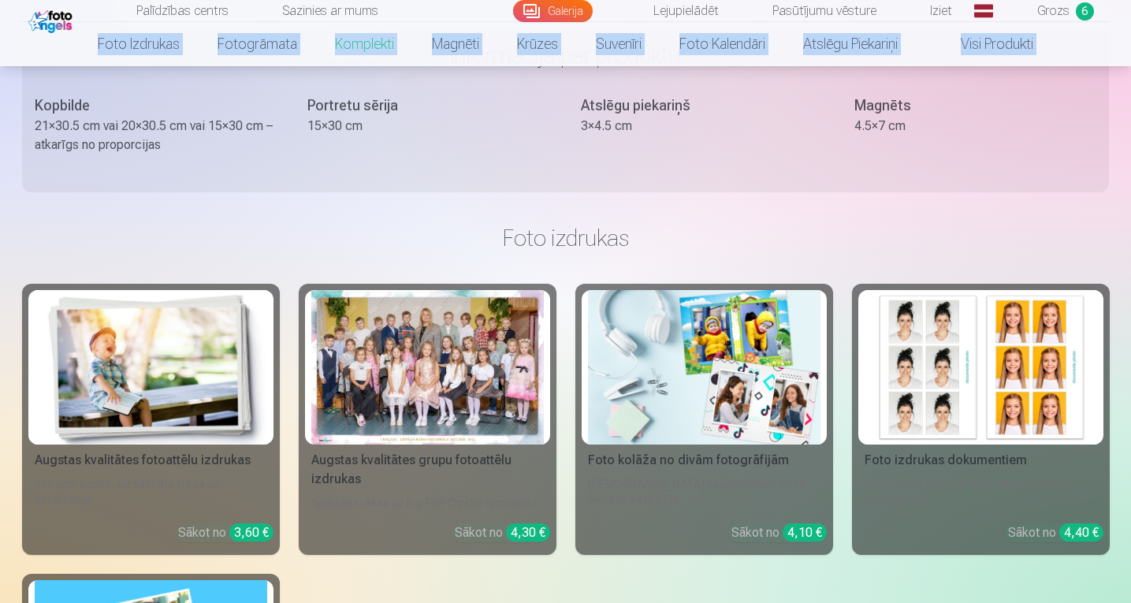
scroll to position [928, 0]
click at [948, 393] on img at bounding box center [980, 367] width 232 height 155
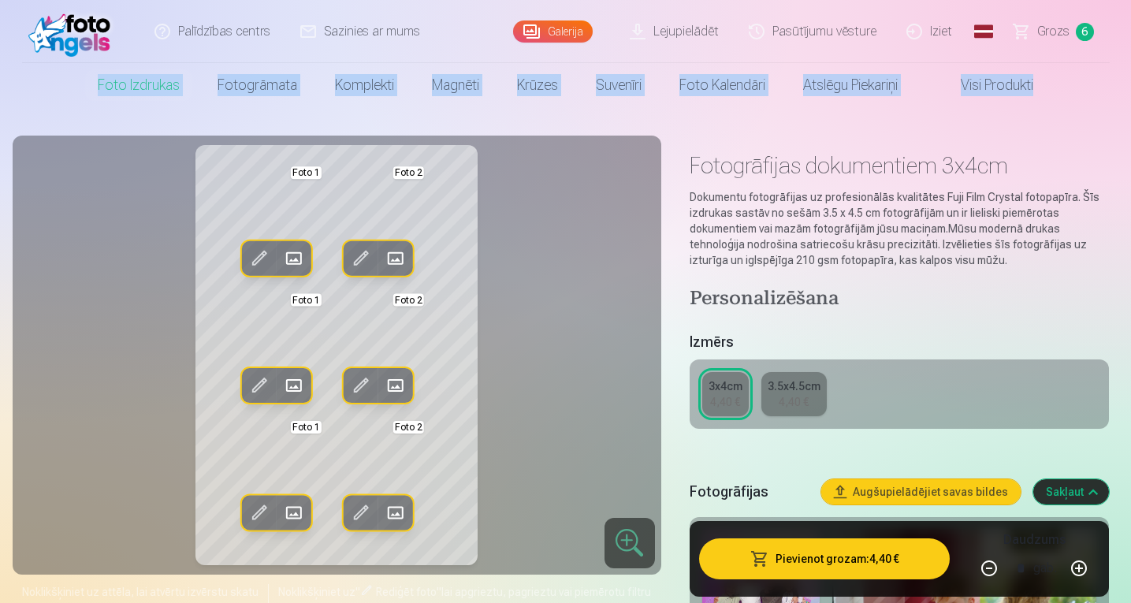
click at [1097, 492] on button "Sakļaut" at bounding box center [1071, 491] width 76 height 25
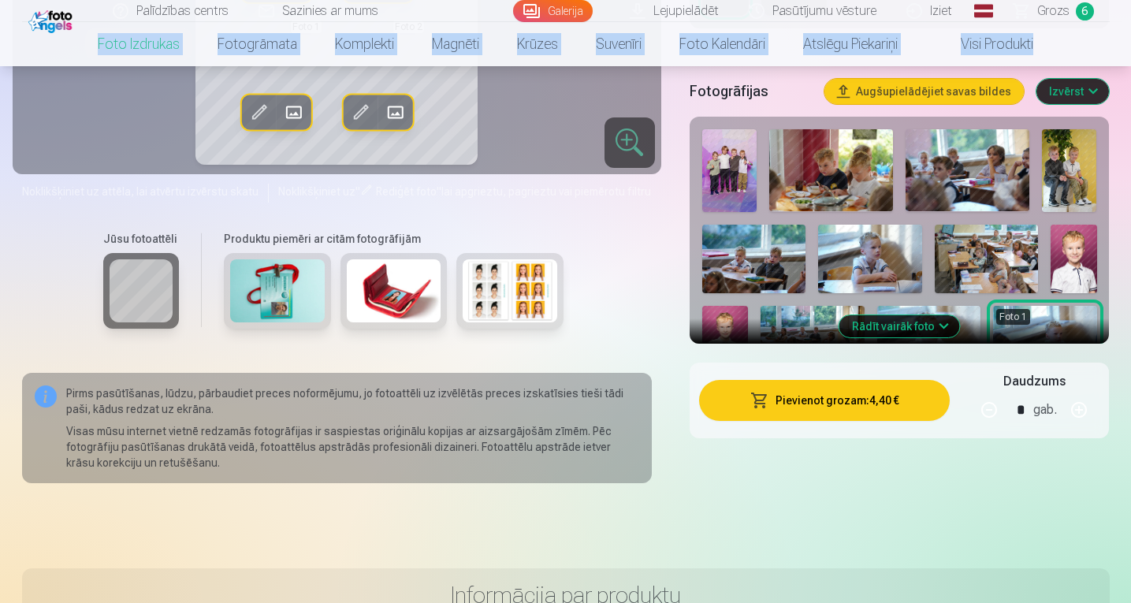
scroll to position [349, 0]
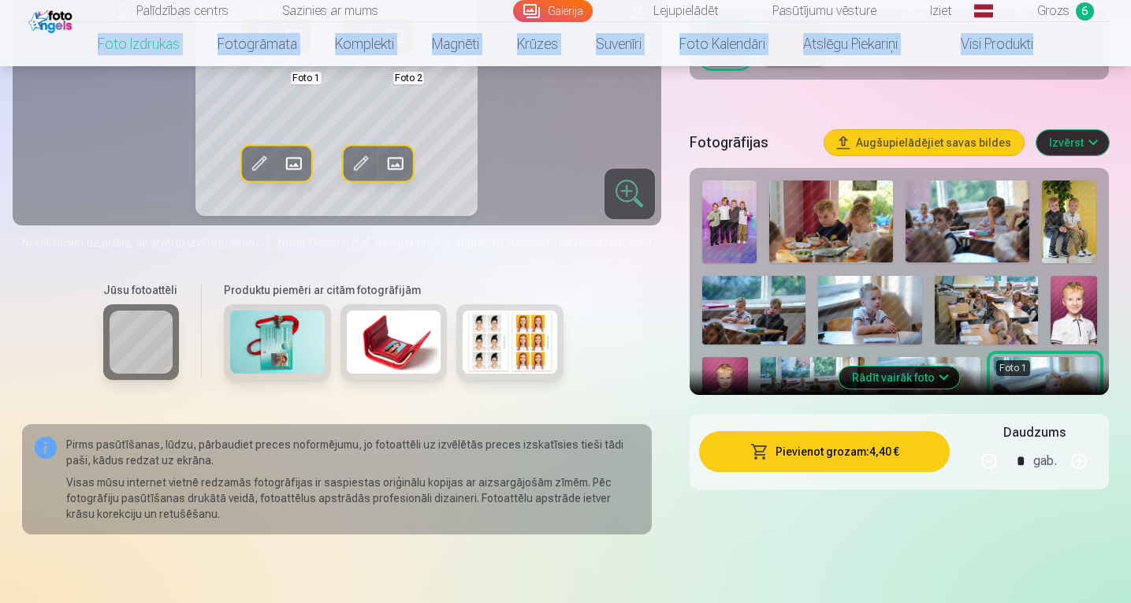
click at [886, 374] on button "Rādīt vairāk foto" at bounding box center [899, 377] width 121 height 22
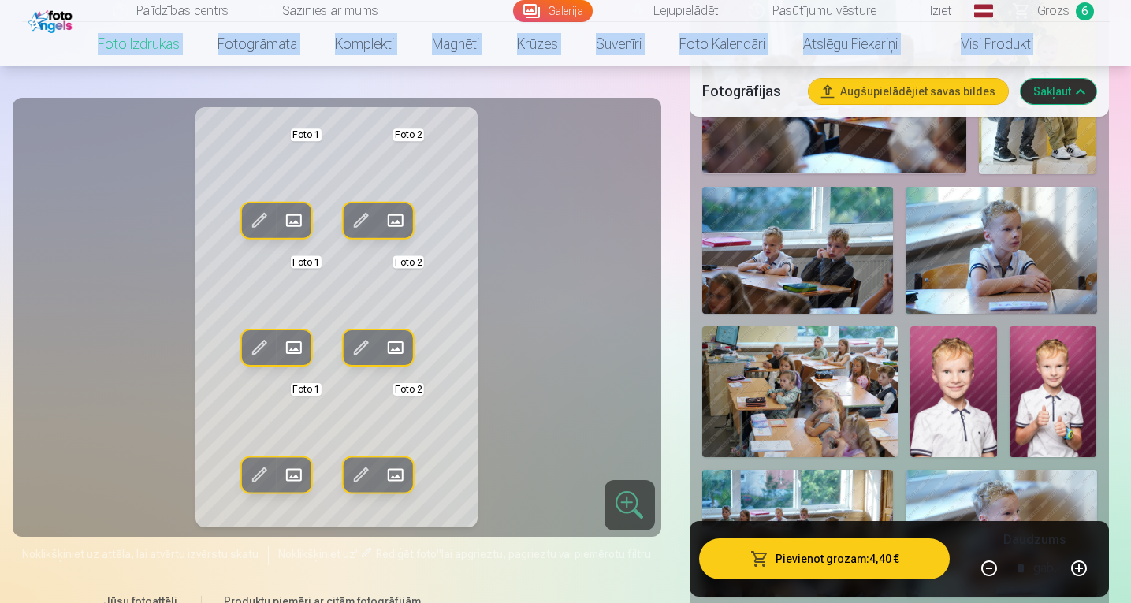
scroll to position [727, 0]
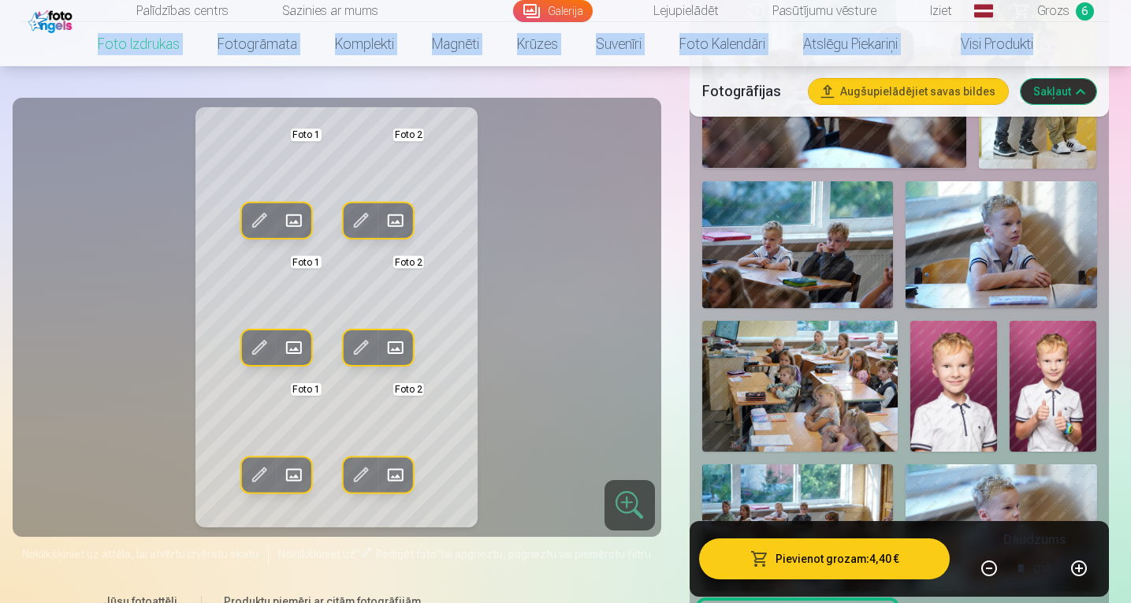
click at [953, 401] on img at bounding box center [953, 386] width 87 height 130
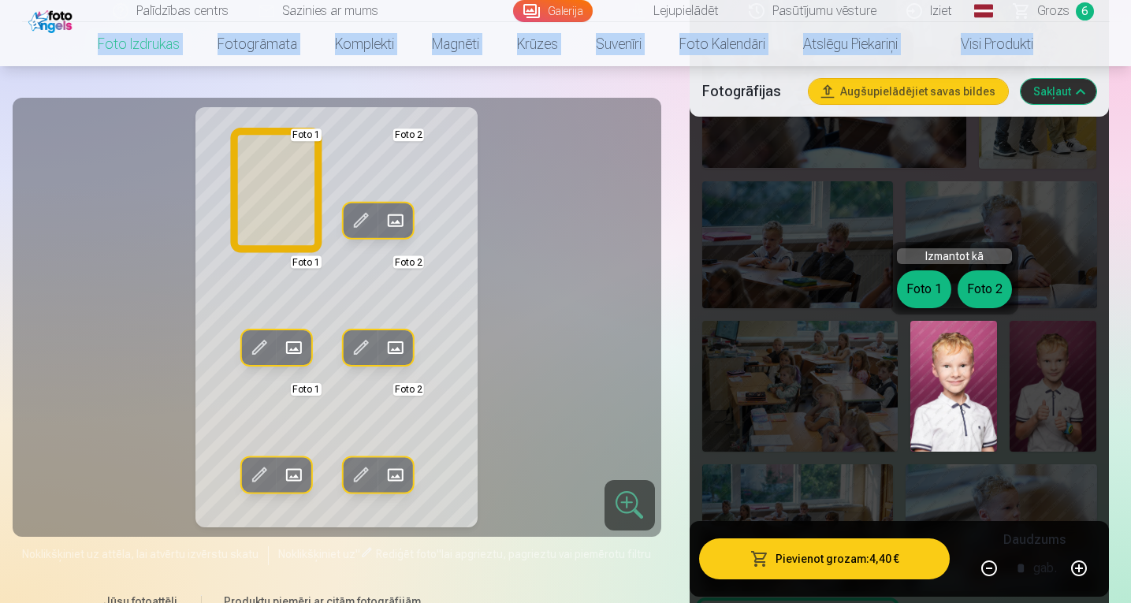
click at [923, 292] on button "Foto 1" at bounding box center [924, 289] width 54 height 38
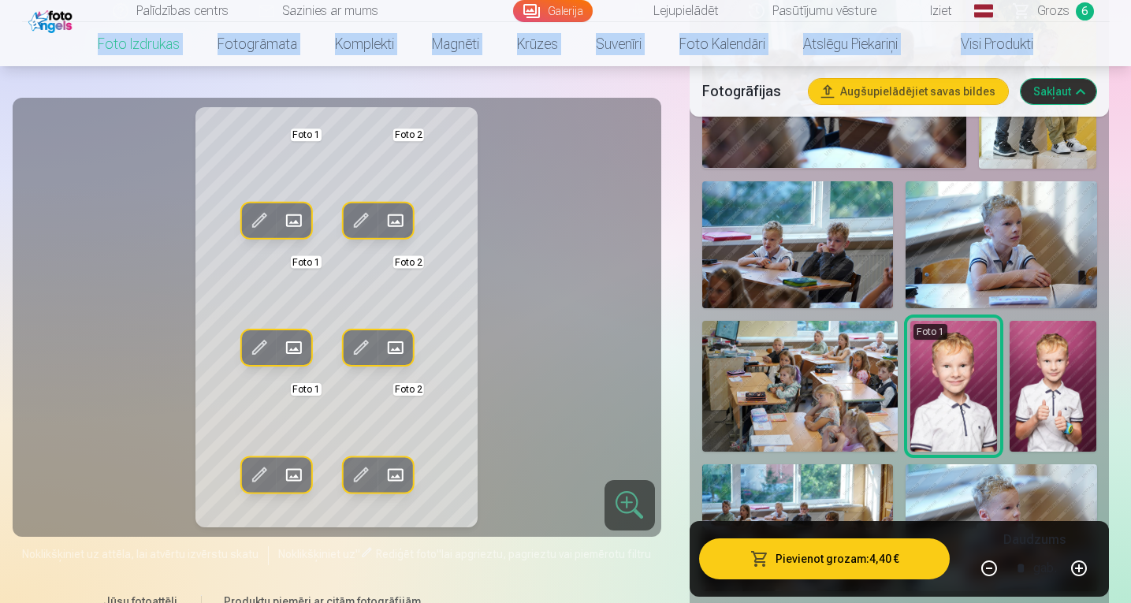
click at [1055, 370] on img at bounding box center [1052, 386] width 87 height 130
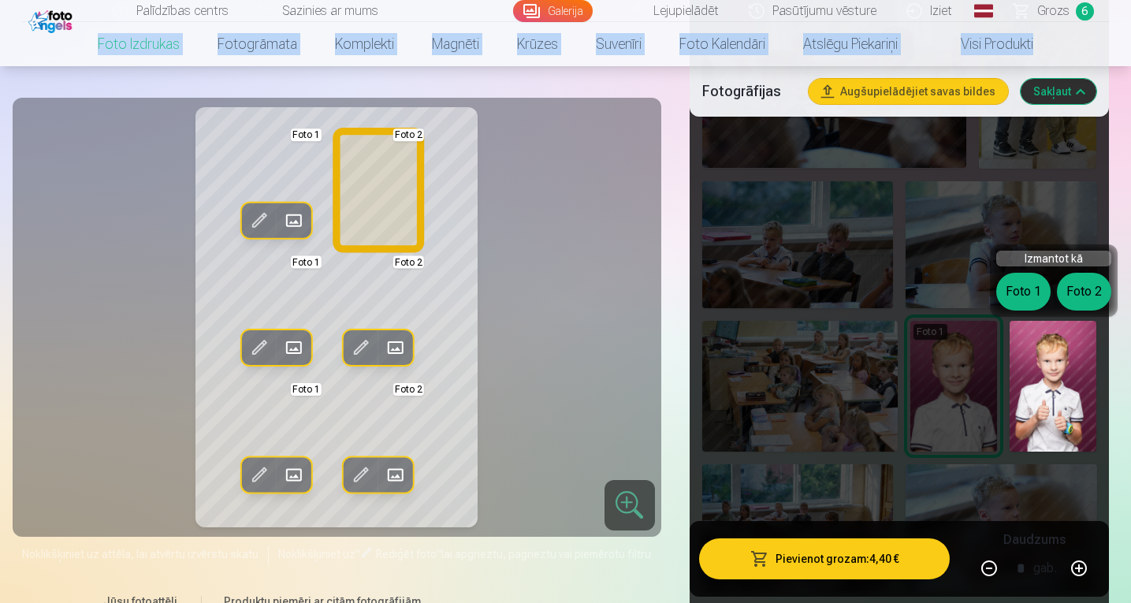
click at [1087, 299] on button "Foto 2" at bounding box center [1084, 292] width 54 height 38
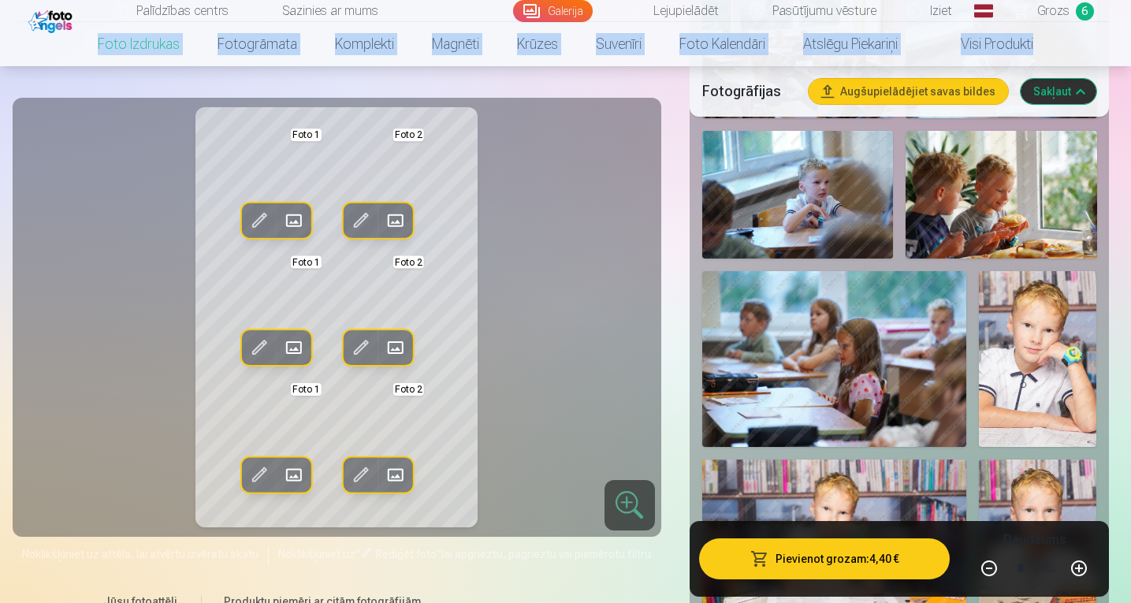
scroll to position [1221, 0]
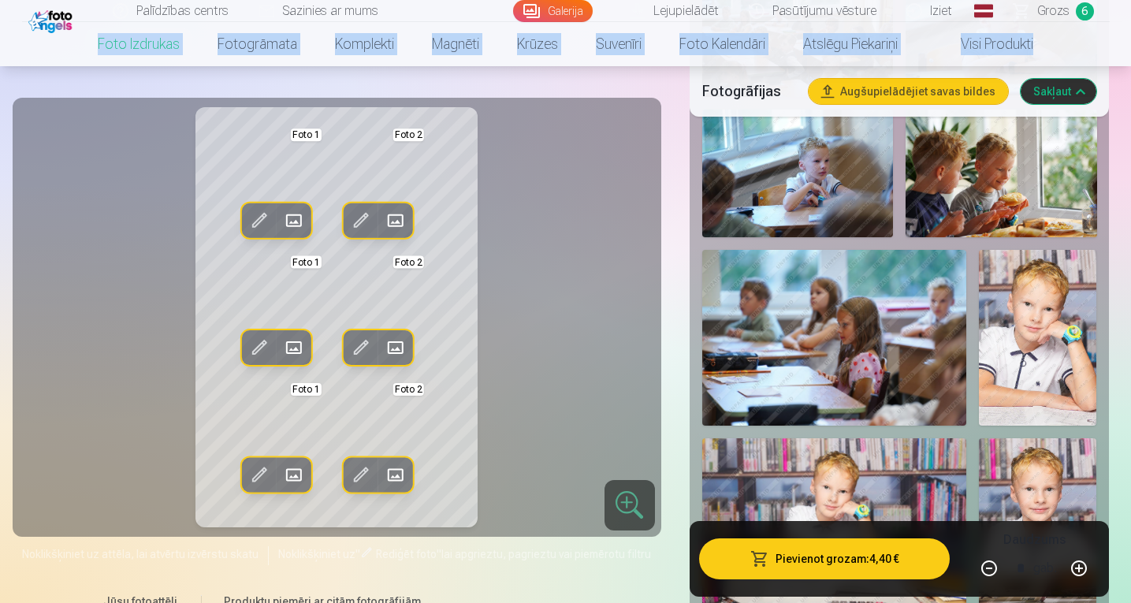
click at [1061, 322] on img at bounding box center [1037, 338] width 117 height 177
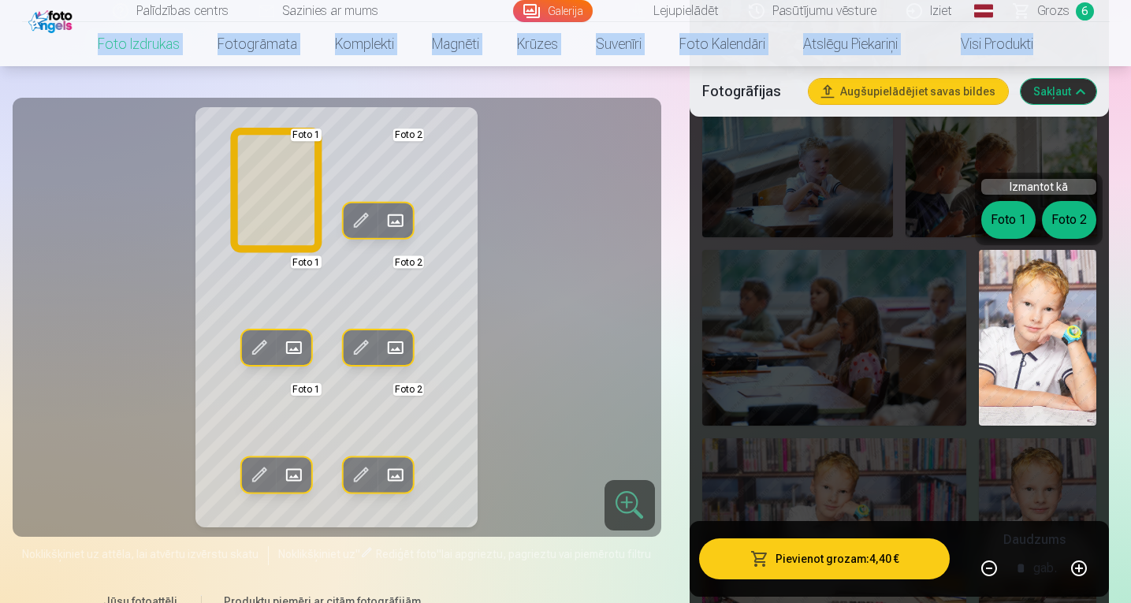
click at [1004, 225] on button "Foto 1" at bounding box center [1008, 220] width 54 height 38
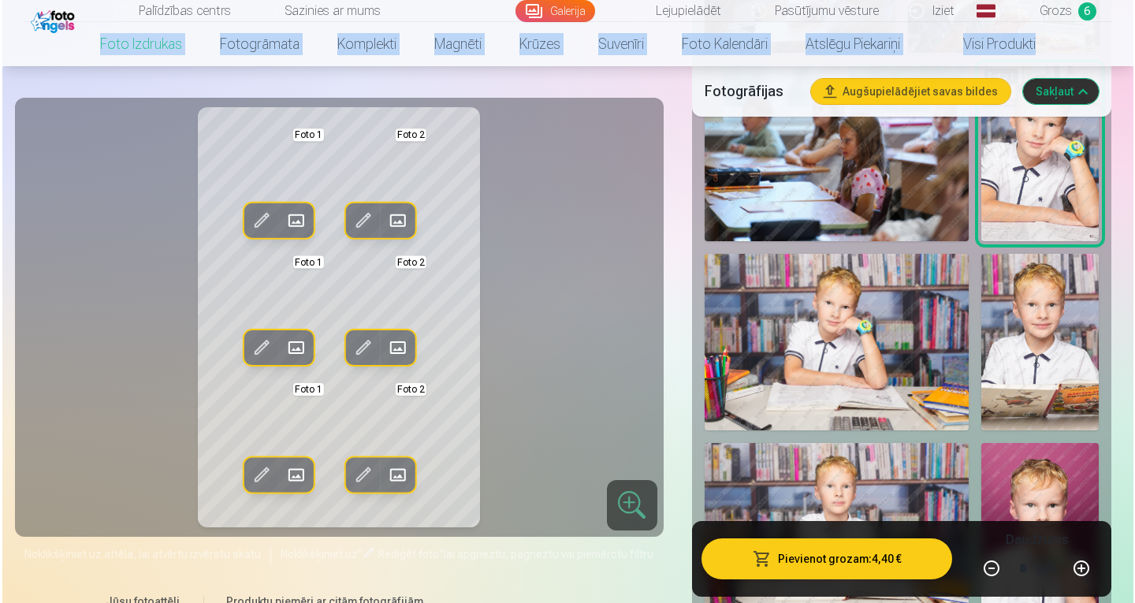
scroll to position [1426, 0]
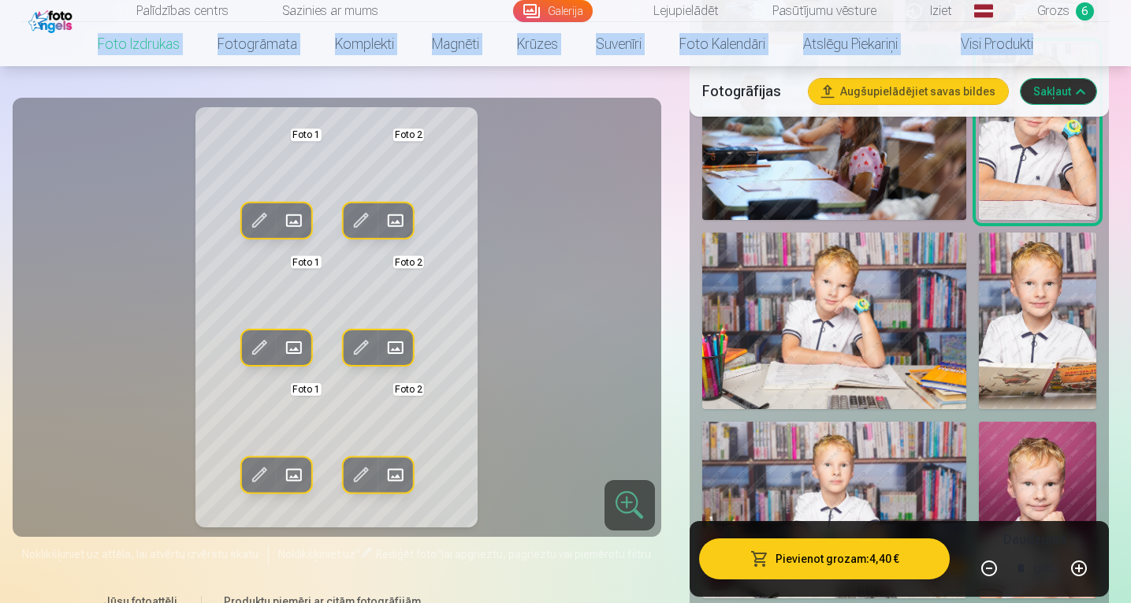
click at [850, 567] on button "Pievienot grozam : 4,40 €" at bounding box center [824, 558] width 251 height 41
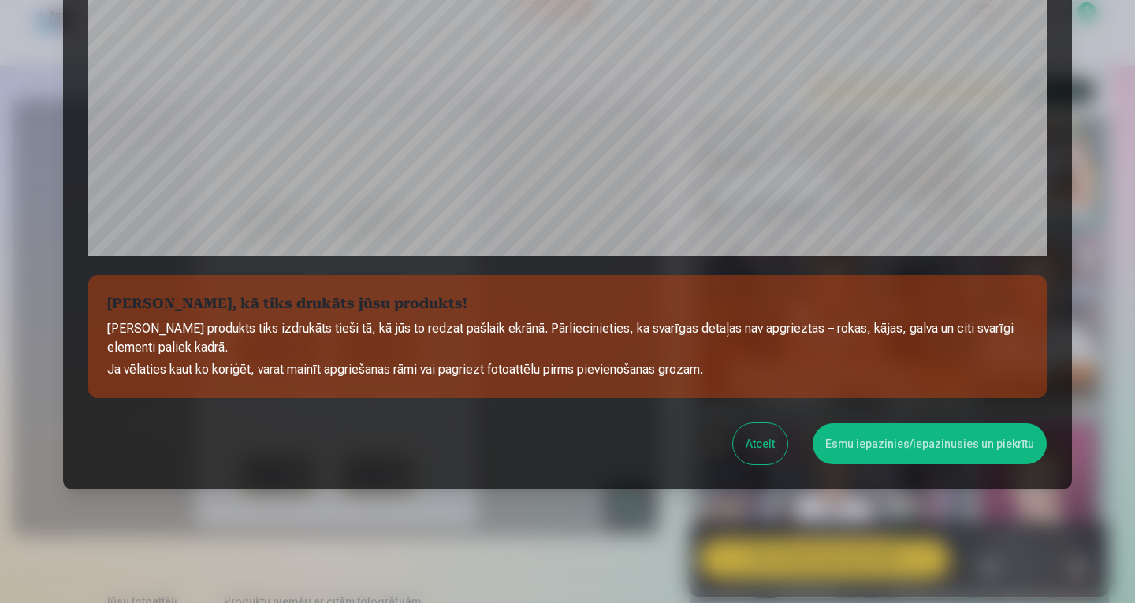
scroll to position [532, 0]
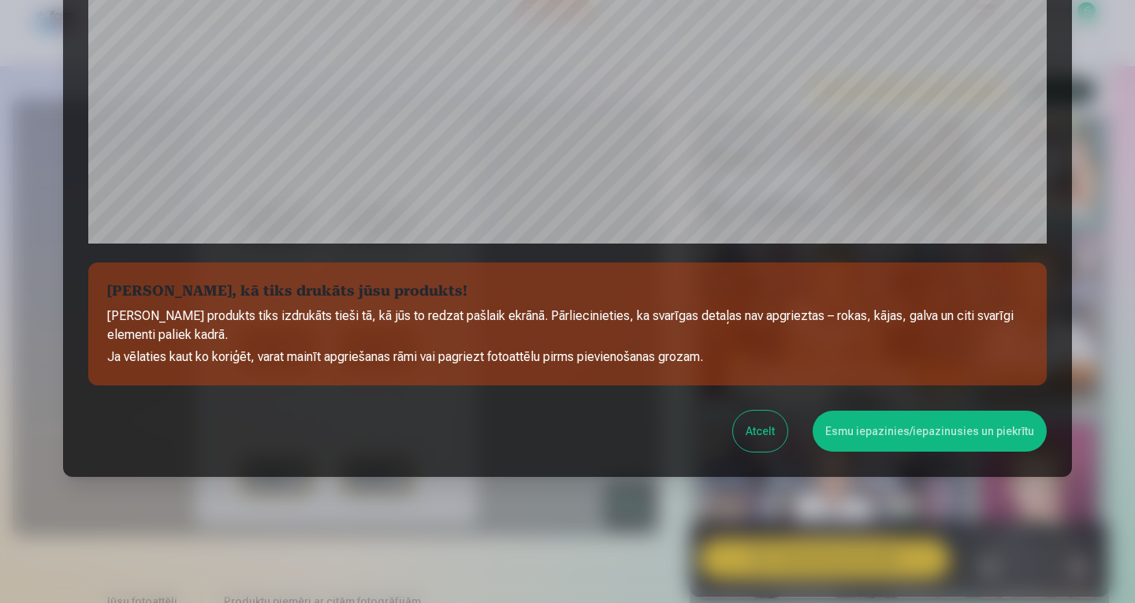
click at [890, 433] on button "Esmu iepazinies/iepazinusies un piekrītu" at bounding box center [929, 431] width 234 height 41
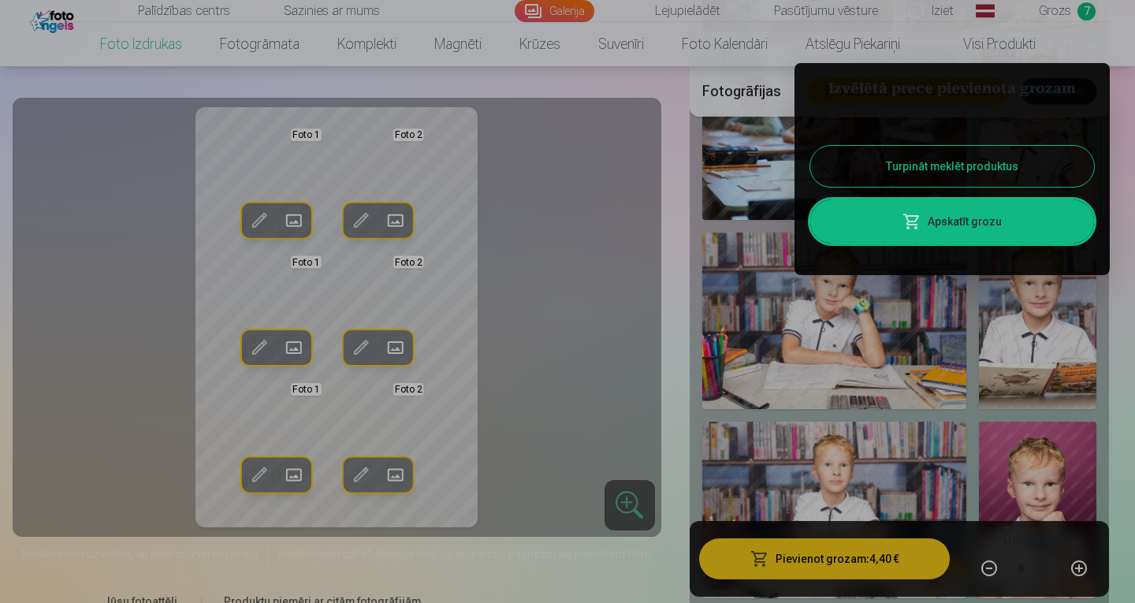
click at [964, 219] on link "Apskatīt grozu" at bounding box center [952, 221] width 284 height 44
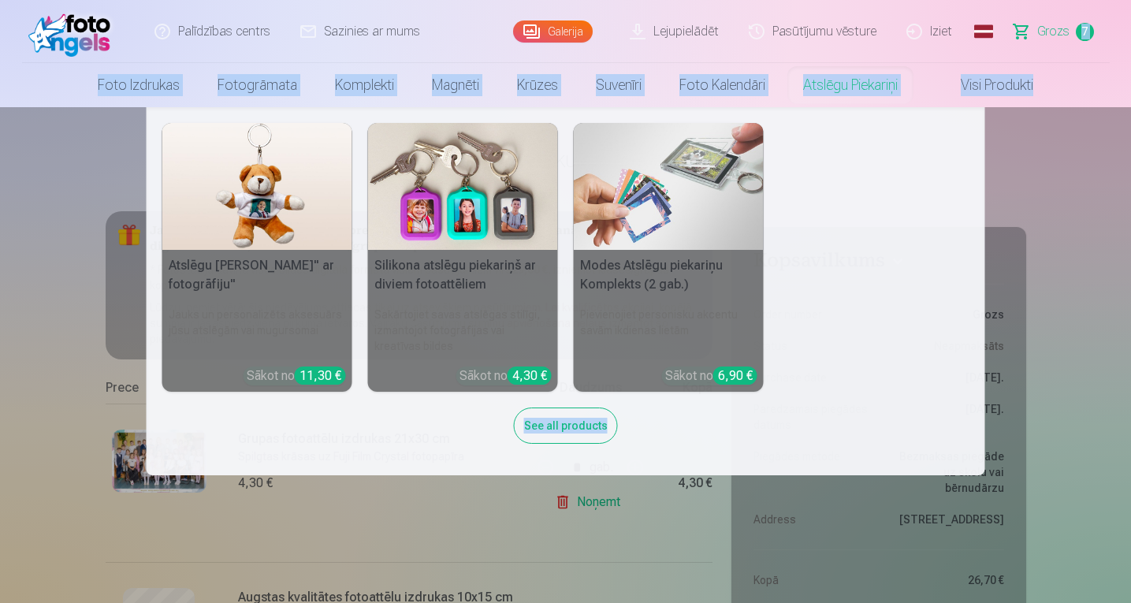
click at [846, 87] on link "Atslēgu piekariņi" at bounding box center [850, 85] width 132 height 44
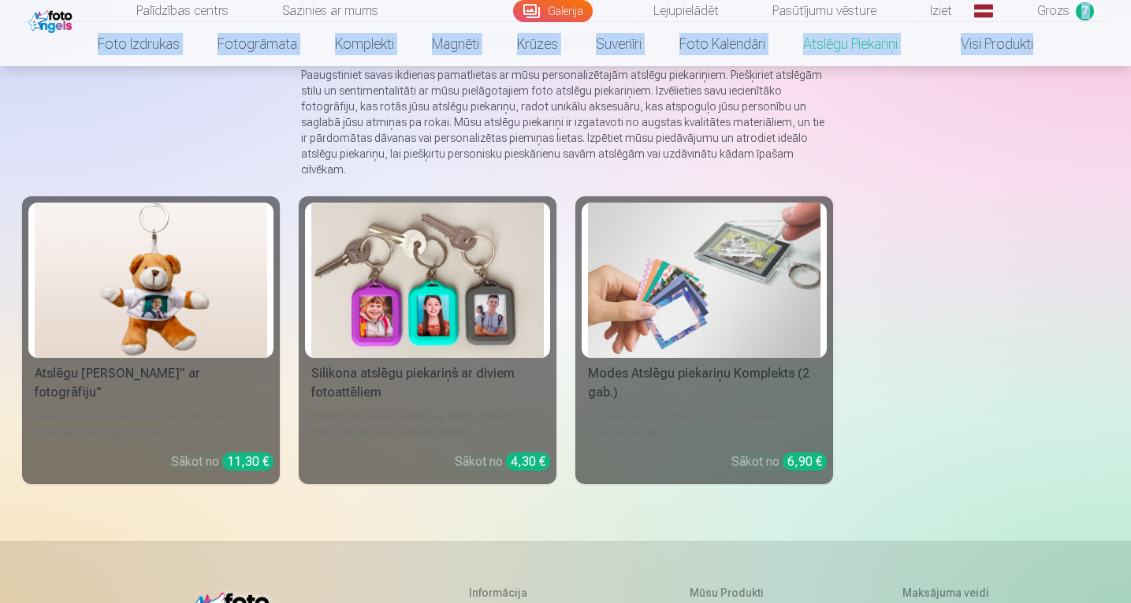
scroll to position [134, 0]
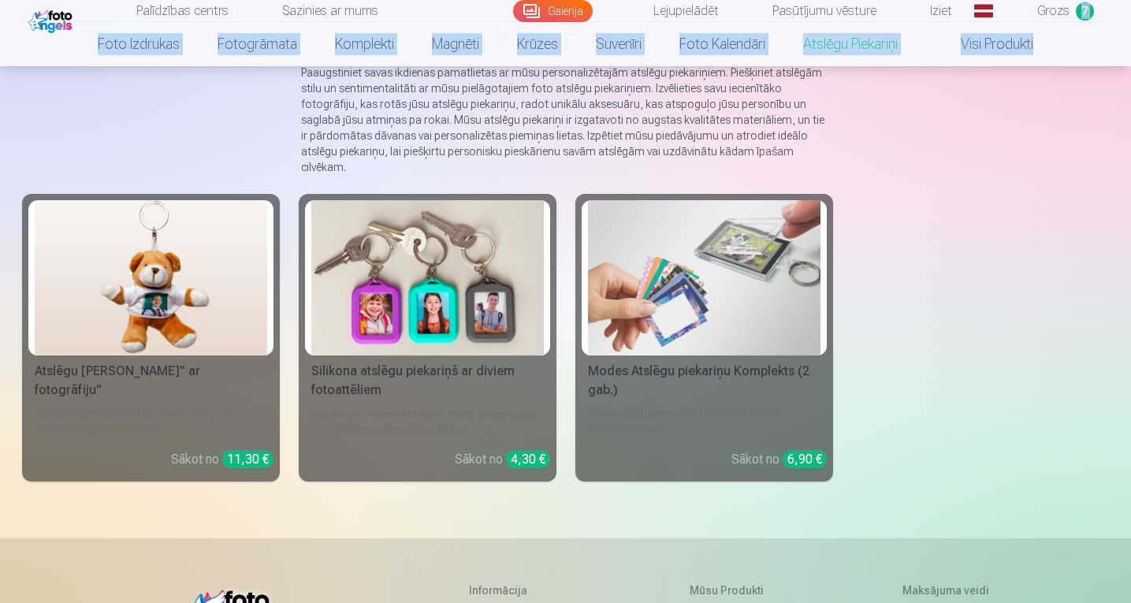
click at [693, 279] on img at bounding box center [704, 277] width 232 height 155
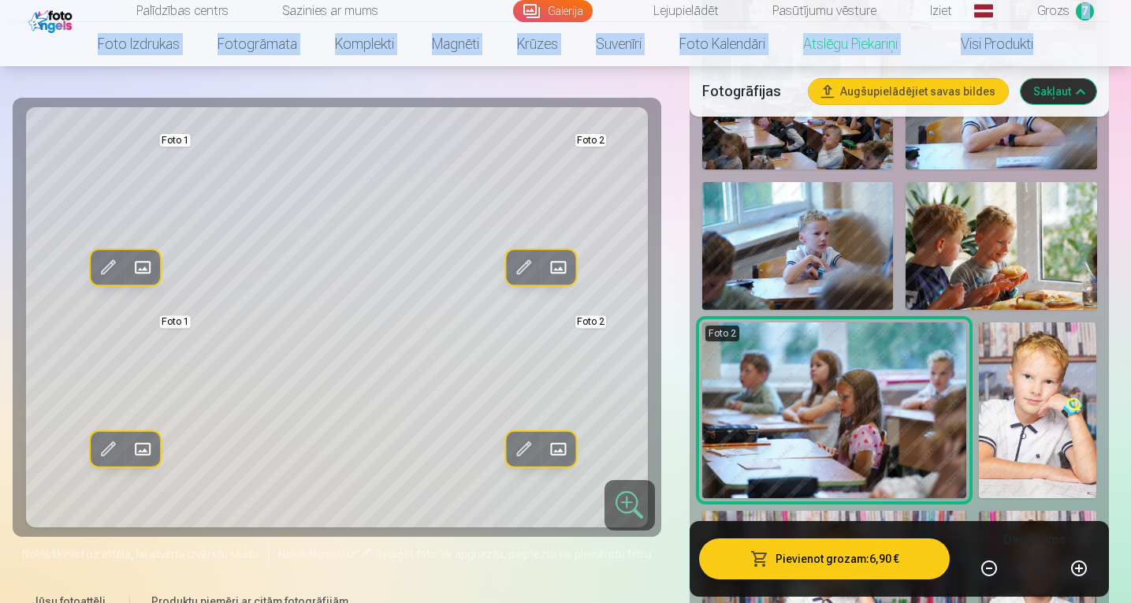
scroll to position [1069, 0]
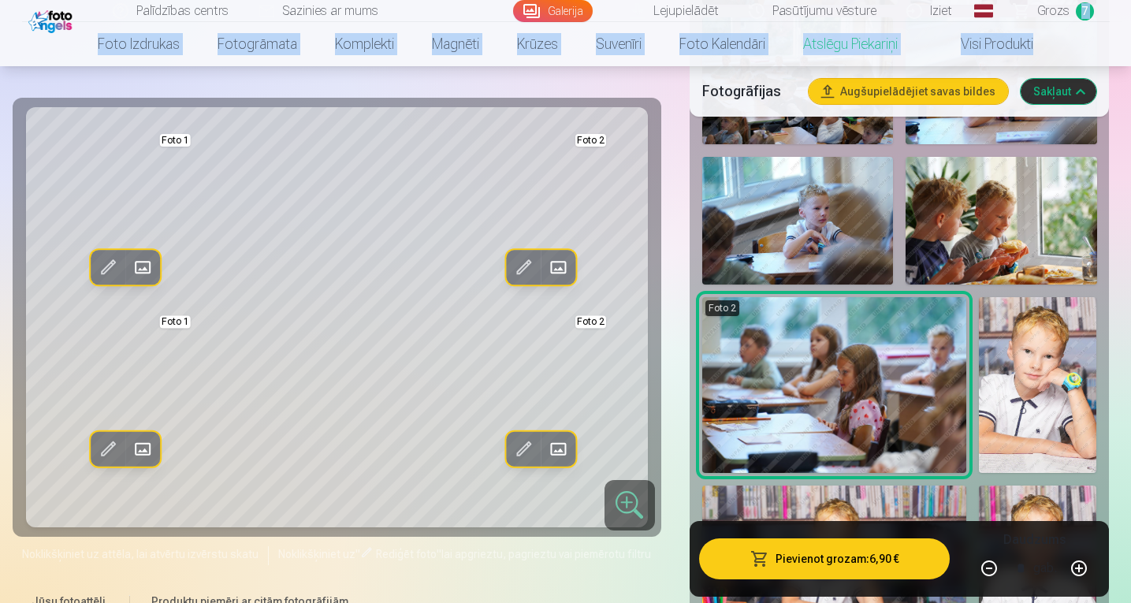
click at [1043, 366] on img at bounding box center [1037, 385] width 117 height 177
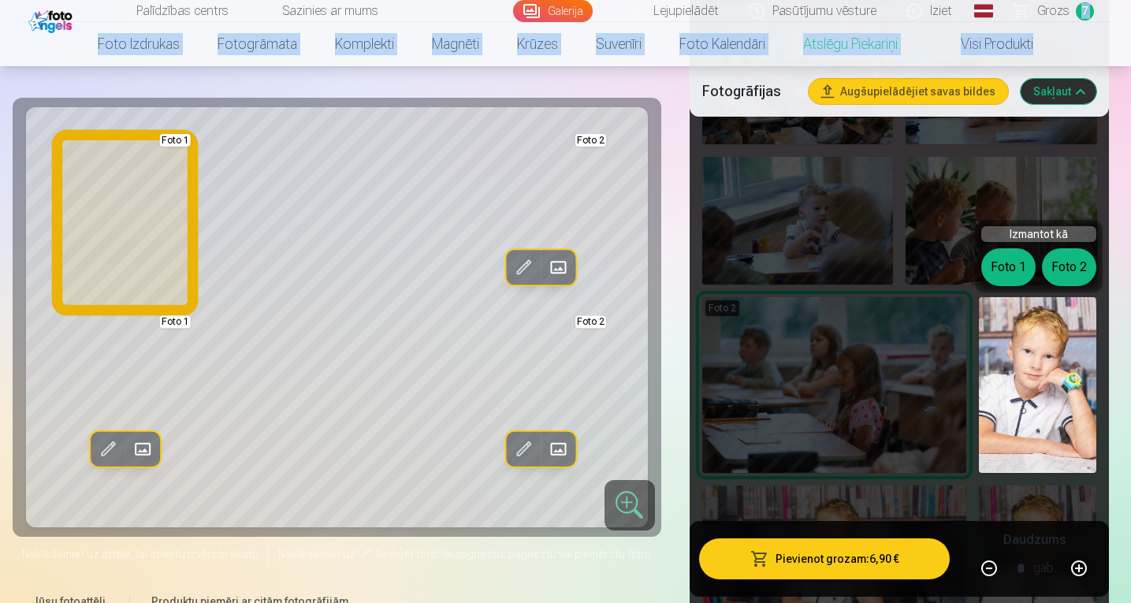
click at [1003, 261] on button "Foto 1" at bounding box center [1008, 267] width 54 height 38
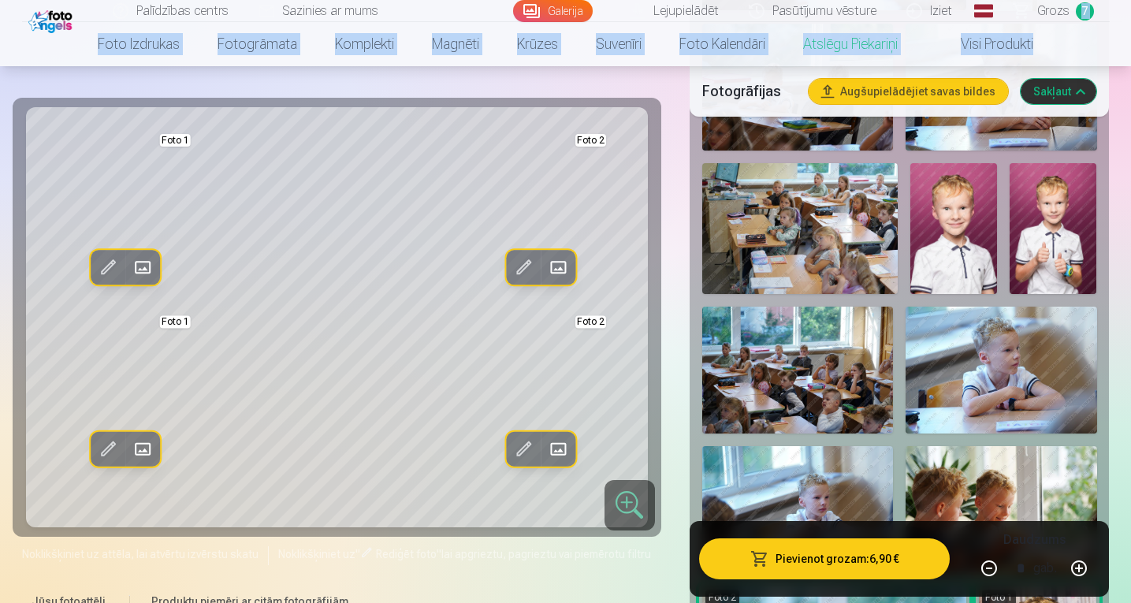
scroll to position [785, 0]
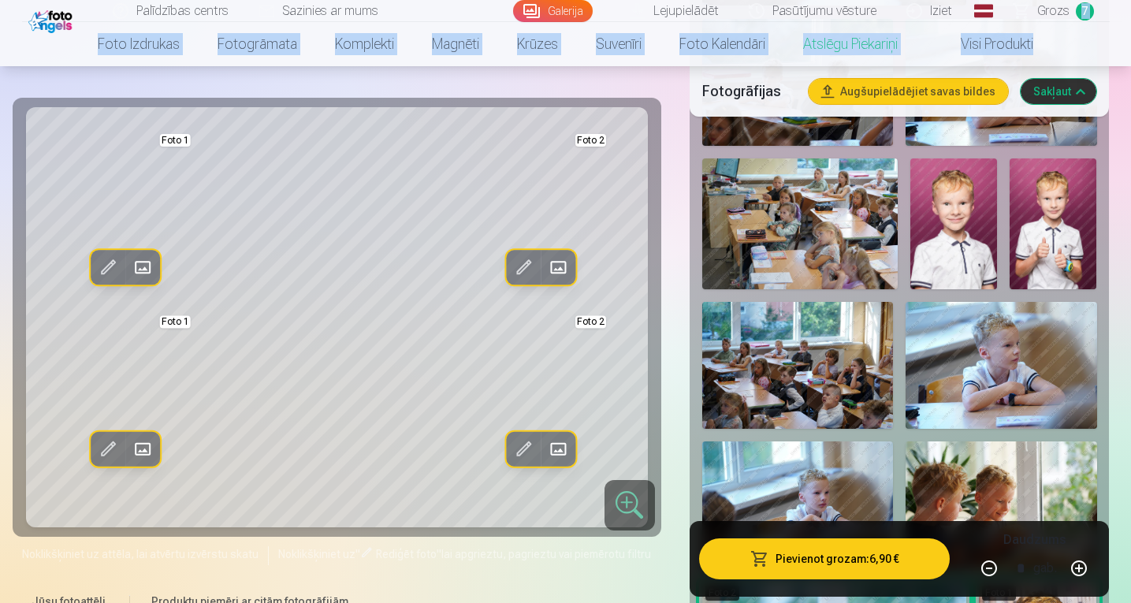
click at [1058, 222] on img at bounding box center [1052, 223] width 87 height 130
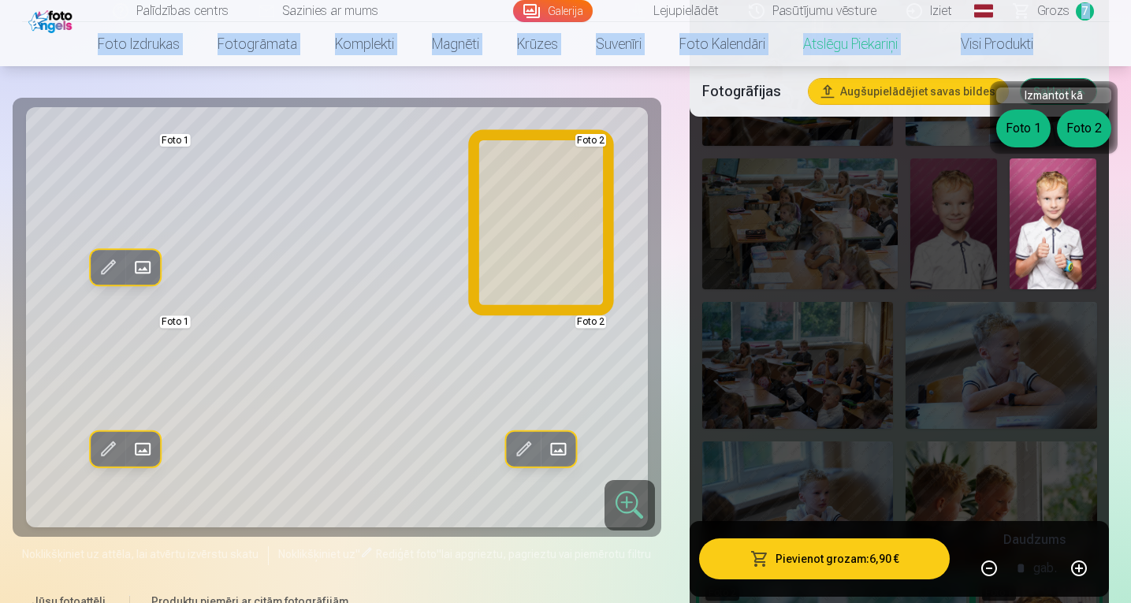
click at [1089, 129] on button "Foto 2" at bounding box center [1084, 129] width 54 height 38
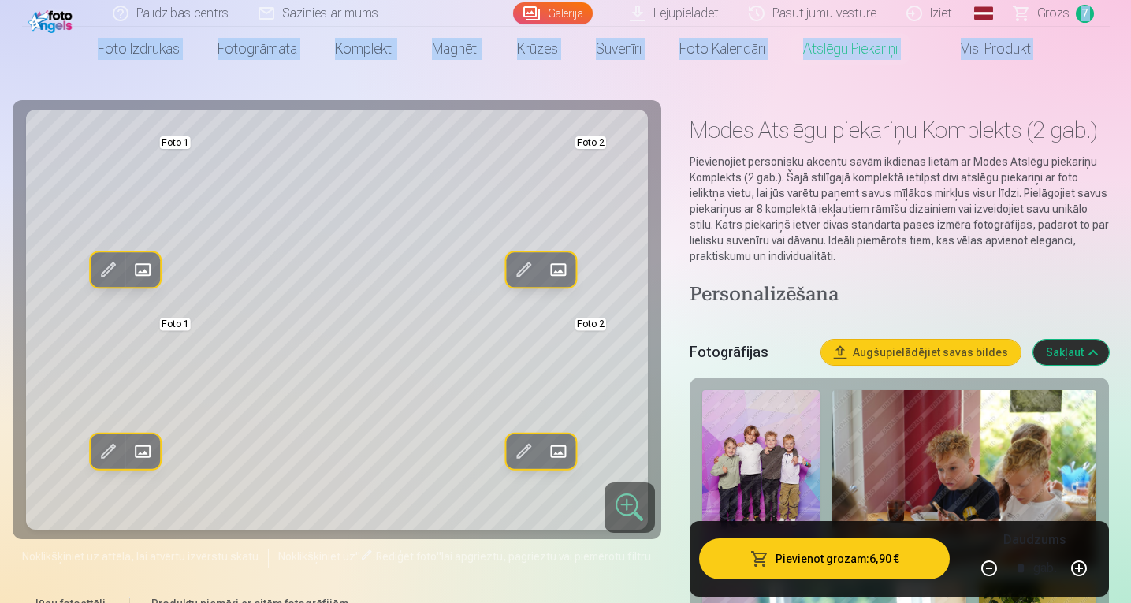
scroll to position [0, 0]
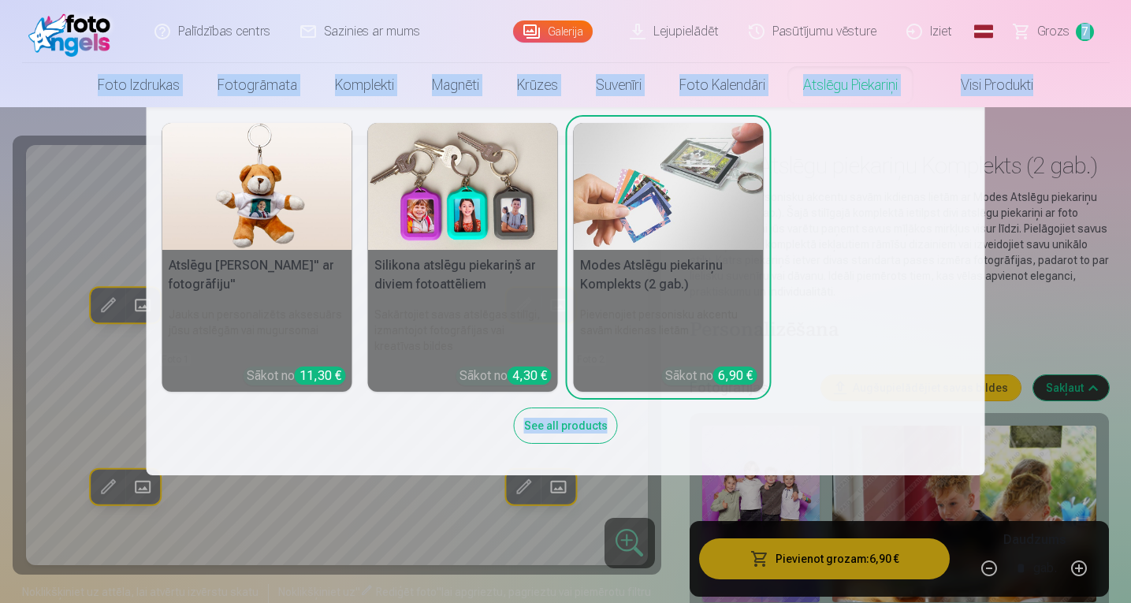
click at [845, 90] on link "Atslēgu piekariņi" at bounding box center [850, 85] width 132 height 44
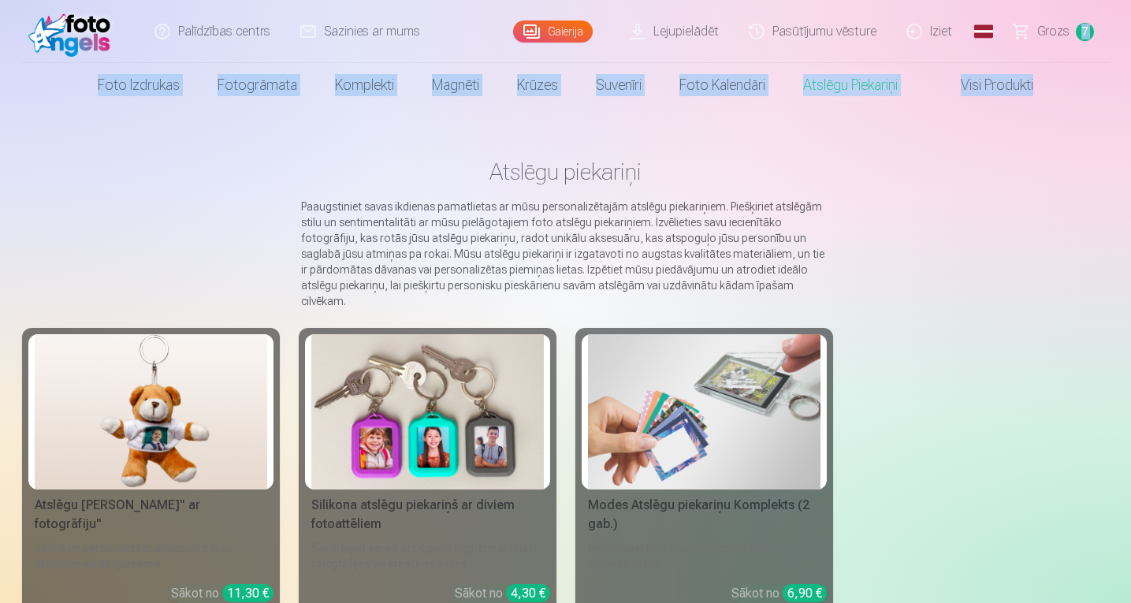
click at [425, 406] on img at bounding box center [427, 411] width 232 height 155
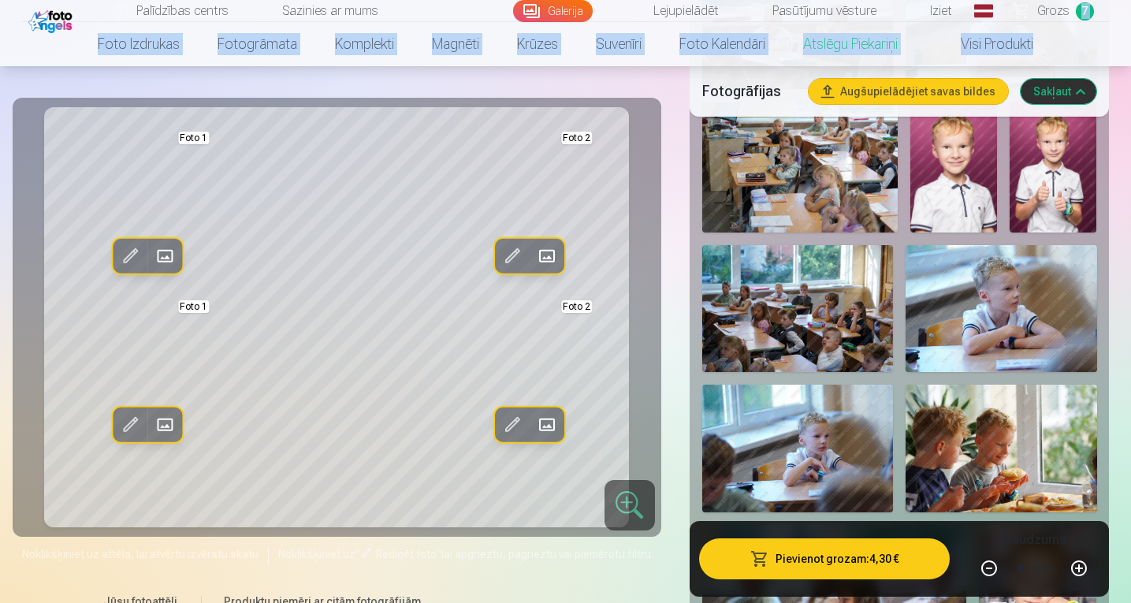
scroll to position [943, 0]
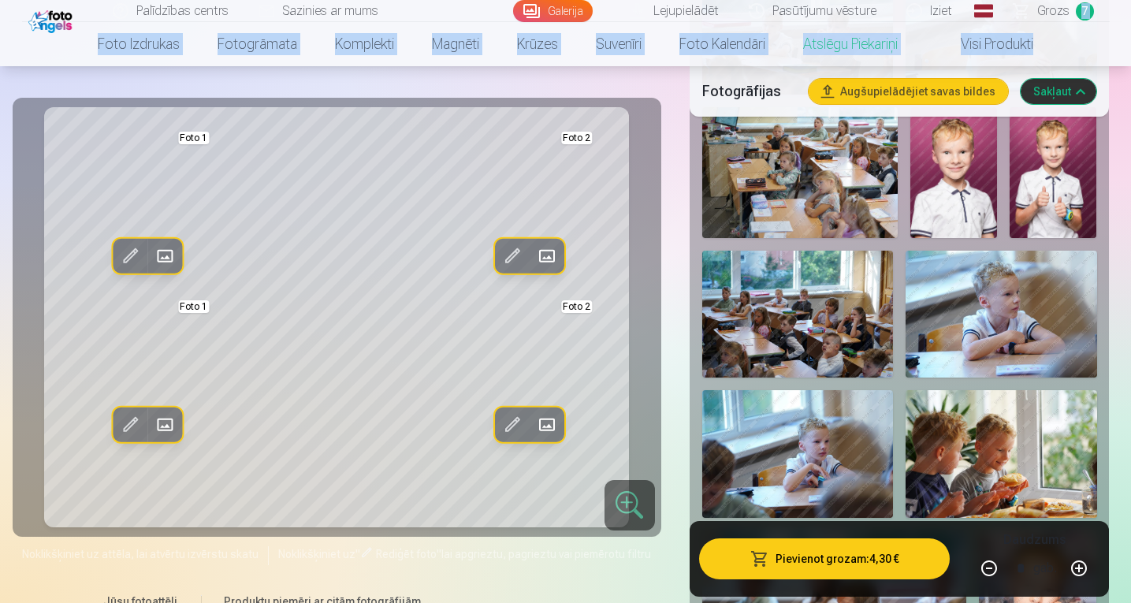
click at [1060, 165] on img at bounding box center [1052, 172] width 87 height 130
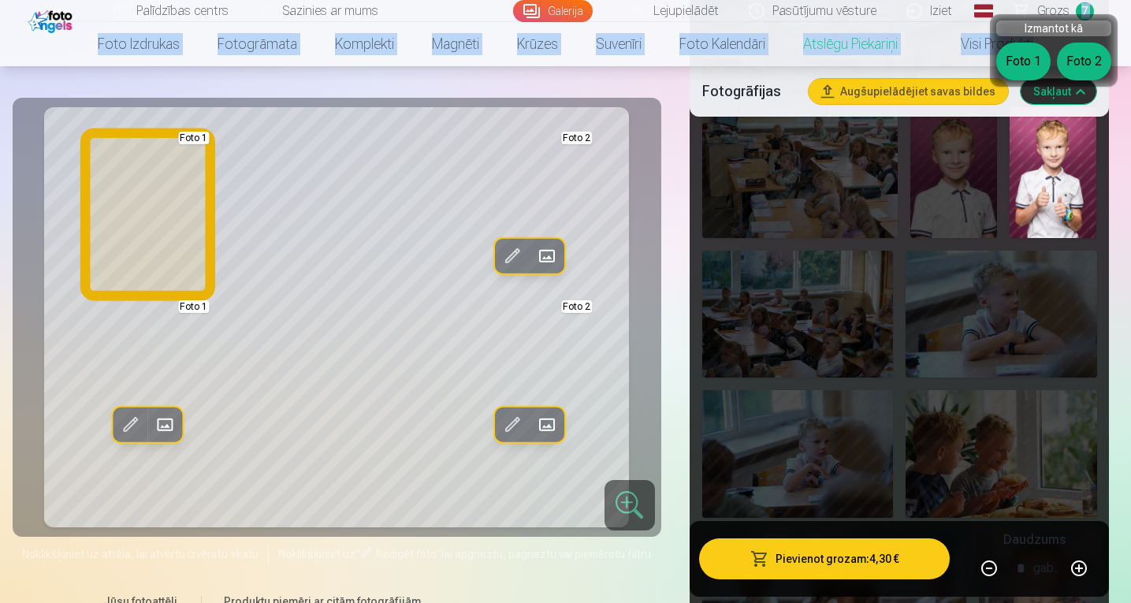
click at [1025, 63] on button "Foto 1" at bounding box center [1023, 62] width 54 height 38
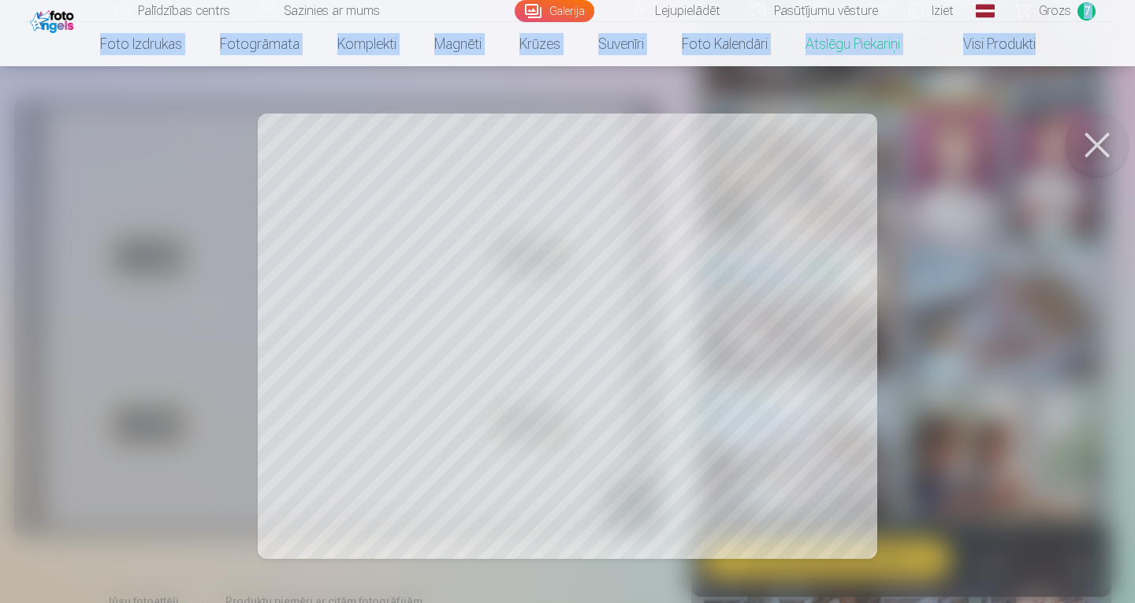
click at [1110, 143] on button at bounding box center [1096, 144] width 63 height 63
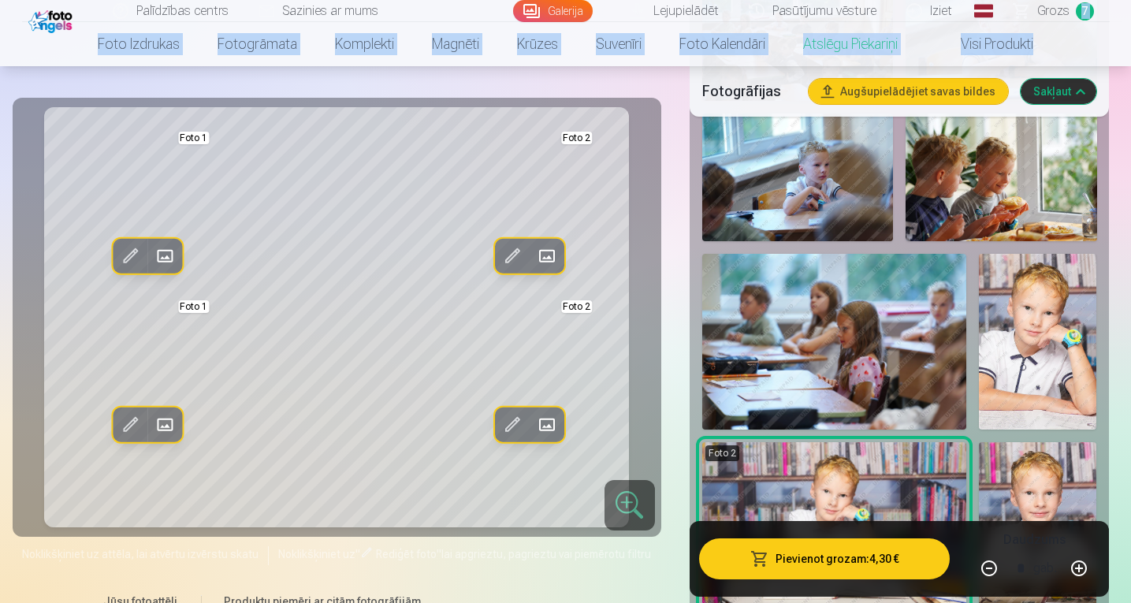
scroll to position [1252, 0]
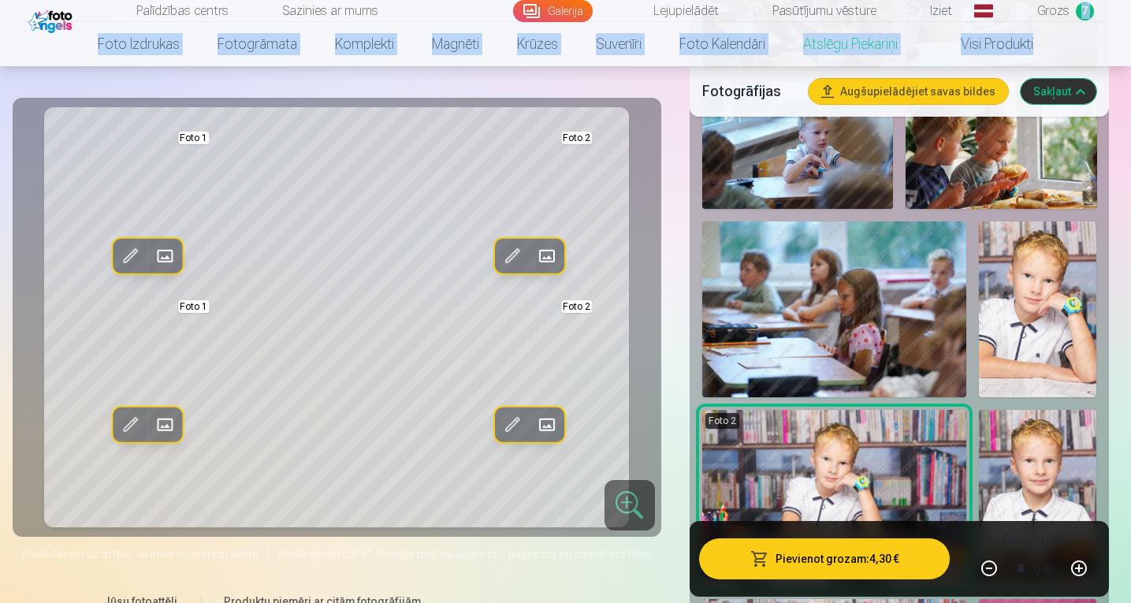
click at [1036, 276] on img at bounding box center [1037, 309] width 117 height 177
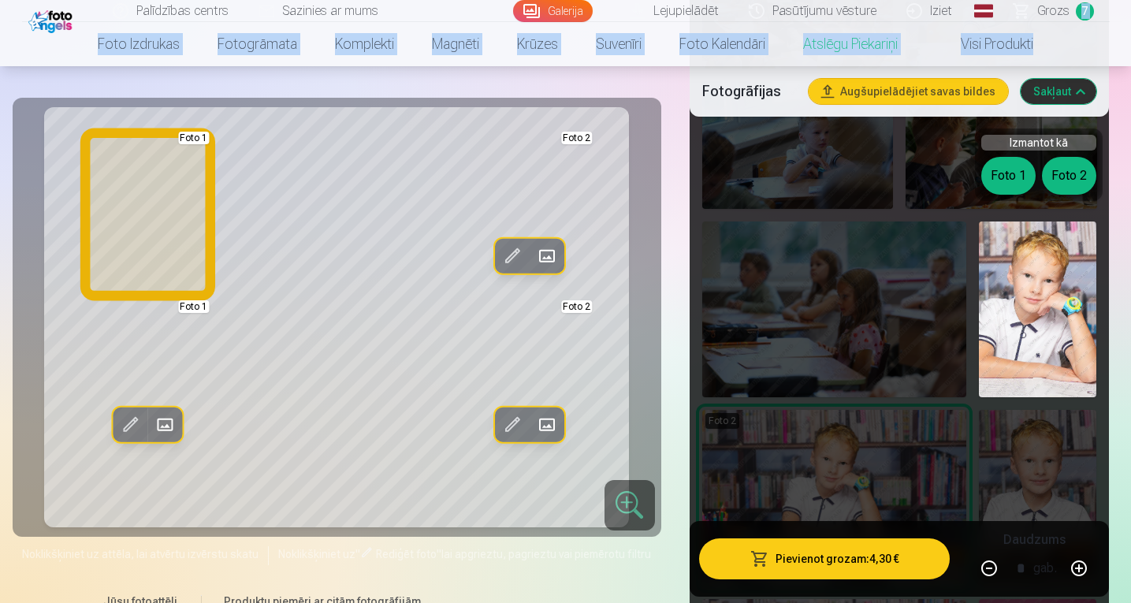
click at [1009, 177] on button "Foto 1" at bounding box center [1008, 176] width 54 height 38
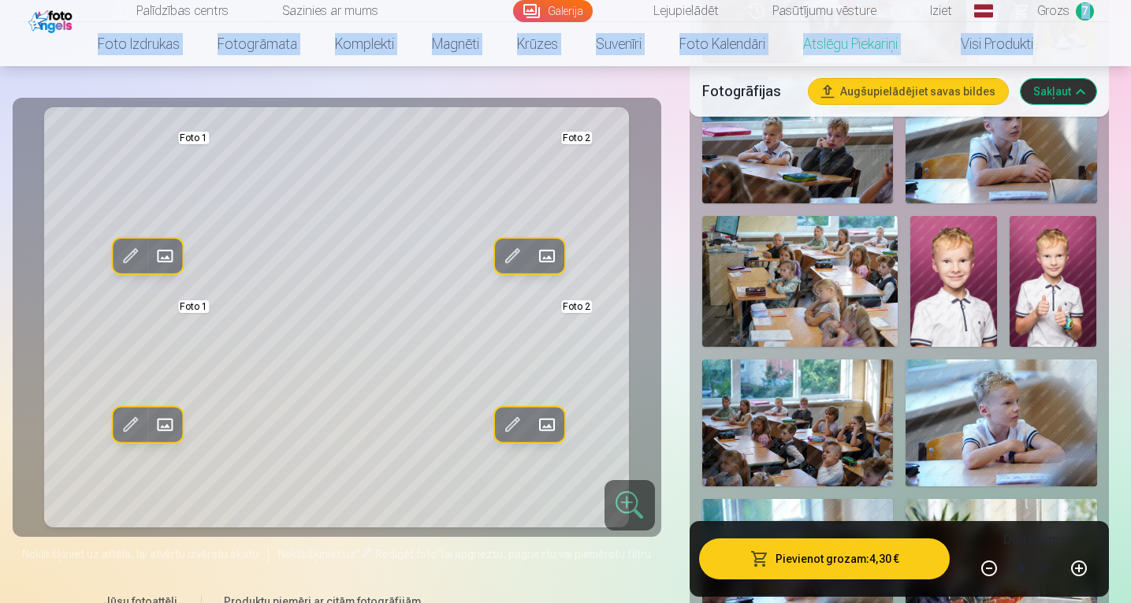
scroll to position [813, 0]
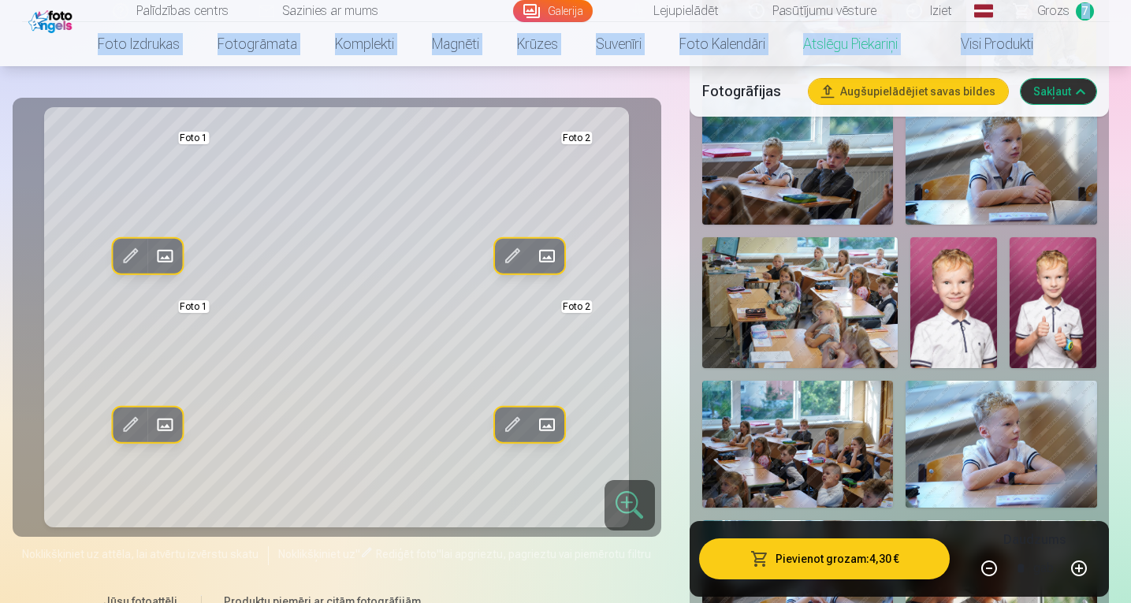
click at [1050, 287] on img at bounding box center [1052, 302] width 87 height 130
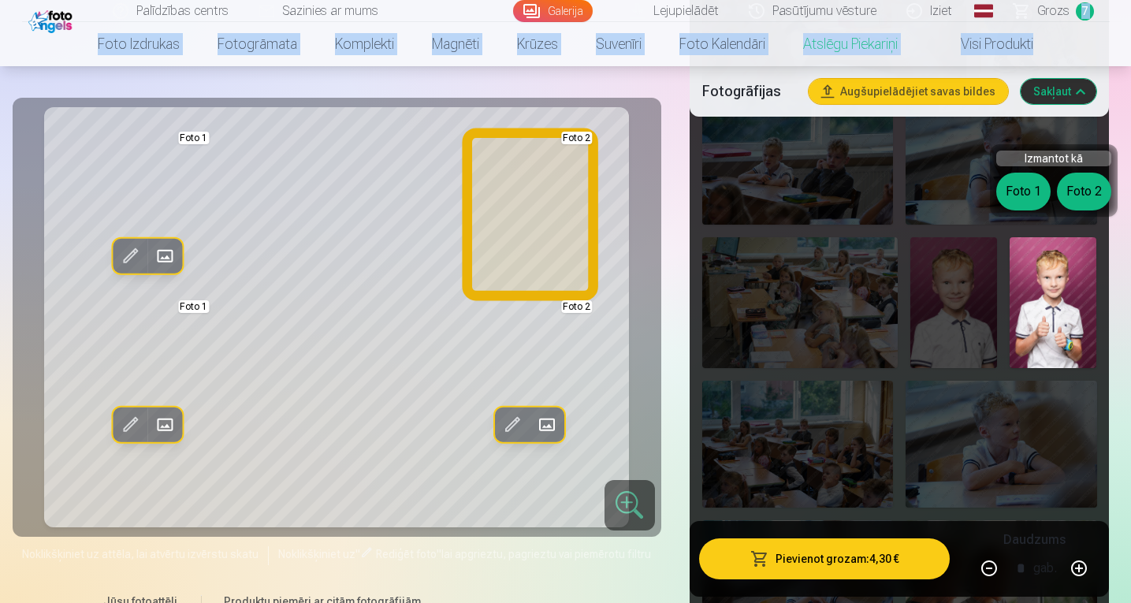
click at [1082, 190] on button "Foto 2" at bounding box center [1084, 192] width 54 height 38
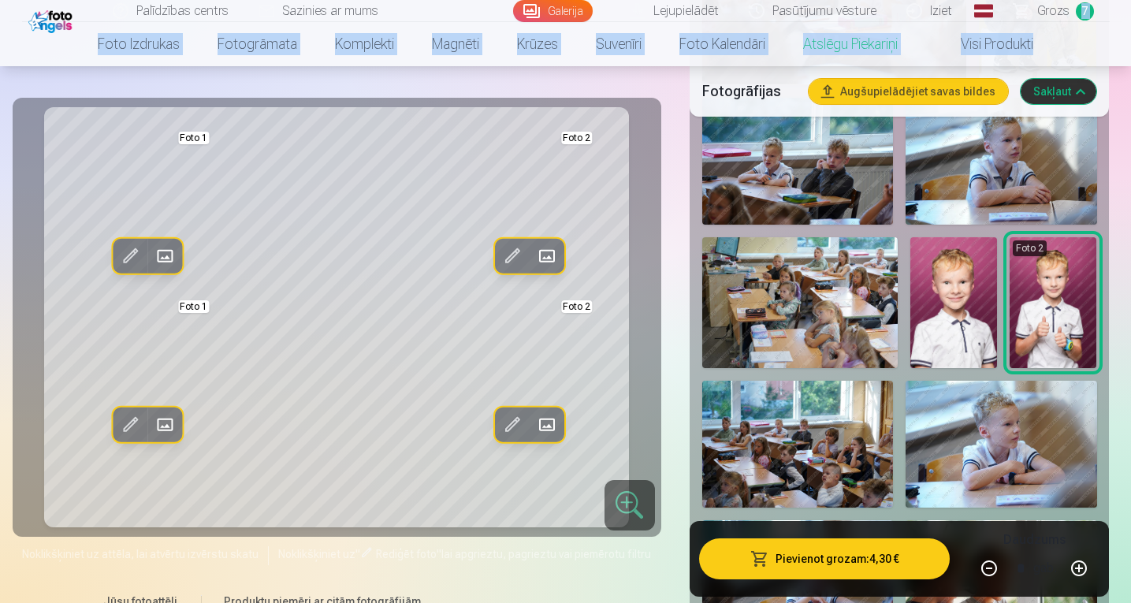
click at [959, 297] on img at bounding box center [953, 302] width 87 height 130
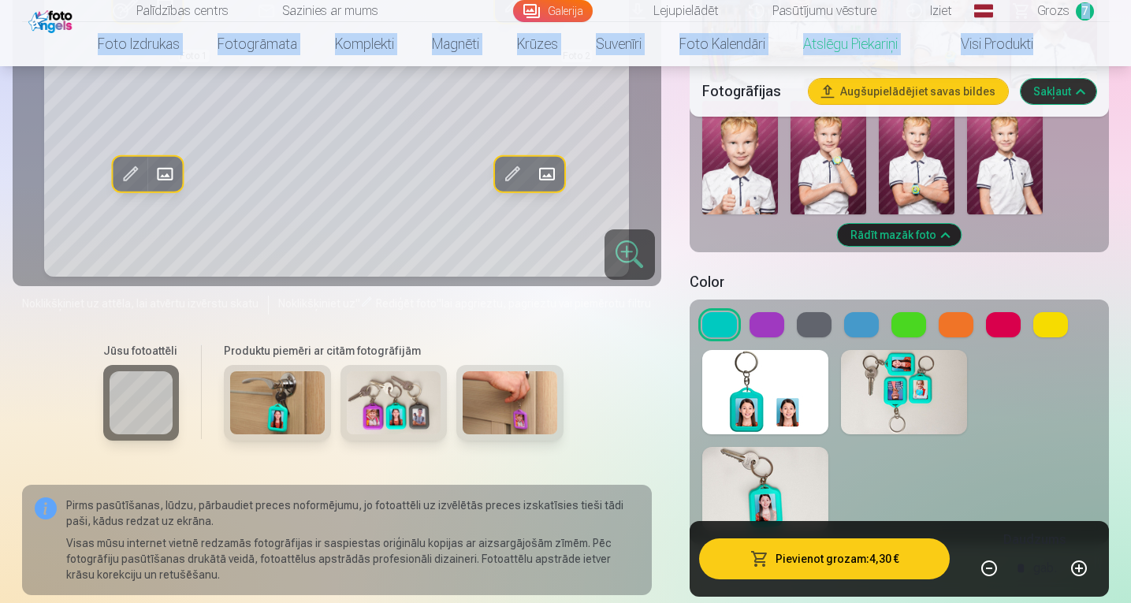
scroll to position [2071, 0]
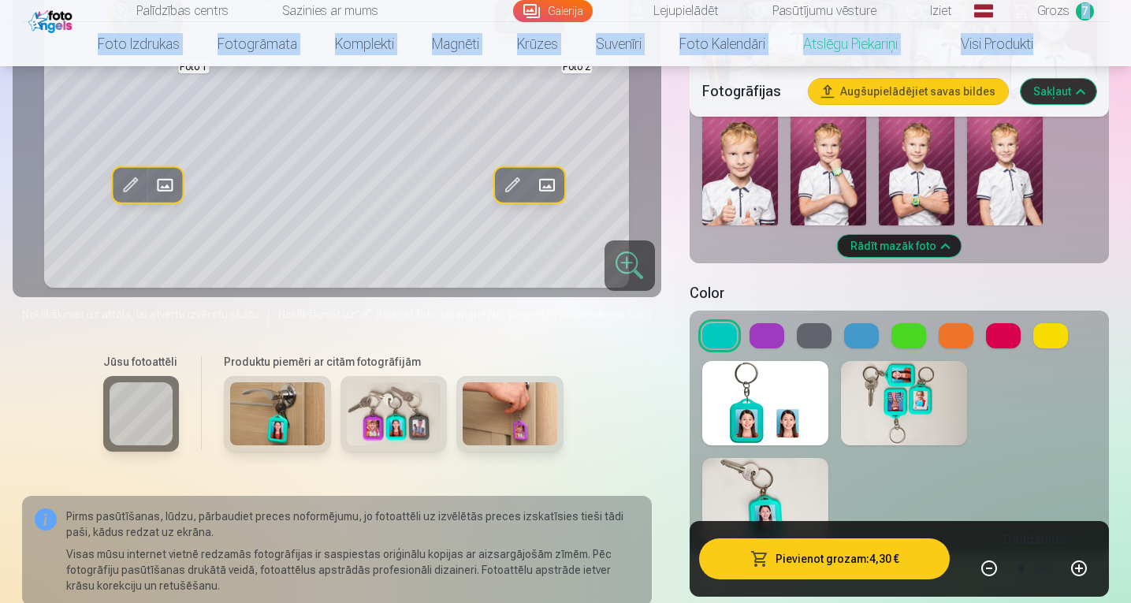
click at [994, 326] on button at bounding box center [1003, 335] width 35 height 25
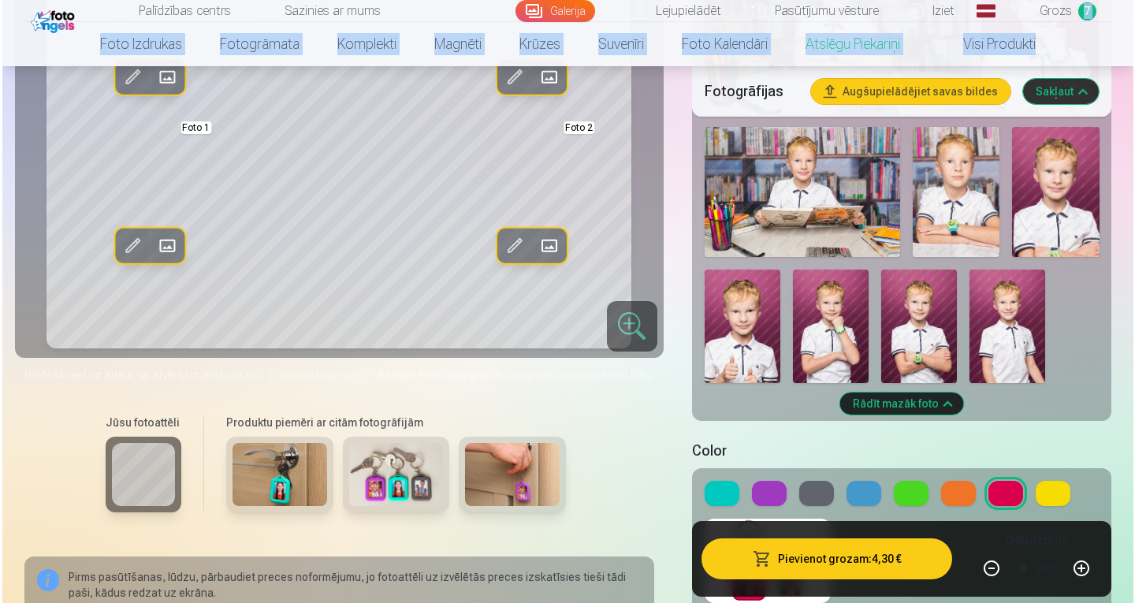
scroll to position [1924, 0]
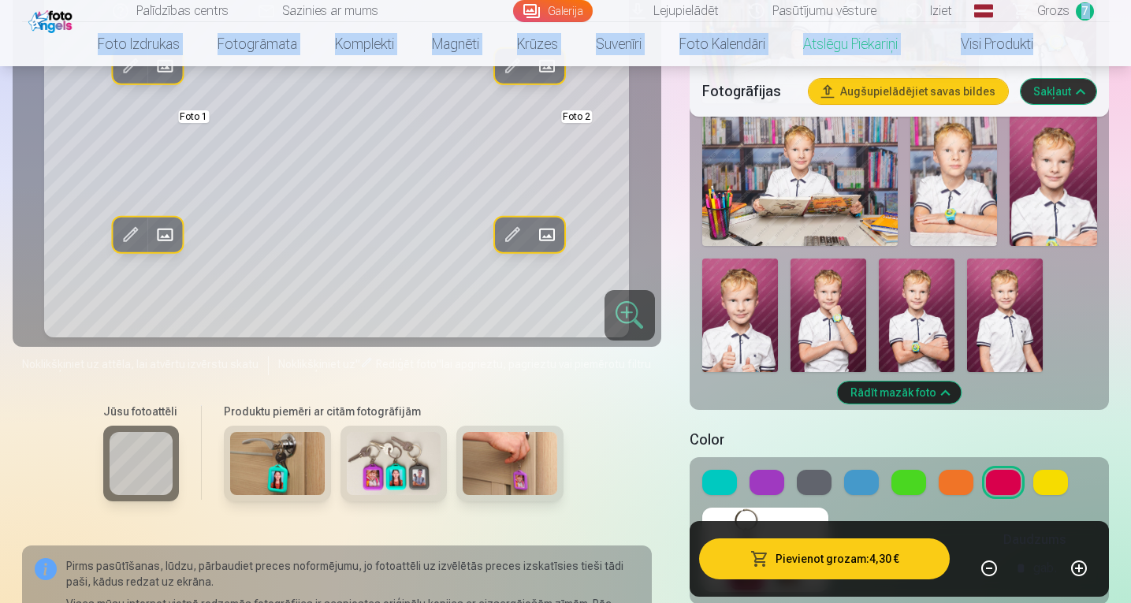
click at [1051, 470] on button at bounding box center [1050, 482] width 35 height 25
click at [955, 470] on button at bounding box center [956, 482] width 35 height 25
click at [908, 470] on button at bounding box center [908, 482] width 35 height 25
click at [861, 470] on button at bounding box center [861, 482] width 35 height 25
click at [810, 470] on button at bounding box center [814, 482] width 35 height 25
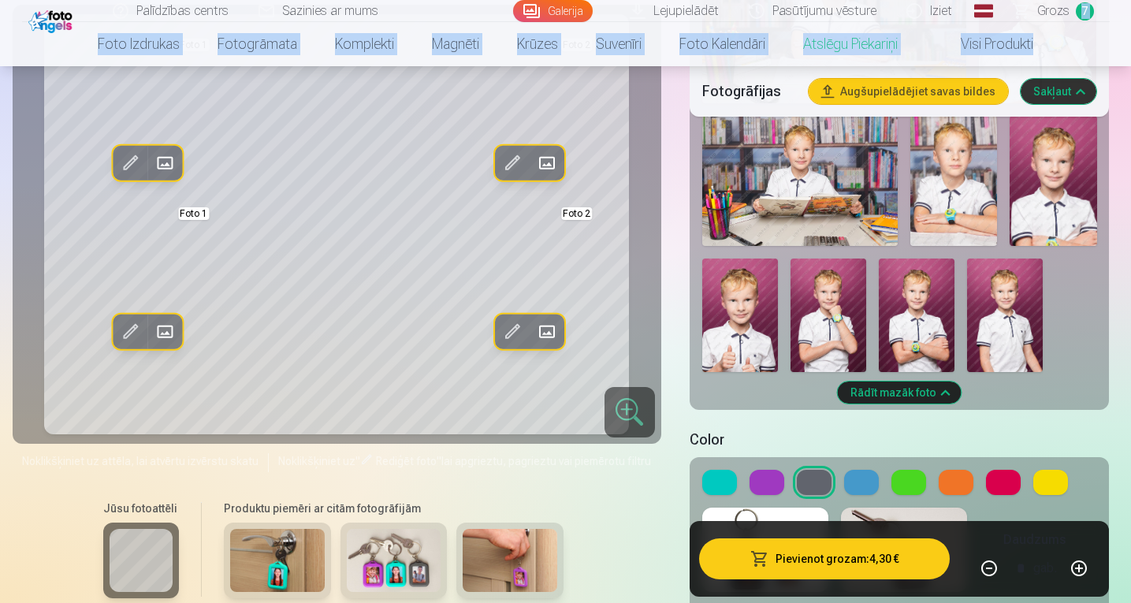
click at [767, 470] on button at bounding box center [766, 482] width 35 height 25
click at [727, 470] on button at bounding box center [719, 482] width 35 height 25
click at [1050, 470] on button at bounding box center [1050, 482] width 35 height 25
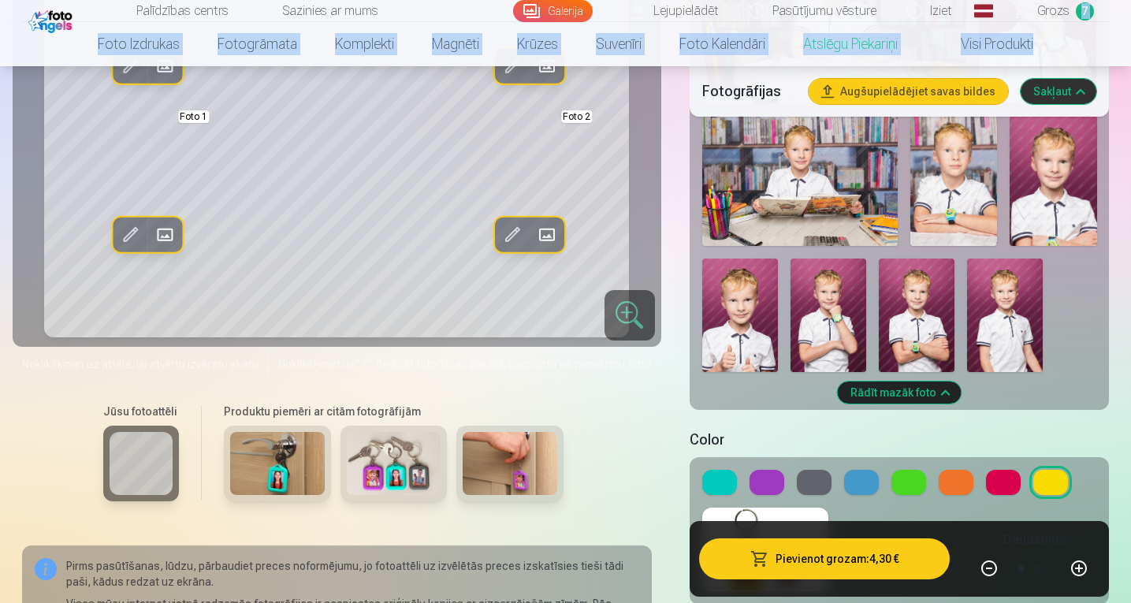
click at [727, 470] on button at bounding box center [719, 482] width 35 height 25
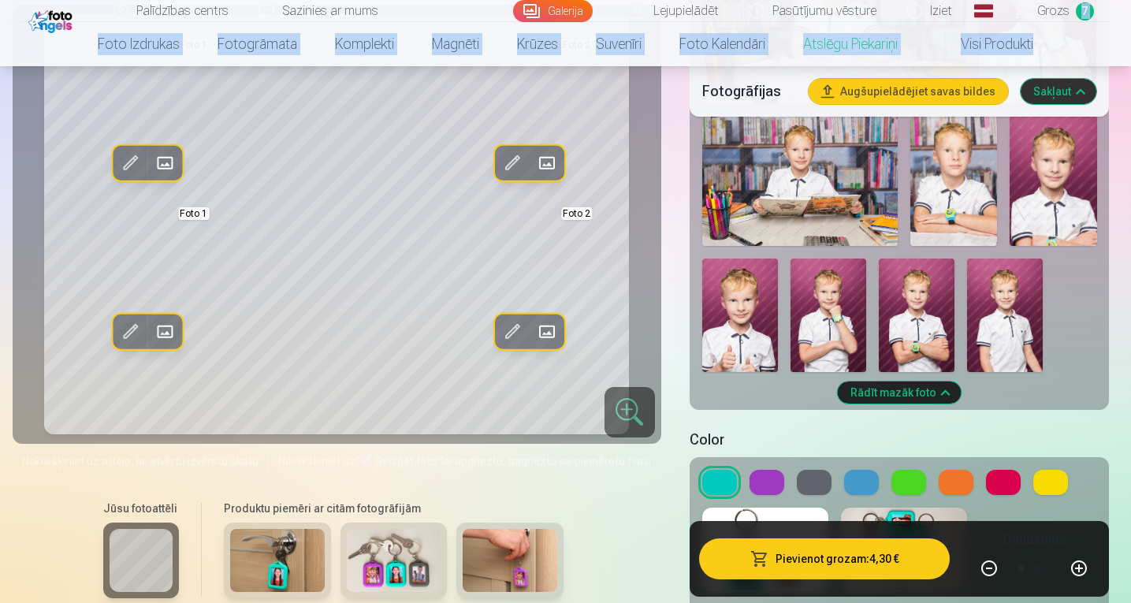
click at [808, 563] on button "Pievienot grozam : 4,30 €" at bounding box center [824, 558] width 251 height 41
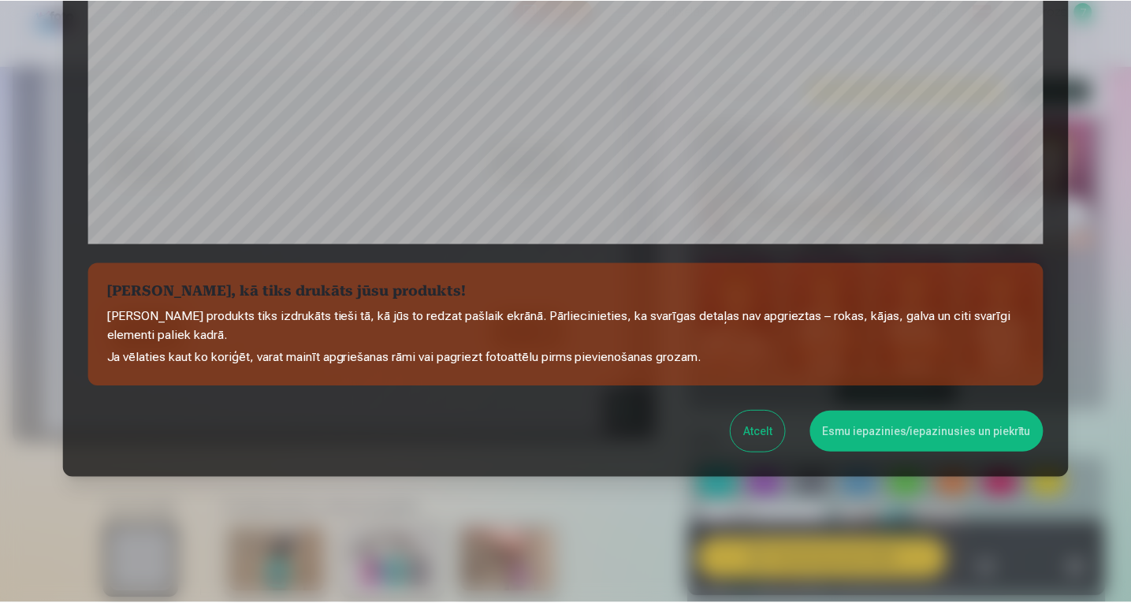
scroll to position [532, 0]
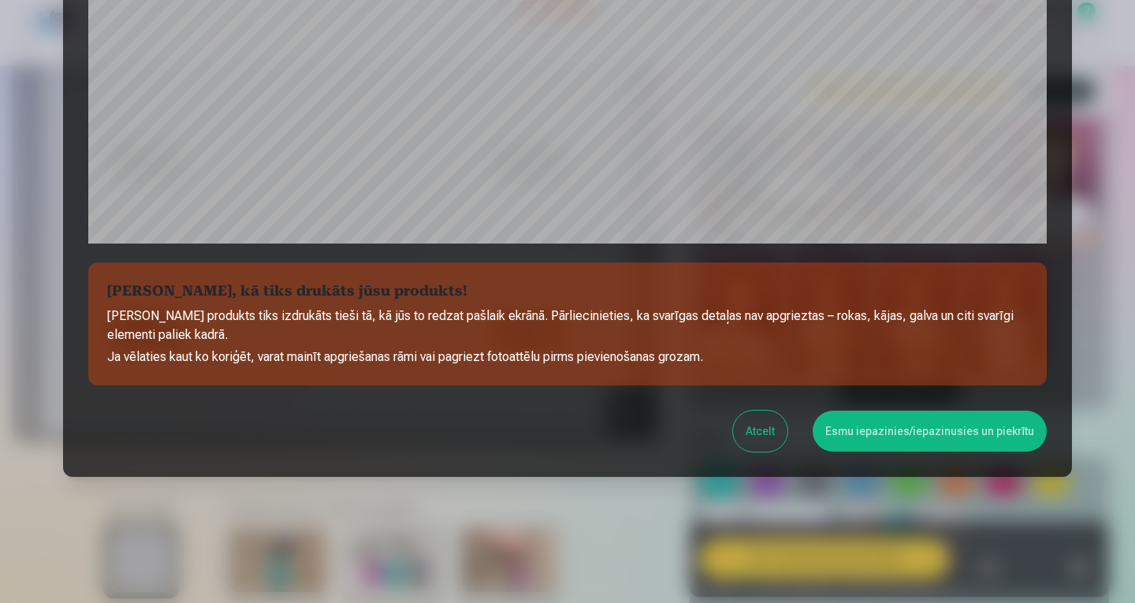
click at [913, 435] on button "Esmu iepazinies/iepazinusies un piekrītu" at bounding box center [929, 431] width 234 height 41
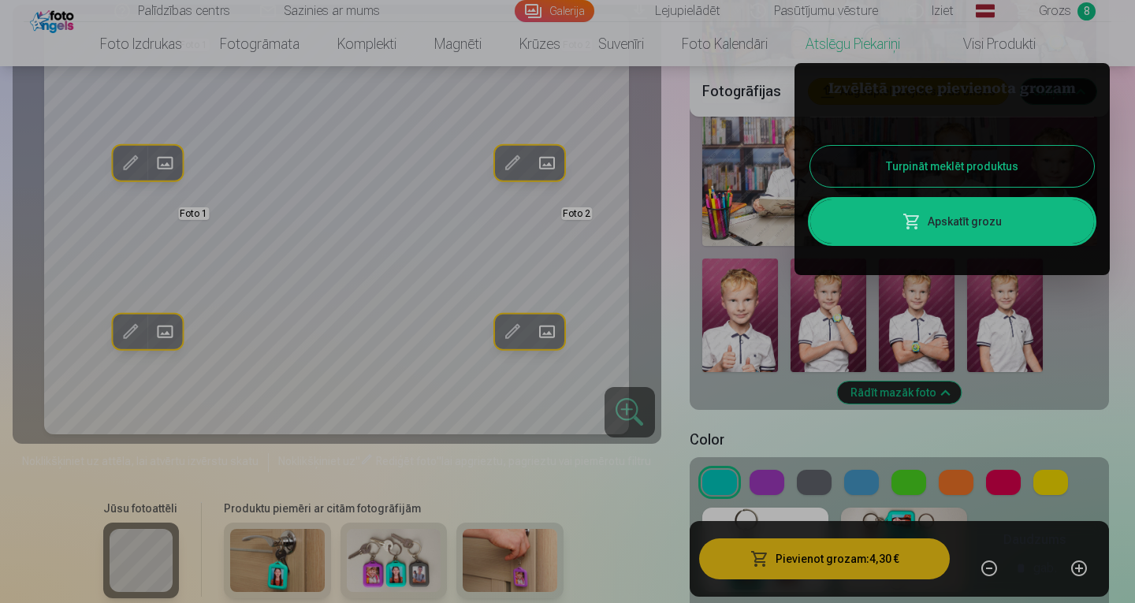
click at [985, 214] on link "Apskatīt grozu" at bounding box center [952, 221] width 284 height 44
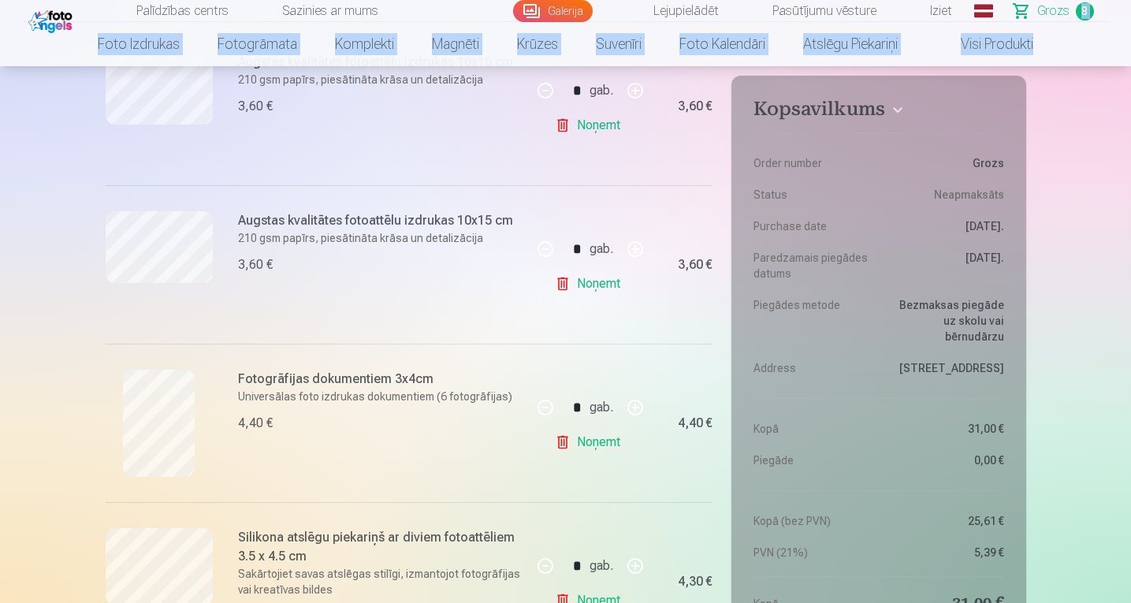
scroll to position [1094, 0]
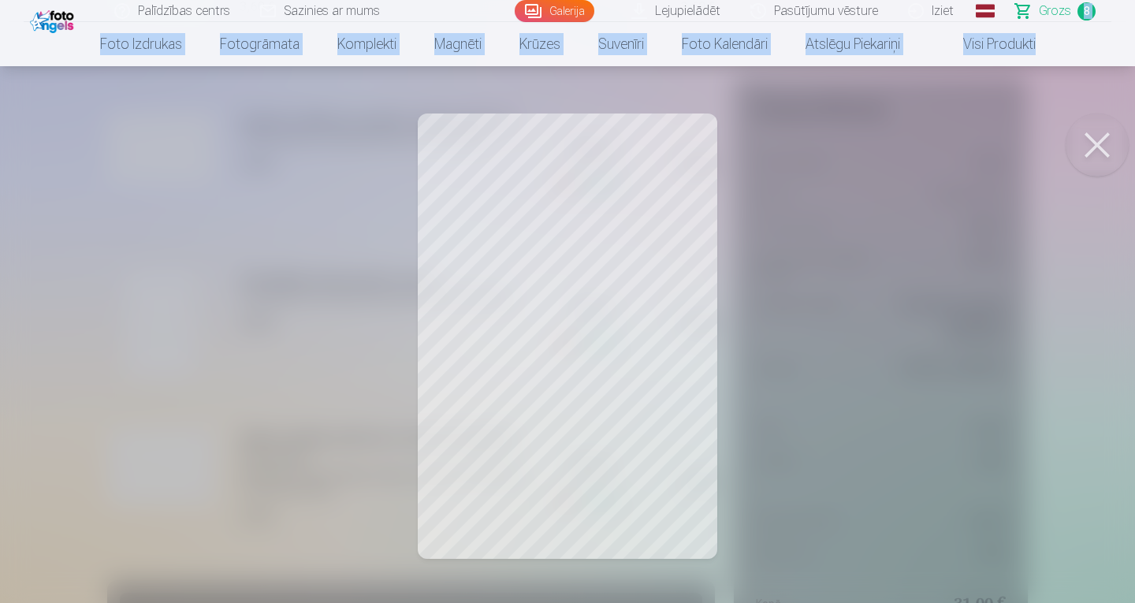
click at [1100, 148] on button at bounding box center [1096, 144] width 63 height 63
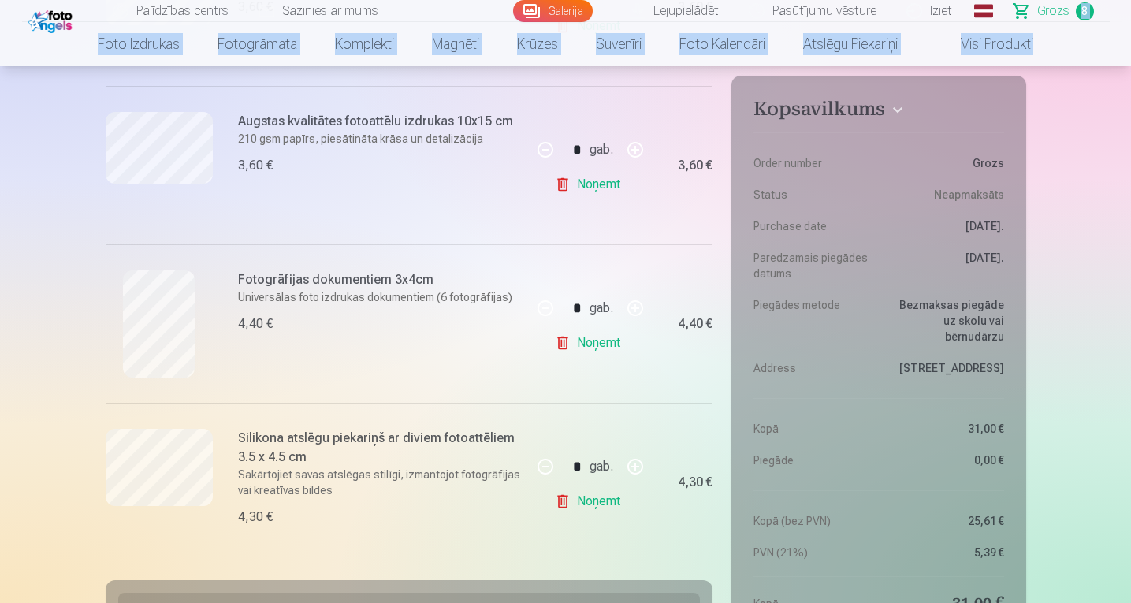
click at [603, 344] on link "Noņemt" at bounding box center [591, 343] width 72 height 32
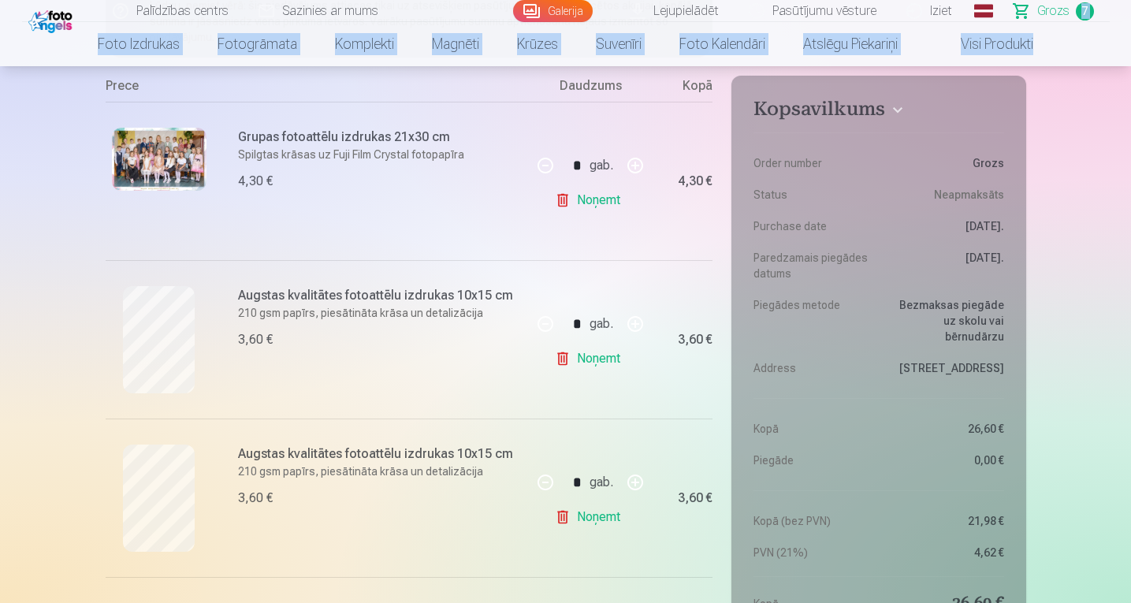
scroll to position [0, 0]
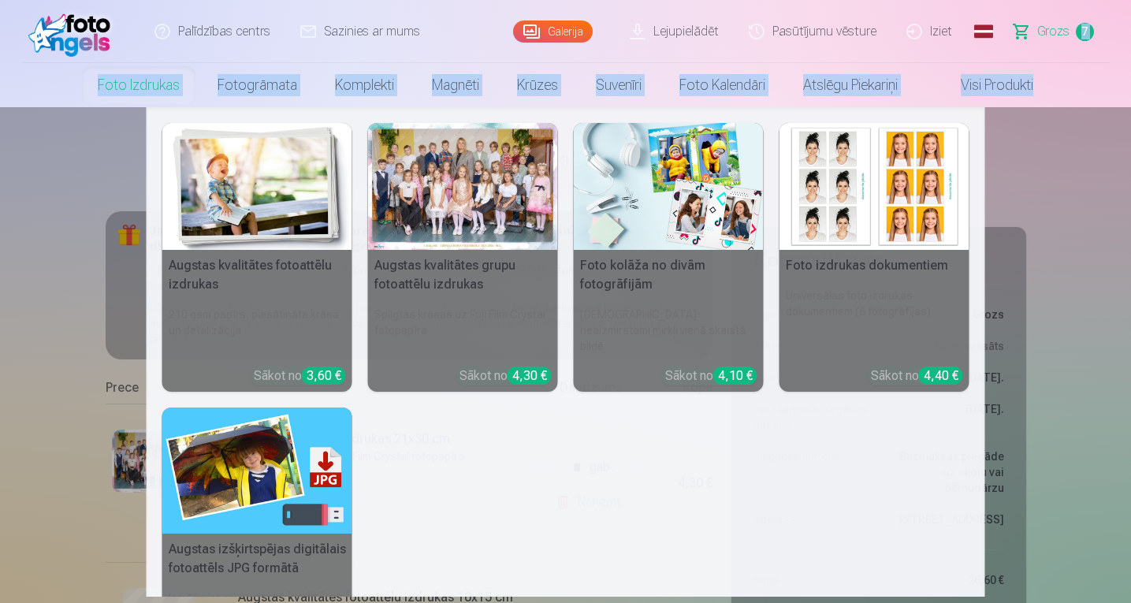
click at [898, 199] on img at bounding box center [874, 186] width 190 height 127
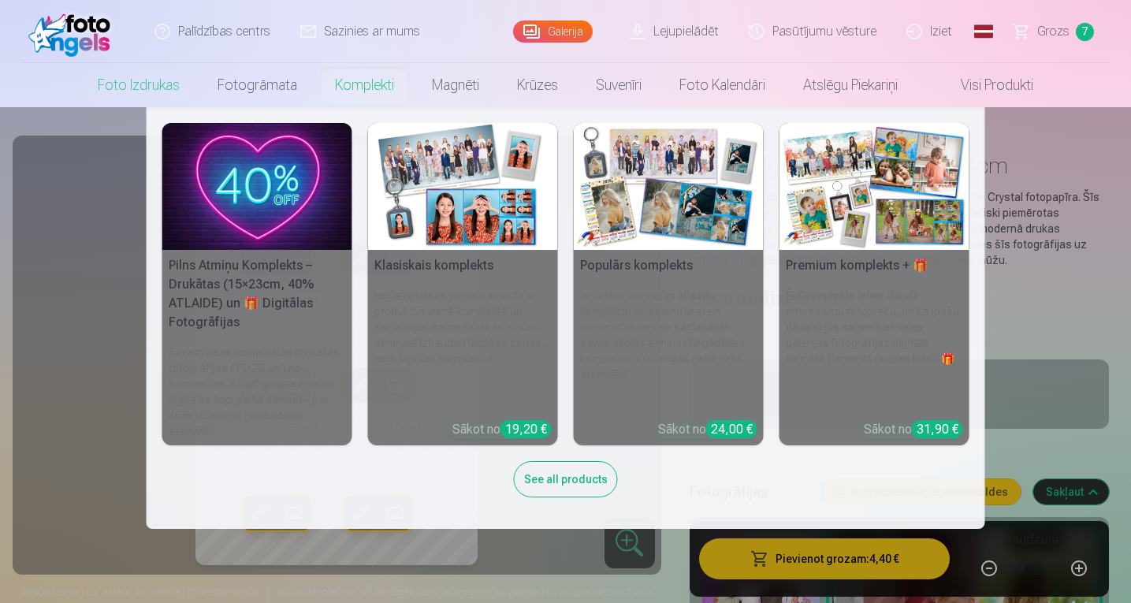
click at [368, 86] on link "Komplekti" at bounding box center [364, 85] width 97 height 44
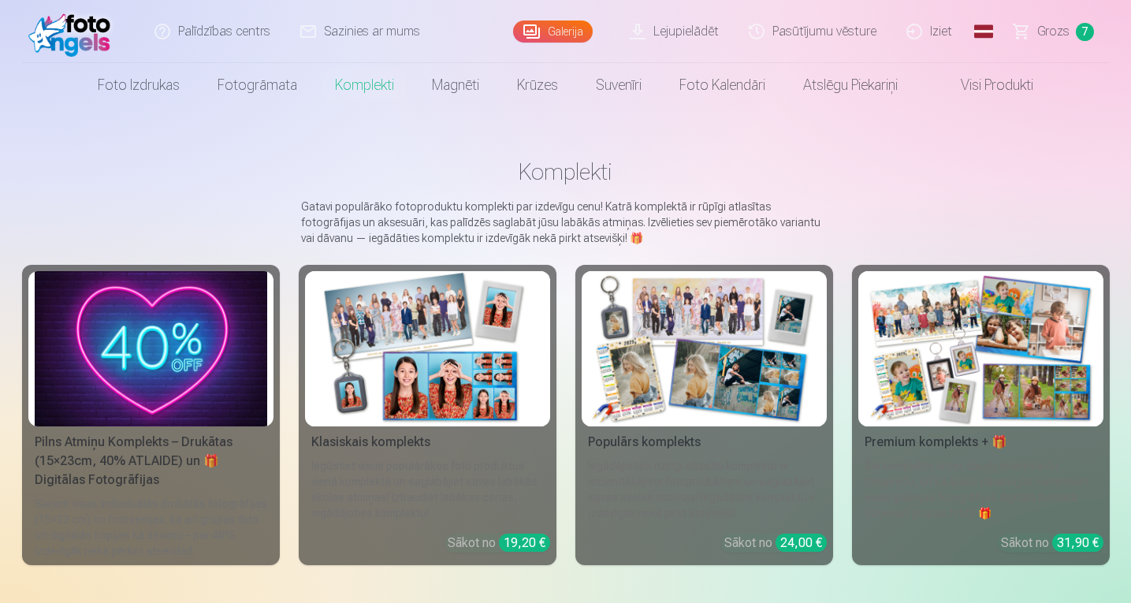
click at [447, 346] on img at bounding box center [427, 348] width 232 height 155
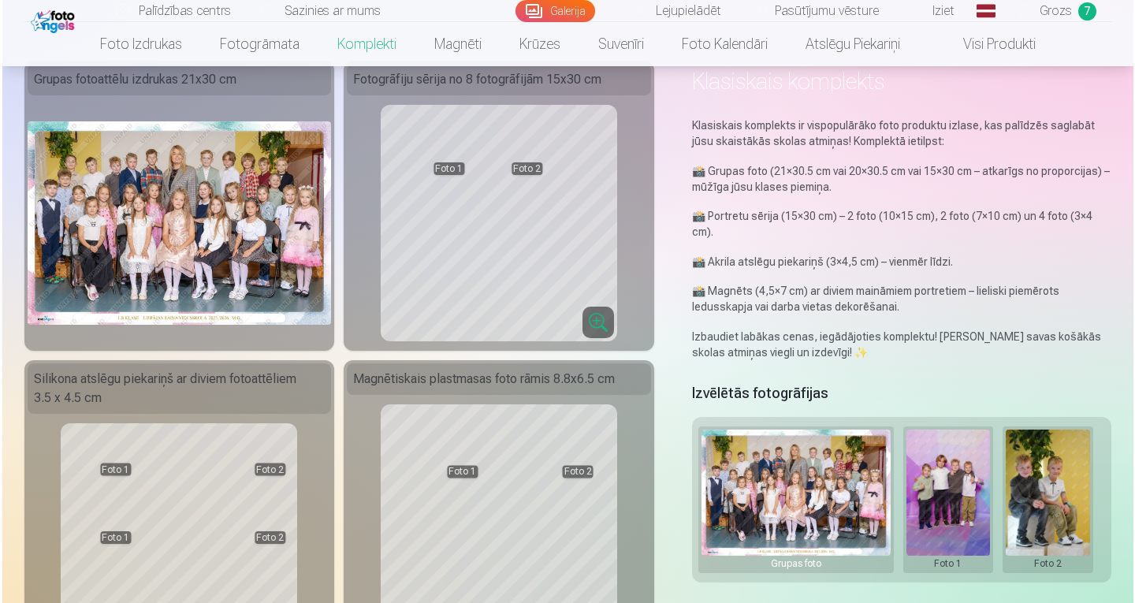
scroll to position [76, 0]
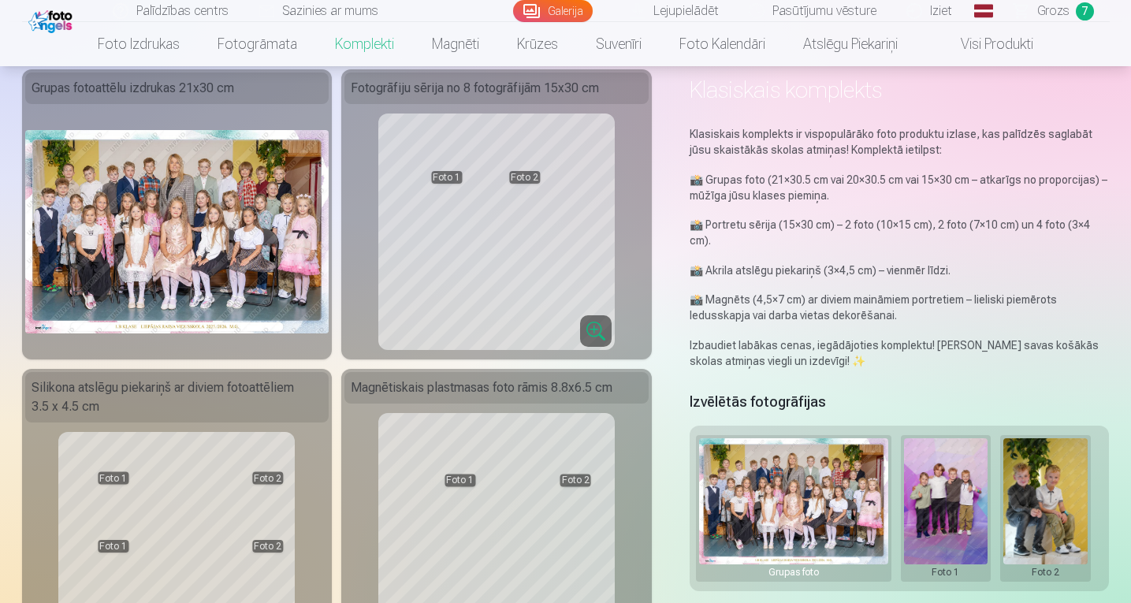
click at [927, 513] on button at bounding box center [946, 508] width 84 height 140
click at [939, 504] on button "Nomainiet foto" at bounding box center [945, 508] width 128 height 44
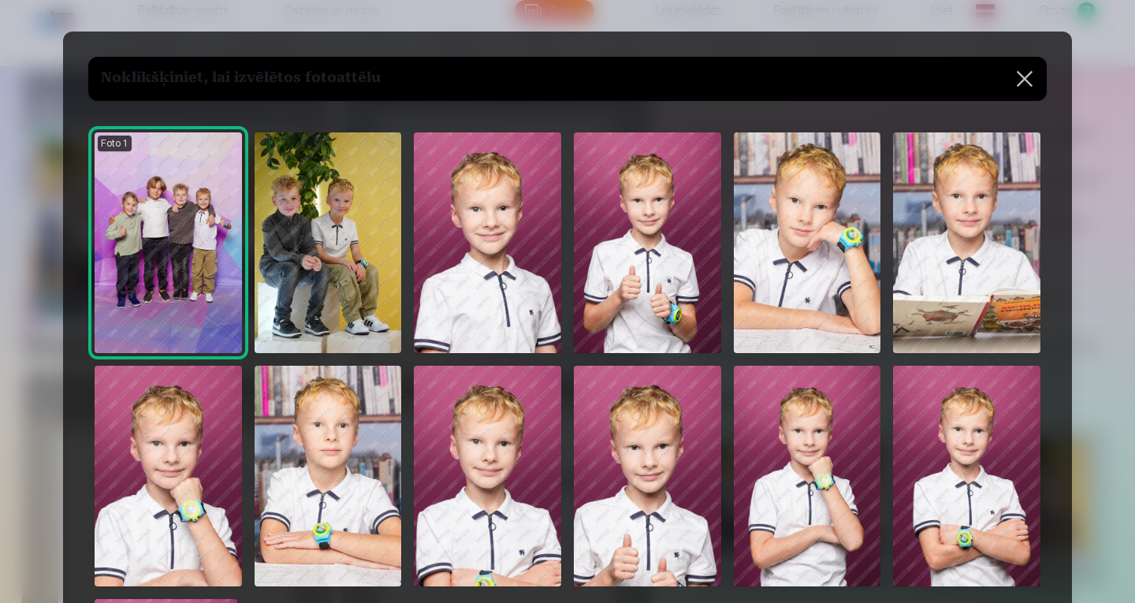
drag, startPoint x: 1106, startPoint y: 486, endPoint x: 1122, endPoint y: 447, distance: 42.7
click at [1122, 447] on div at bounding box center [567, 301] width 1135 height 603
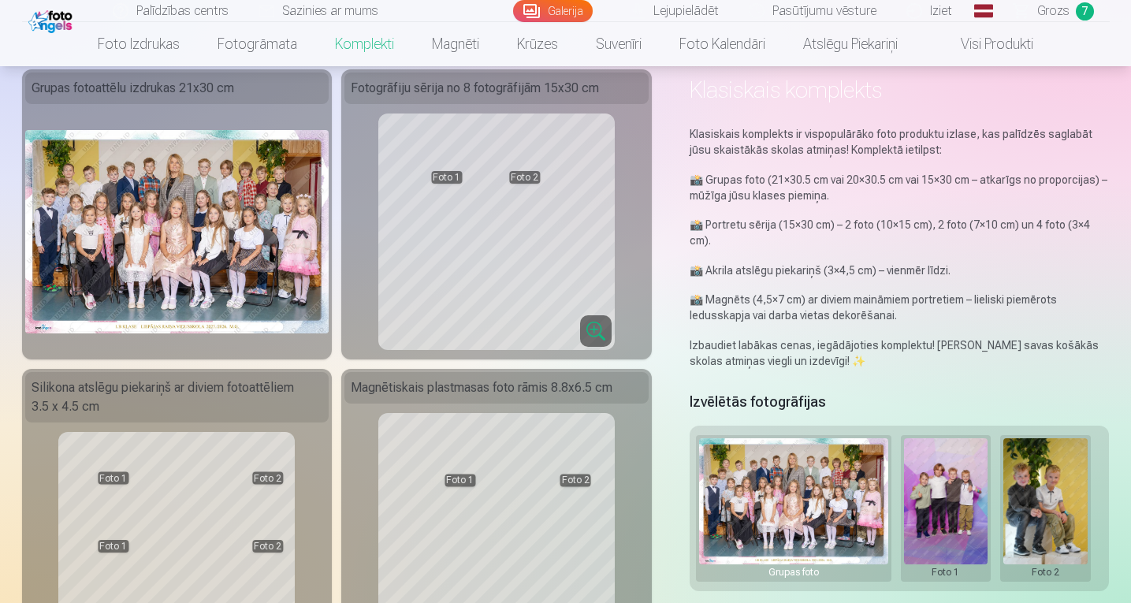
click at [958, 530] on button at bounding box center [946, 508] width 84 height 140
click at [931, 496] on button "Nomainiet foto" at bounding box center [945, 508] width 128 height 44
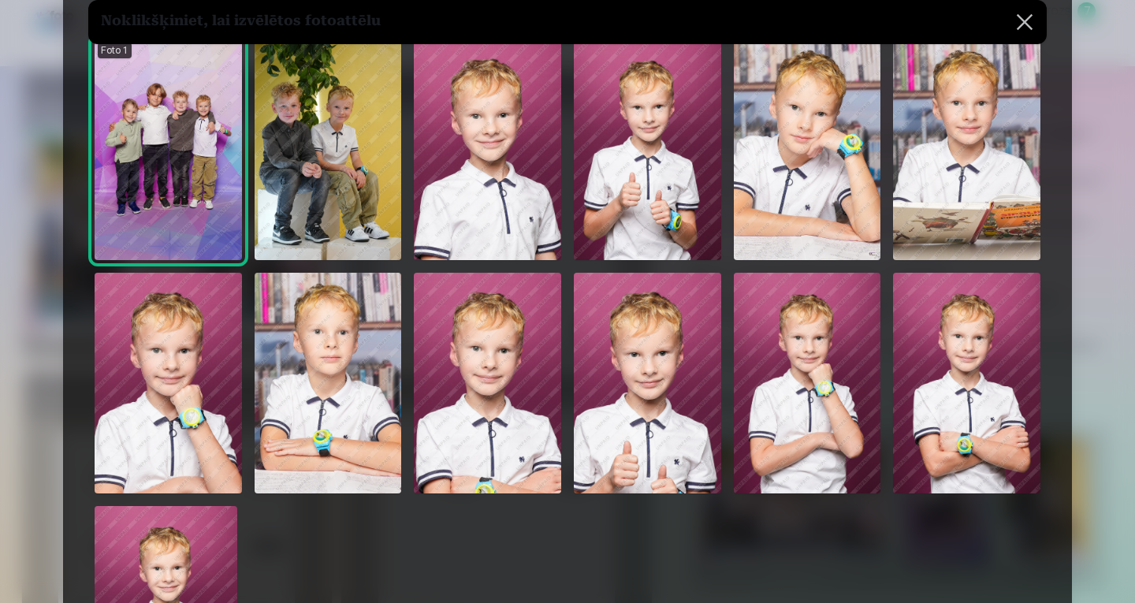
scroll to position [85, 0]
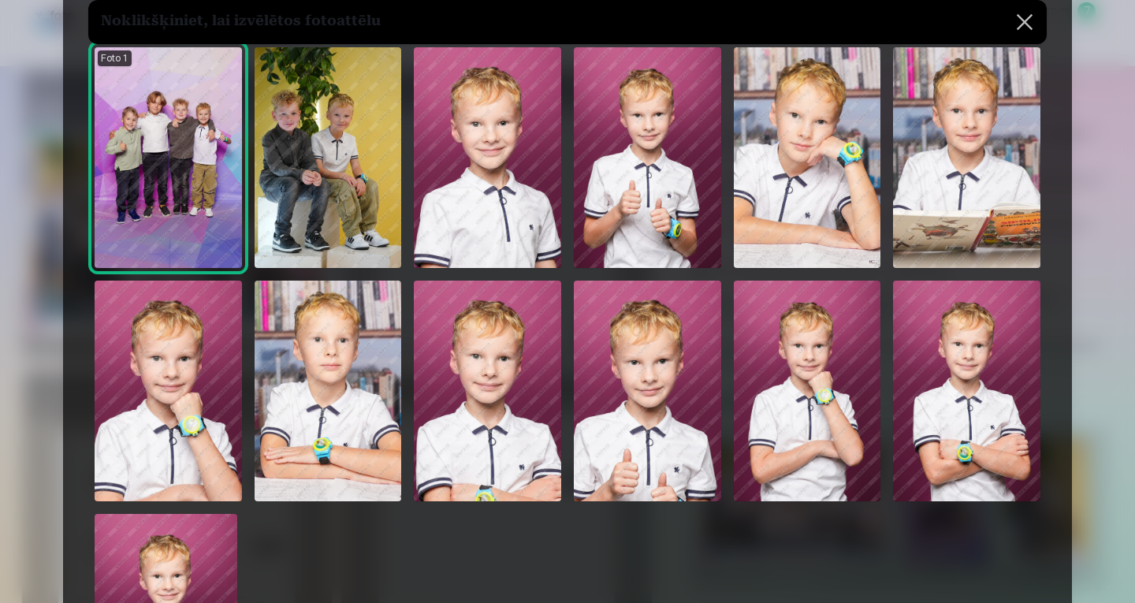
click at [334, 389] on img at bounding box center [328, 391] width 147 height 221
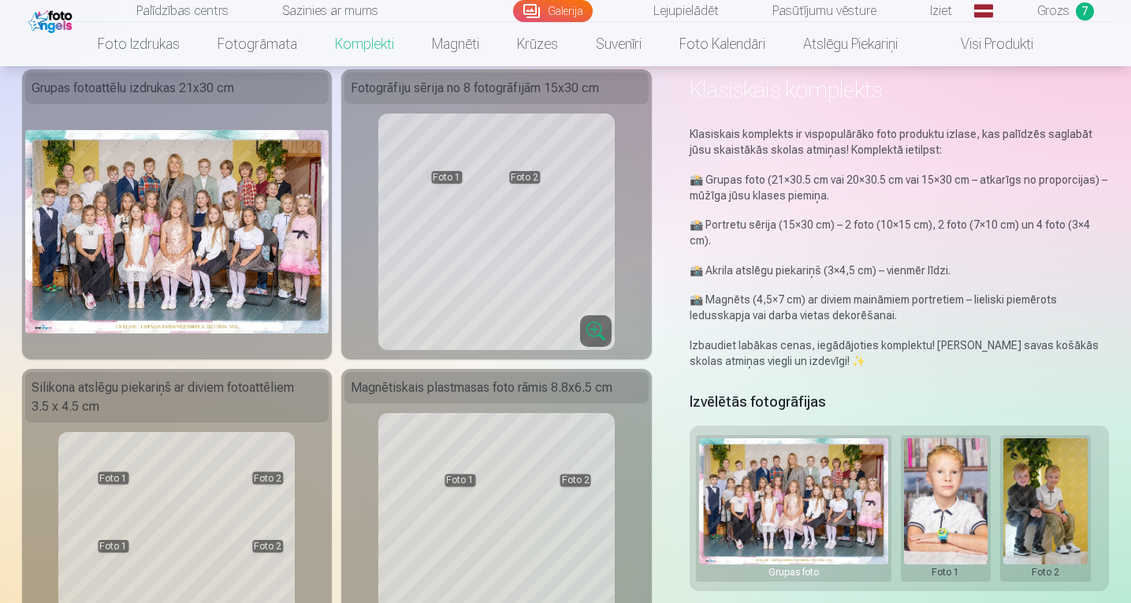
click at [1042, 487] on button at bounding box center [1045, 508] width 84 height 140
click at [1046, 504] on button "Nomainiet foto" at bounding box center [1045, 508] width 128 height 44
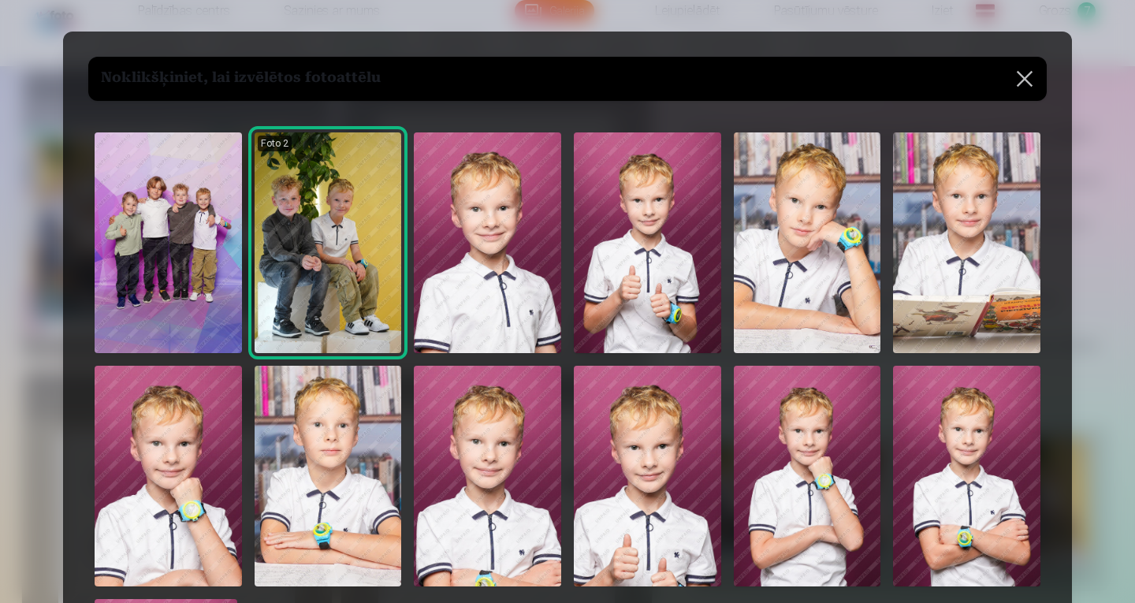
drag, startPoint x: 1123, startPoint y: 492, endPoint x: 1130, endPoint y: 390, distance: 101.9
click at [1130, 390] on div at bounding box center [567, 301] width 1135 height 603
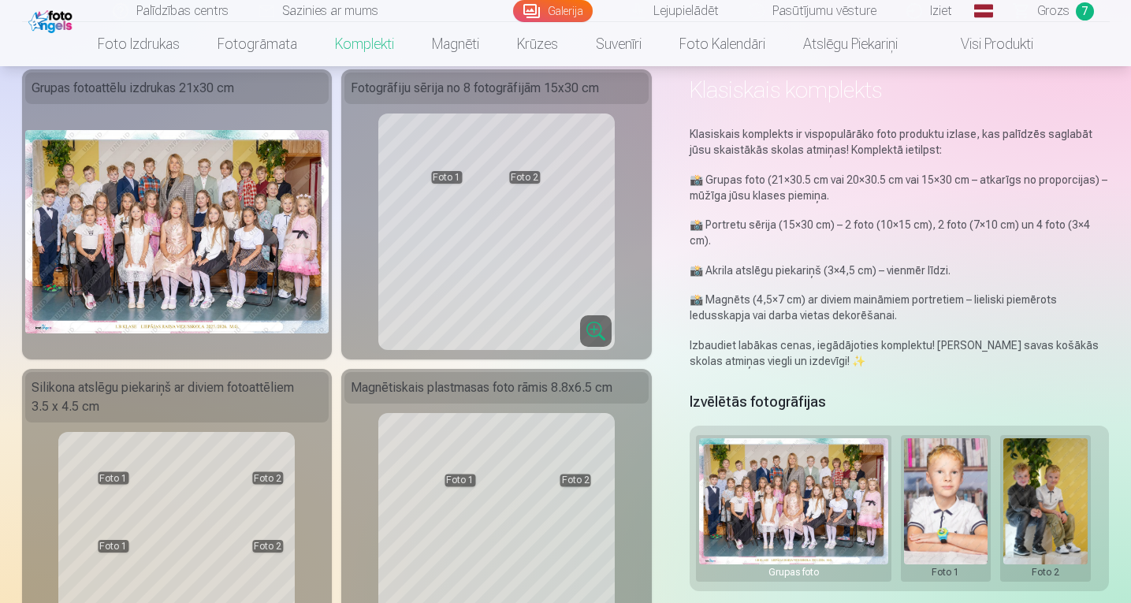
click at [1046, 511] on button at bounding box center [1045, 508] width 84 height 140
click at [1046, 511] on button "Nomainiet foto" at bounding box center [1045, 508] width 128 height 44
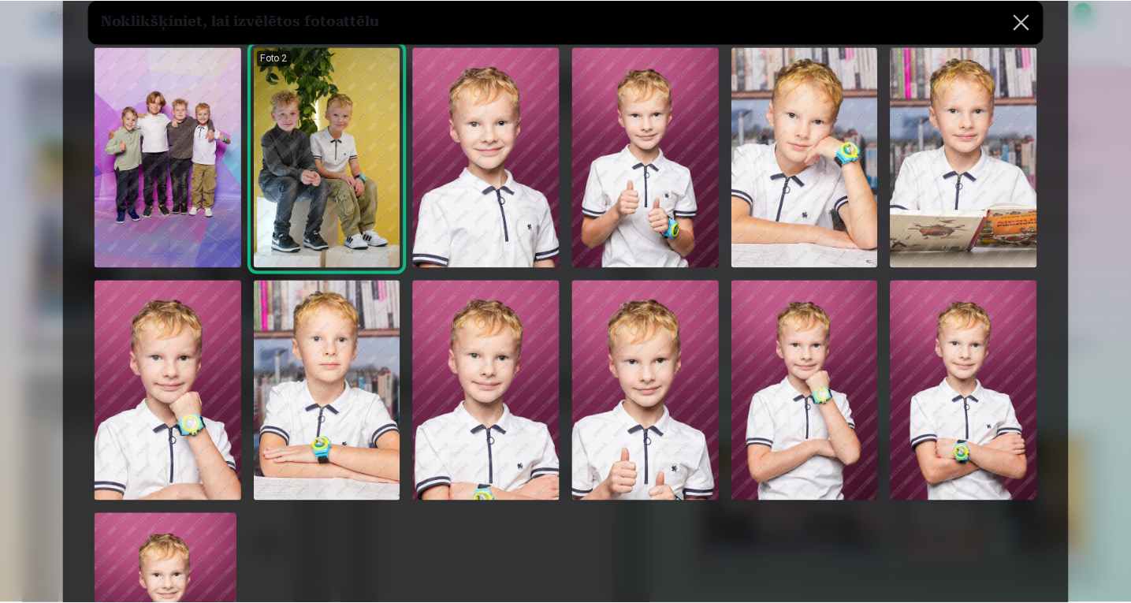
scroll to position [82, 0]
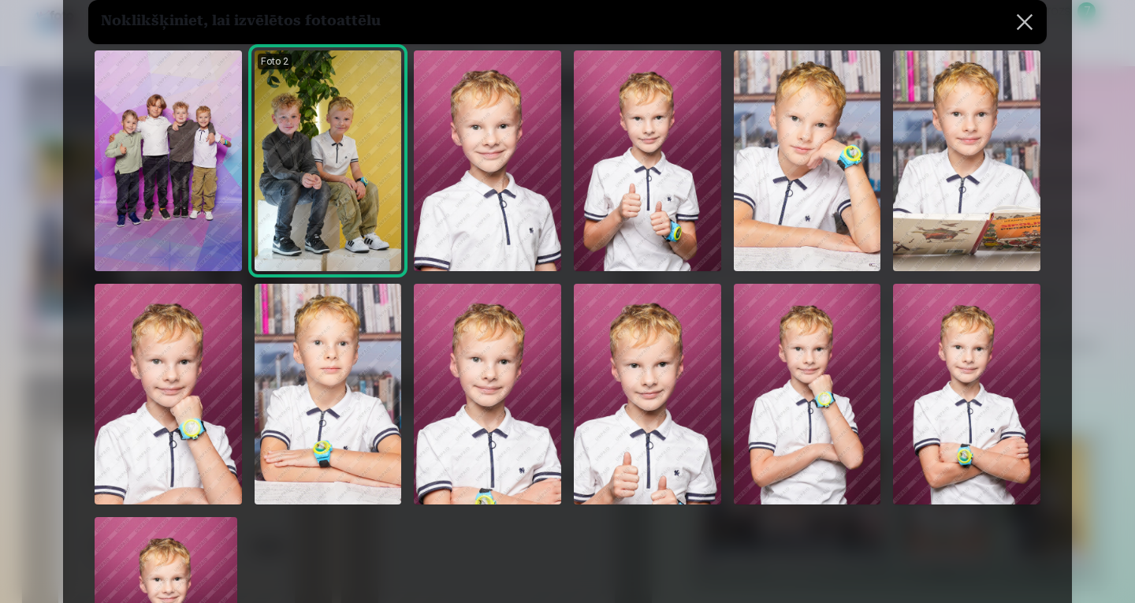
click at [984, 381] on img at bounding box center [966, 394] width 147 height 221
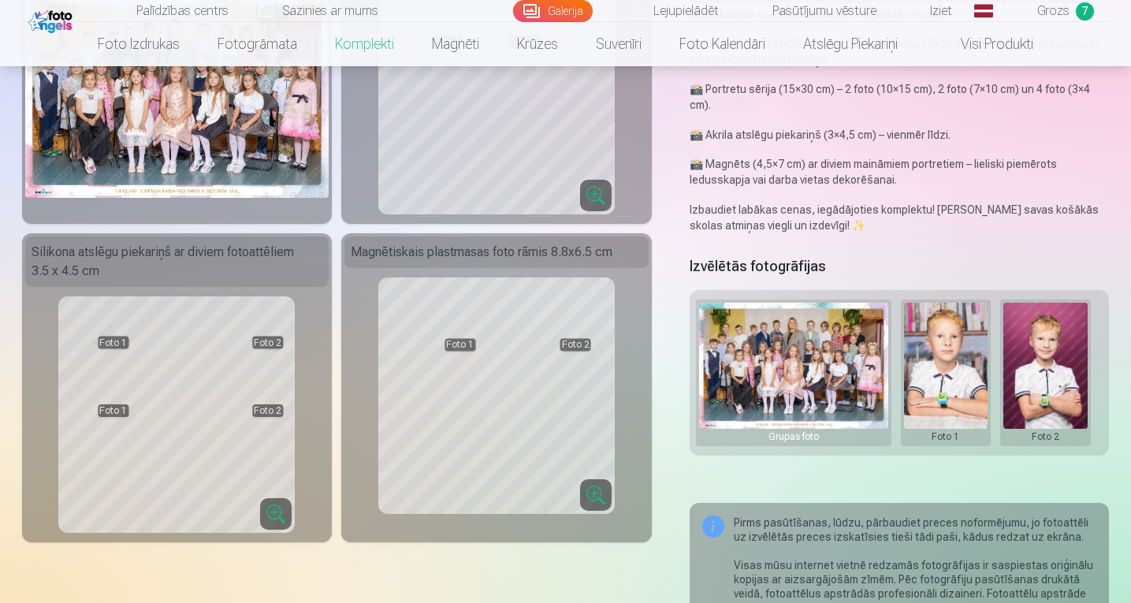
scroll to position [223, 0]
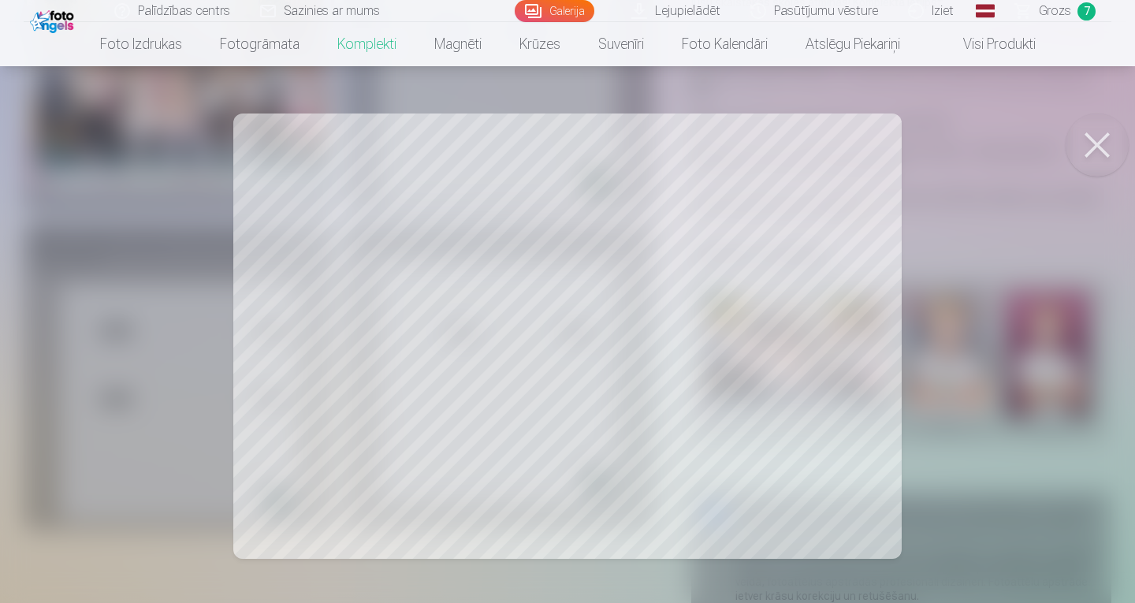
click at [1100, 150] on button at bounding box center [1096, 144] width 63 height 63
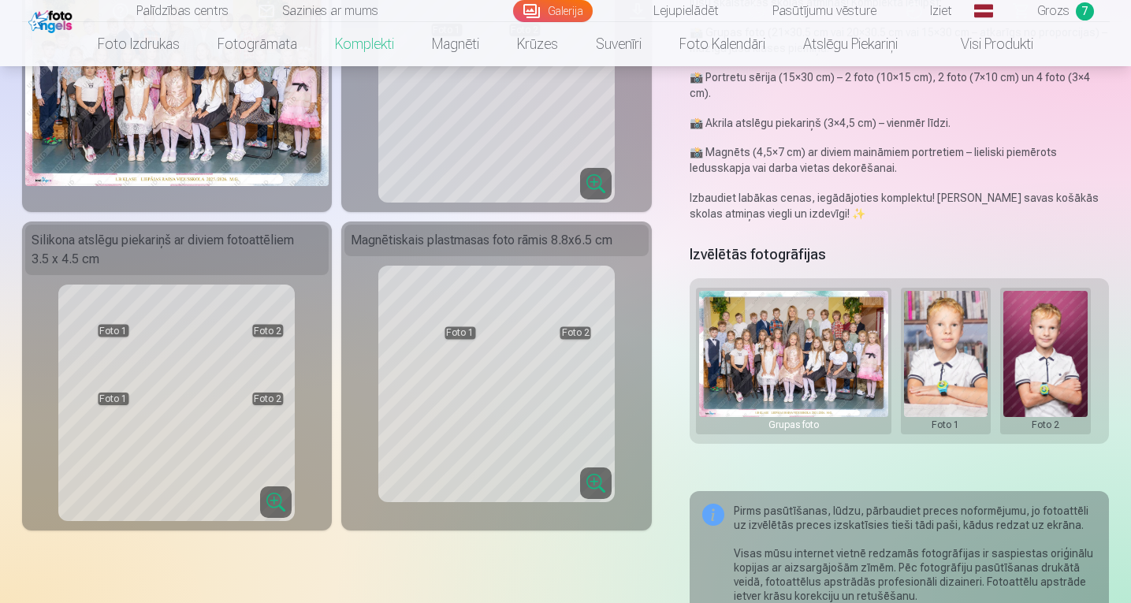
scroll to position [0, 0]
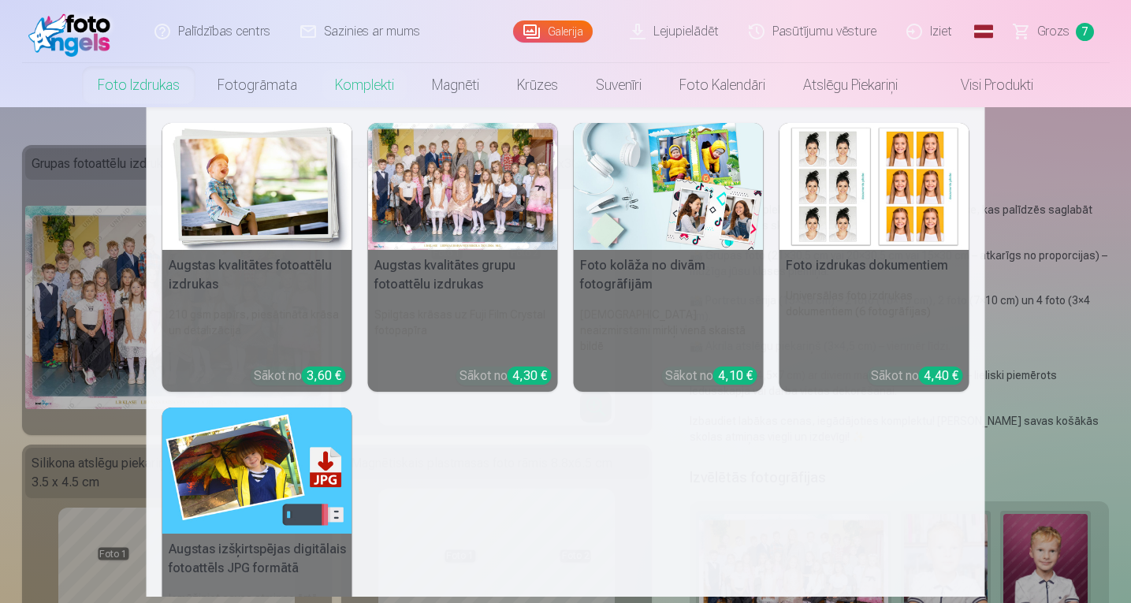
click at [159, 87] on link "Foto izdrukas" at bounding box center [139, 85] width 120 height 44
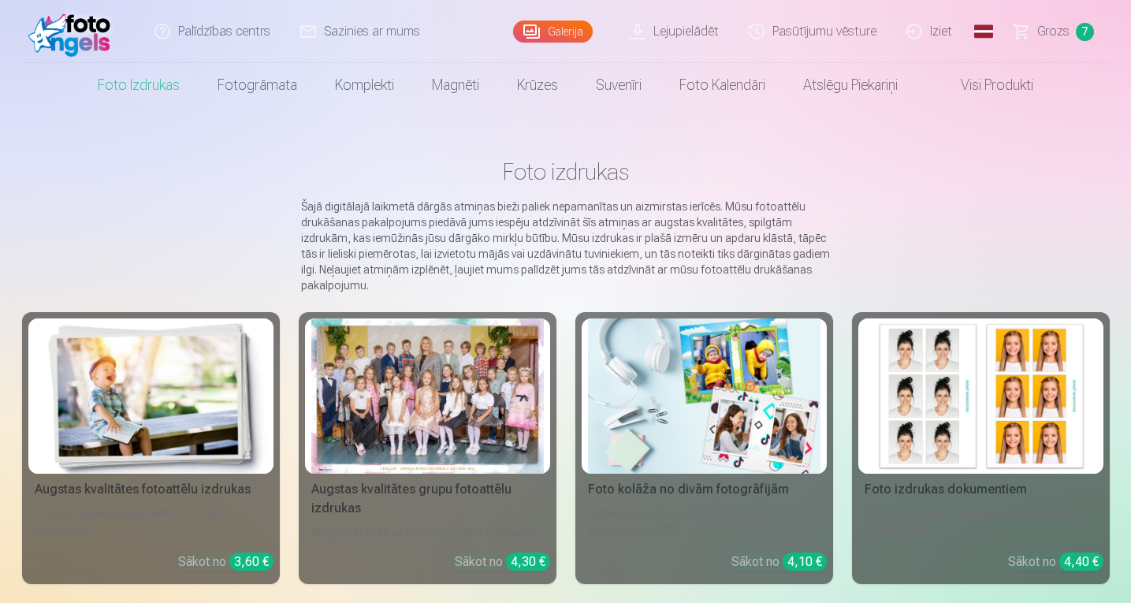
click at [952, 368] on img at bounding box center [980, 395] width 232 height 155
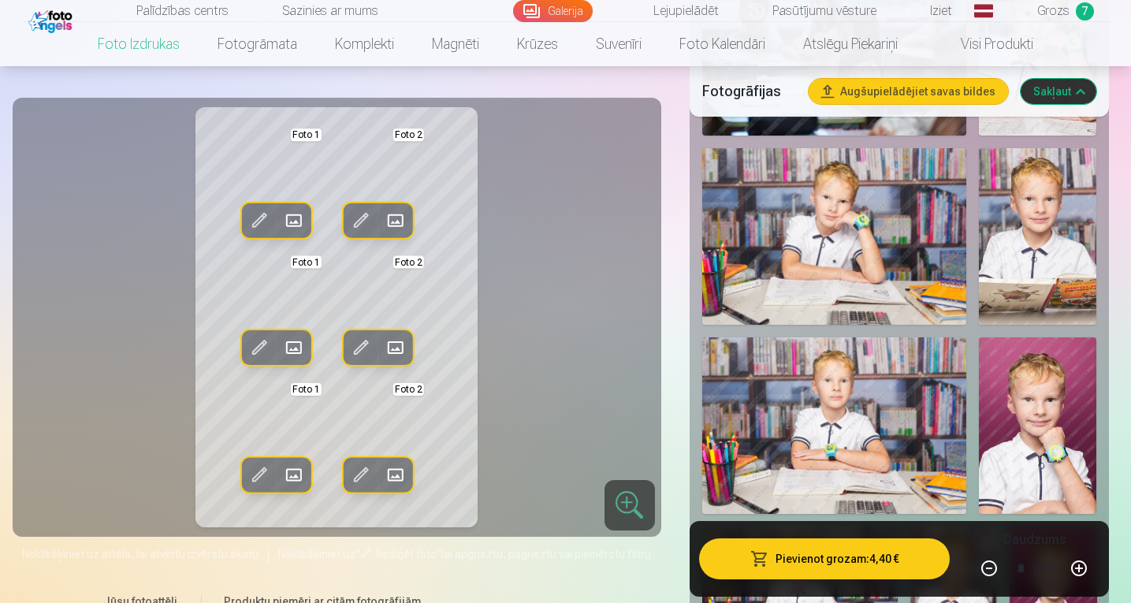
scroll to position [1515, 0]
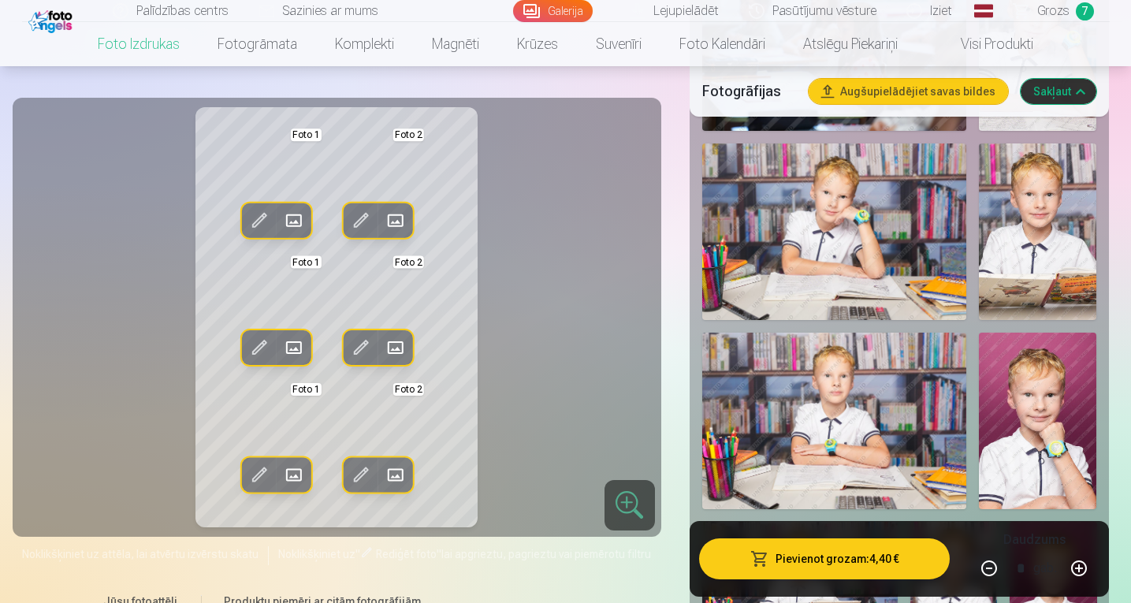
click at [1046, 213] on img at bounding box center [1037, 231] width 117 height 177
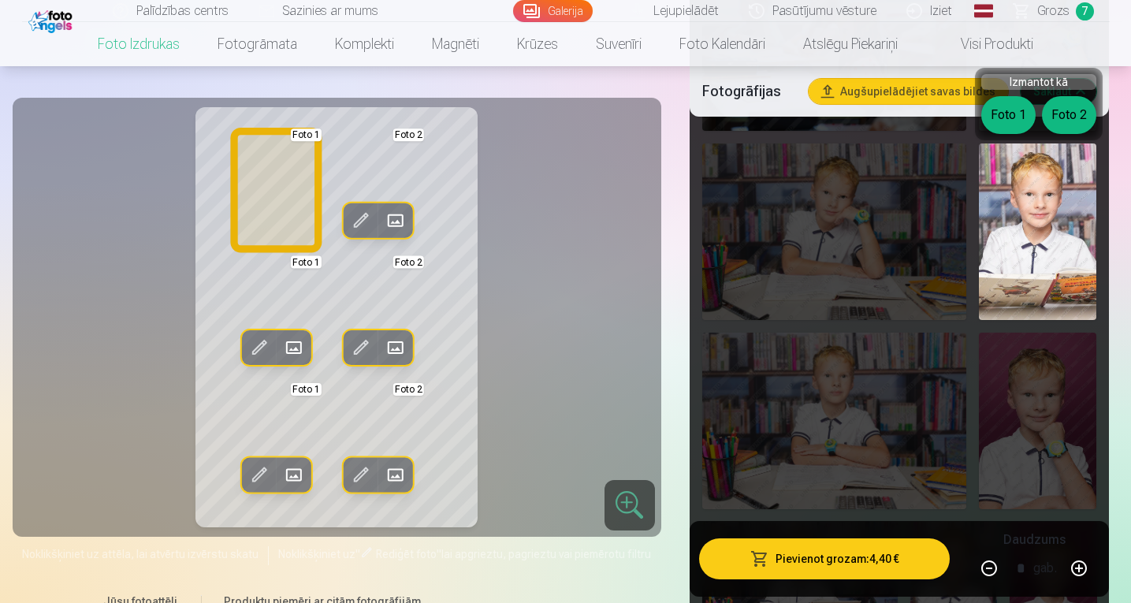
click at [1012, 126] on button "Foto 1" at bounding box center [1008, 115] width 54 height 38
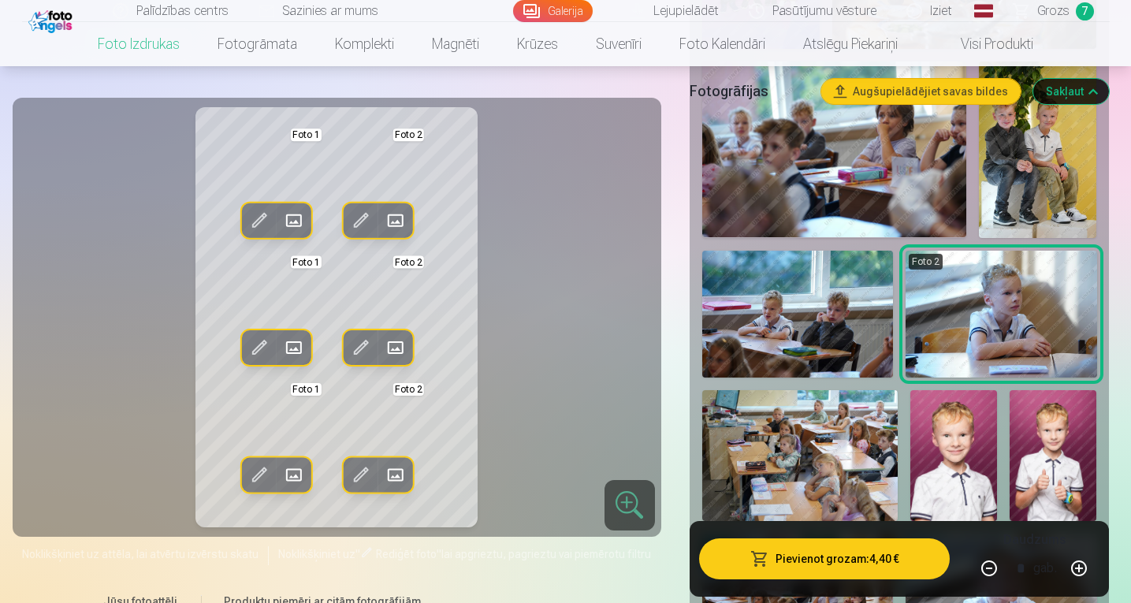
scroll to position [0, 0]
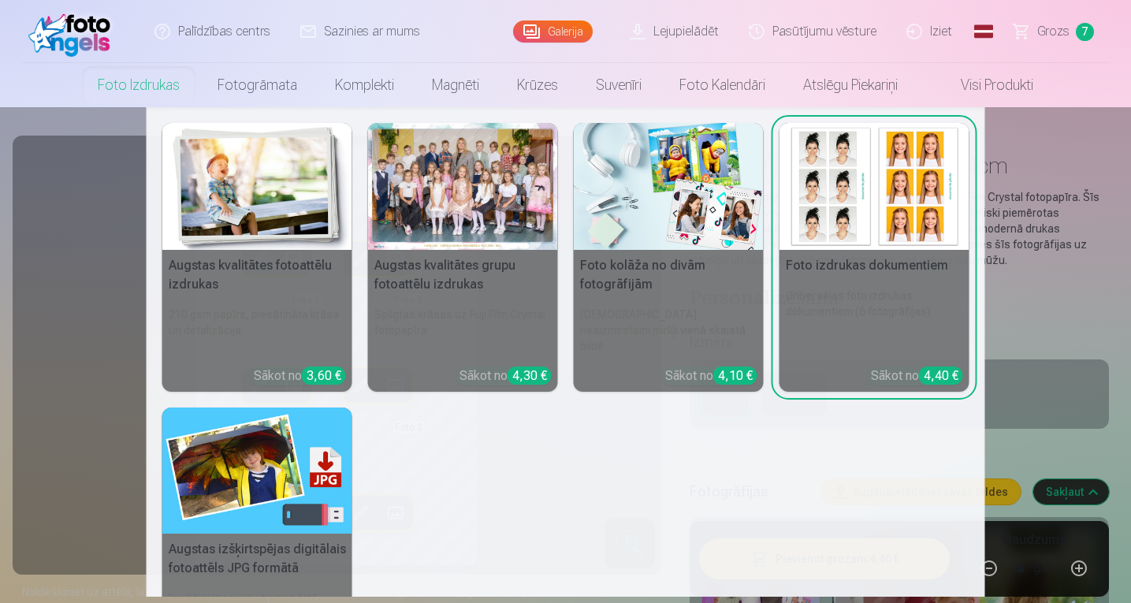
click at [128, 91] on link "Foto izdrukas" at bounding box center [139, 85] width 120 height 44
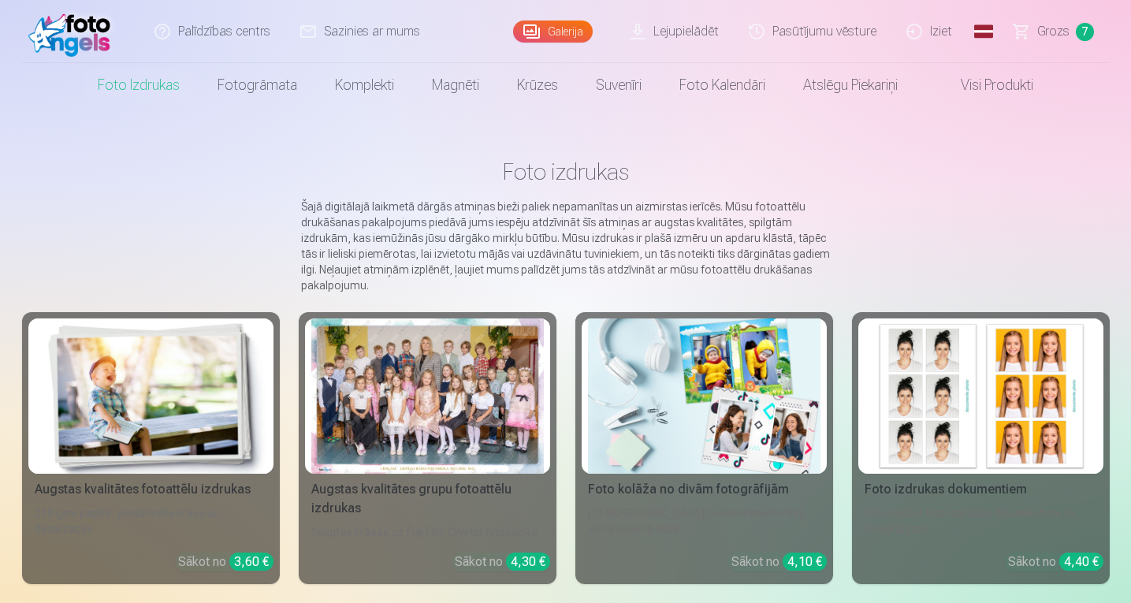
click at [188, 381] on img at bounding box center [151, 395] width 232 height 155
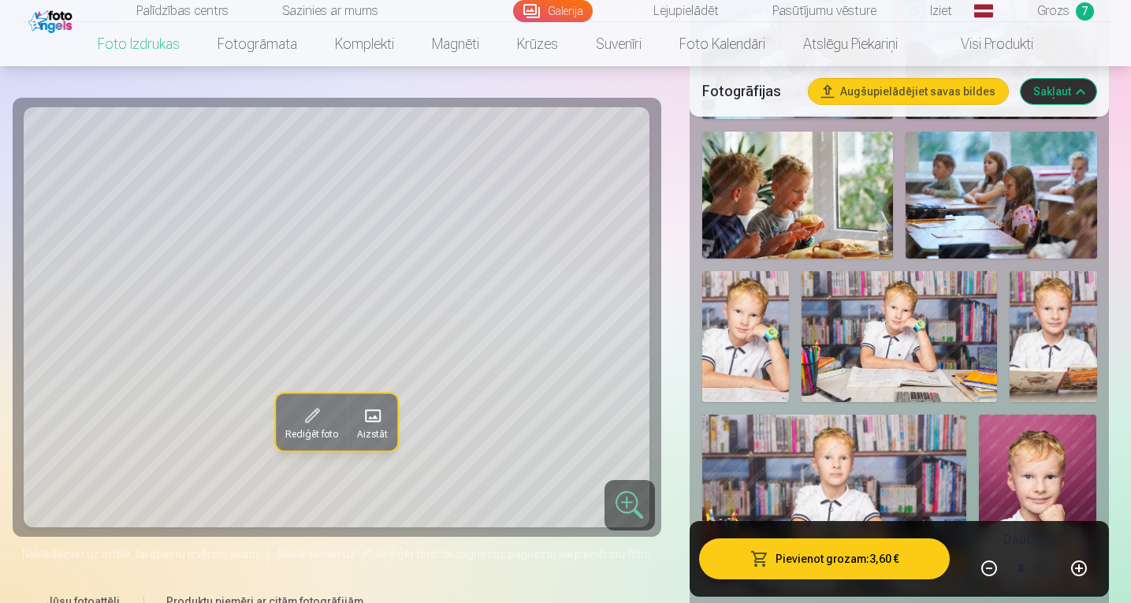
scroll to position [1467, 0]
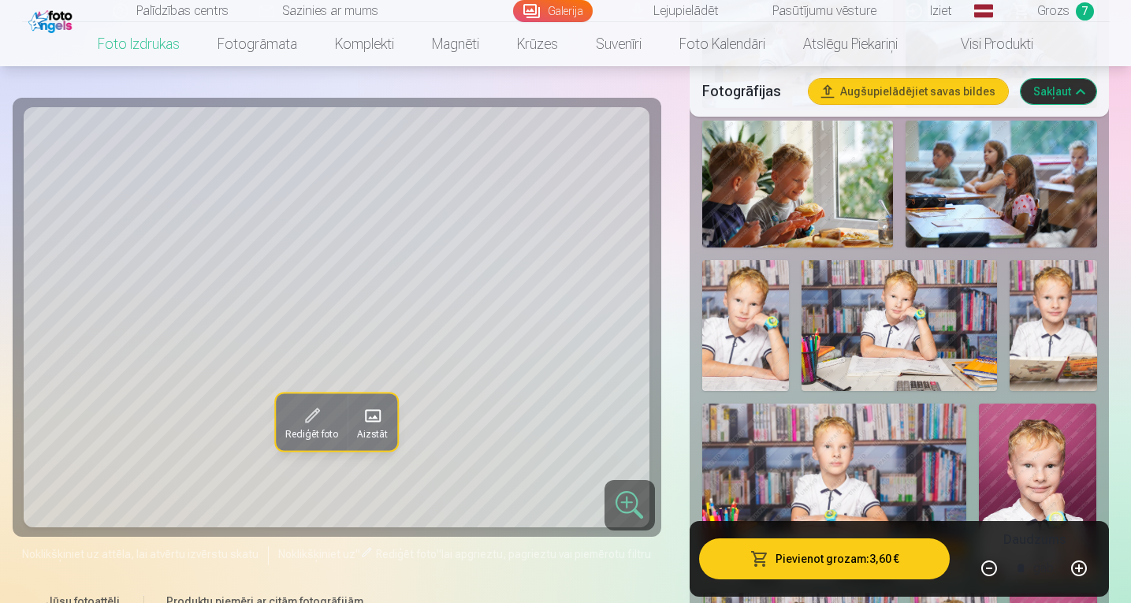
click at [1046, 330] on img at bounding box center [1052, 325] width 87 height 131
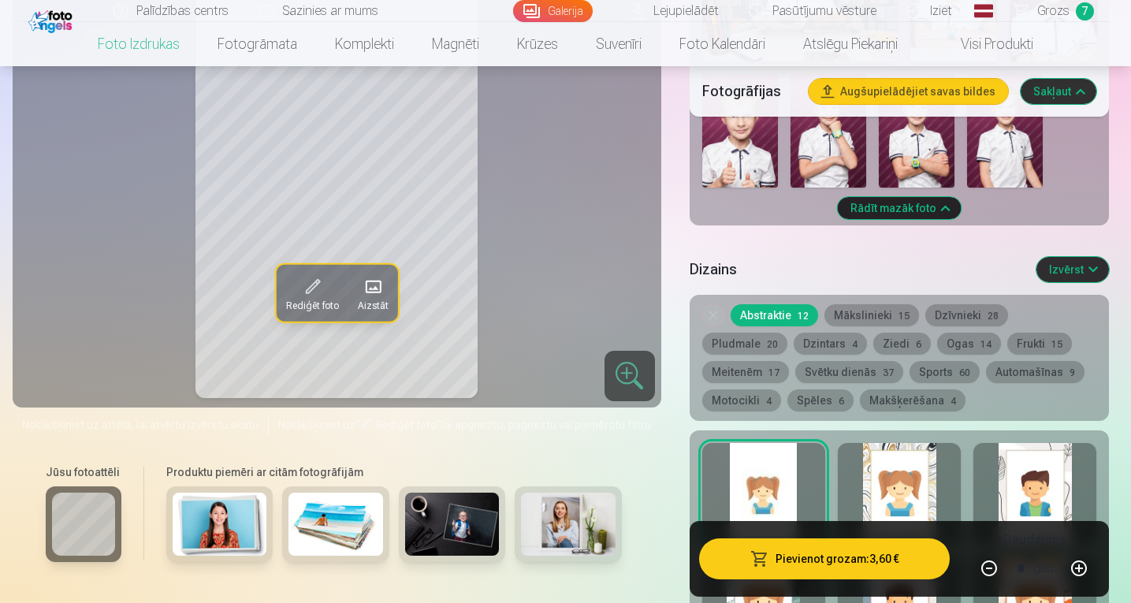
scroll to position [2117, 0]
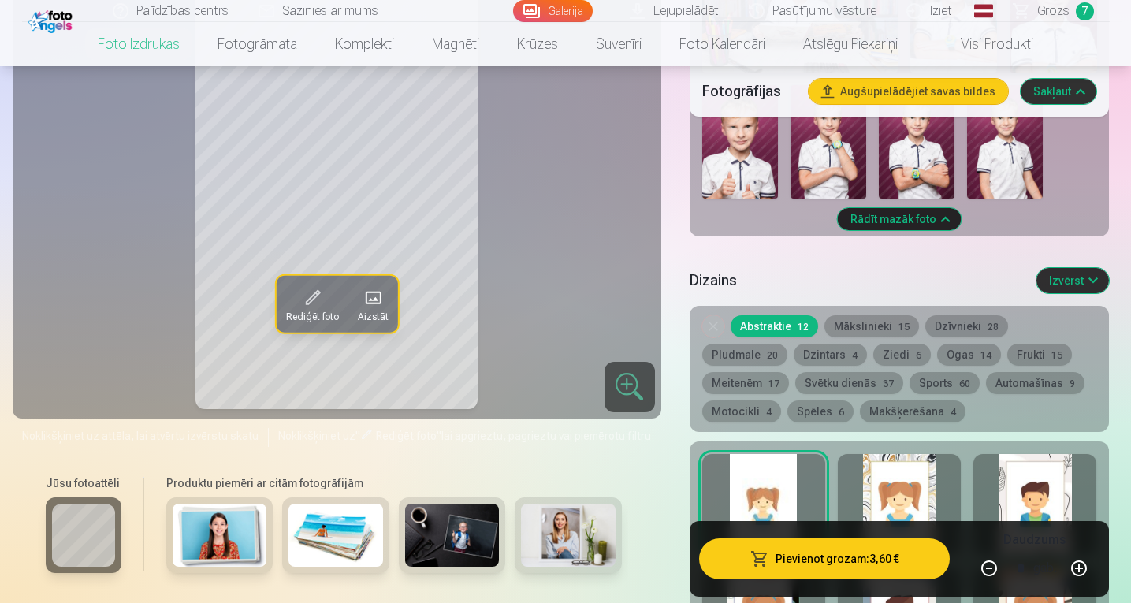
click at [781, 400] on button "Motocikli 4" at bounding box center [741, 411] width 79 height 22
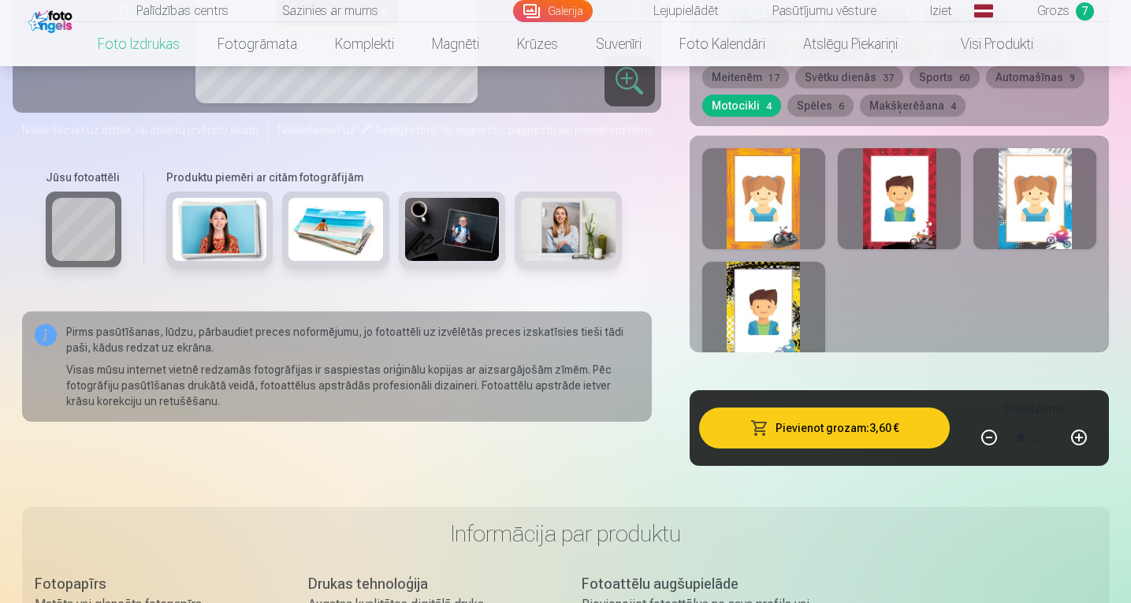
scroll to position [2450, 0]
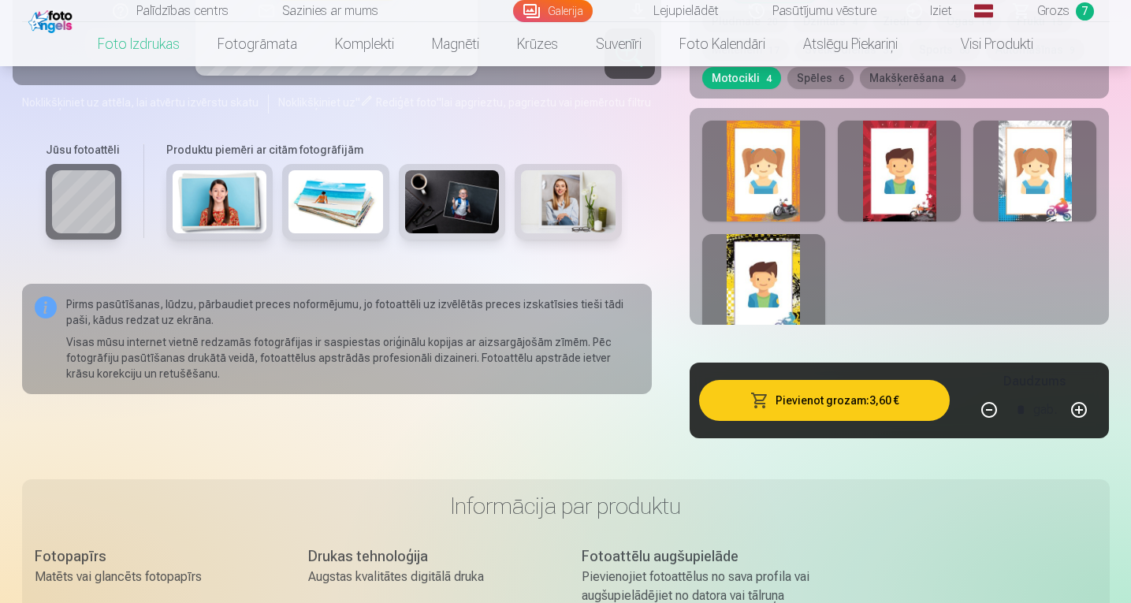
click at [772, 281] on div at bounding box center [763, 284] width 123 height 101
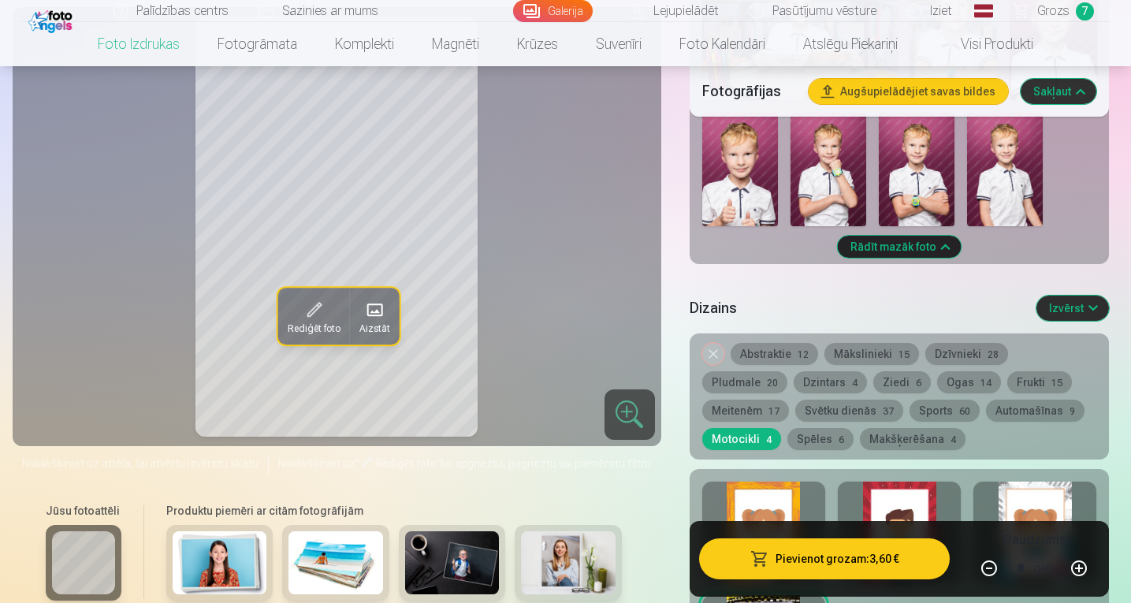
scroll to position [2128, 0]
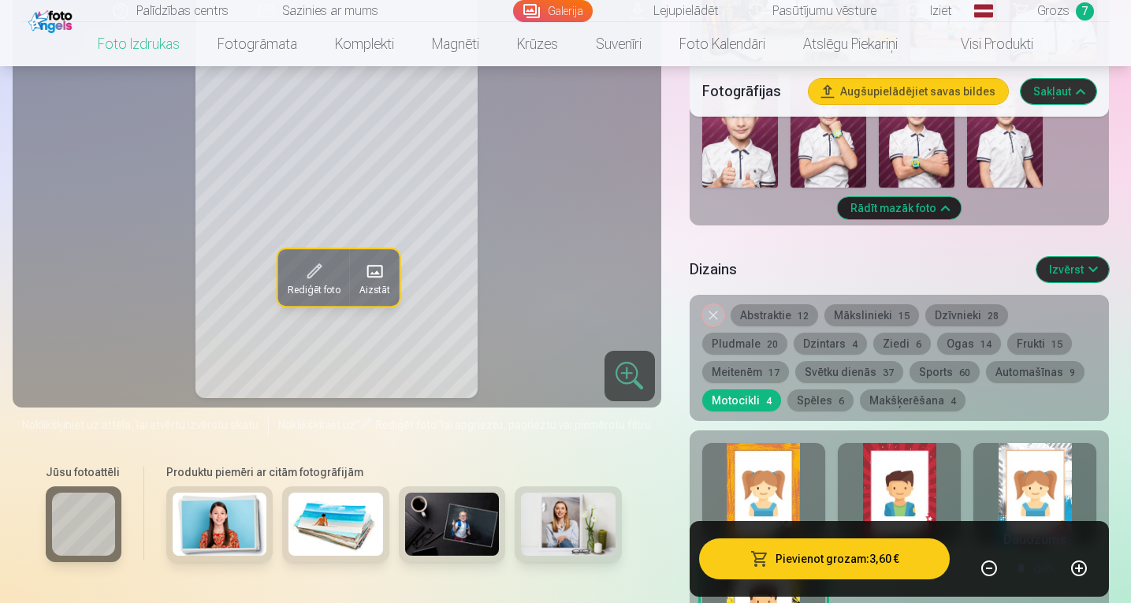
click at [868, 313] on button "Mākslinieki 15" at bounding box center [871, 315] width 95 height 22
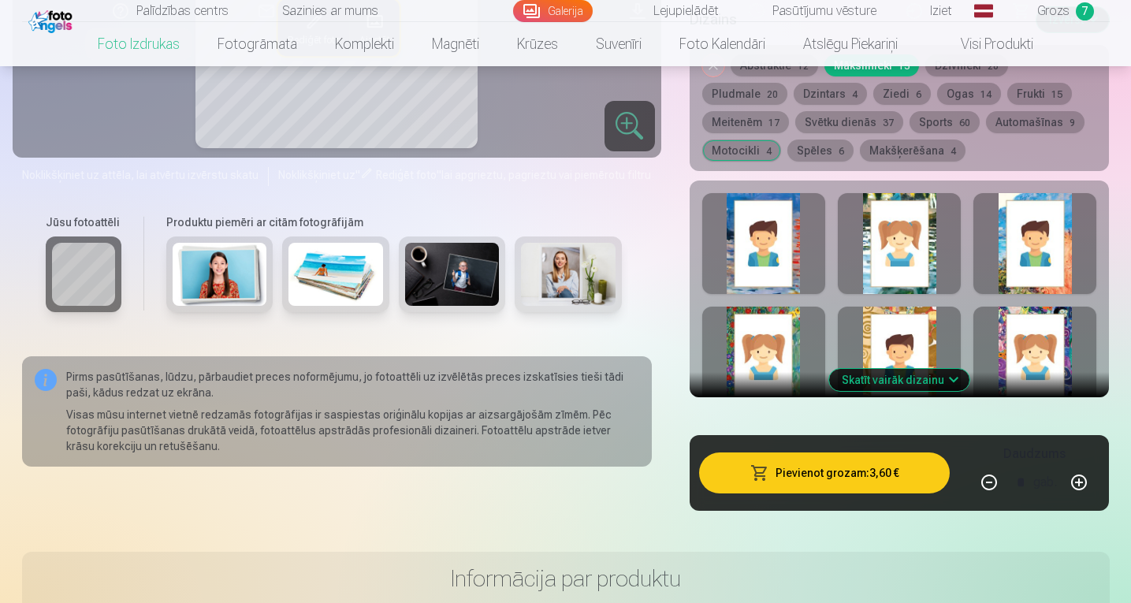
scroll to position [2389, 0]
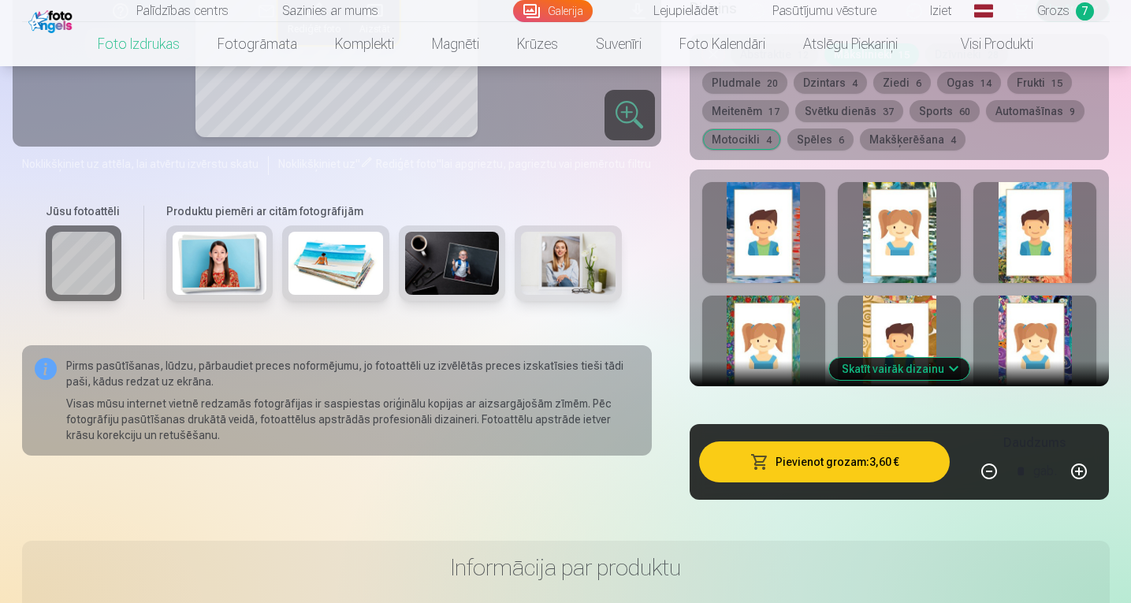
click at [916, 242] on div at bounding box center [899, 232] width 123 height 101
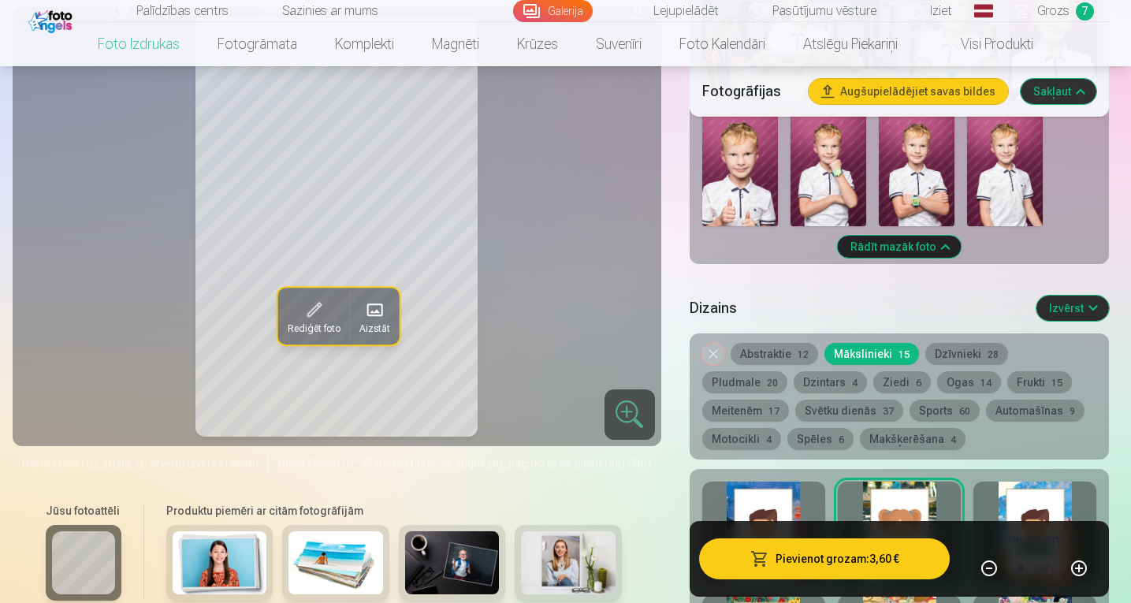
scroll to position [2128, 0]
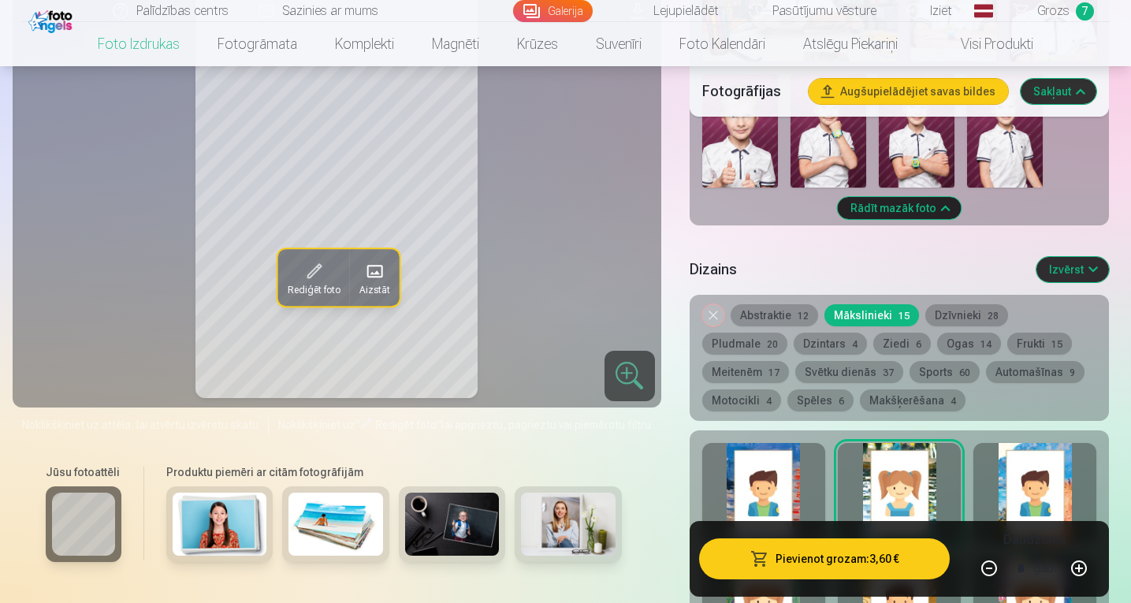
click at [1019, 475] on div at bounding box center [1034, 493] width 123 height 101
click at [768, 485] on div at bounding box center [763, 493] width 123 height 101
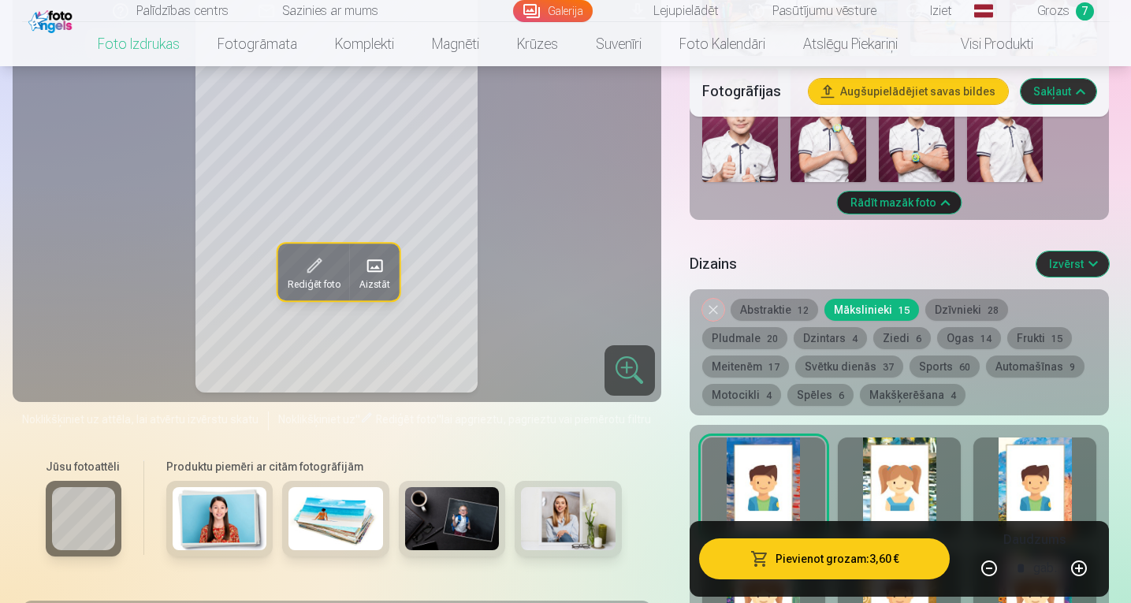
scroll to position [2139, 0]
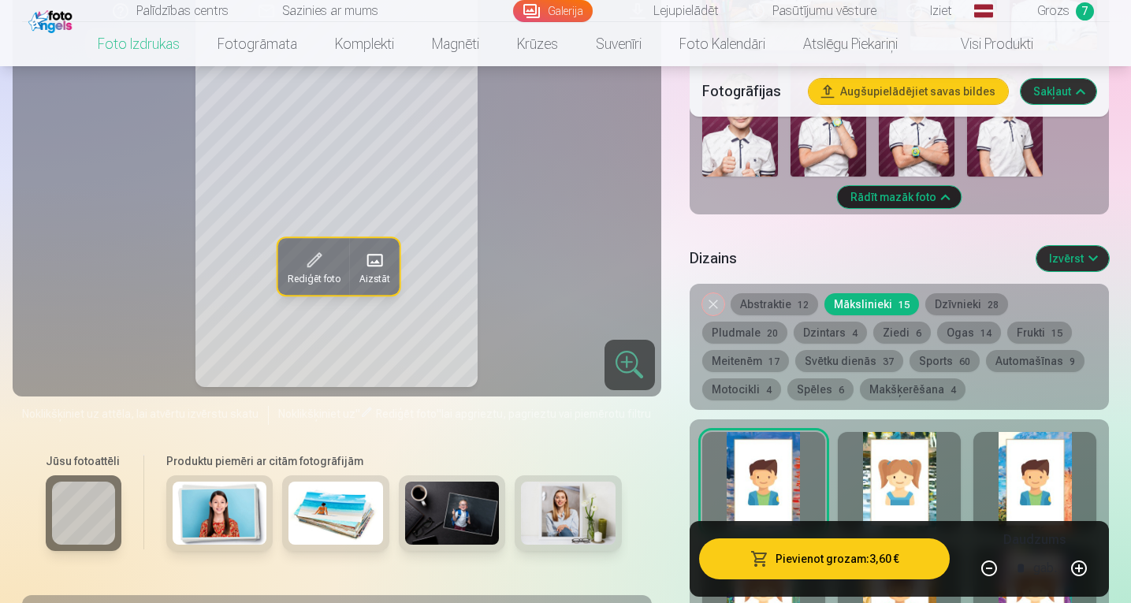
click at [1007, 334] on button "Frukti 15" at bounding box center [1039, 333] width 65 height 22
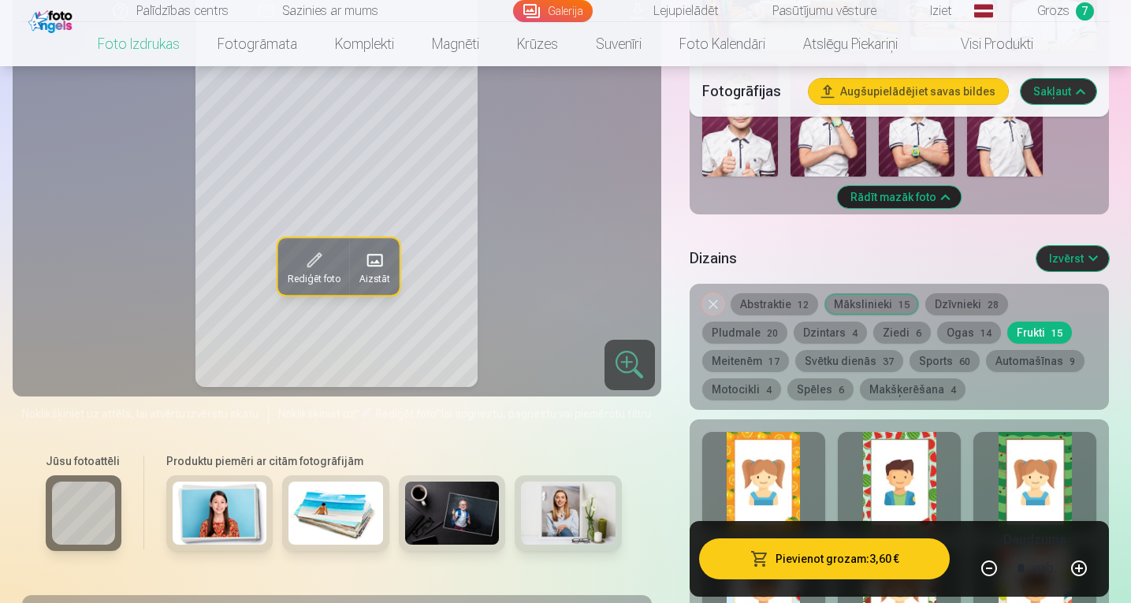
click at [794, 466] on div at bounding box center [763, 482] width 123 height 101
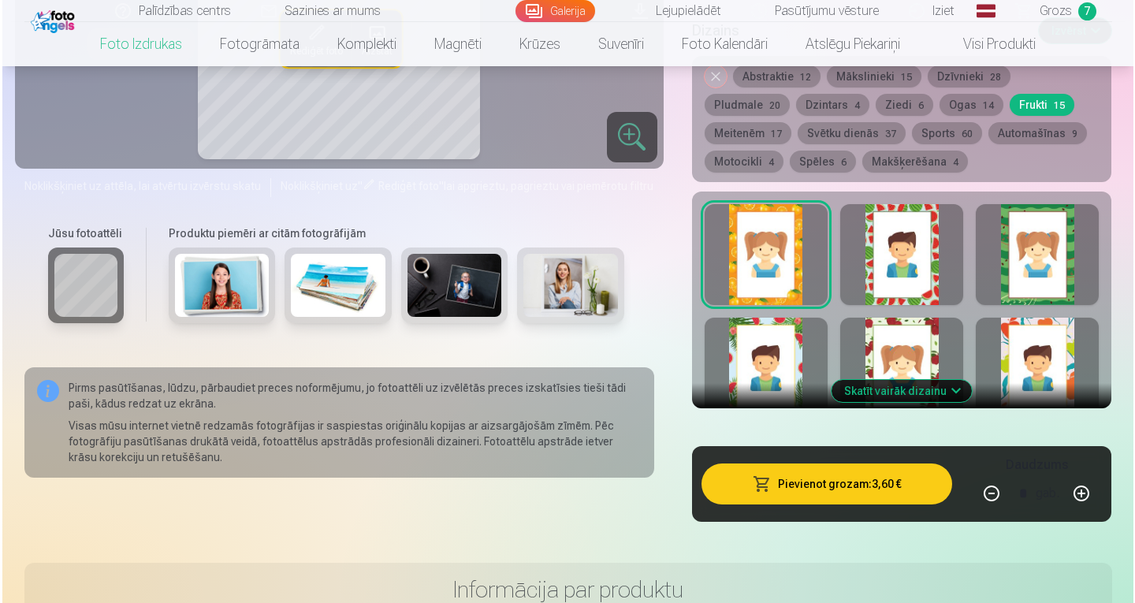
scroll to position [2394, 0]
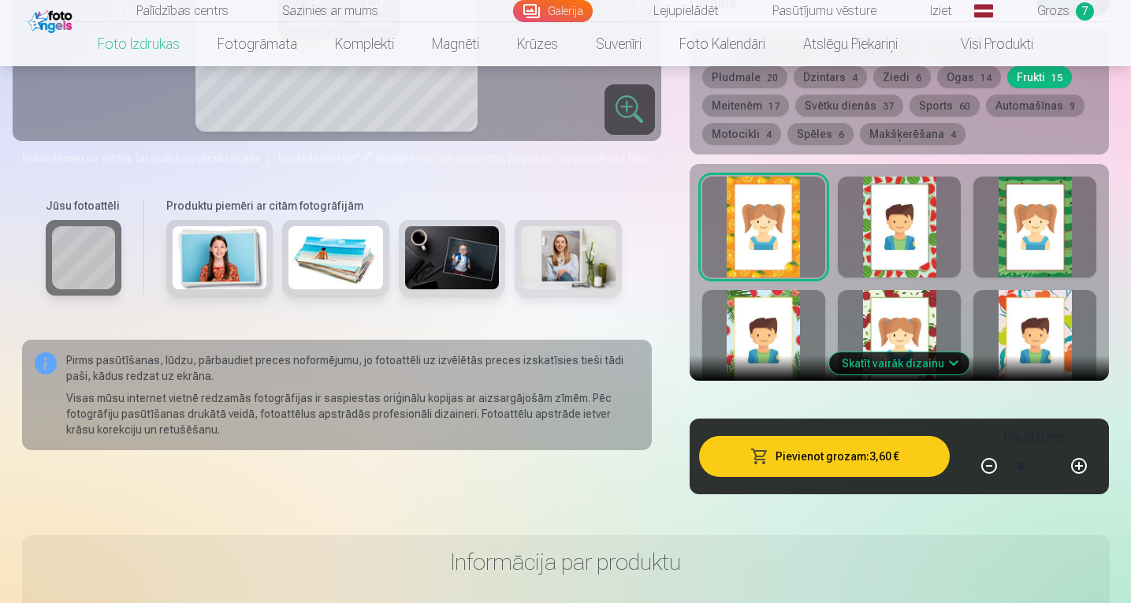
click at [887, 359] on button "Skatīt vairāk dizainu" at bounding box center [899, 363] width 140 height 22
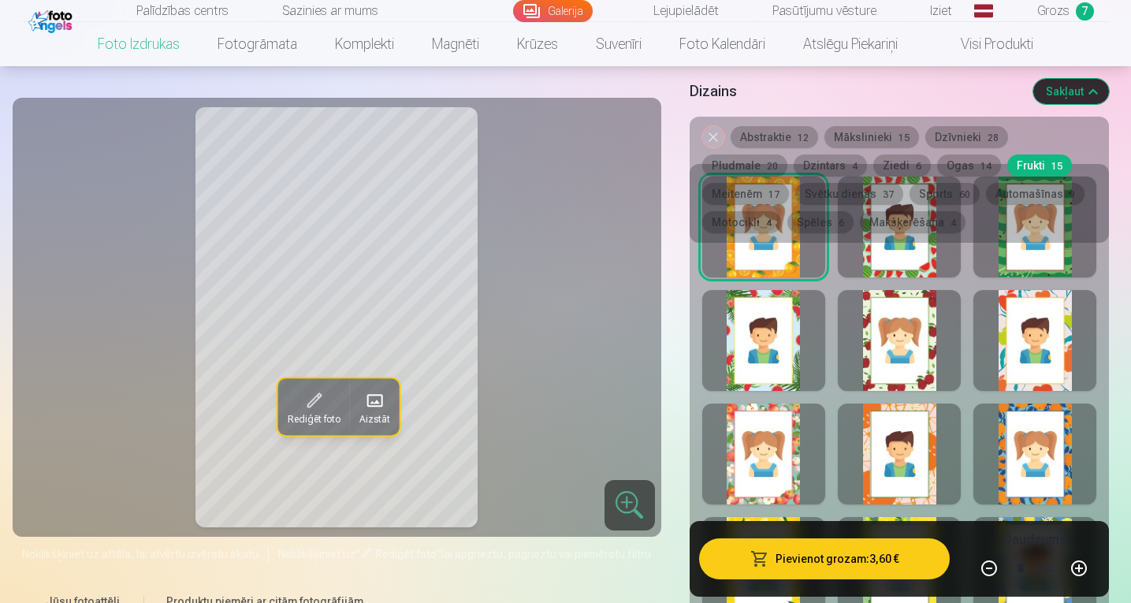
click at [894, 462] on div at bounding box center [899, 453] width 123 height 101
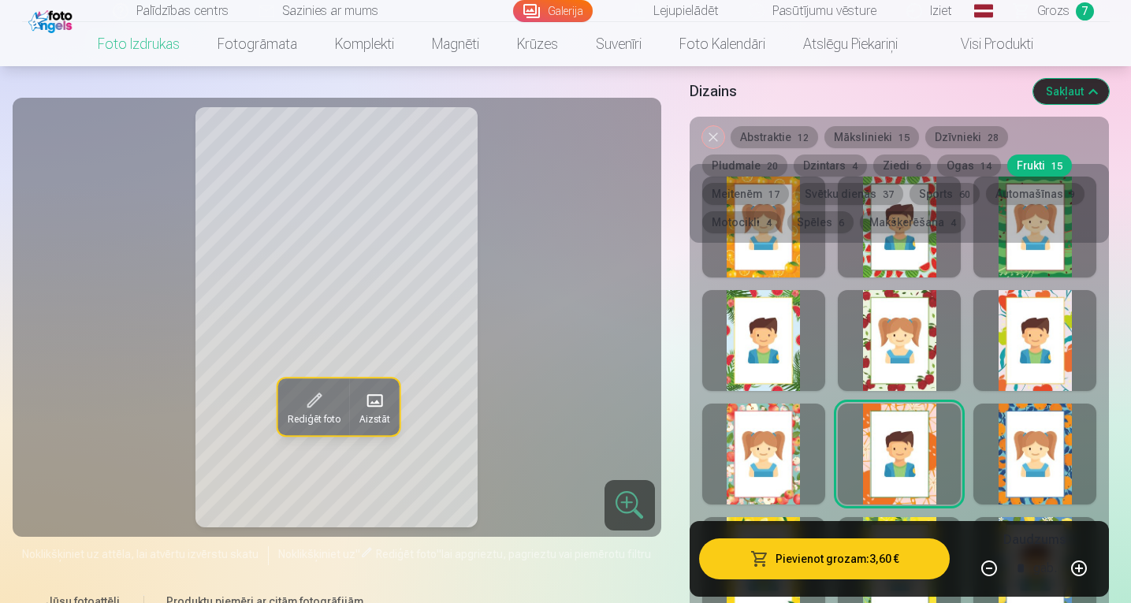
click at [1030, 455] on div at bounding box center [1034, 453] width 123 height 101
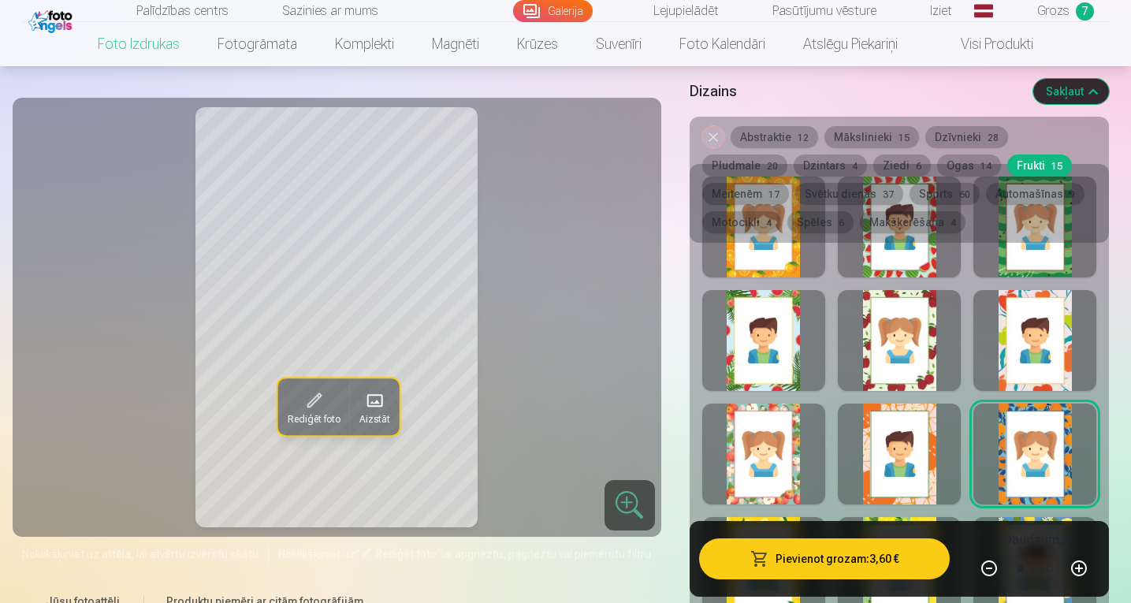
click at [771, 471] on div at bounding box center [763, 453] width 123 height 101
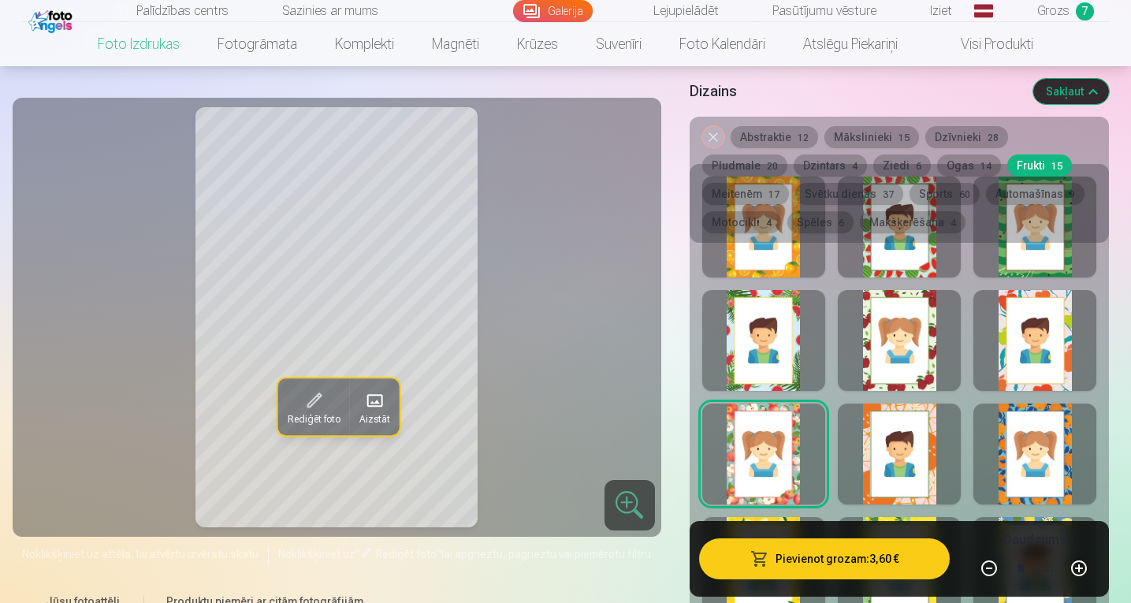
click at [899, 443] on div at bounding box center [899, 453] width 123 height 101
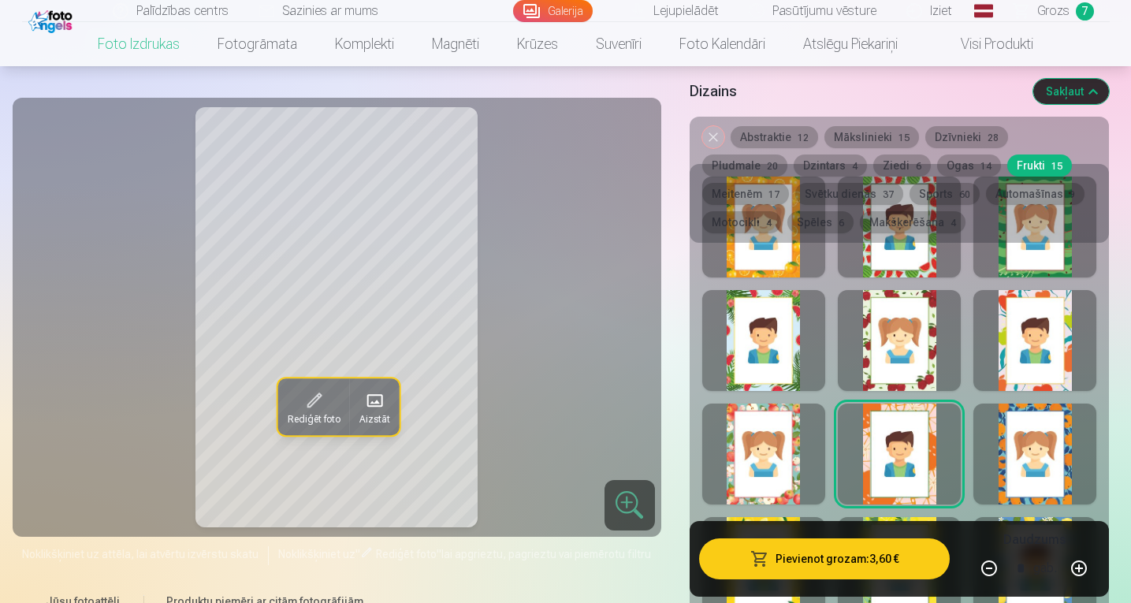
click at [823, 559] on button "Pievienot grozam : 3,60 €" at bounding box center [824, 558] width 251 height 41
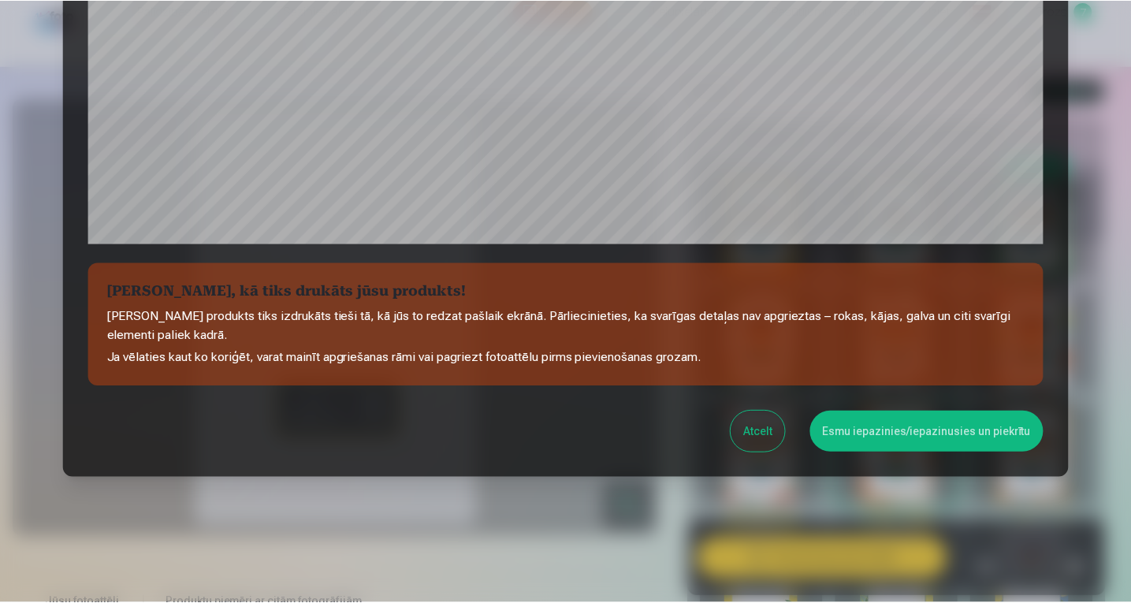
scroll to position [532, 0]
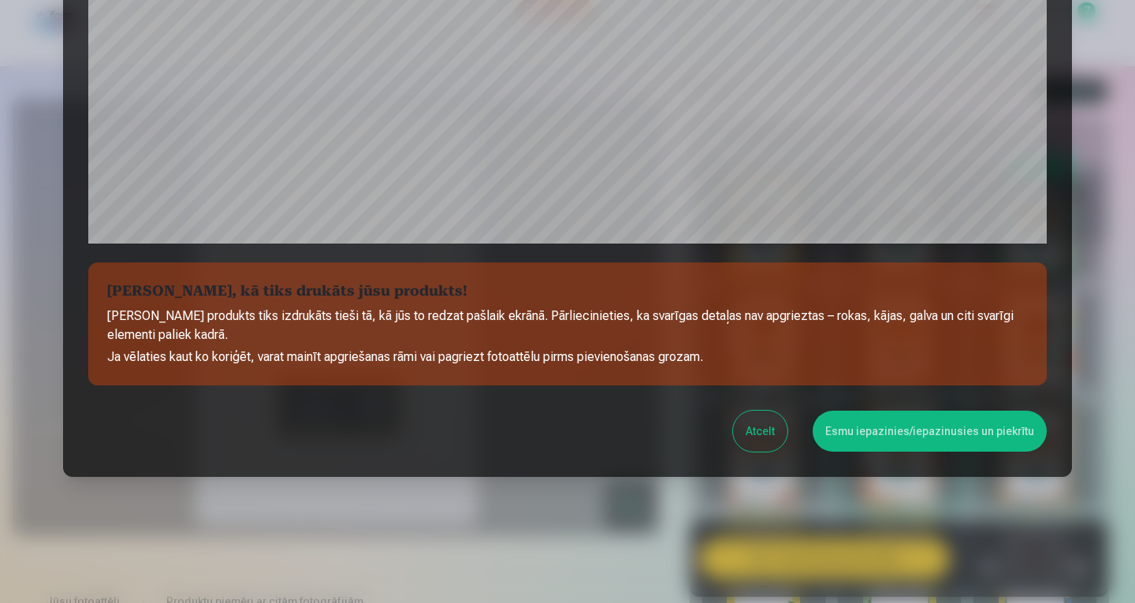
click at [936, 433] on button "Esmu iepazinies/iepazinusies un piekrītu" at bounding box center [929, 431] width 234 height 41
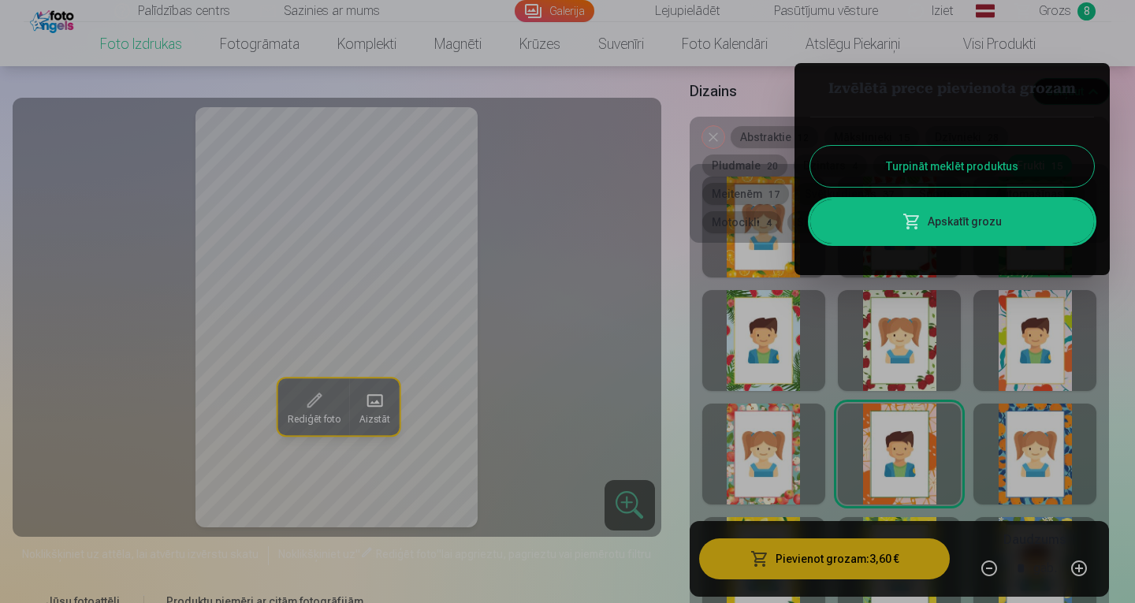
click at [947, 172] on button "Turpināt meklēt produktus" at bounding box center [952, 166] width 284 height 41
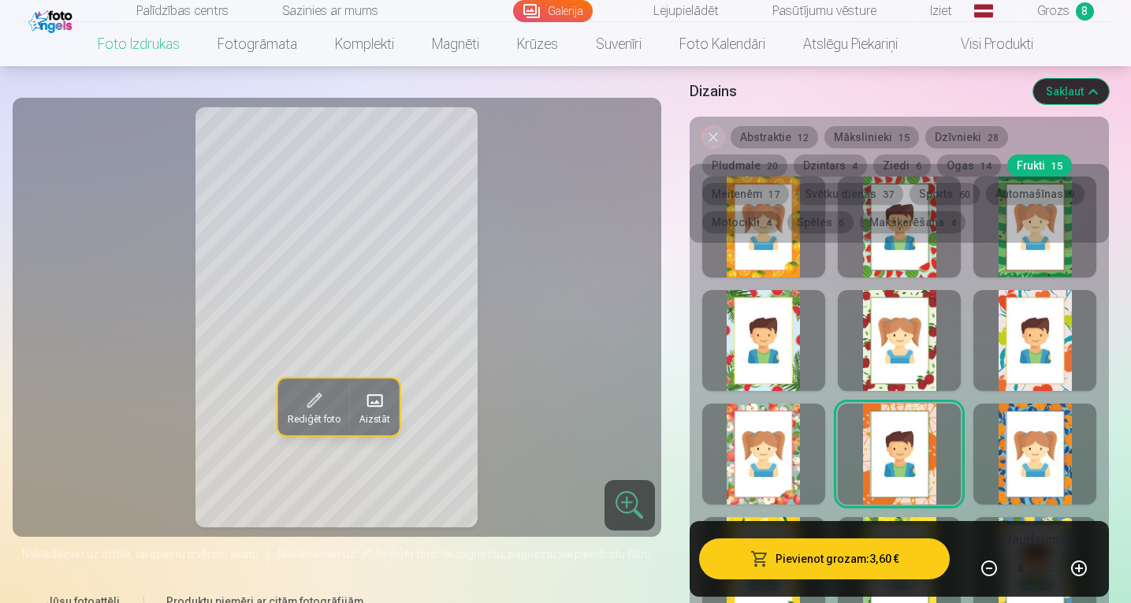
drag, startPoint x: 1129, startPoint y: 192, endPoint x: 1134, endPoint y: 157, distance: 35.8
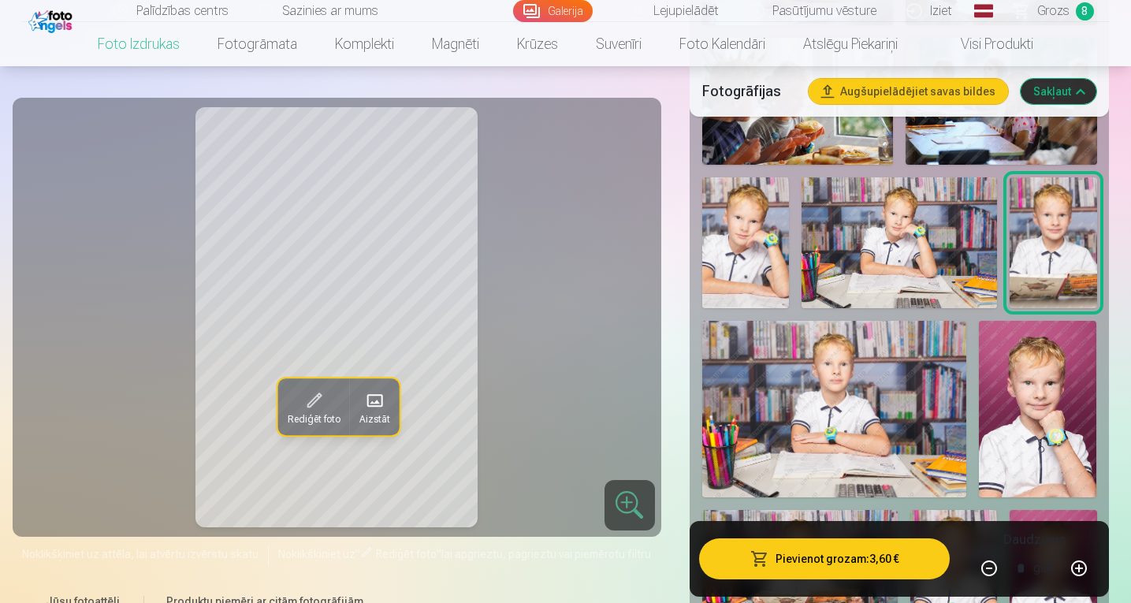
scroll to position [1549, 0]
click at [1040, 396] on img at bounding box center [1037, 409] width 117 height 177
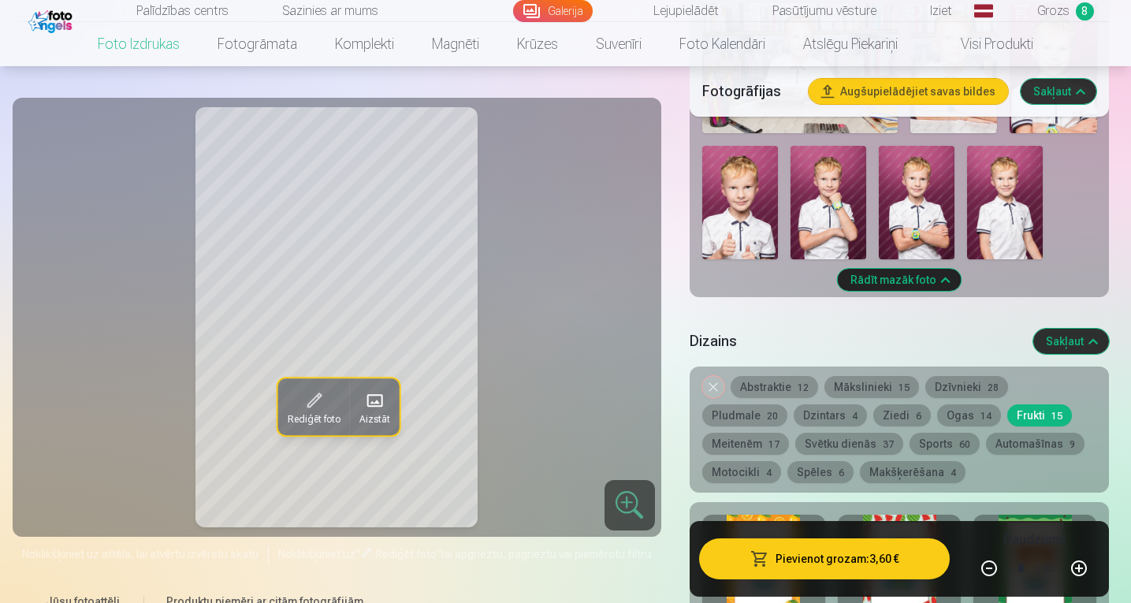
scroll to position [2073, 0]
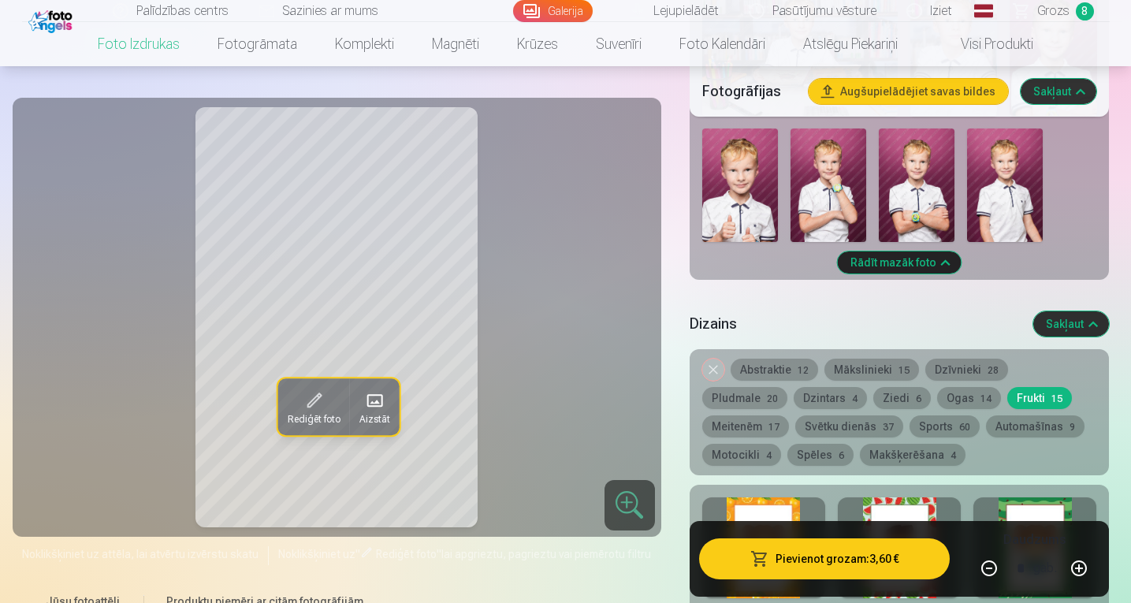
click at [794, 398] on button "Dzintars 4" at bounding box center [830, 398] width 73 height 22
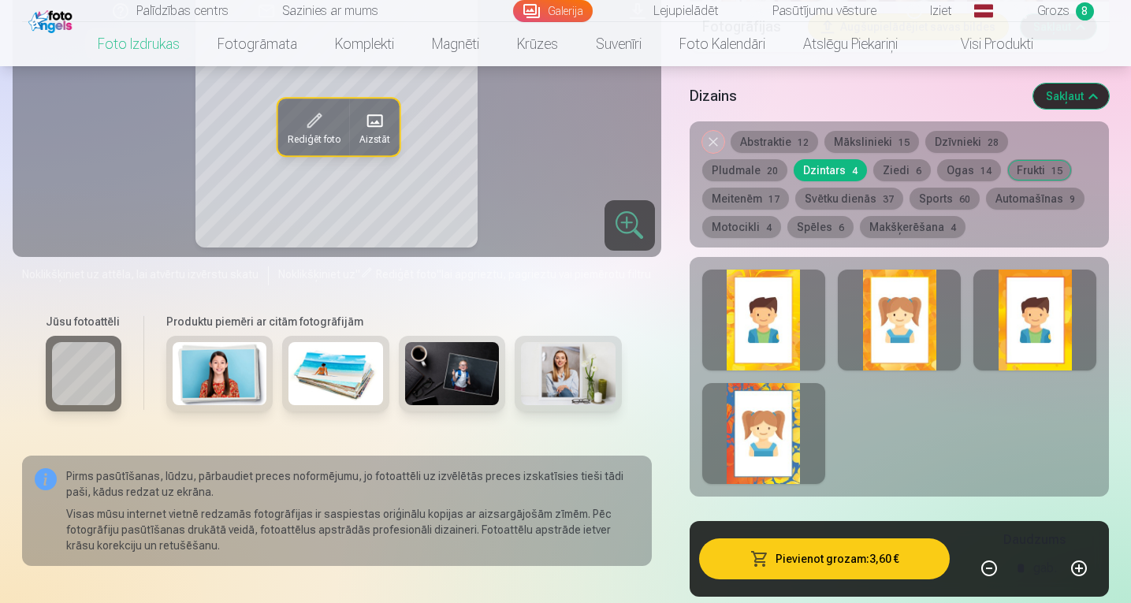
scroll to position [2307, 0]
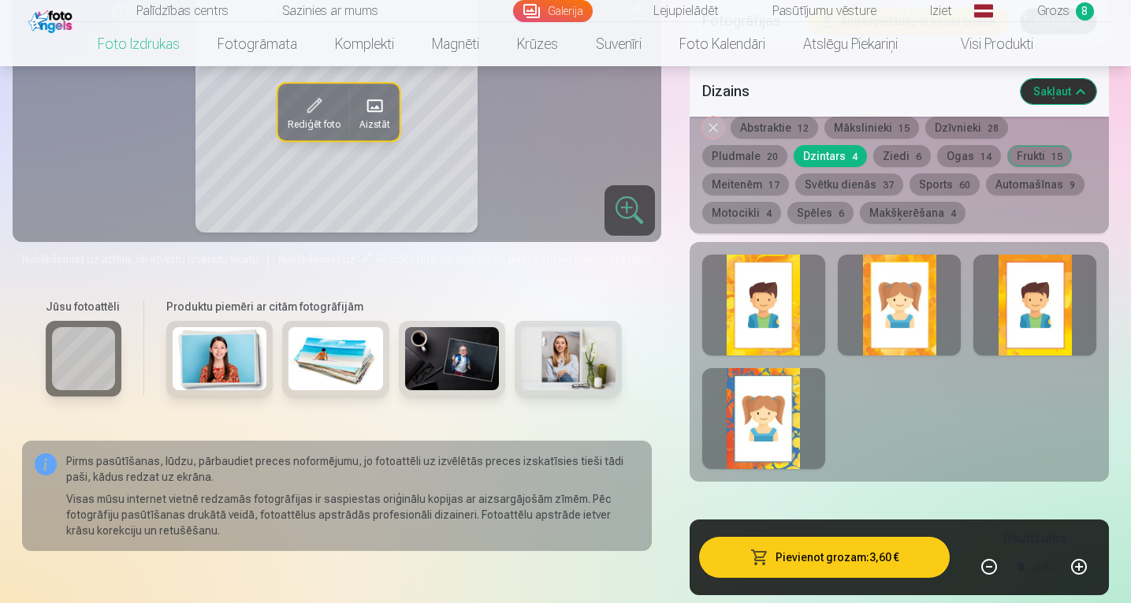
click at [764, 422] on div at bounding box center [763, 418] width 123 height 101
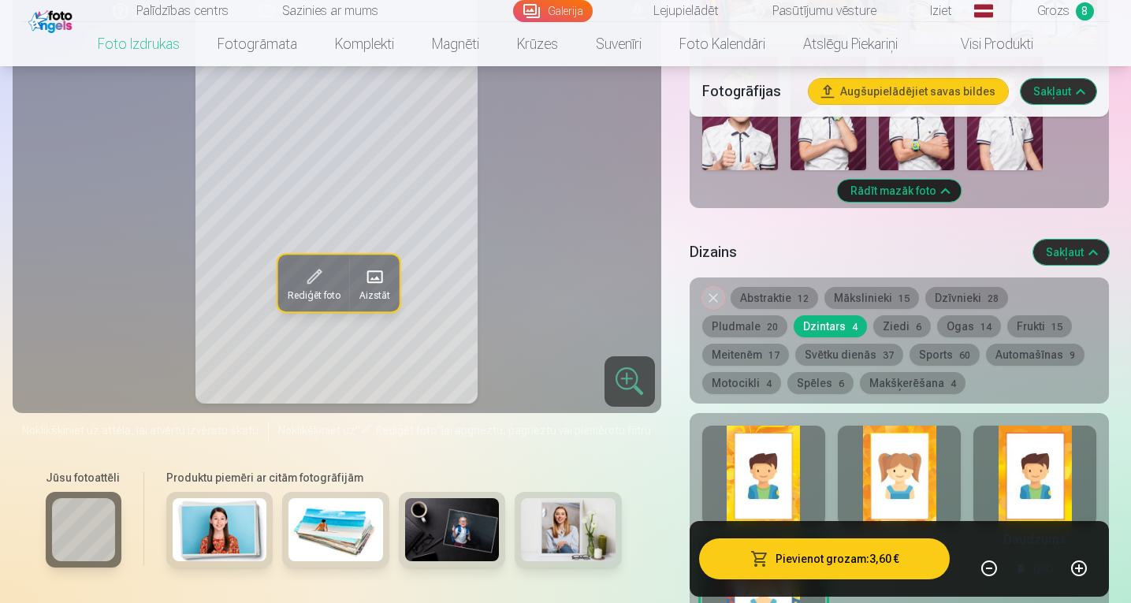
scroll to position [2151, 0]
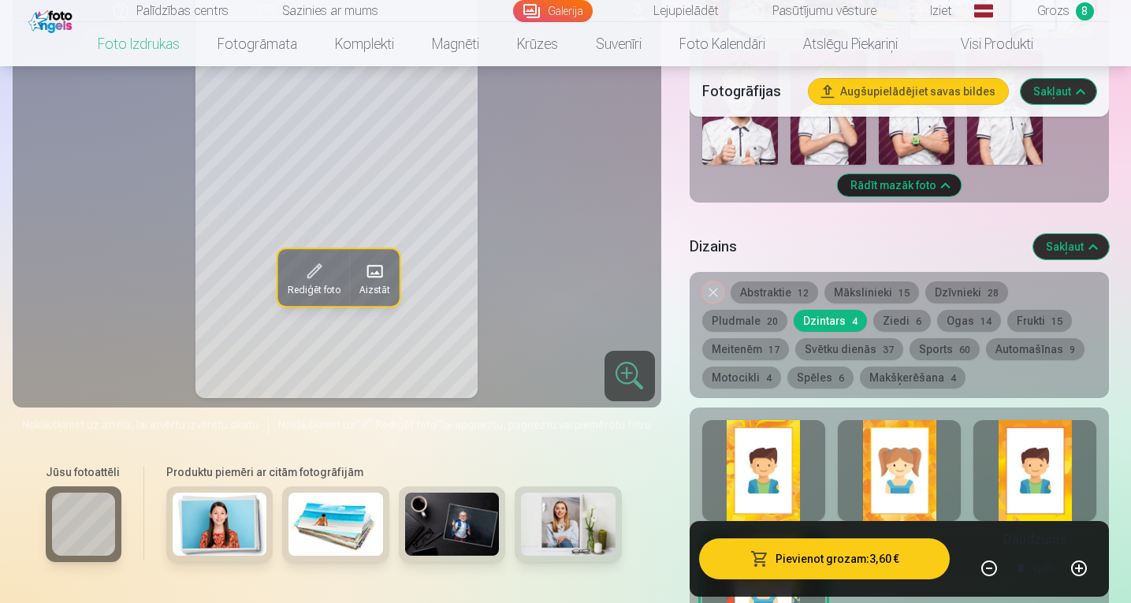
click at [909, 345] on button "Sports 60" at bounding box center [944, 349] width 70 height 22
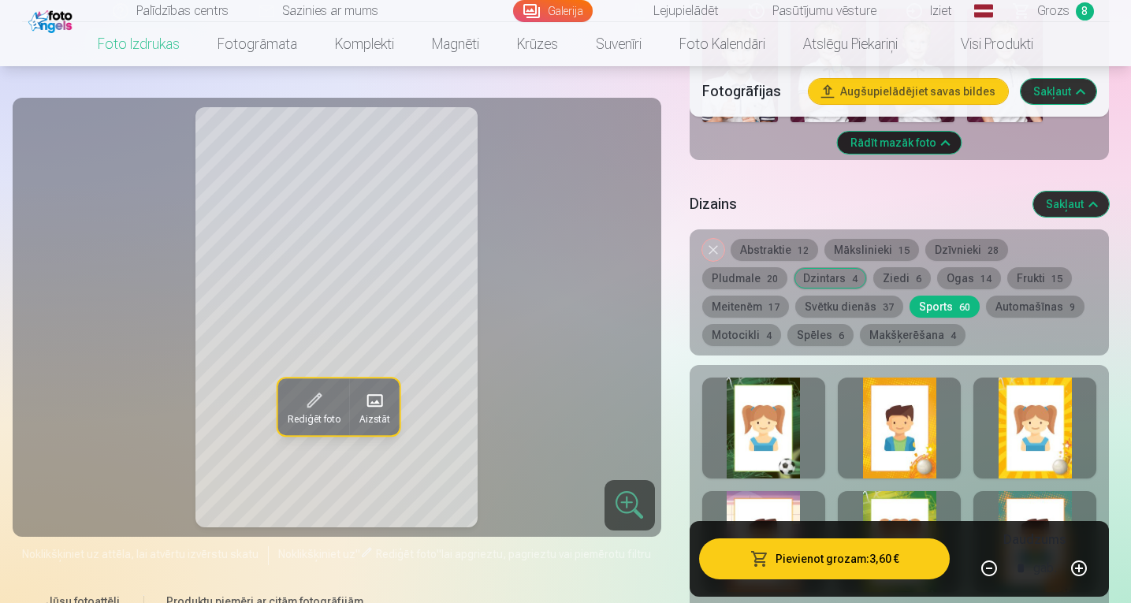
scroll to position [2185, 0]
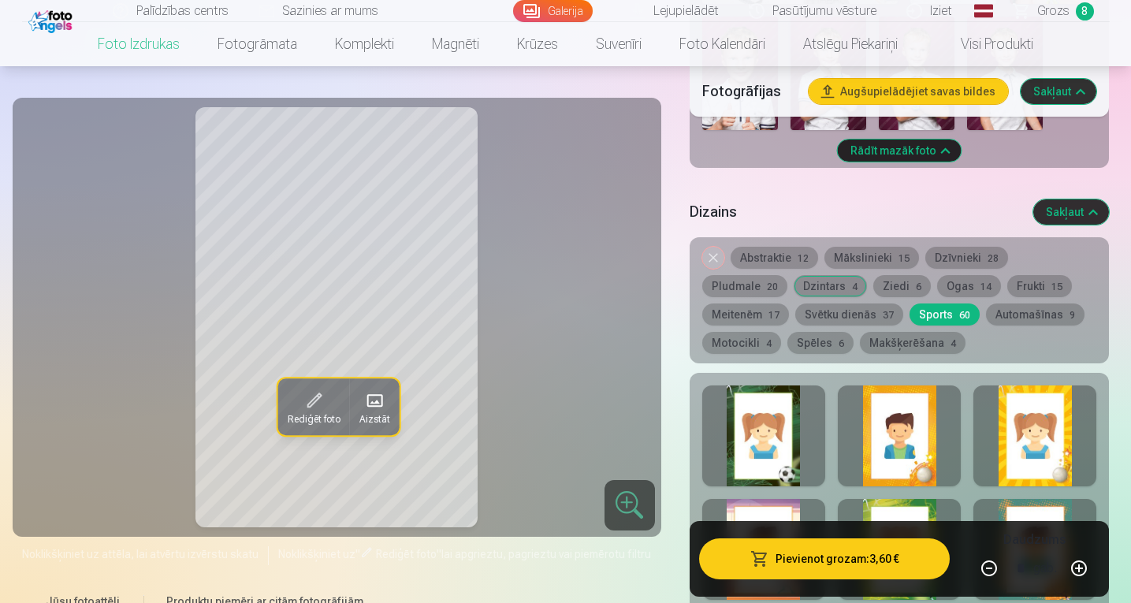
click at [955, 255] on button "Dzīvnieki 28" at bounding box center [966, 258] width 83 height 22
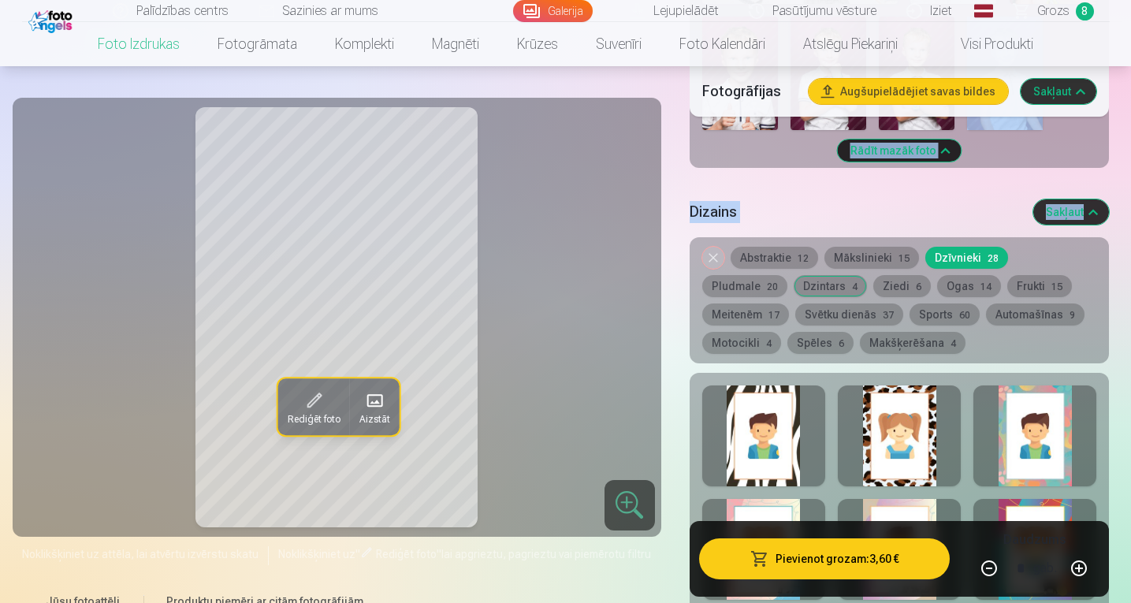
drag, startPoint x: 1129, startPoint y: 162, endPoint x: 1134, endPoint y: 179, distance: 17.2
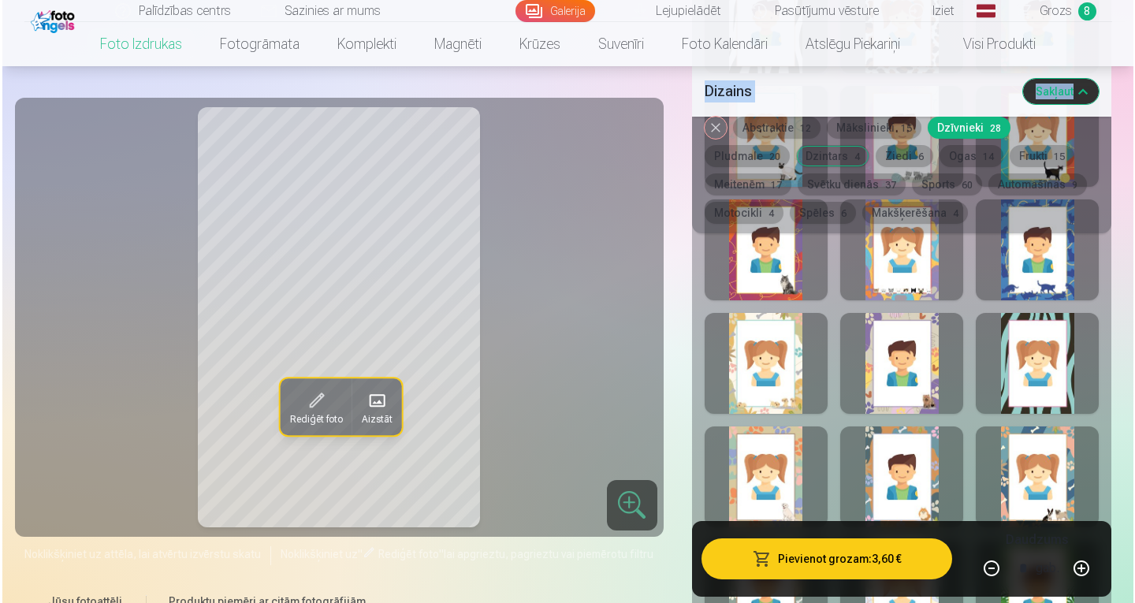
scroll to position [2601, 0]
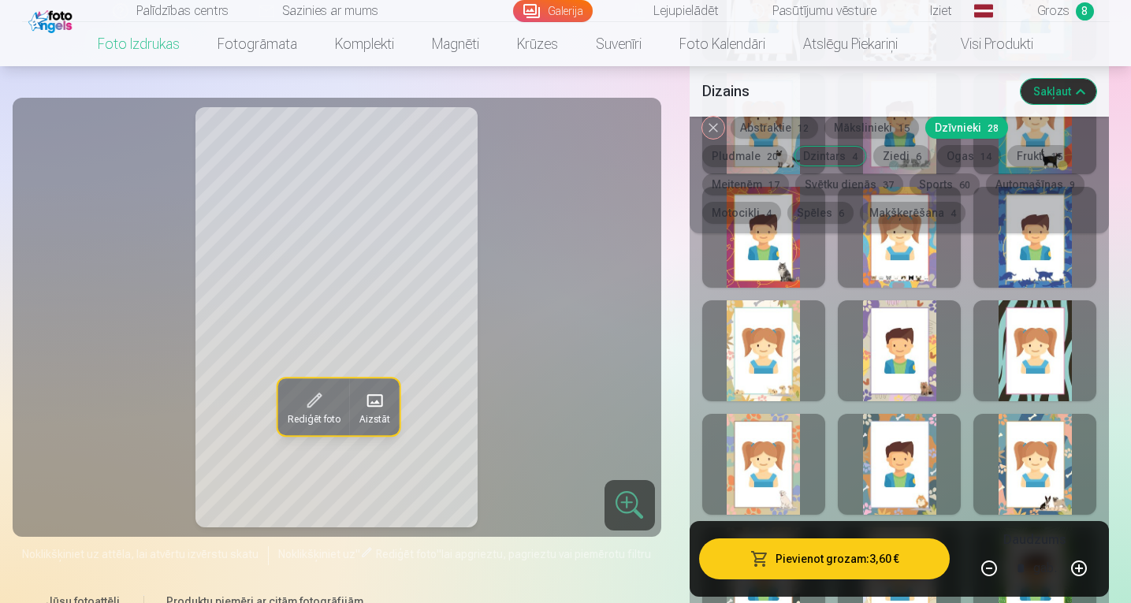
click at [759, 262] on div at bounding box center [763, 237] width 123 height 101
click at [905, 260] on div at bounding box center [899, 237] width 123 height 101
click at [1046, 251] on div at bounding box center [1034, 237] width 123 height 101
click at [783, 355] on div at bounding box center [763, 350] width 123 height 101
click at [855, 555] on button "Pievienot grozam : 3,60 €" at bounding box center [824, 558] width 251 height 41
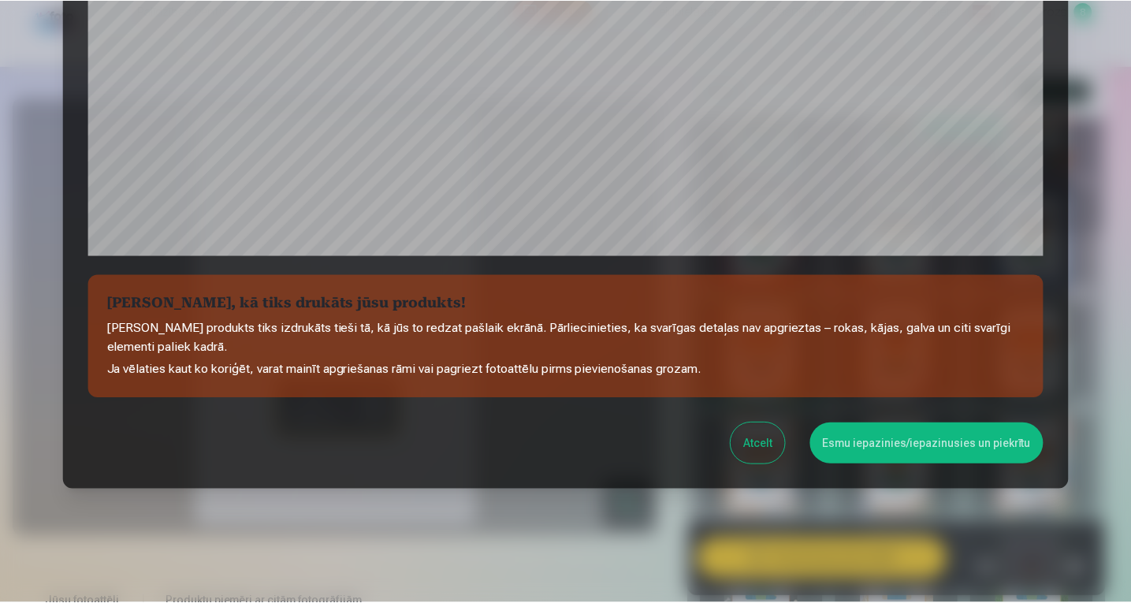
scroll to position [532, 0]
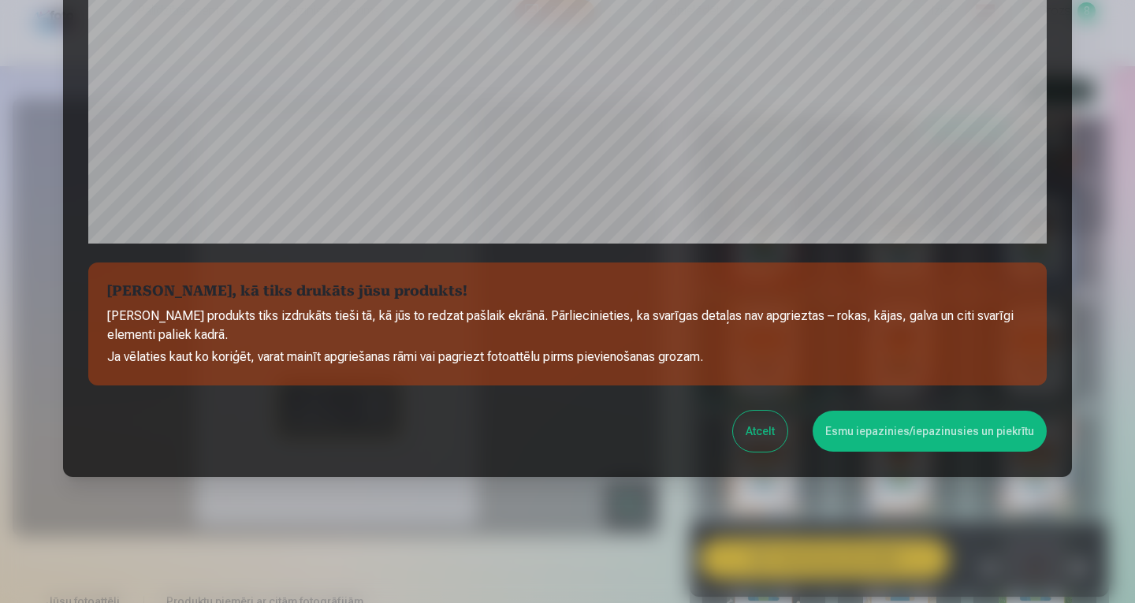
click at [905, 431] on button "Esmu iepazinies/iepazinusies un piekrītu" at bounding box center [929, 431] width 234 height 41
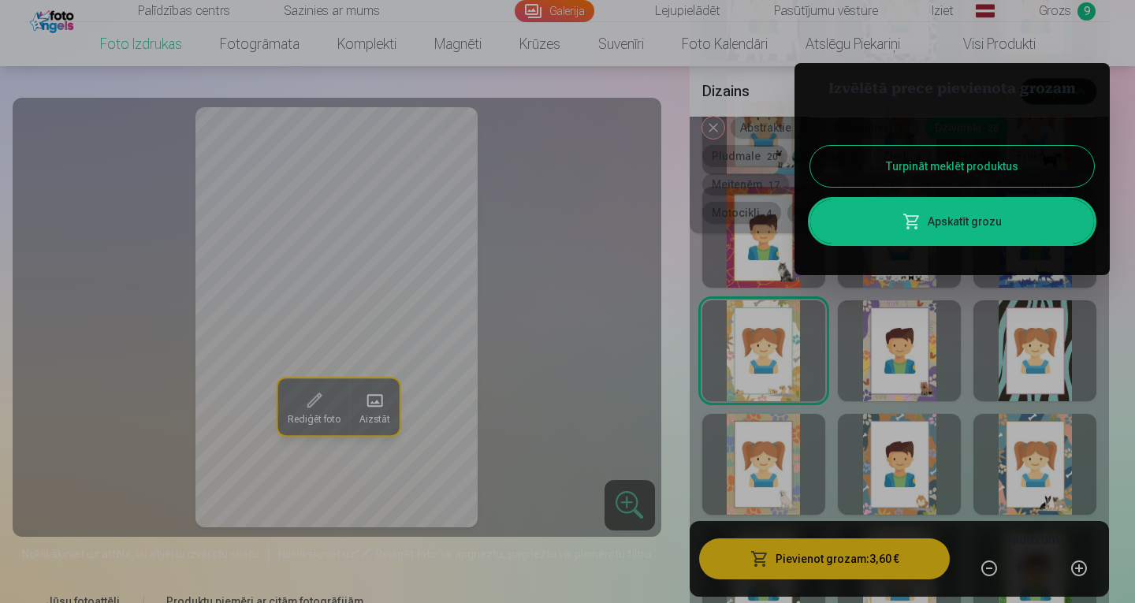
drag, startPoint x: 1129, startPoint y: 308, endPoint x: 1134, endPoint y: 281, distance: 28.0
click at [1130, 281] on div at bounding box center [567, 301] width 1135 height 603
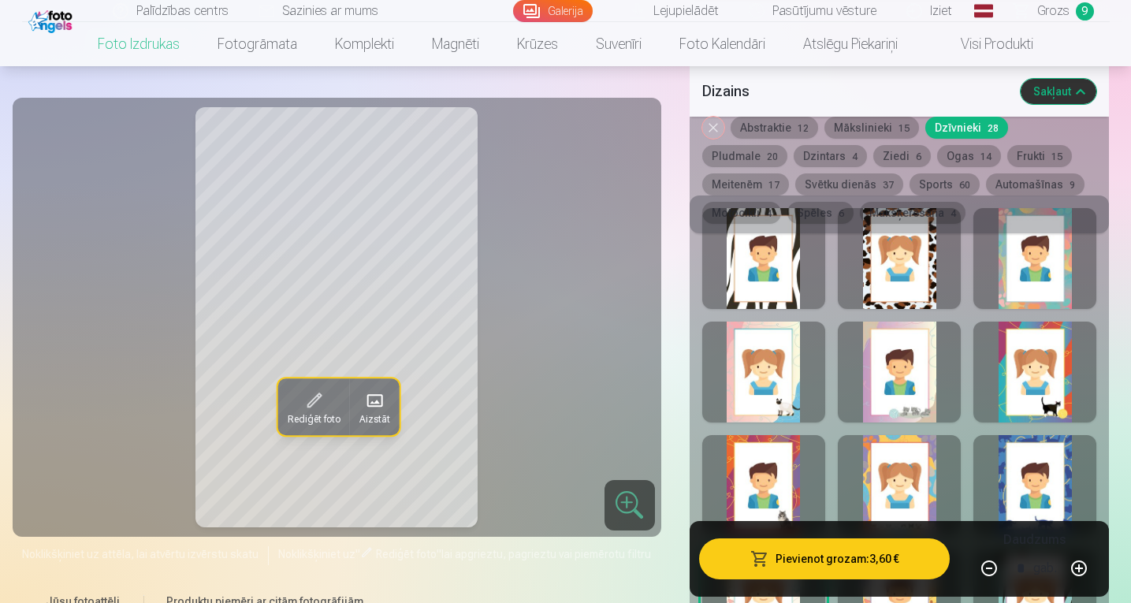
scroll to position [2341, 0]
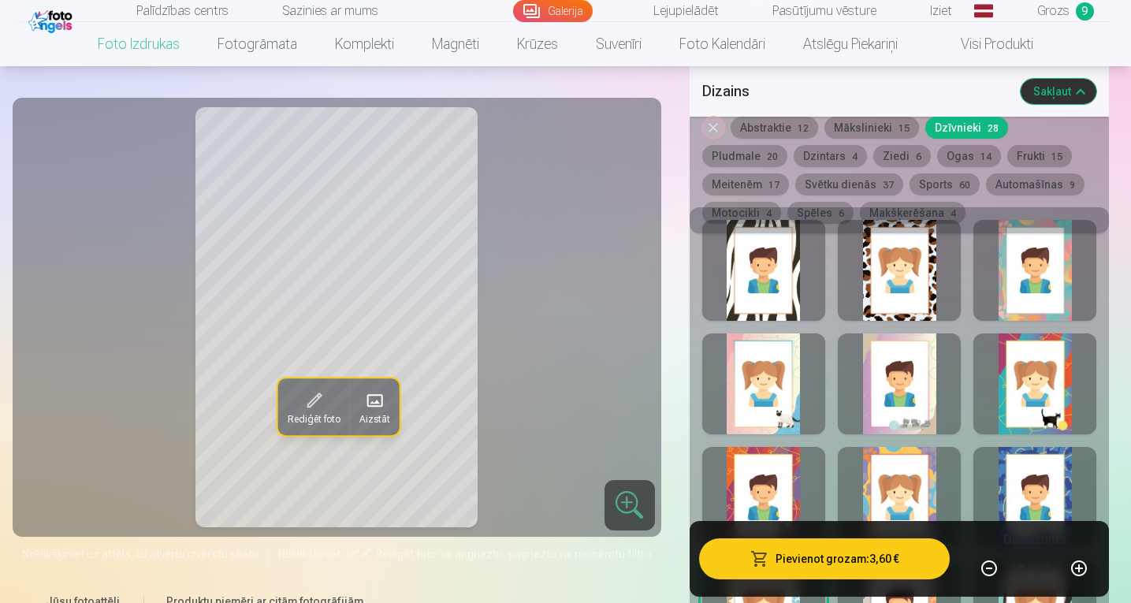
click at [885, 410] on div at bounding box center [899, 383] width 123 height 101
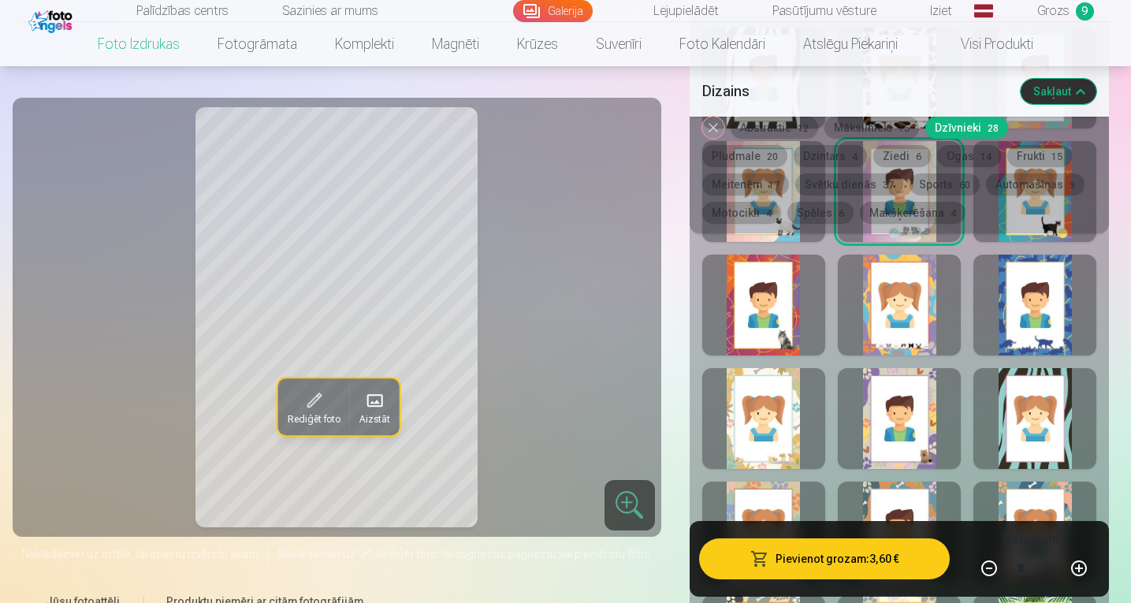
scroll to position [2540, 0]
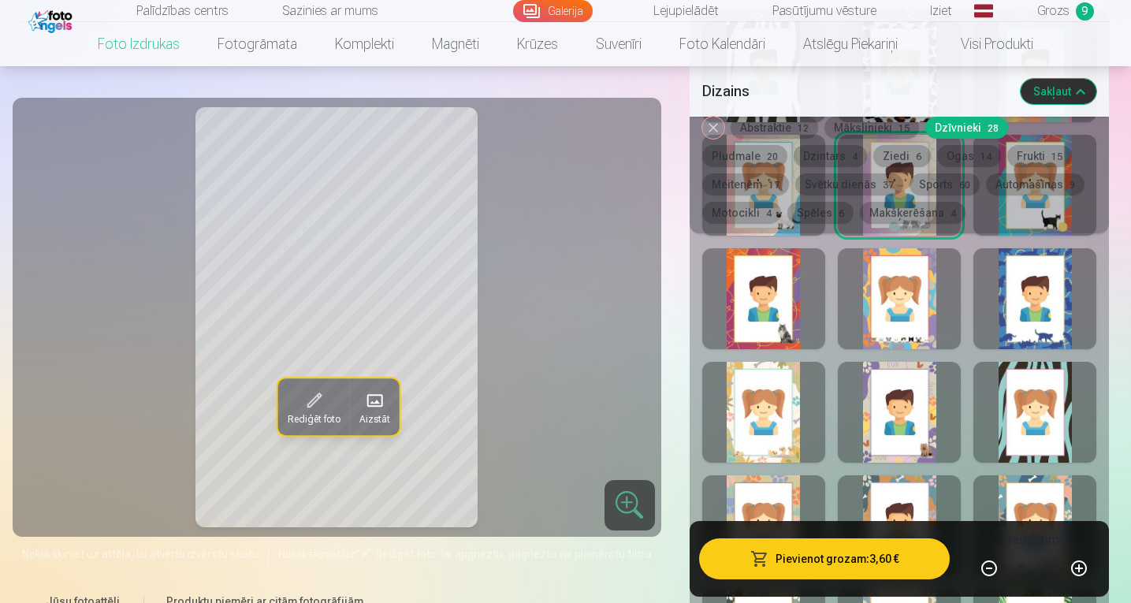
click at [900, 309] on div at bounding box center [899, 298] width 123 height 101
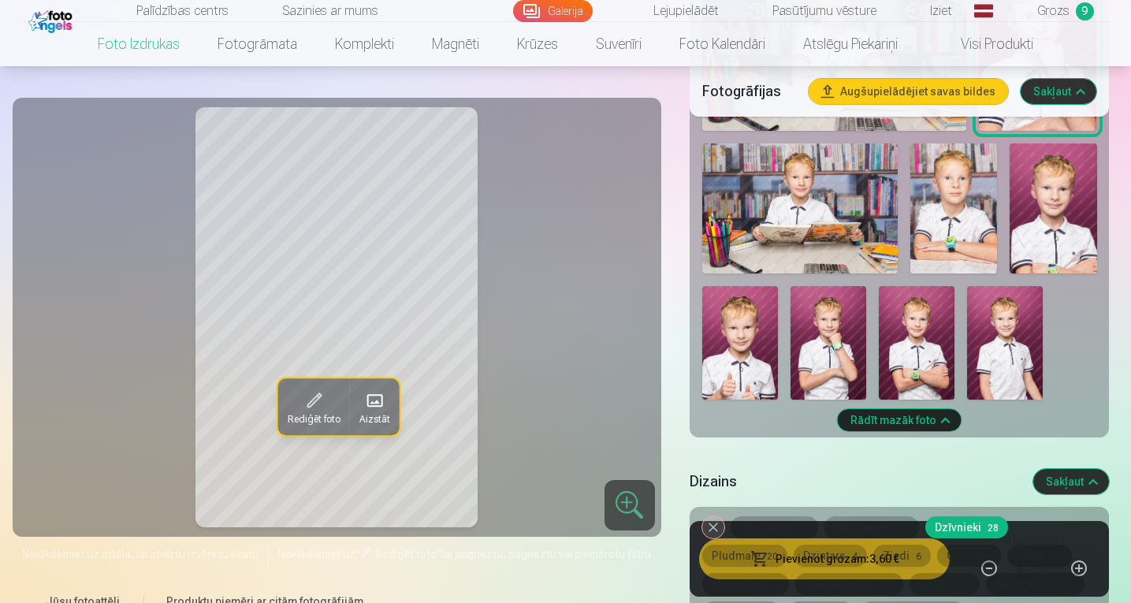
scroll to position [1903, 0]
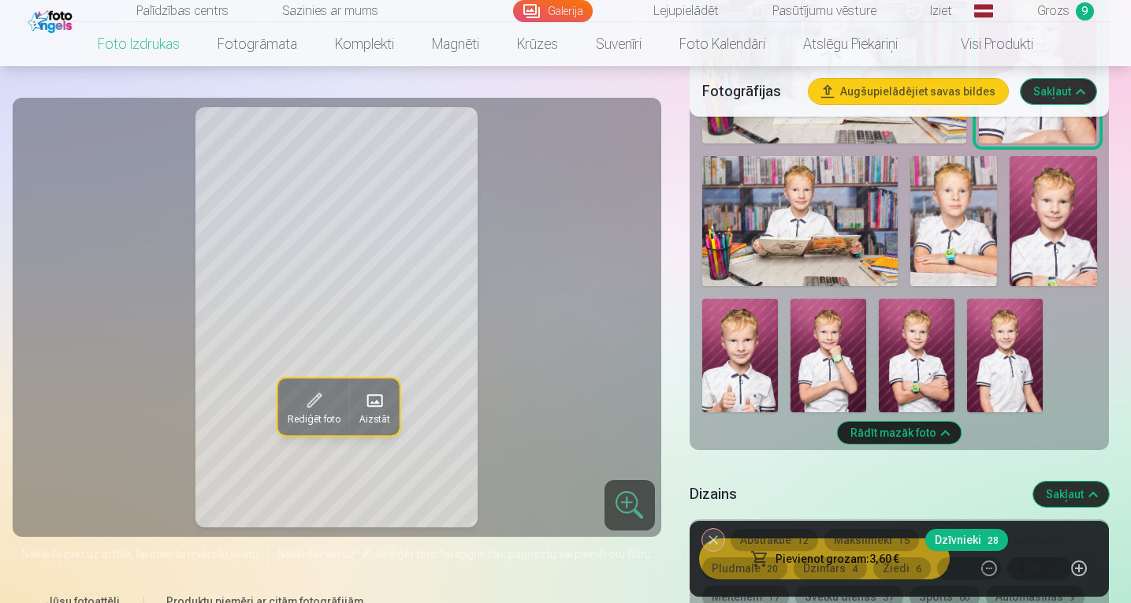
click at [742, 370] on img at bounding box center [740, 355] width 76 height 113
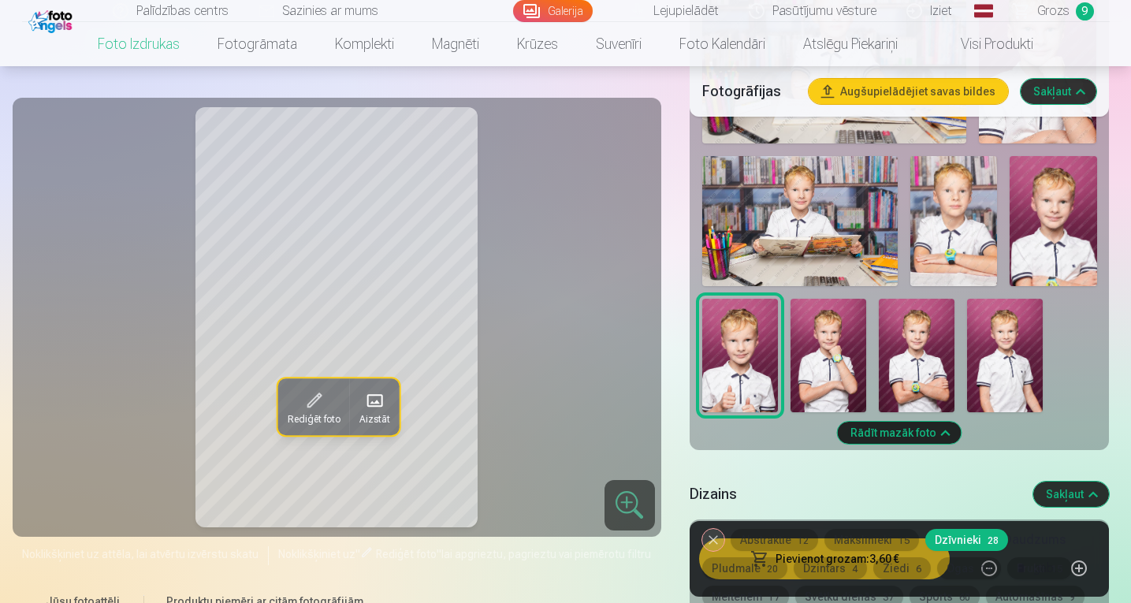
click at [1047, 221] on img at bounding box center [1052, 221] width 87 height 131
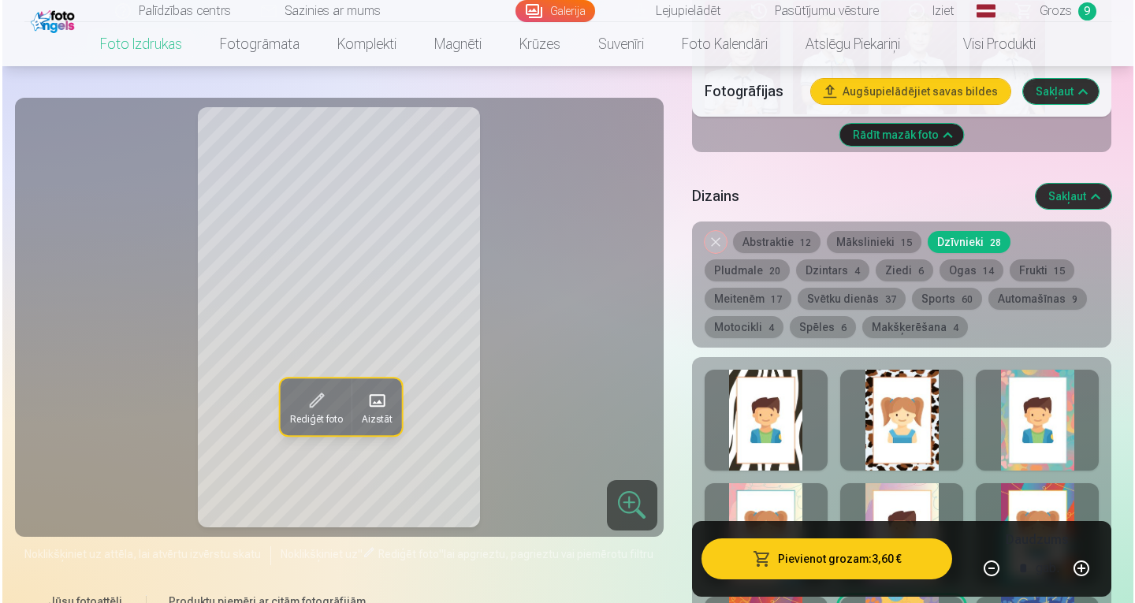
scroll to position [2207, 0]
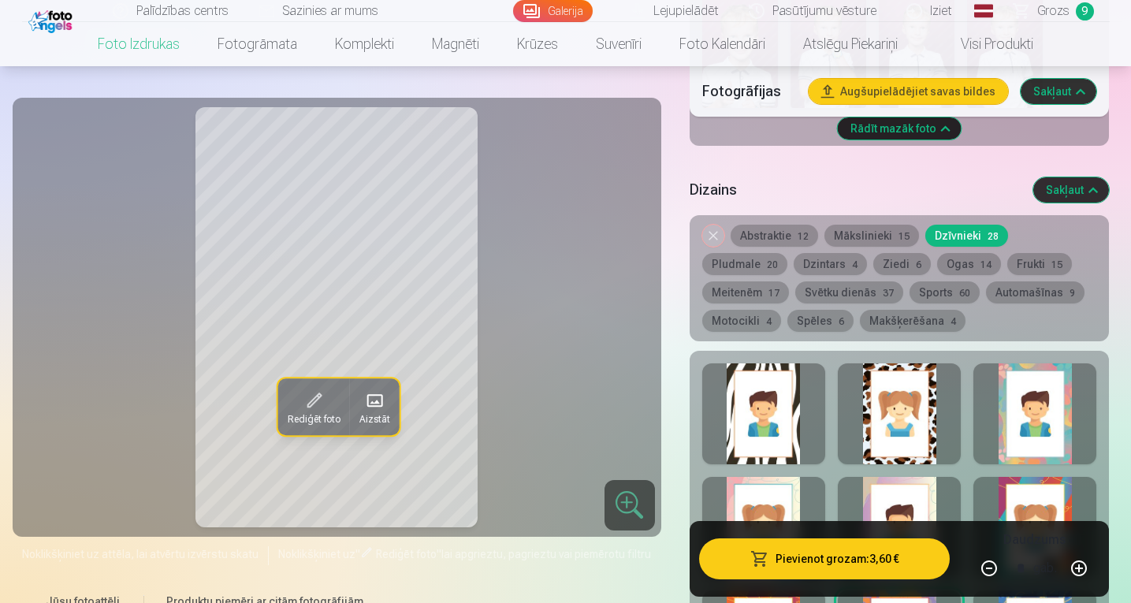
click at [834, 558] on button "Pievienot grozam : 3,60 €" at bounding box center [824, 558] width 251 height 41
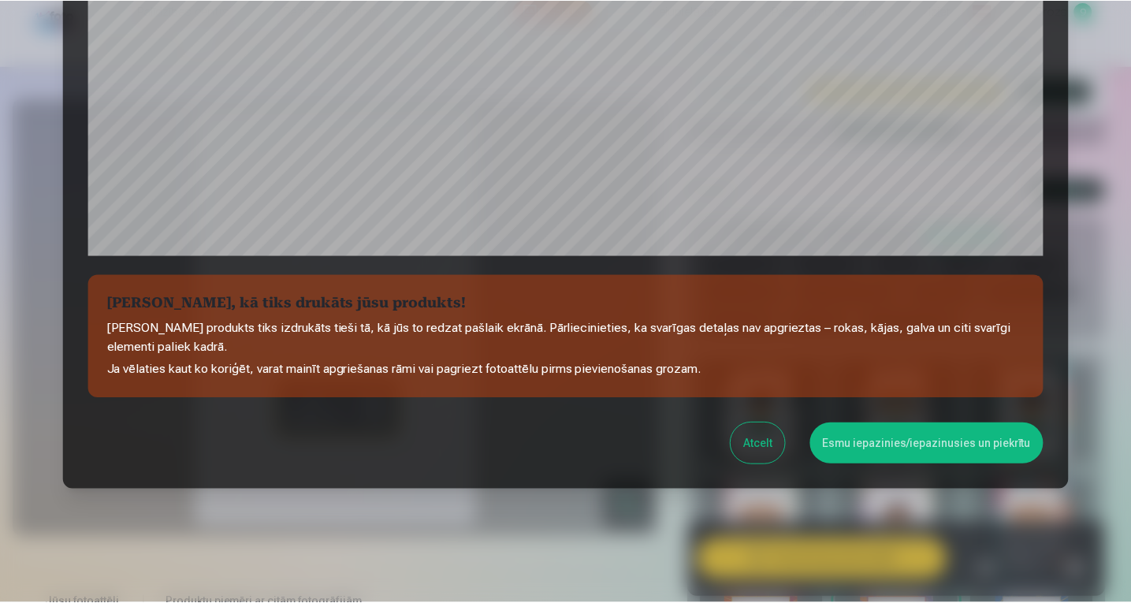
scroll to position [532, 0]
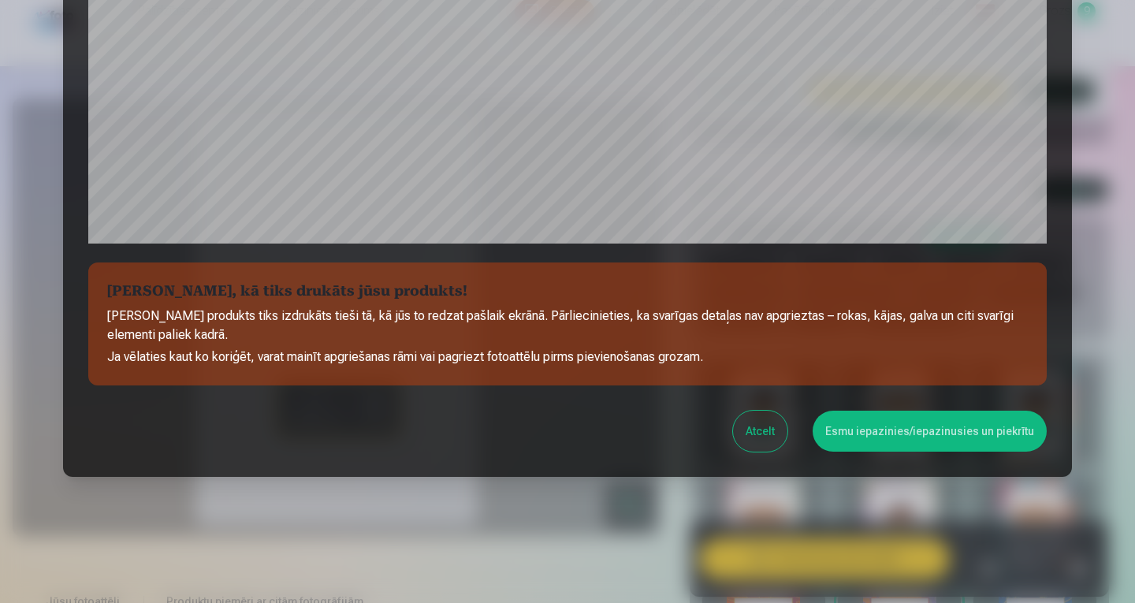
click at [886, 433] on button "Esmu iepazinies/iepazinusies un piekrītu" at bounding box center [929, 431] width 234 height 41
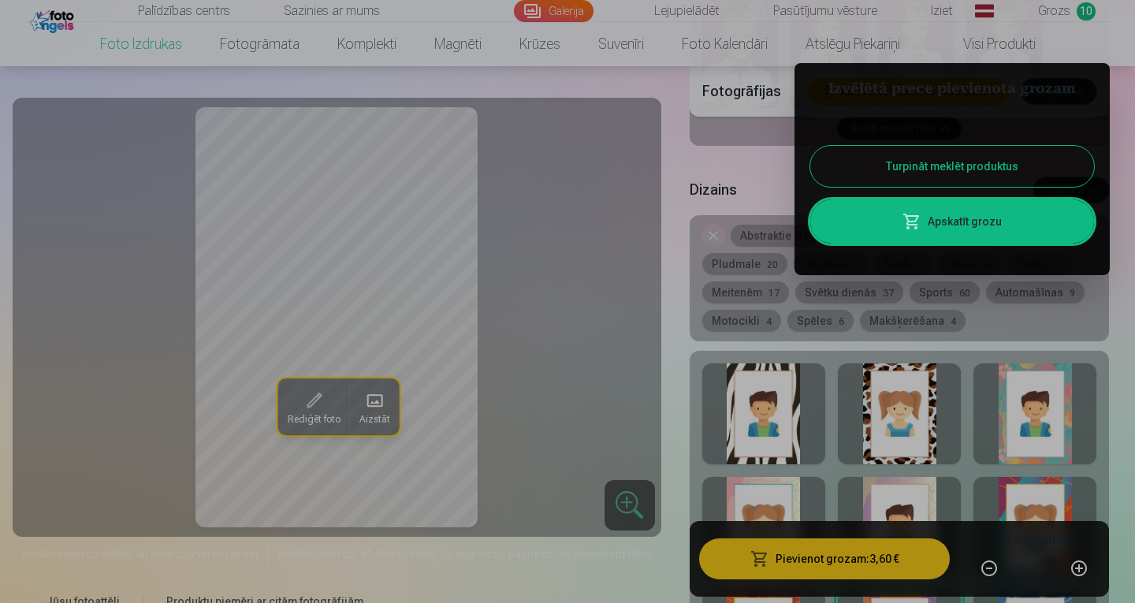
click at [1056, 14] on div at bounding box center [567, 301] width 1135 height 603
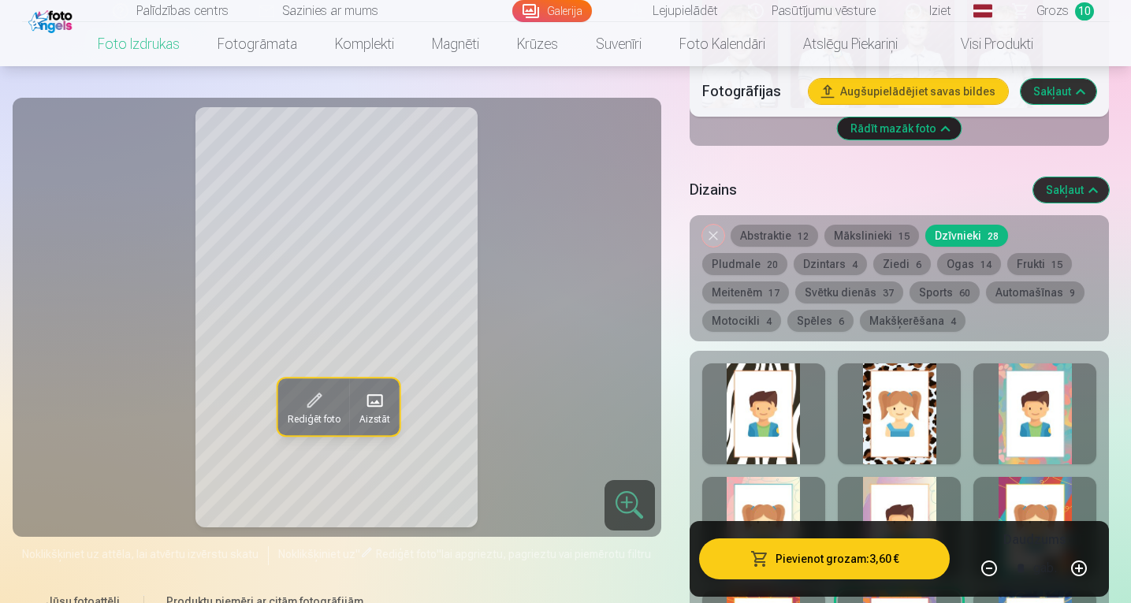
click at [1056, 14] on span "Grozs" at bounding box center [1052, 11] width 32 height 19
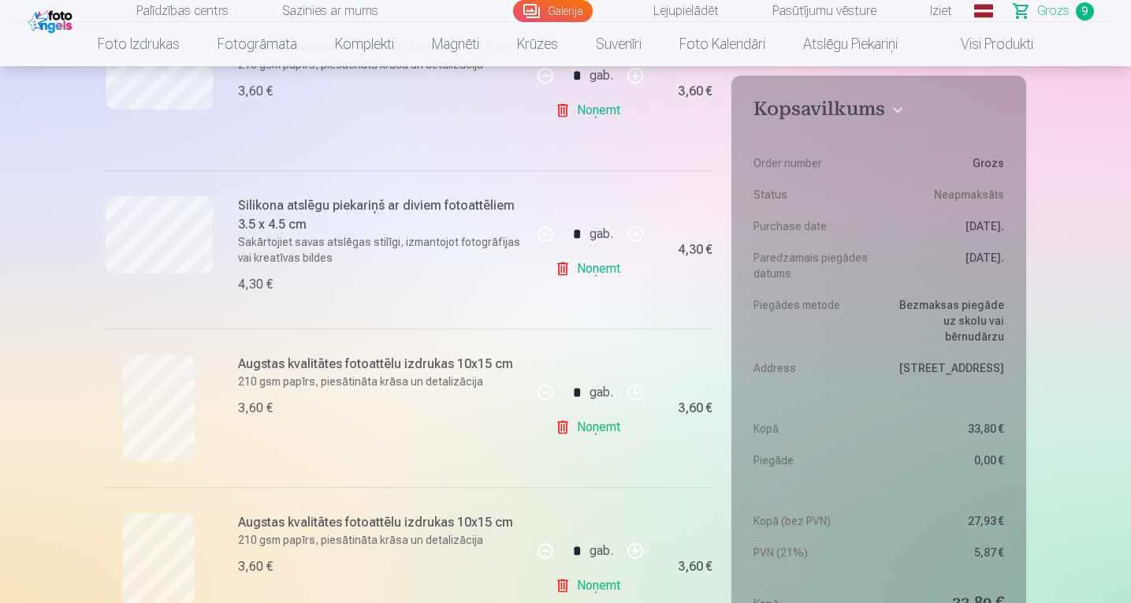
scroll to position [1173, 0]
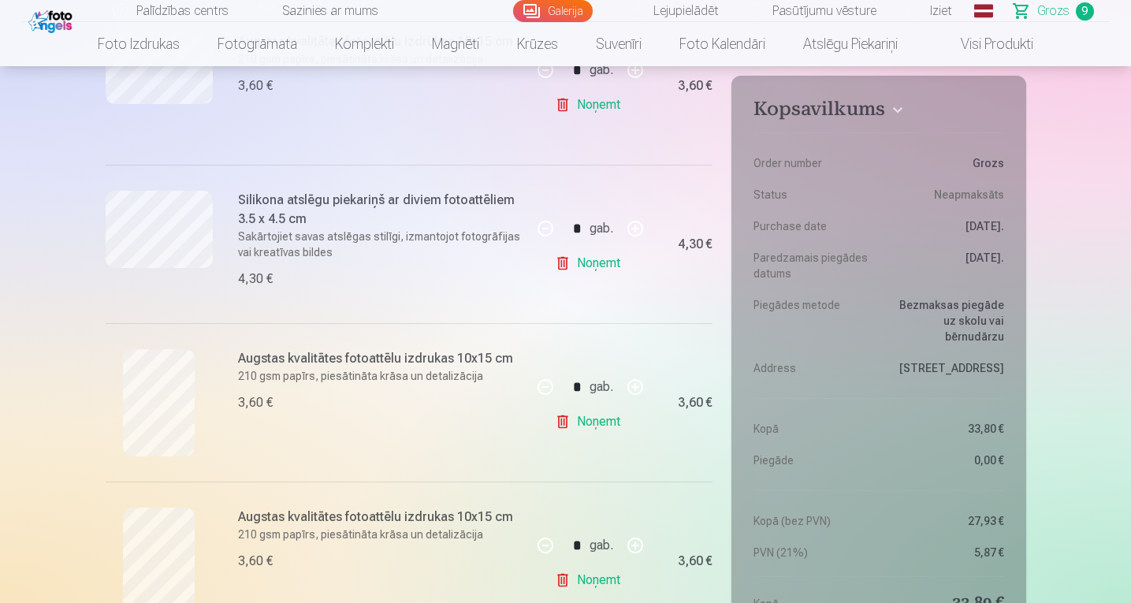
click at [568, 420] on link "Noņemt" at bounding box center [591, 422] width 72 height 32
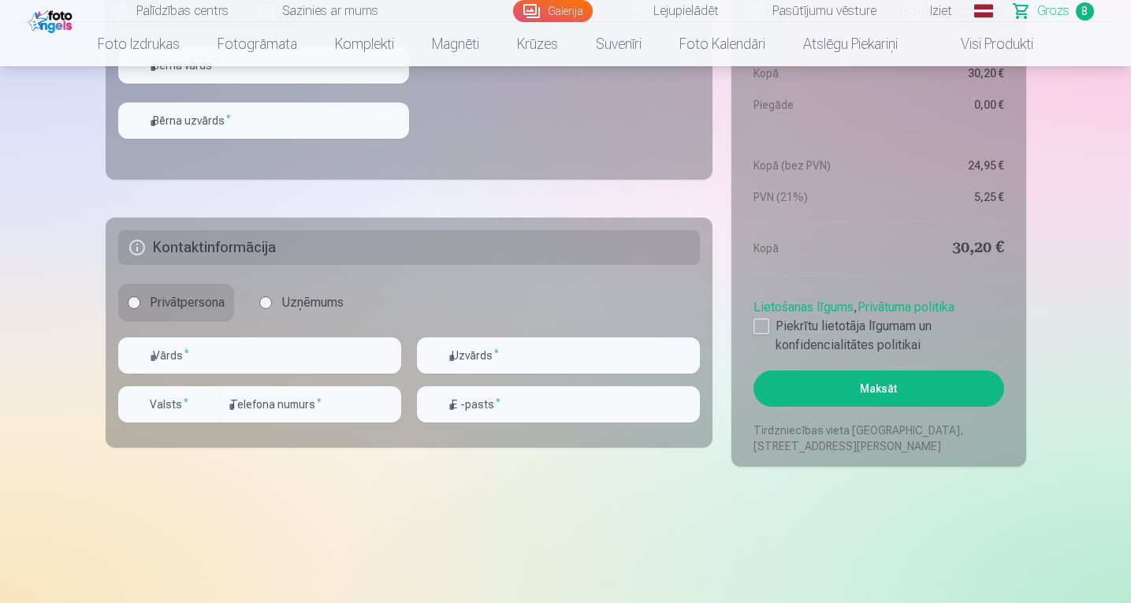
scroll to position [0, 0]
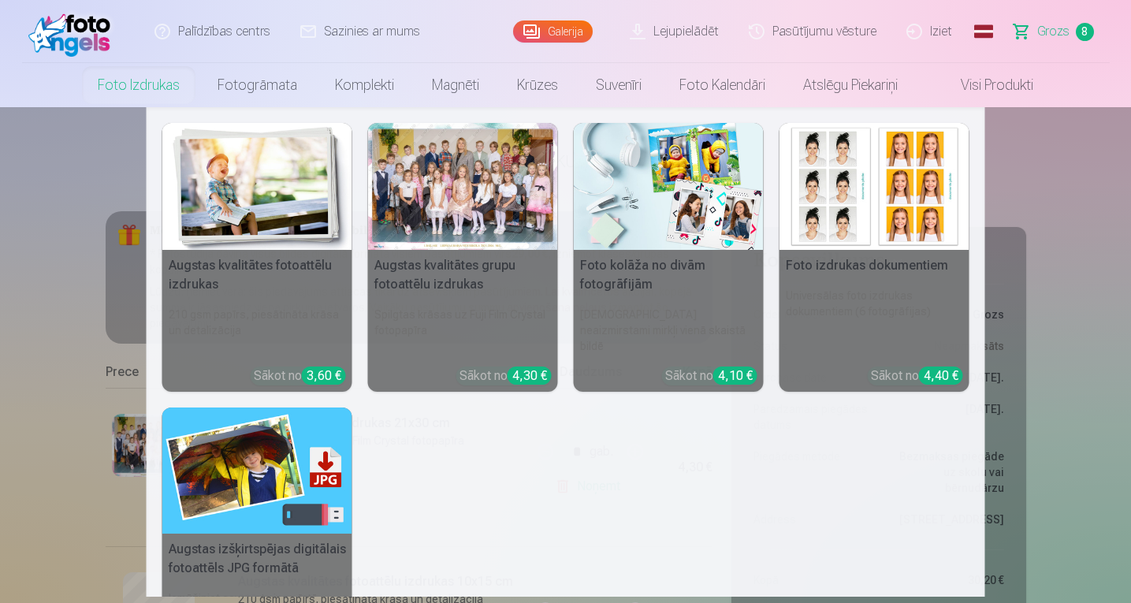
click at [136, 91] on link "Foto izdrukas" at bounding box center [139, 85] width 120 height 44
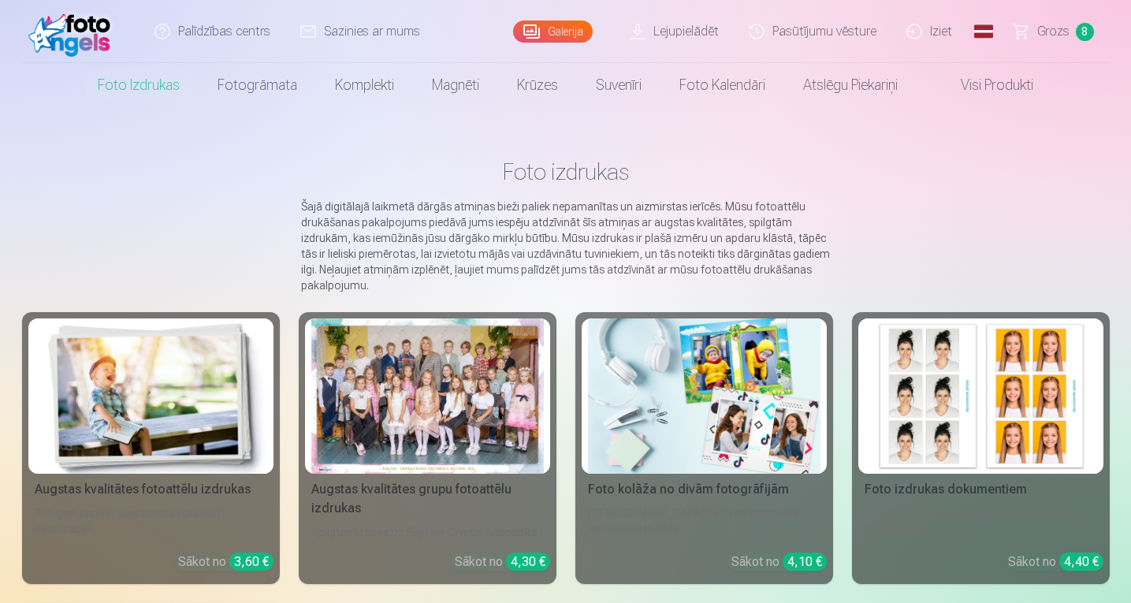
click at [170, 375] on img at bounding box center [151, 395] width 232 height 155
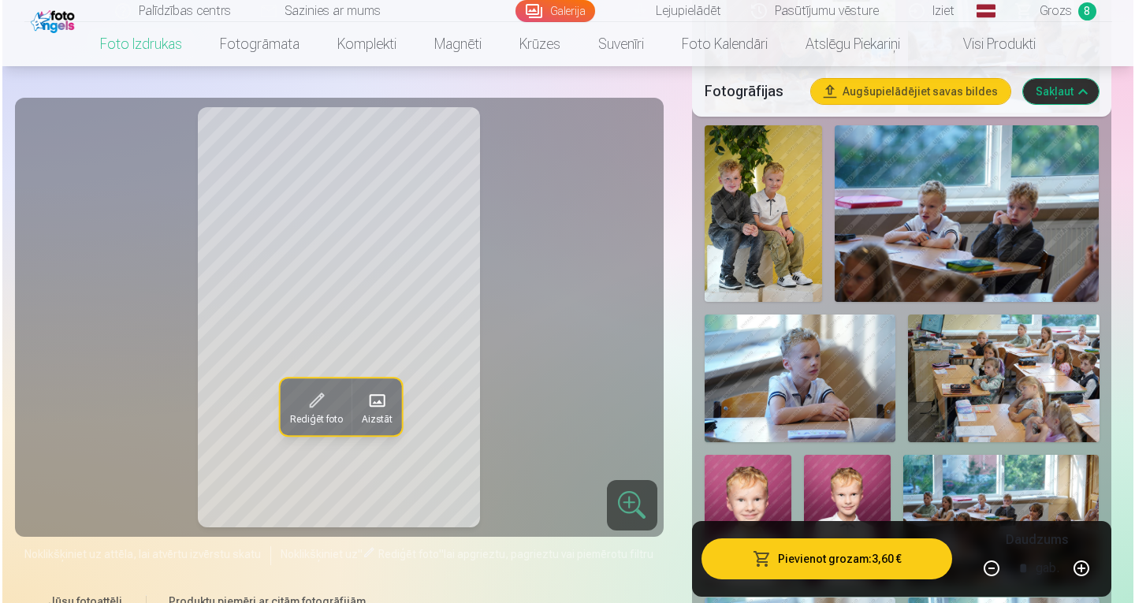
scroll to position [861, 0]
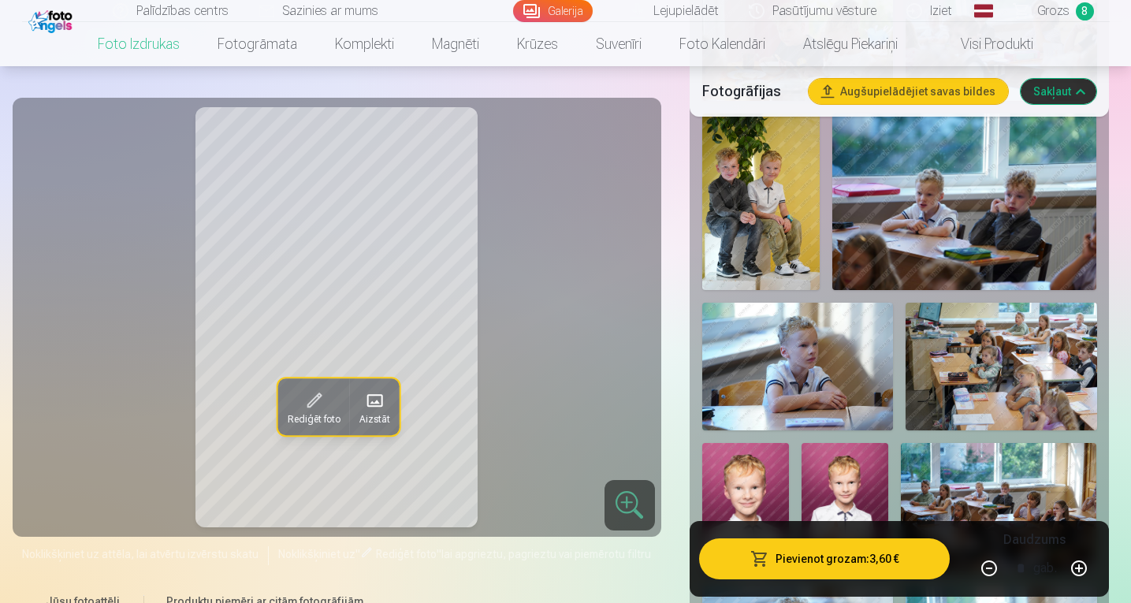
click at [810, 559] on button "Pievienot grozam : 3,60 €" at bounding box center [824, 558] width 251 height 41
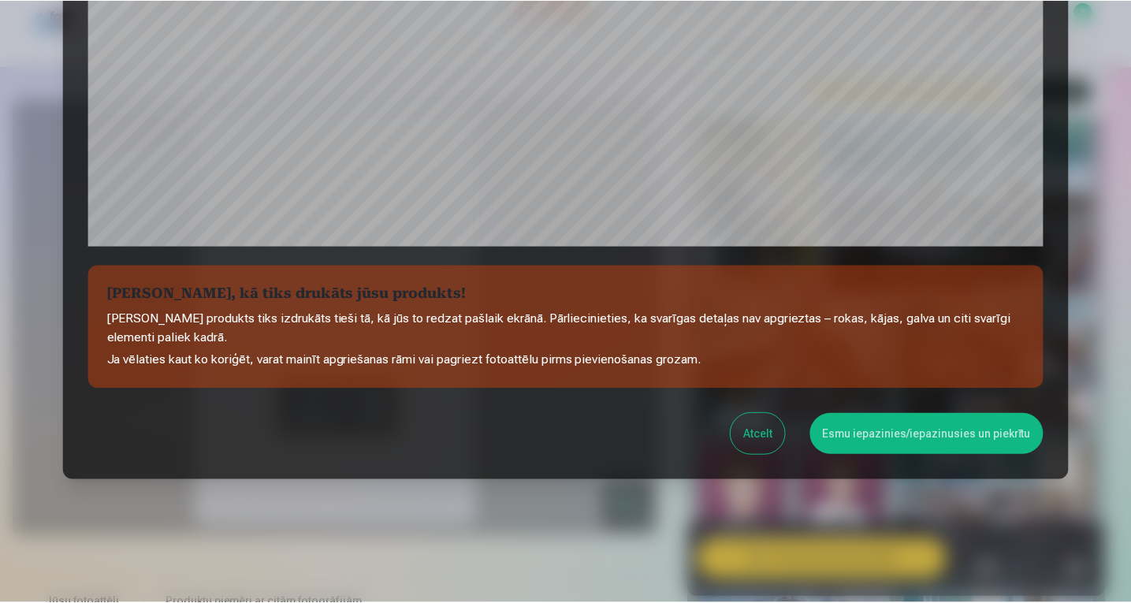
scroll to position [532, 0]
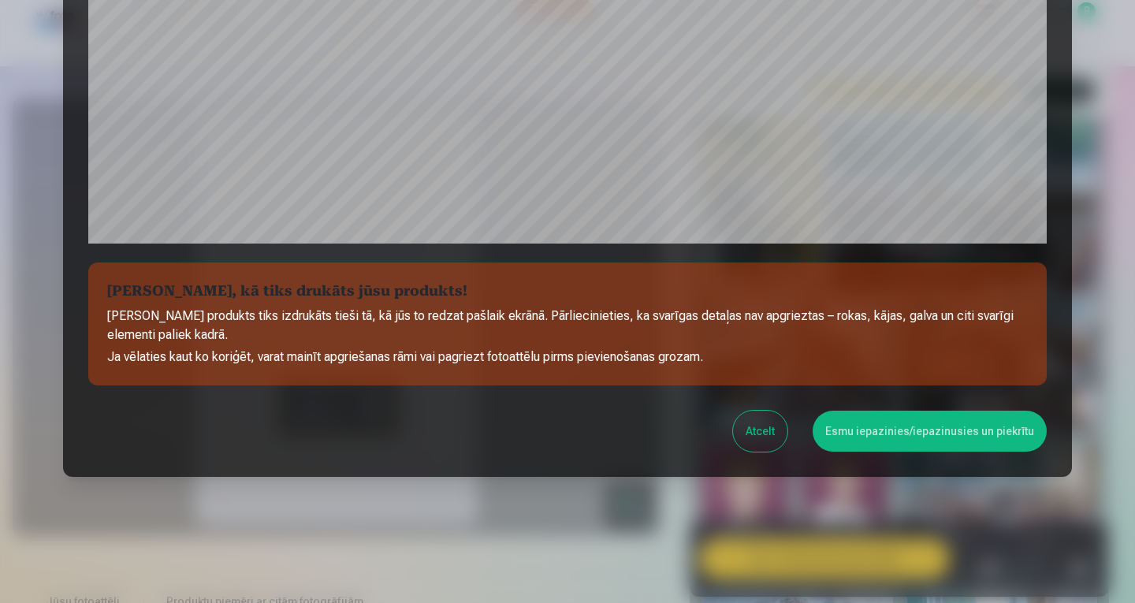
click at [910, 442] on button "Esmu iepazinies/iepazinusies un piekrītu" at bounding box center [929, 431] width 234 height 41
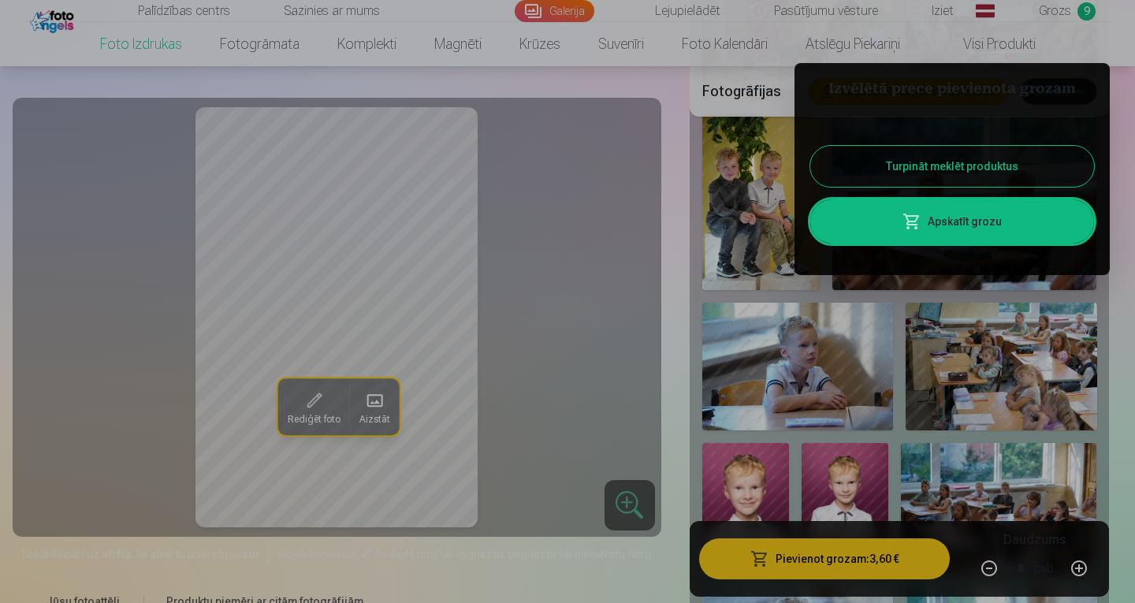
click at [1058, 11] on div at bounding box center [567, 301] width 1135 height 603
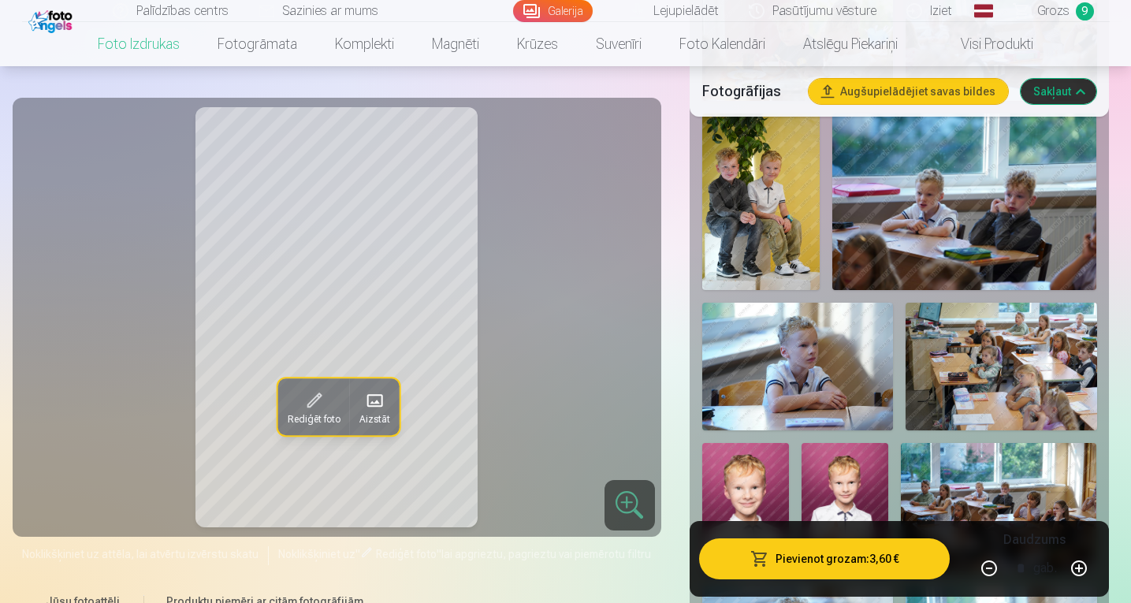
click at [1059, 14] on span "Grozs" at bounding box center [1053, 11] width 32 height 19
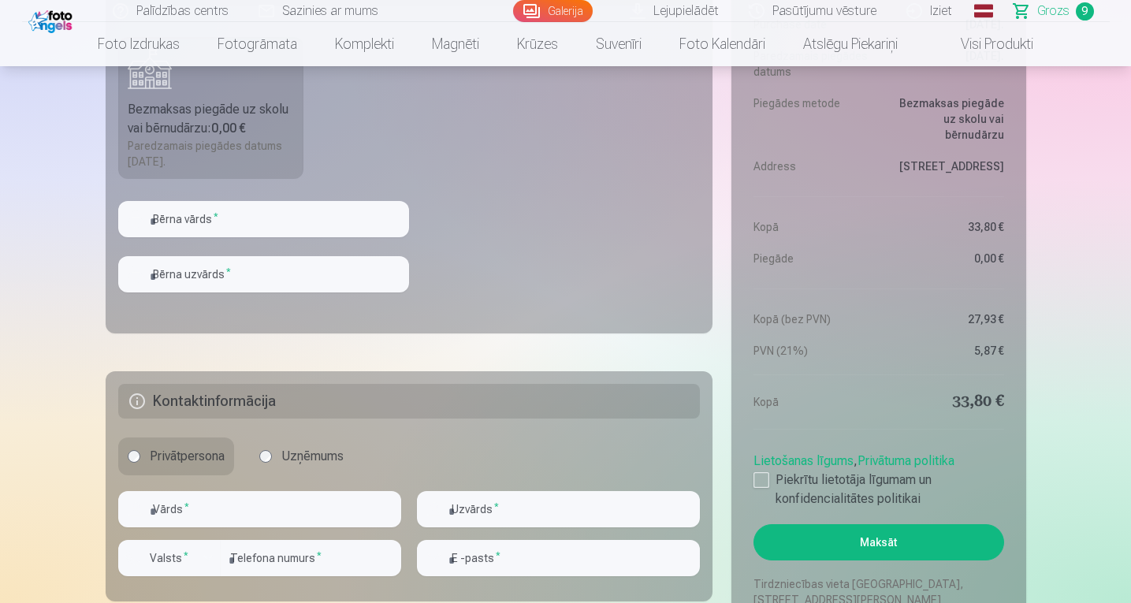
scroll to position [1884, 0]
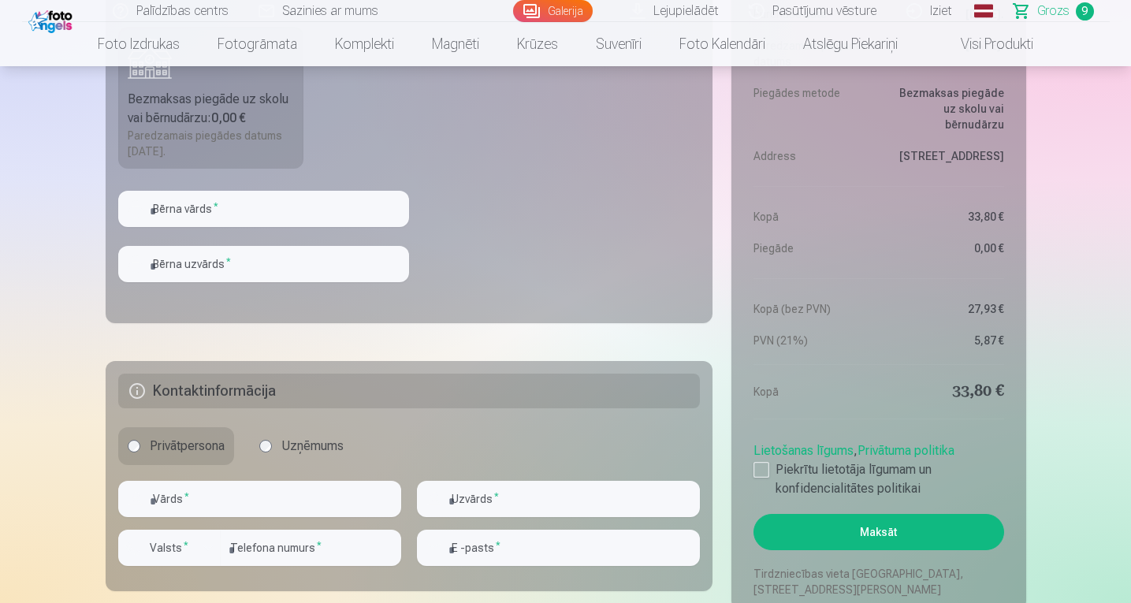
click at [894, 536] on button "Maksāt" at bounding box center [878, 532] width 250 height 36
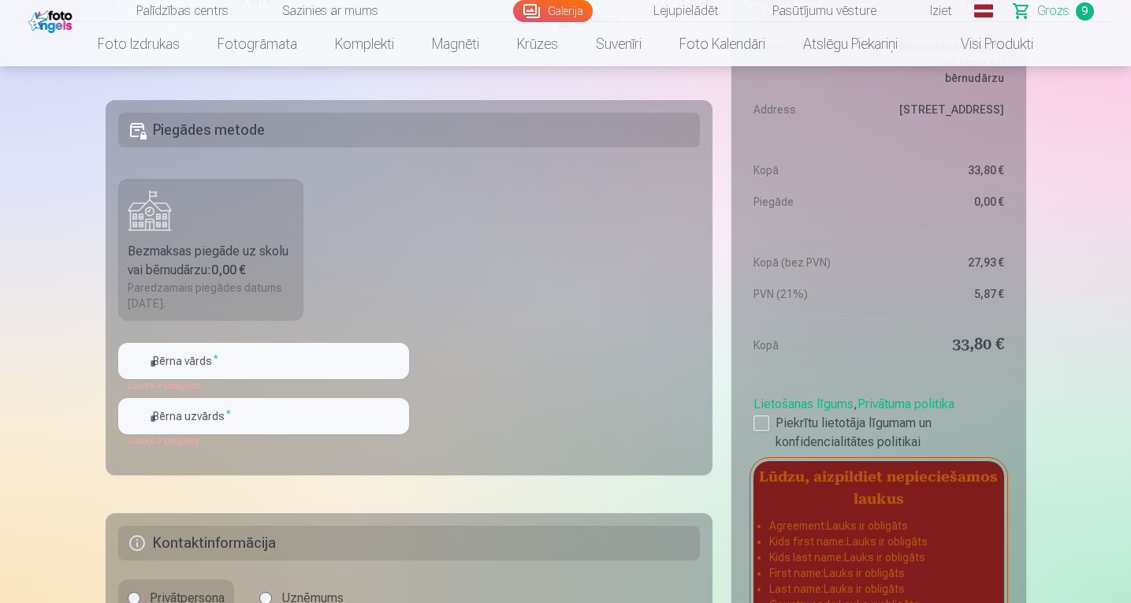
scroll to position [1737, 0]
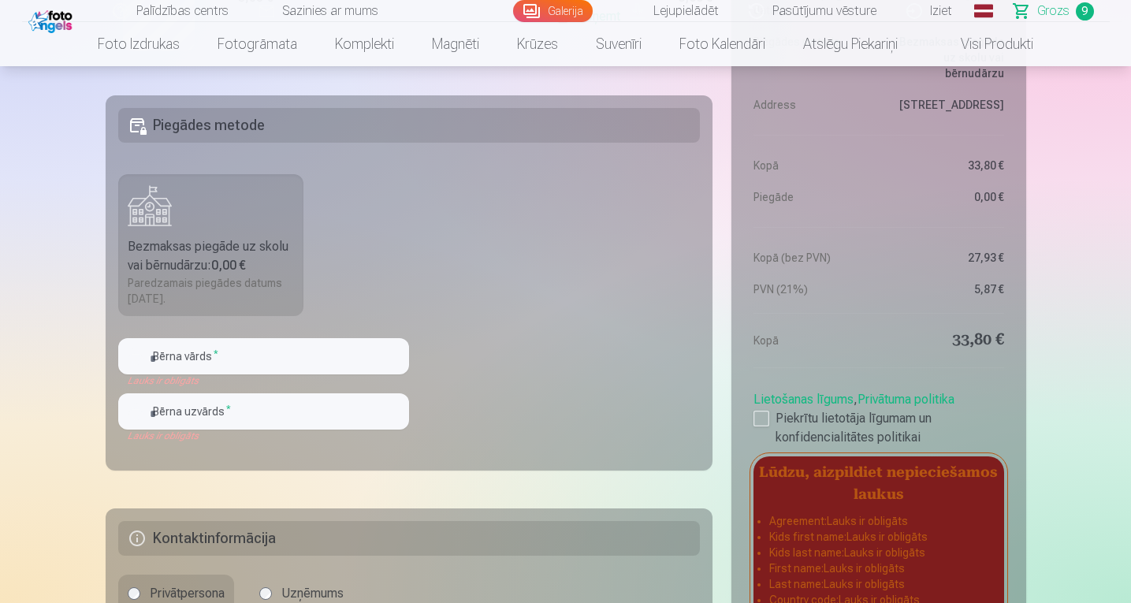
click at [159, 277] on div "Paredzamais piegādes datums [DATE]." at bounding box center [211, 291] width 167 height 32
click at [191, 363] on input "text" at bounding box center [263, 356] width 291 height 36
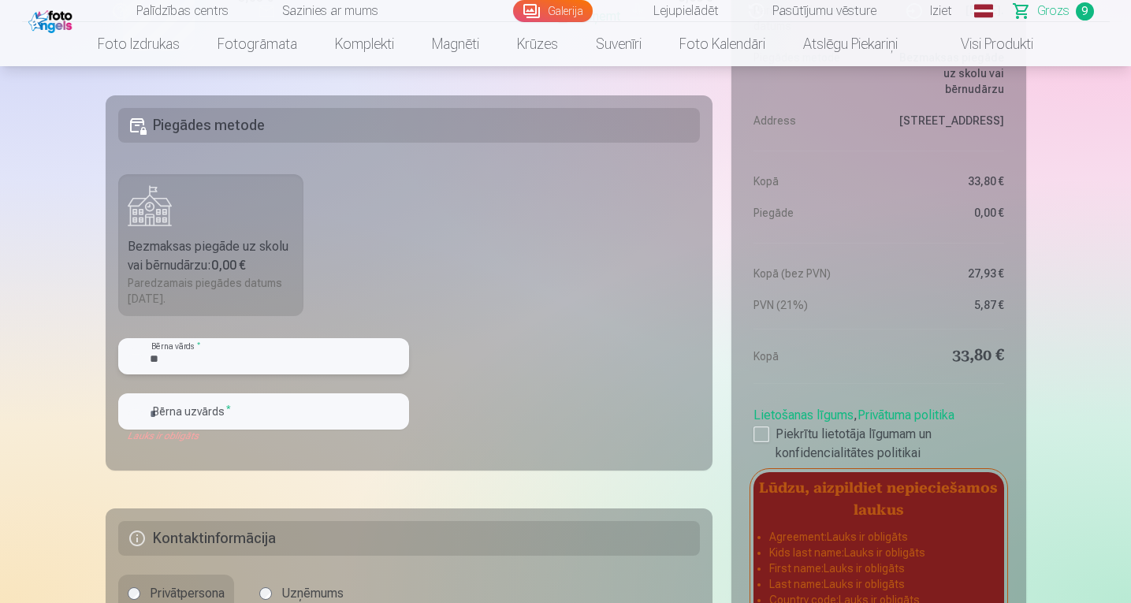
type input "*"
type input "*******"
click at [162, 419] on input "text" at bounding box center [263, 411] width 291 height 36
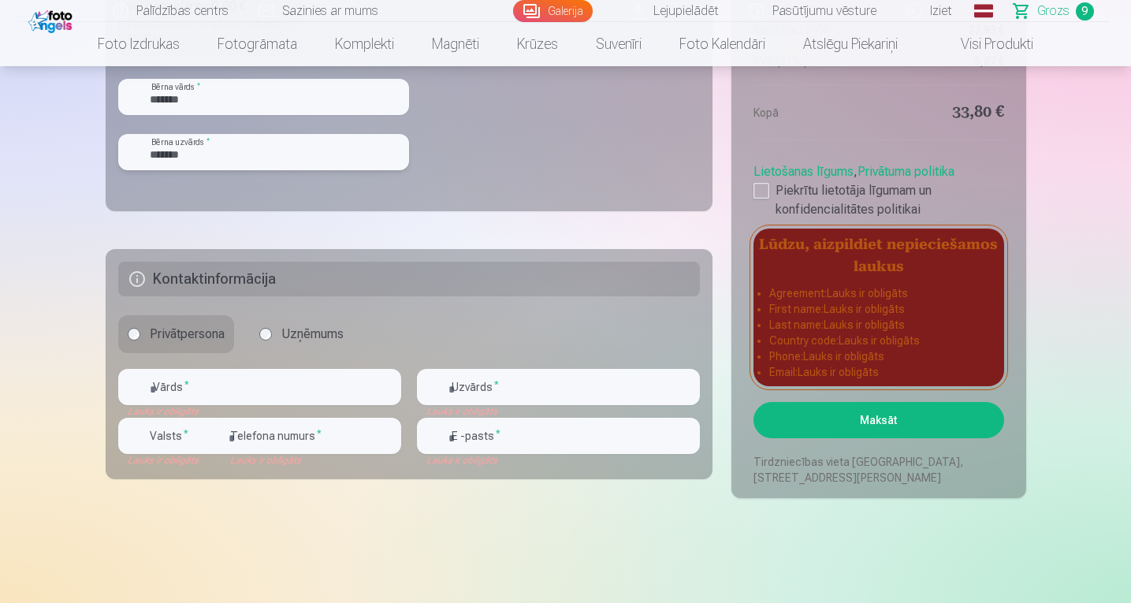
scroll to position [2021, 0]
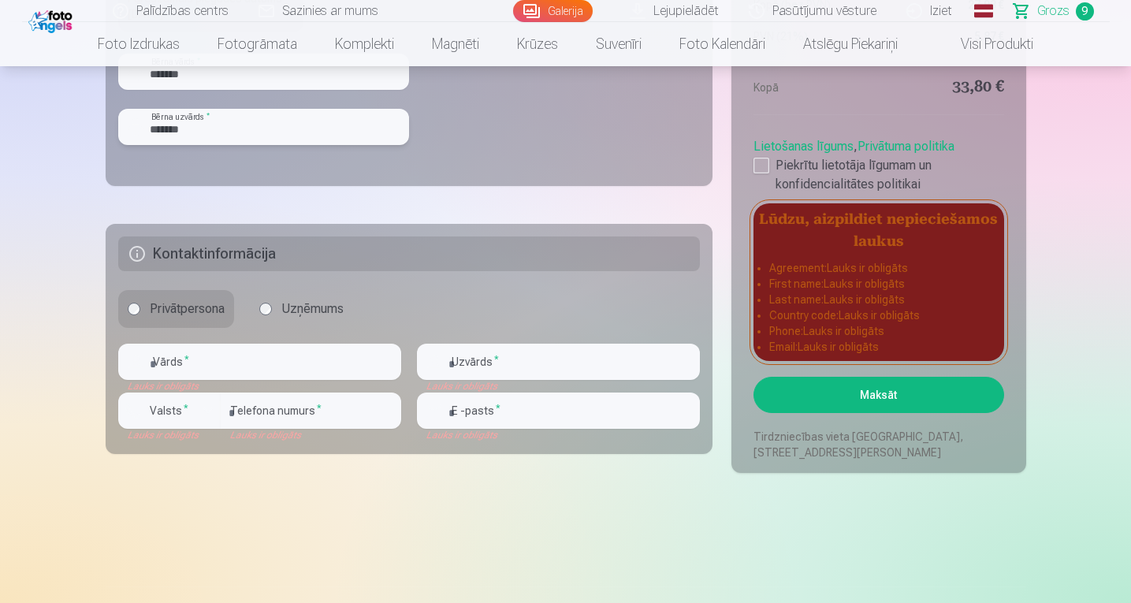
type input "*******"
click at [167, 364] on input "text" at bounding box center [259, 362] width 283 height 36
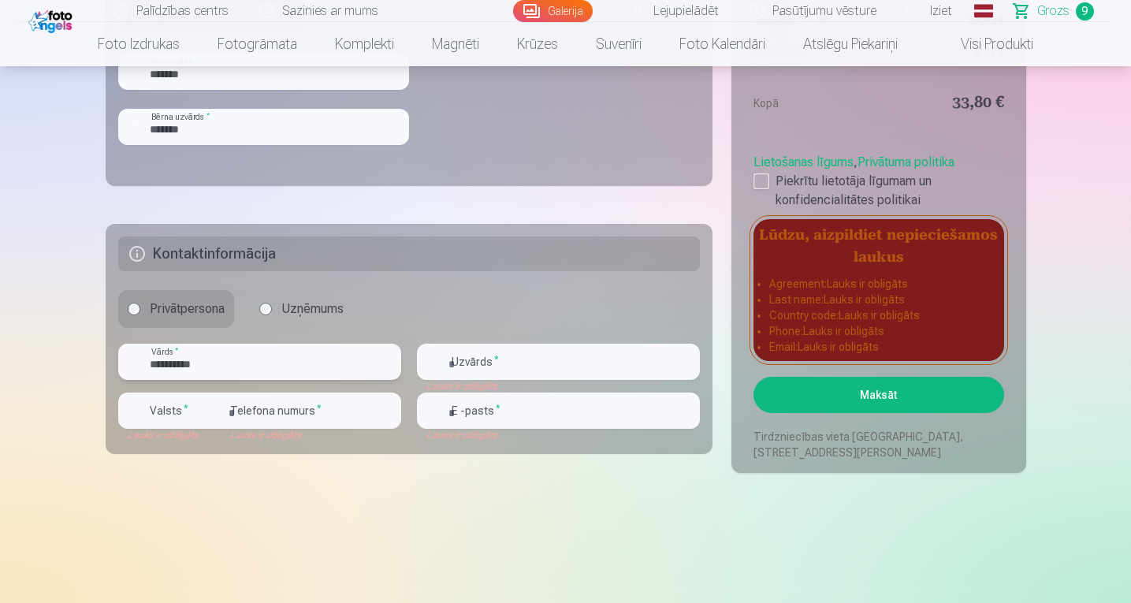
type input "**********"
click at [461, 364] on input "text" at bounding box center [558, 362] width 283 height 36
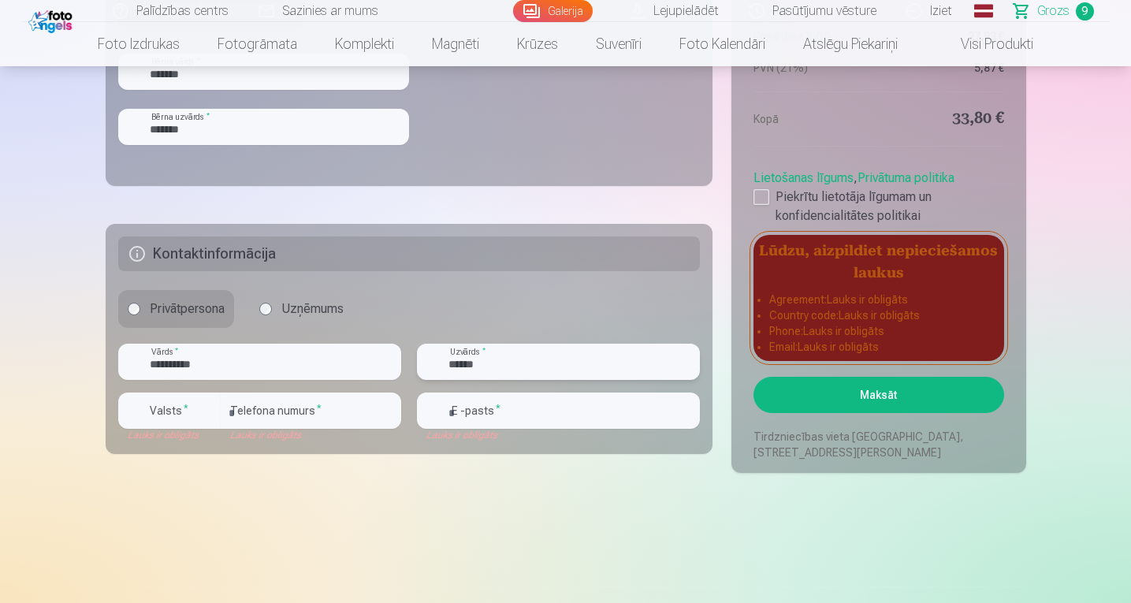
type input "******"
click at [206, 412] on div "button" at bounding box center [208, 410] width 19 height 19
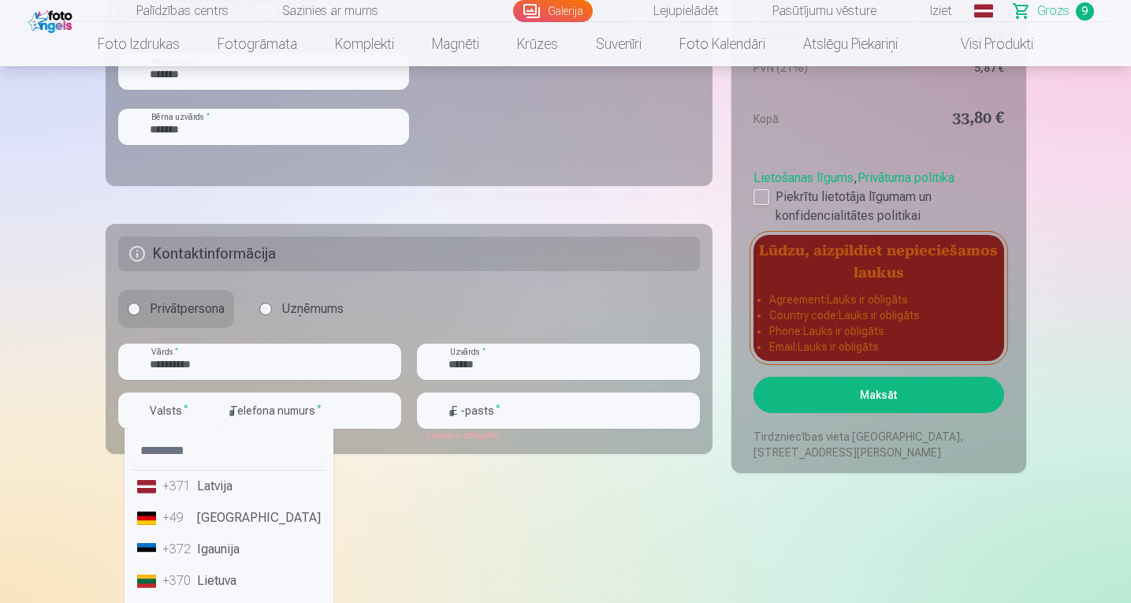
click at [228, 489] on li "+371 Latvija" at bounding box center [229, 486] width 196 height 32
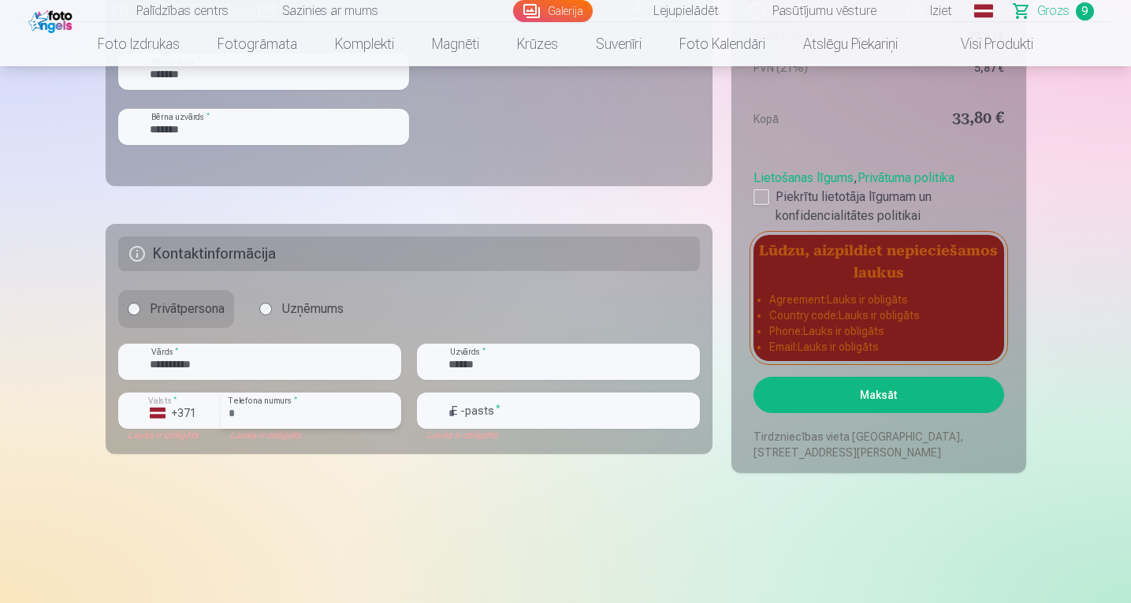
click at [251, 410] on input "number" at bounding box center [311, 410] width 180 height 36
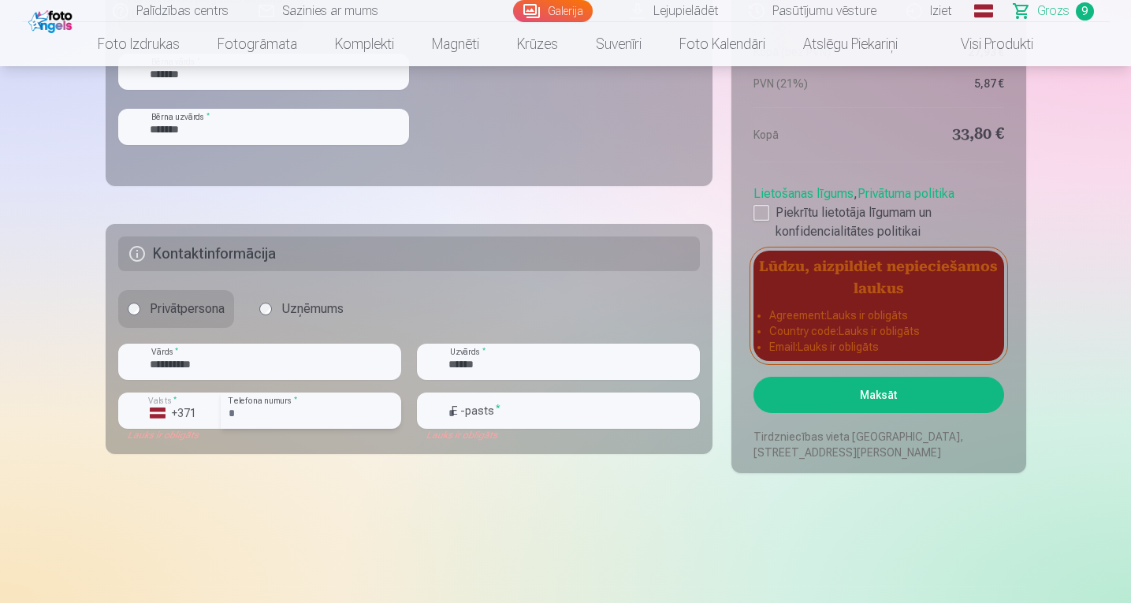
type input "********"
click at [469, 416] on input "email" at bounding box center [558, 410] width 283 height 36
type input "**********"
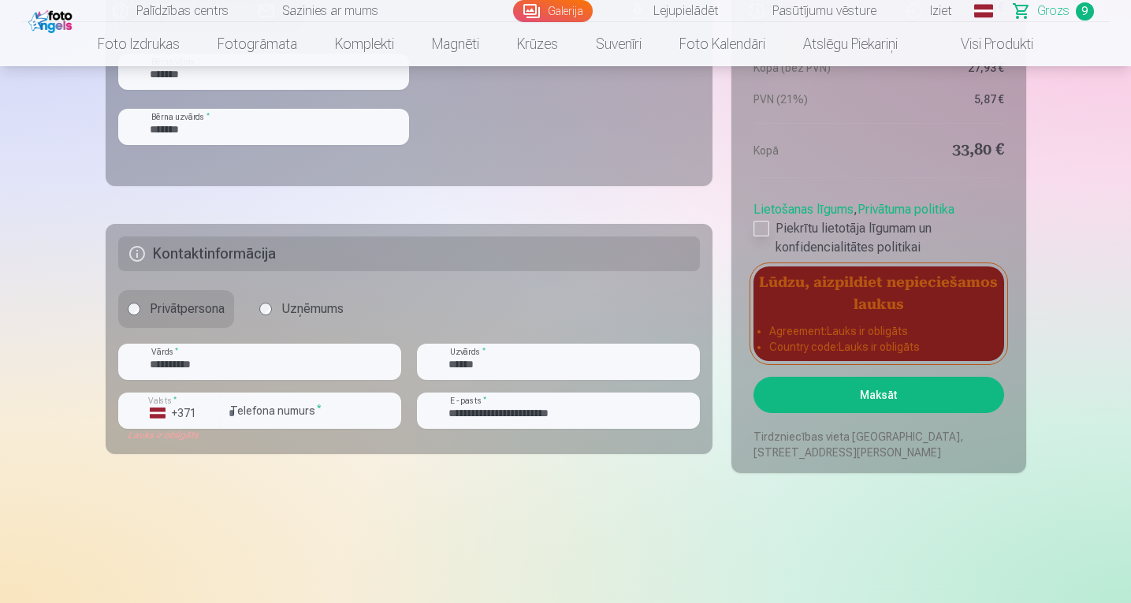
click at [760, 232] on div at bounding box center [761, 229] width 16 height 16
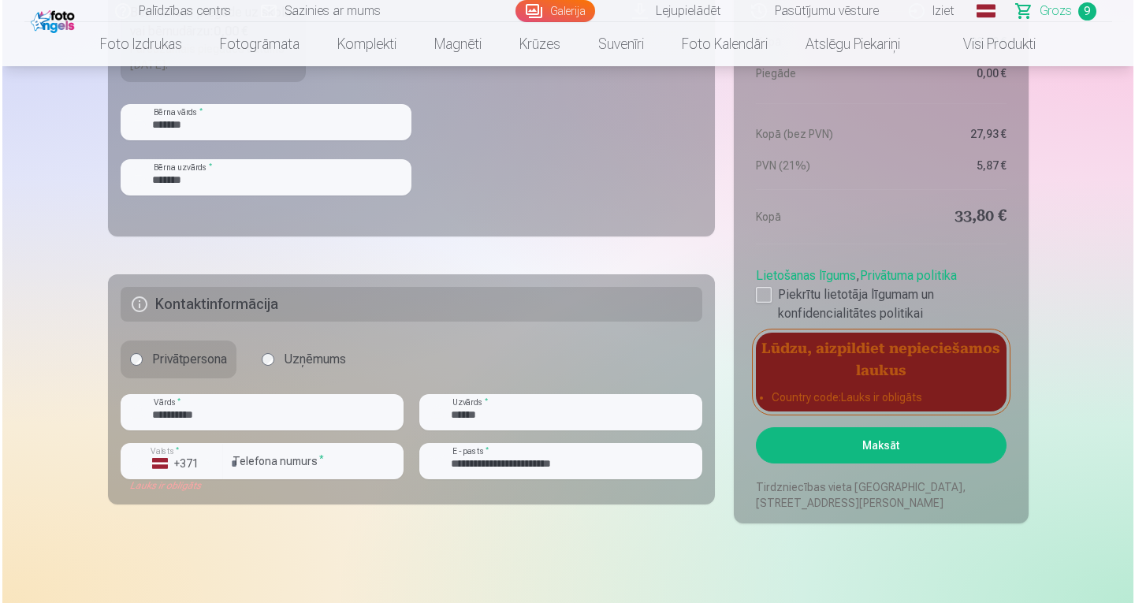
scroll to position [1976, 0]
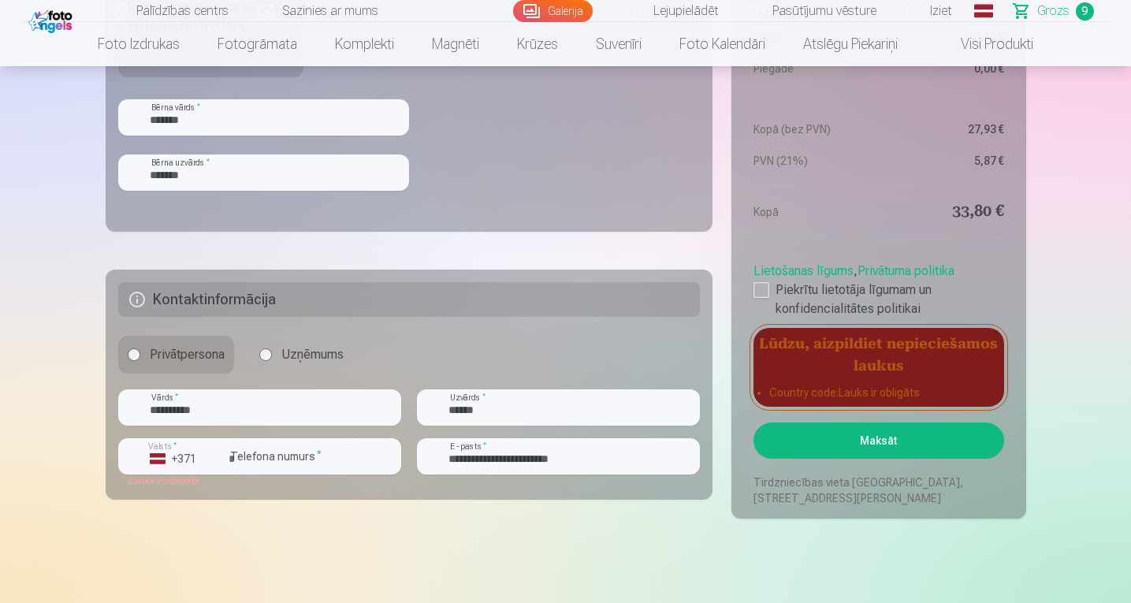
click at [870, 436] on button "Maksāt" at bounding box center [878, 440] width 250 height 36
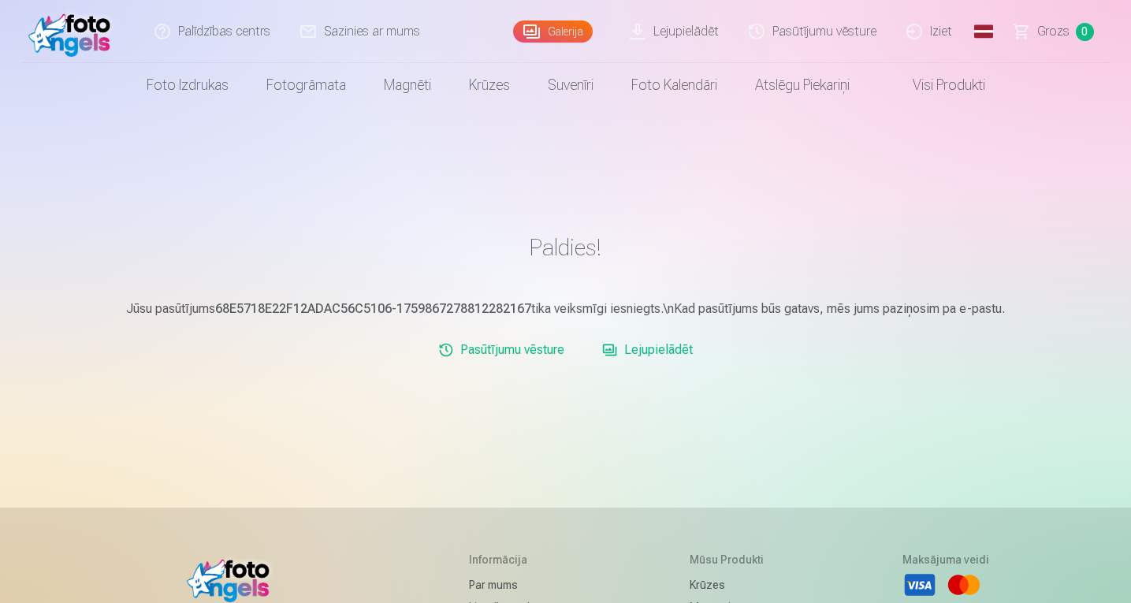
click at [664, 351] on link "Lejupielādēt" at bounding box center [647, 350] width 103 height 32
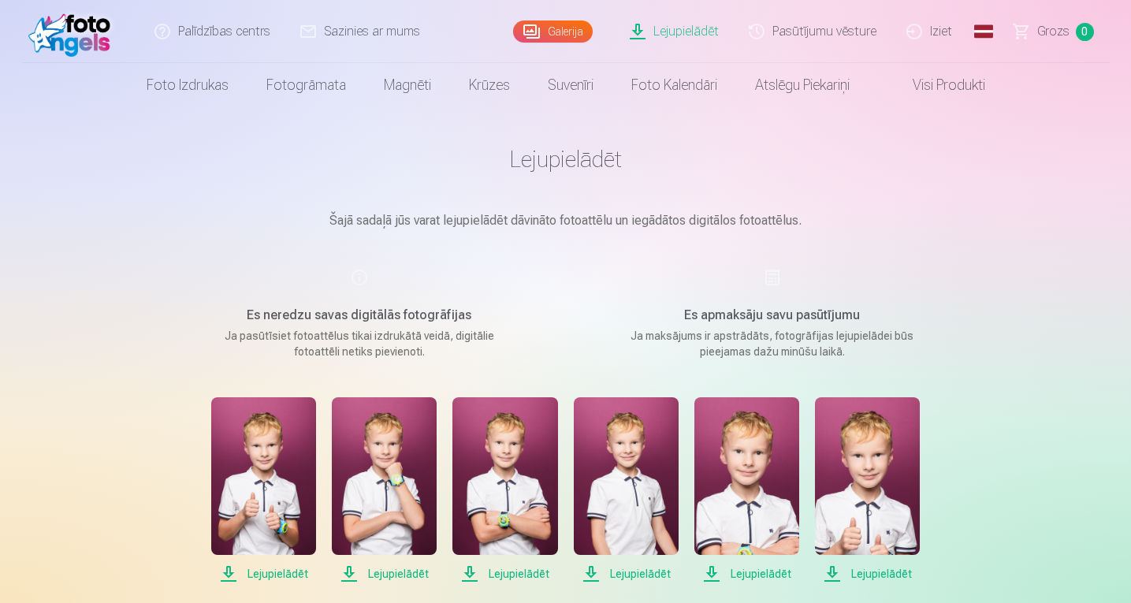
click at [569, 168] on h1 "Lejupielādēt" at bounding box center [566, 159] width 788 height 28
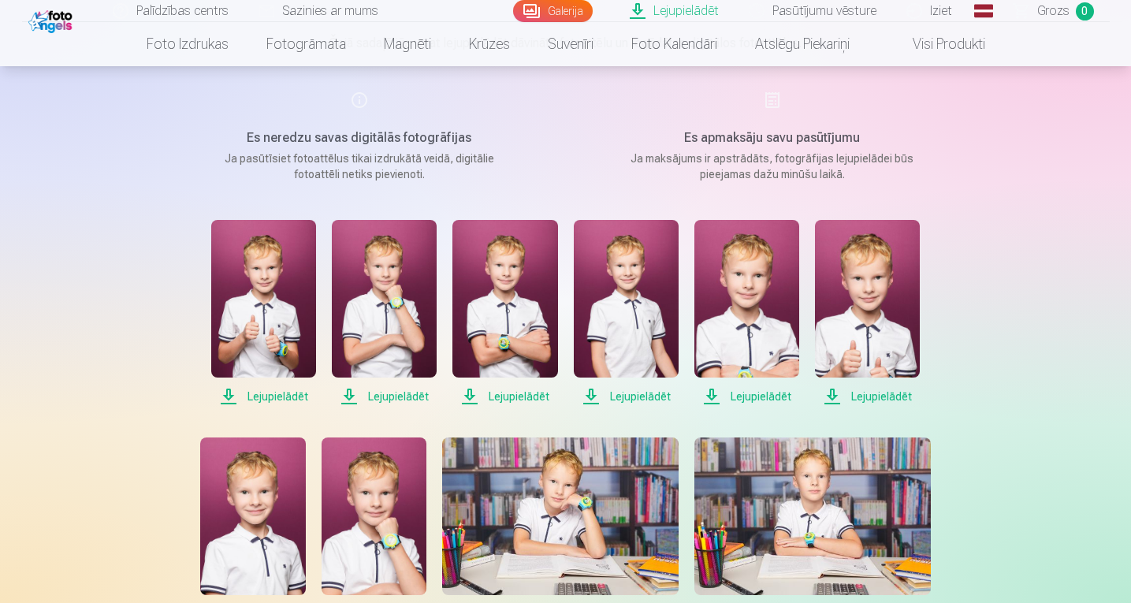
scroll to position [191, 0]
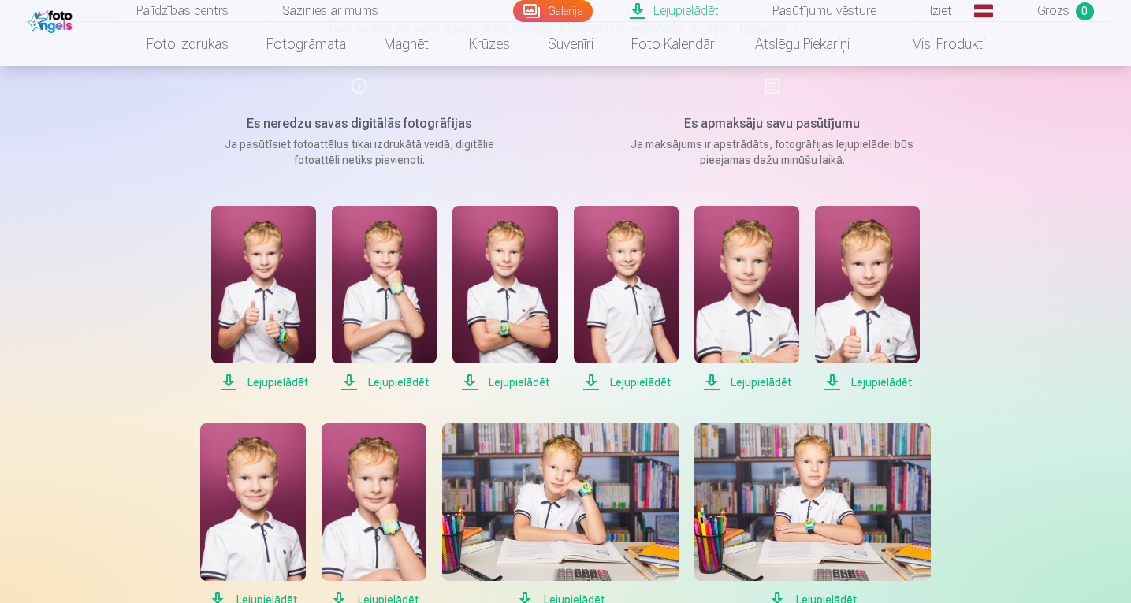
click at [277, 382] on span "Lejupielādēt" at bounding box center [263, 382] width 105 height 19
click at [382, 381] on span "Lejupielādēt" at bounding box center [384, 382] width 105 height 19
click at [500, 381] on span "Lejupielādēt" at bounding box center [504, 382] width 105 height 19
click at [632, 379] on span "Lejupielādēt" at bounding box center [626, 382] width 105 height 19
click at [754, 381] on span "Lejupielādēt" at bounding box center [746, 382] width 105 height 19
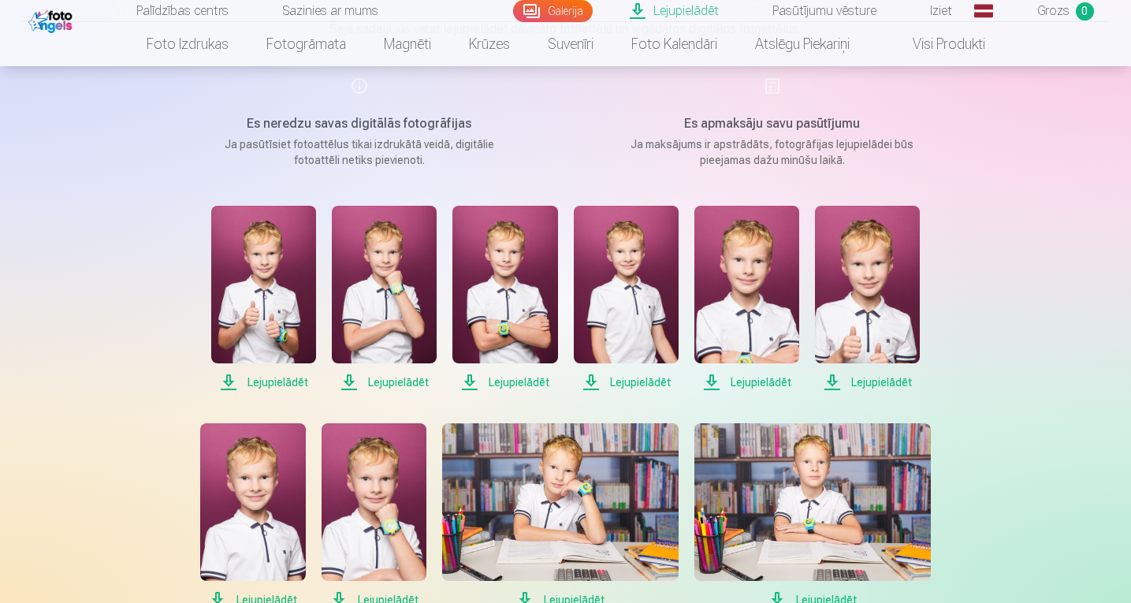
click at [868, 379] on span "Lejupielādēt" at bounding box center [867, 382] width 105 height 19
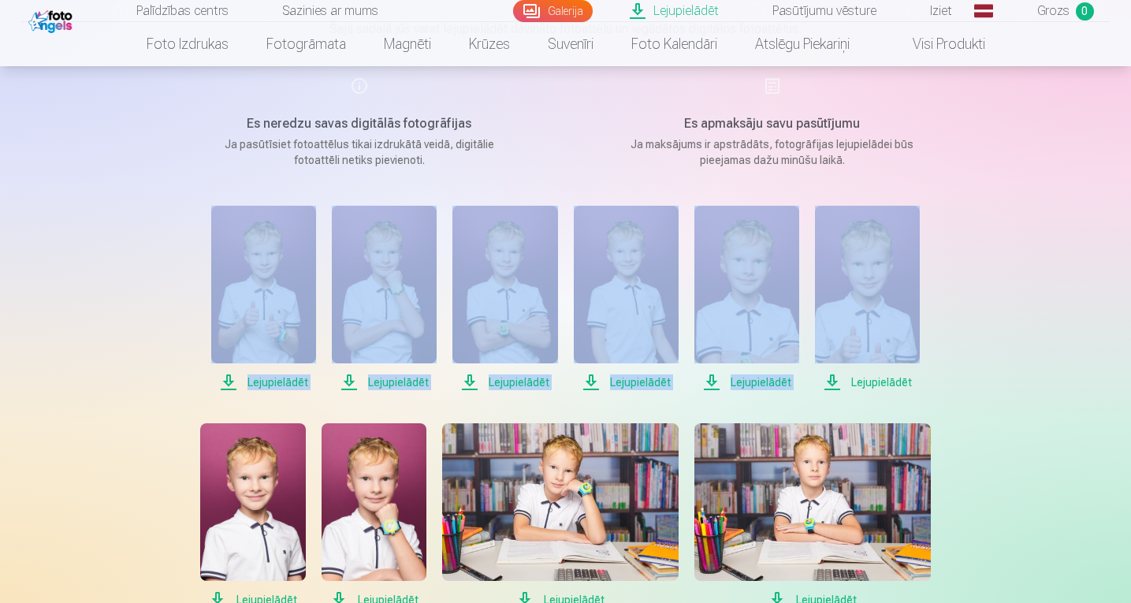
drag, startPoint x: 1130, startPoint y: 158, endPoint x: 1134, endPoint y: 219, distance: 60.8
click at [1130, 219] on html "Palīdzības centrs Sazinies ar mums Galerija Lejupielādēt Pasūtījumu vēsture Izi…" at bounding box center [565, 110] width 1131 height 603
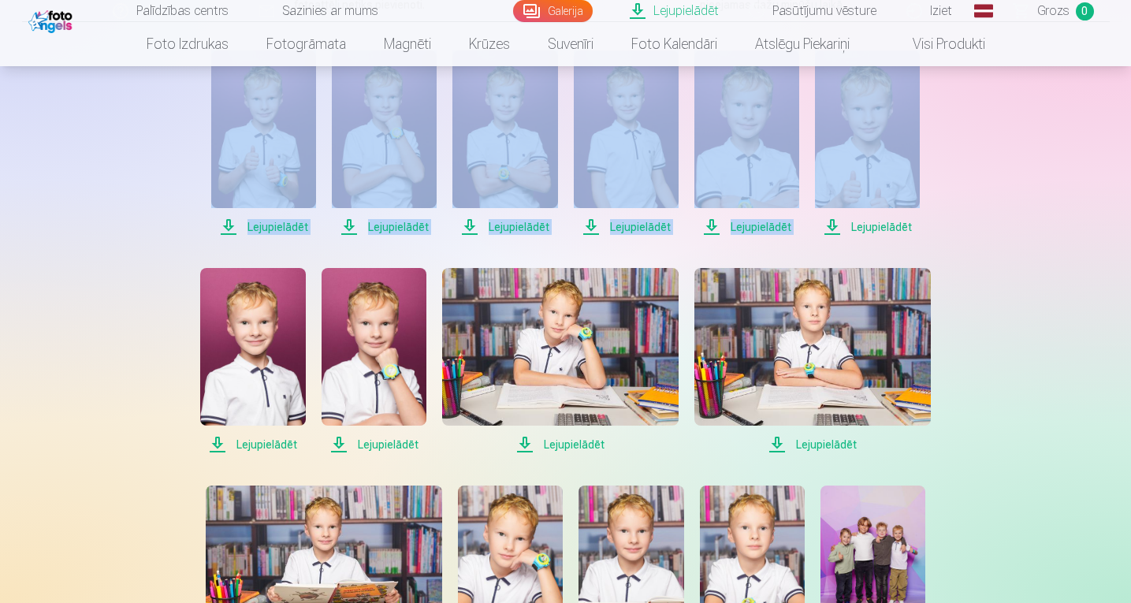
scroll to position [349, 0]
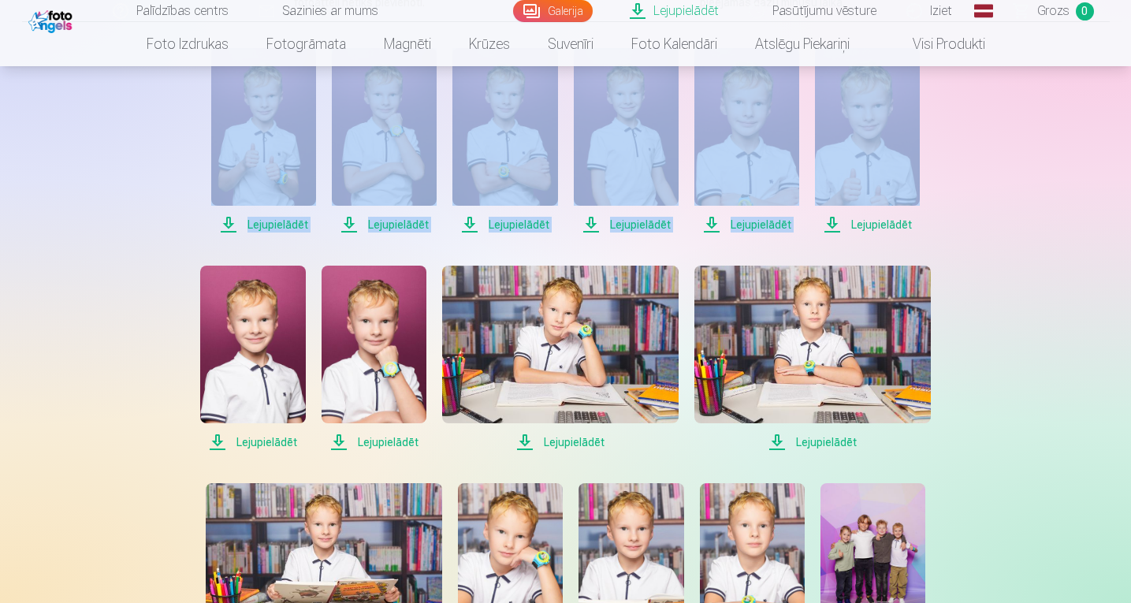
click at [267, 443] on span "Lejupielādēt" at bounding box center [252, 442] width 105 height 19
click at [383, 444] on span "Lejupielādēt" at bounding box center [374, 442] width 105 height 19
click at [573, 444] on span "Lejupielādēt" at bounding box center [560, 442] width 236 height 19
click at [820, 442] on span "Lejupielādēt" at bounding box center [812, 442] width 236 height 19
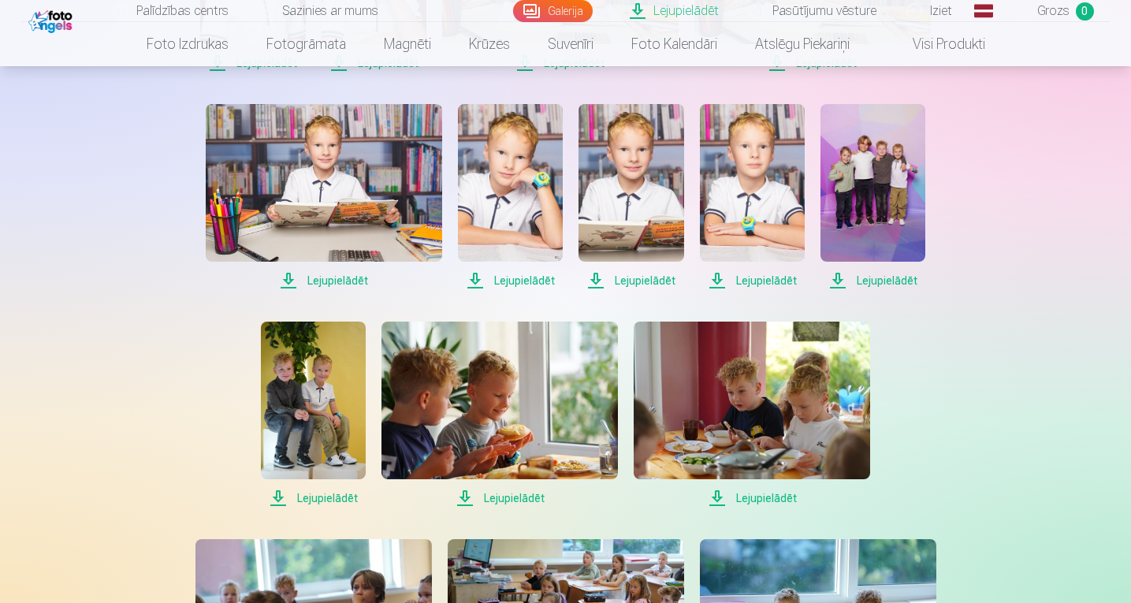
scroll to position [736, 0]
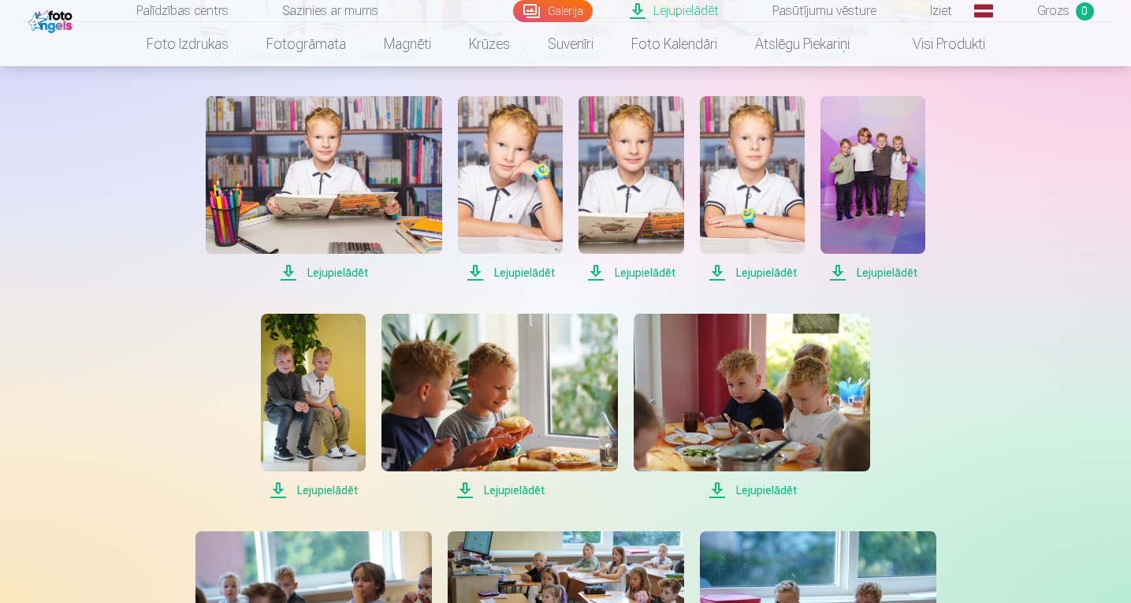
click at [348, 277] on span "Lejupielādēt" at bounding box center [324, 272] width 236 height 19
click at [525, 272] on span "Lejupielādēt" at bounding box center [510, 272] width 105 height 19
click at [638, 272] on span "Lejupielādēt" at bounding box center [630, 272] width 105 height 19
click at [770, 274] on span "Lejupielādēt" at bounding box center [752, 272] width 105 height 19
click at [325, 493] on span "Lejupielādēt" at bounding box center [313, 490] width 105 height 19
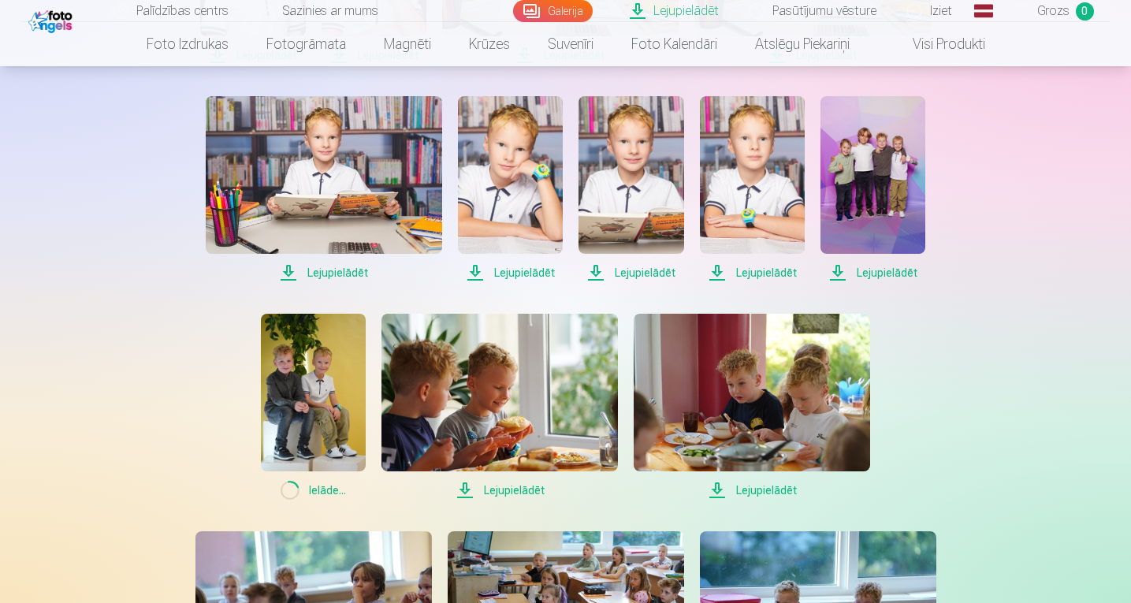
click at [506, 491] on span "Lejupielādēt" at bounding box center [499, 490] width 236 height 19
click at [758, 485] on span "Lejupielādēt" at bounding box center [752, 490] width 236 height 19
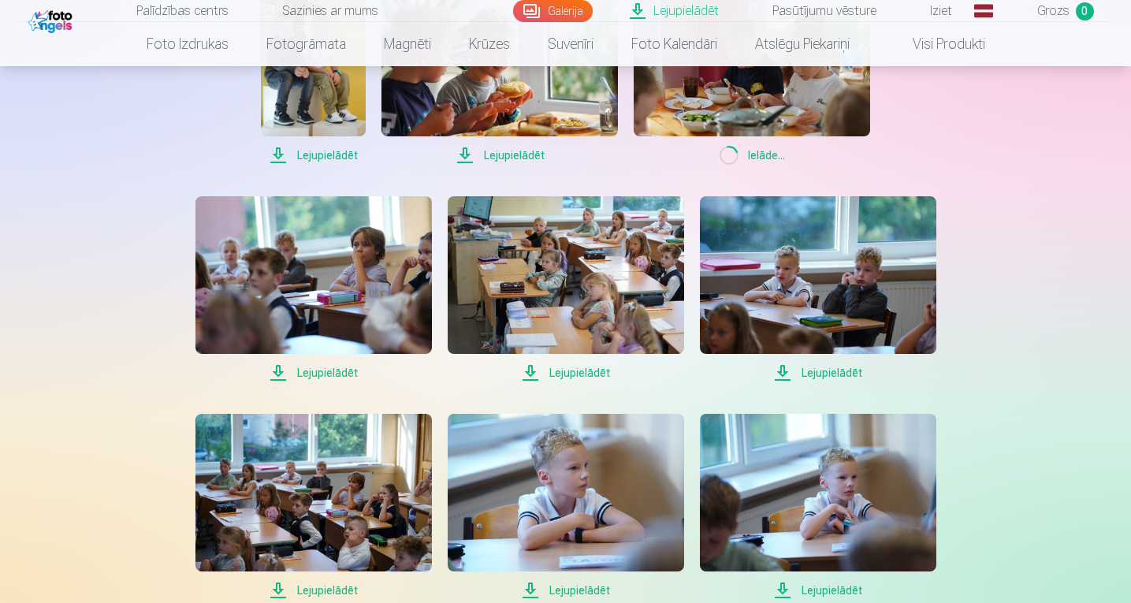
scroll to position [1128, 0]
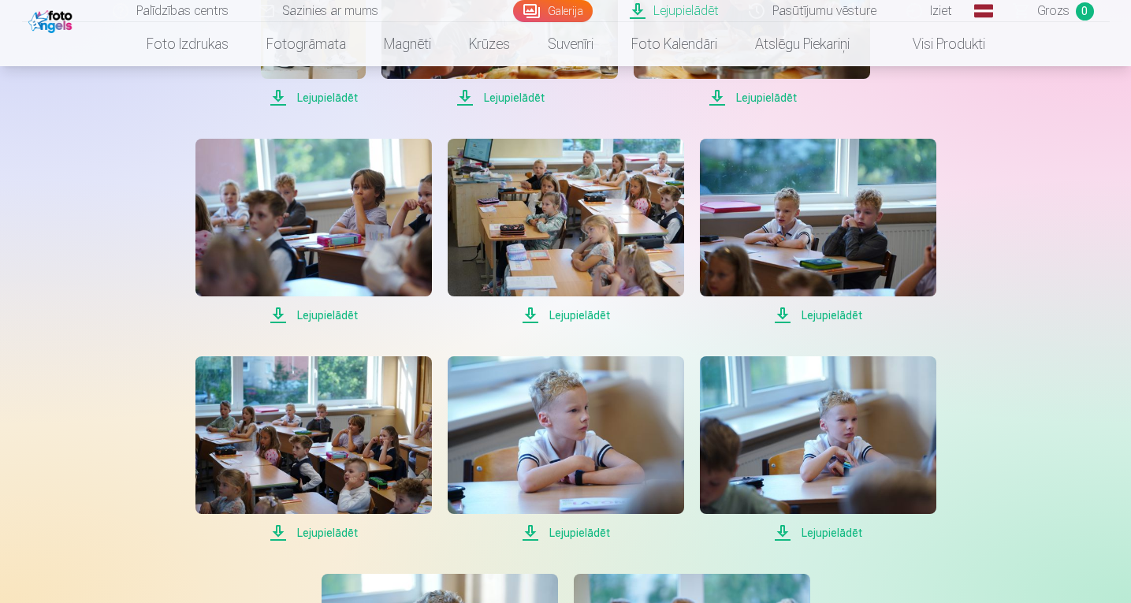
click at [336, 313] on span "Lejupielādēt" at bounding box center [313, 315] width 236 height 19
click at [586, 314] on span "Lejupielādēt" at bounding box center [566, 315] width 236 height 19
click at [831, 318] on span "Lejupielādēt" at bounding box center [818, 315] width 236 height 19
click at [314, 532] on span "Lejupielādēt" at bounding box center [313, 532] width 236 height 19
click at [586, 537] on span "Lejupielādēt" at bounding box center [566, 532] width 236 height 19
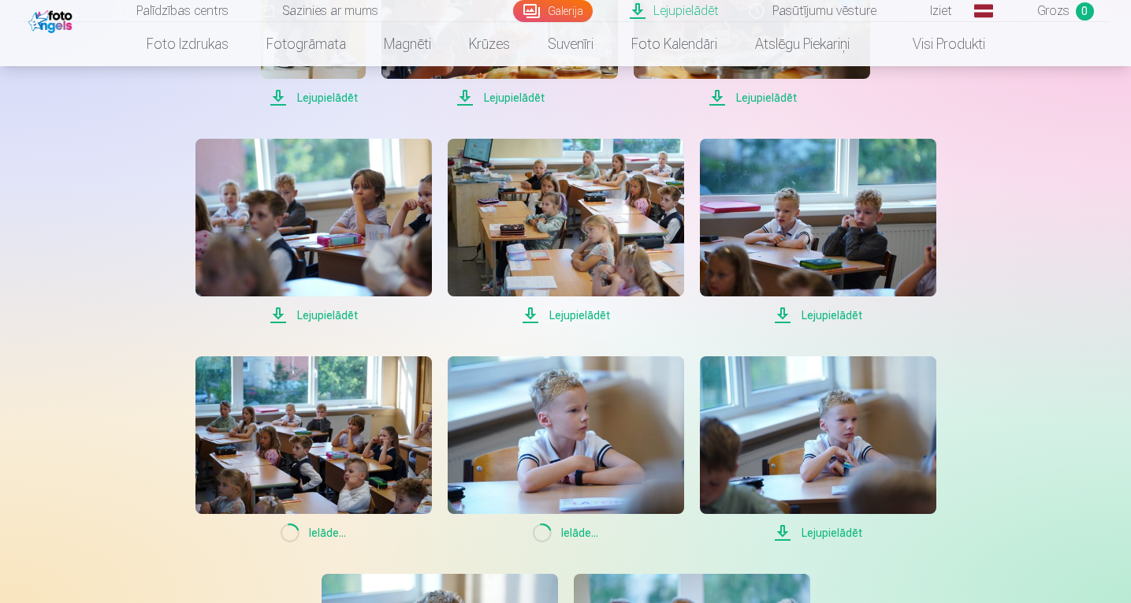
click at [826, 534] on span "Lejupielādēt" at bounding box center [818, 532] width 236 height 19
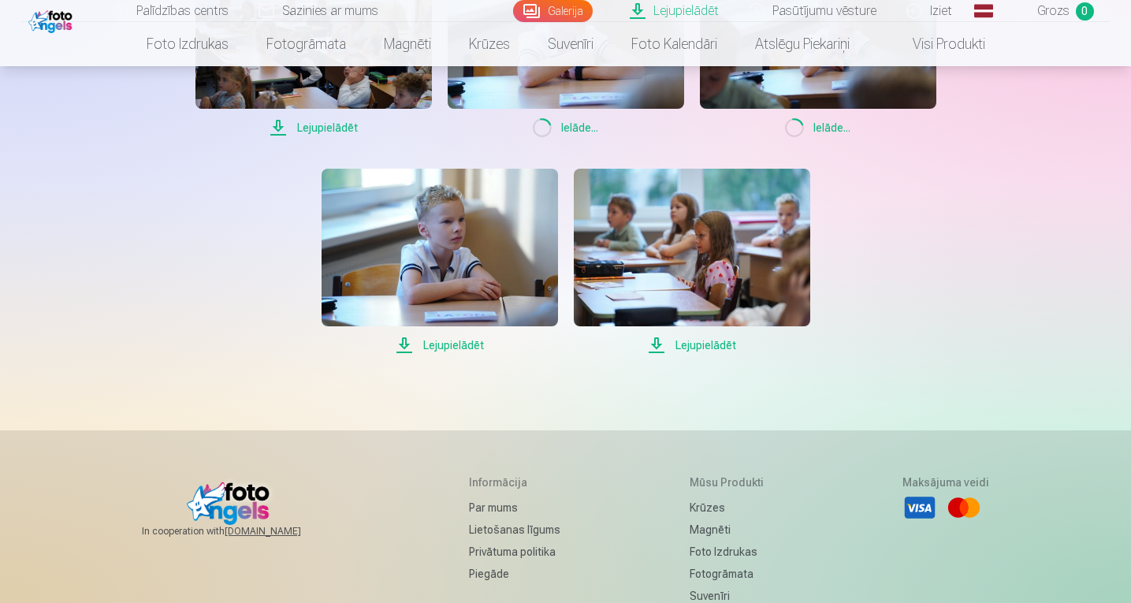
scroll to position [1534, 0]
click at [459, 340] on span "Lejupielādēt" at bounding box center [440, 344] width 236 height 19
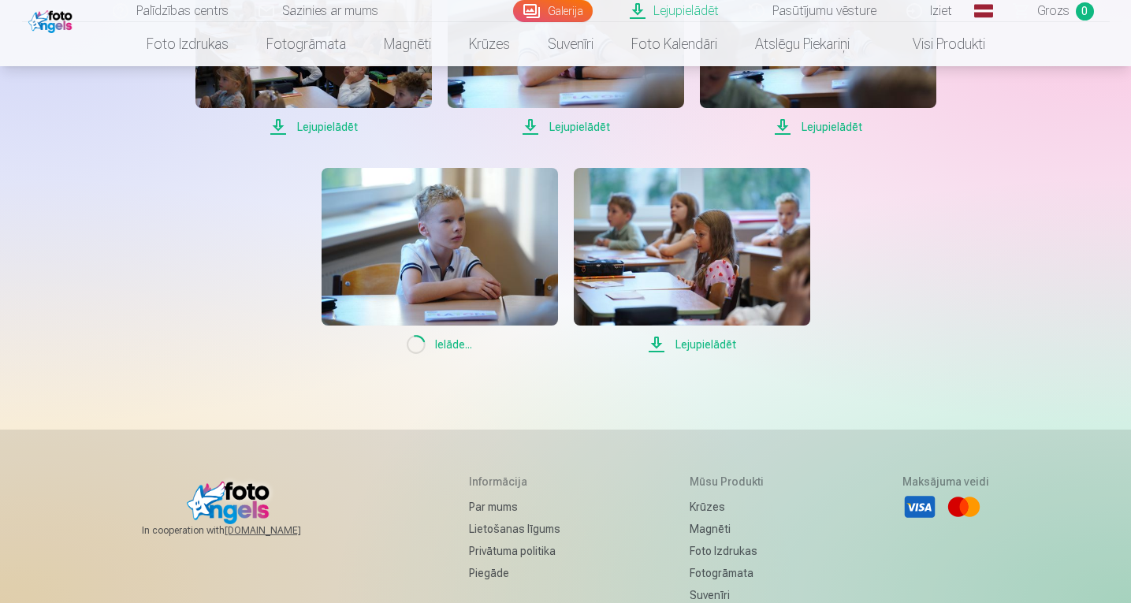
click at [712, 345] on span "Lejupielādēt" at bounding box center [692, 344] width 236 height 19
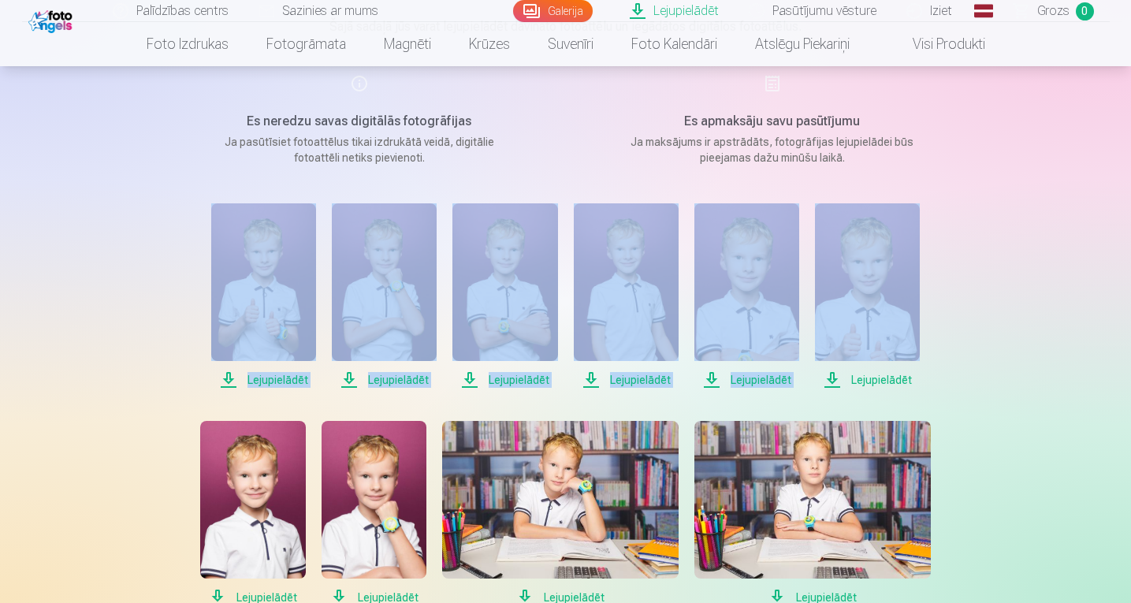
scroll to position [120, 0]
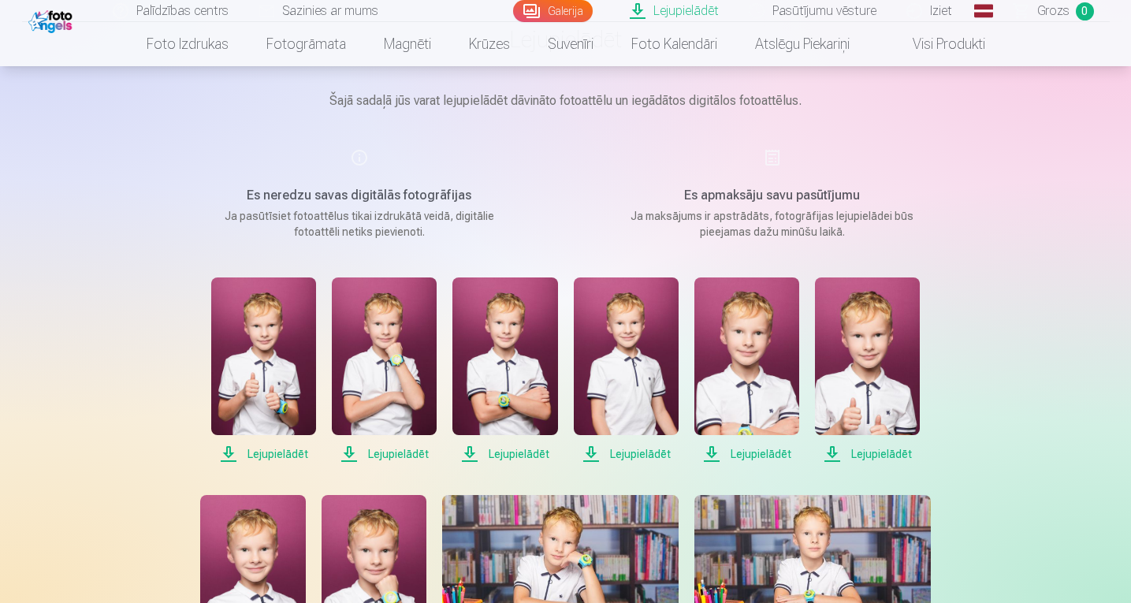
click at [879, 448] on span "Lejupielādēt" at bounding box center [867, 453] width 105 height 19
